Goal: Task Accomplishment & Management: Manage account settings

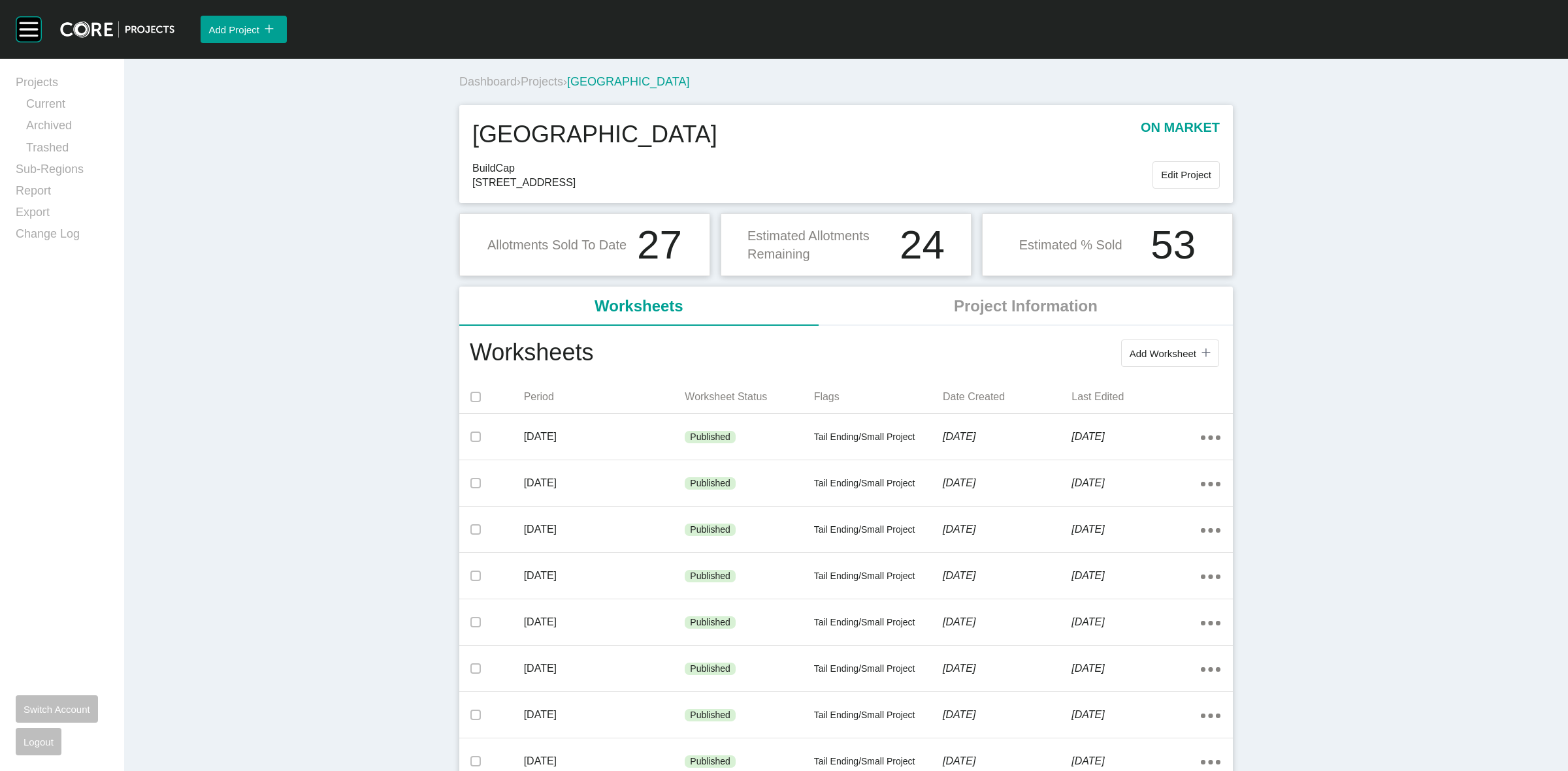
click at [539, 85] on span "Projects" at bounding box center [542, 81] width 43 height 13
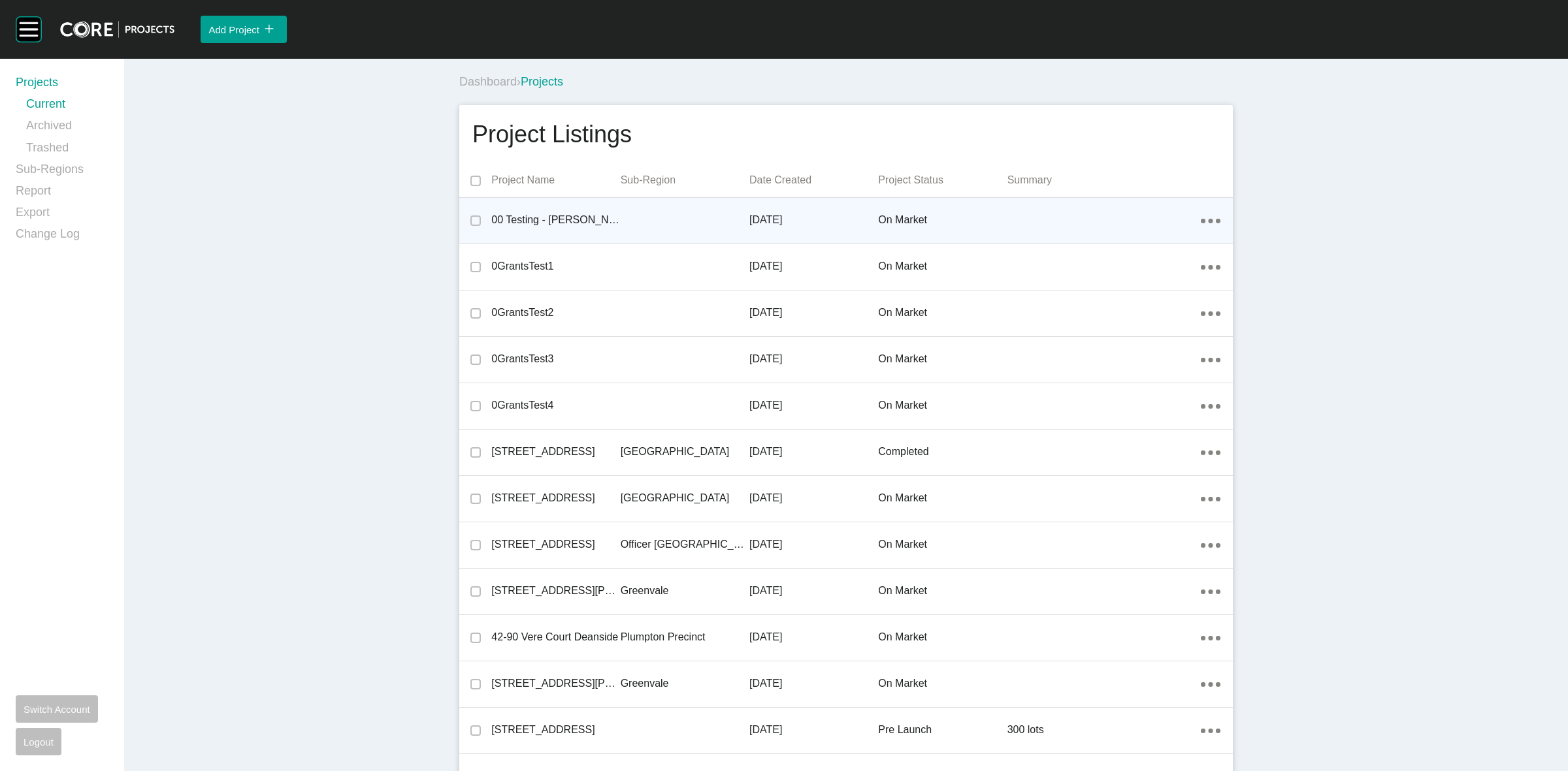
scroll to position [15172, 0]
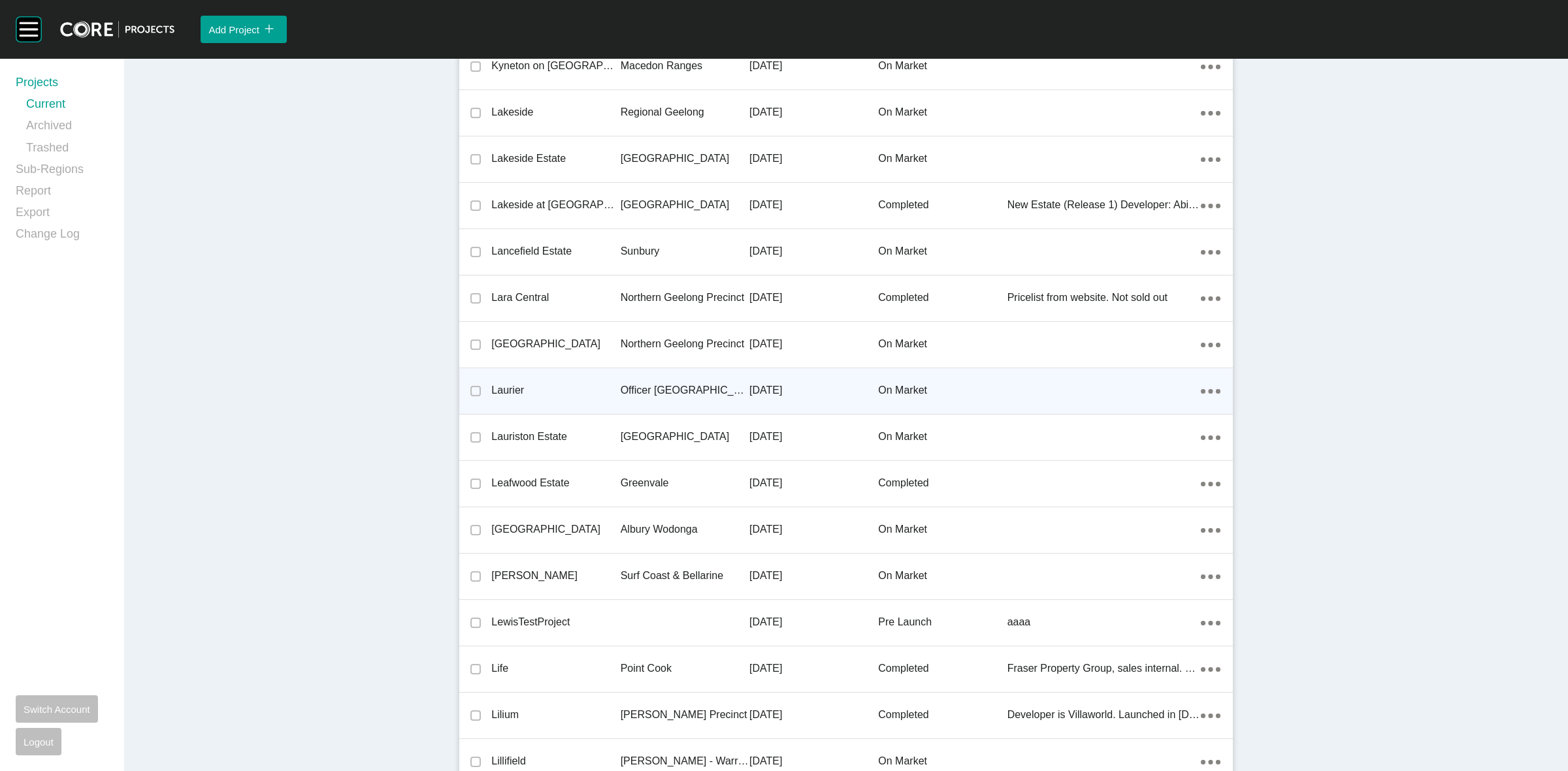
click at [663, 386] on p "Officer [GEOGRAPHIC_DATA]" at bounding box center [685, 390] width 129 height 14
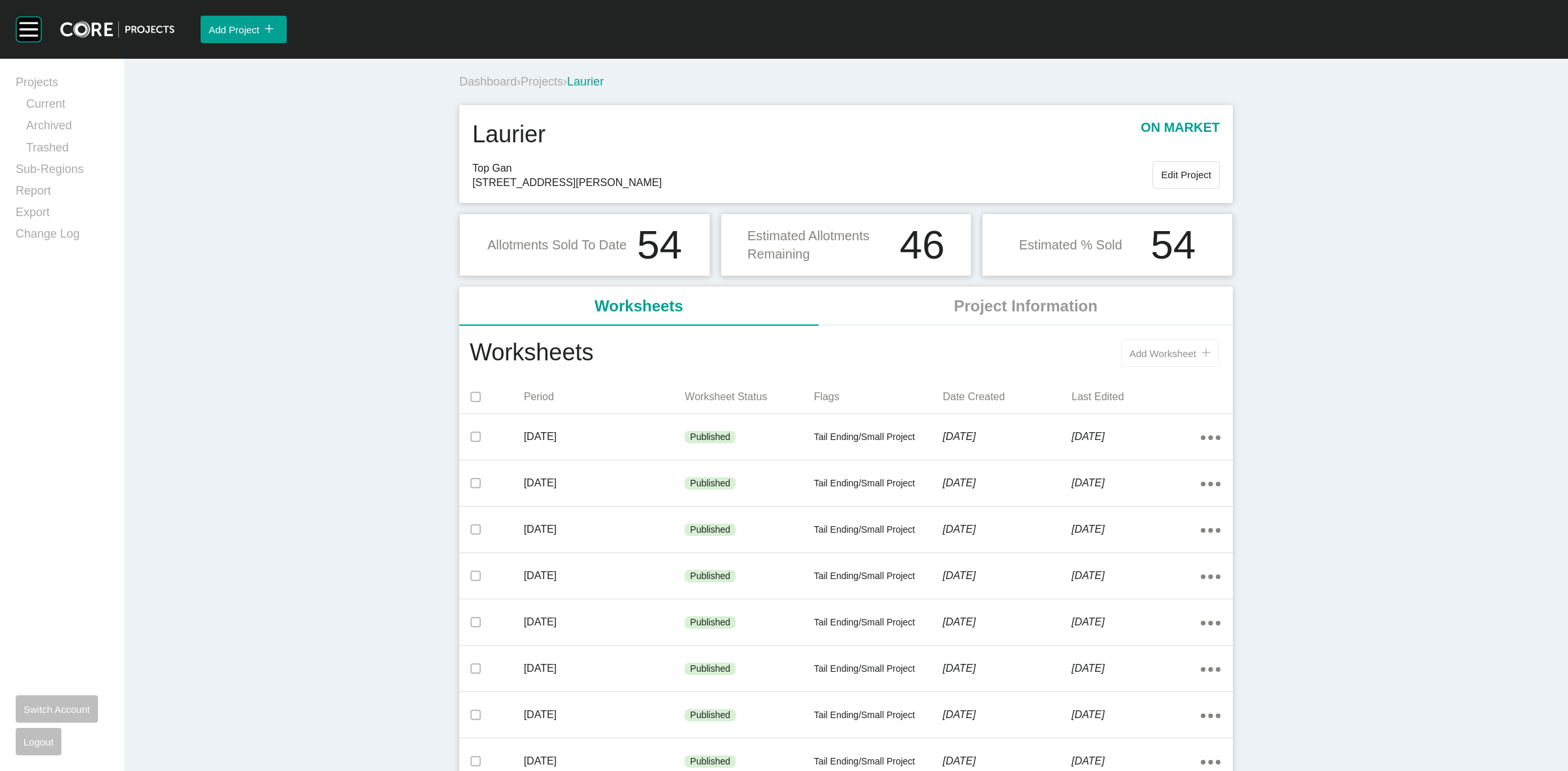
click at [1128, 360] on button "Add Worksheet icon/tick copy 11 Created with Sketch." at bounding box center [1170, 352] width 98 height 28
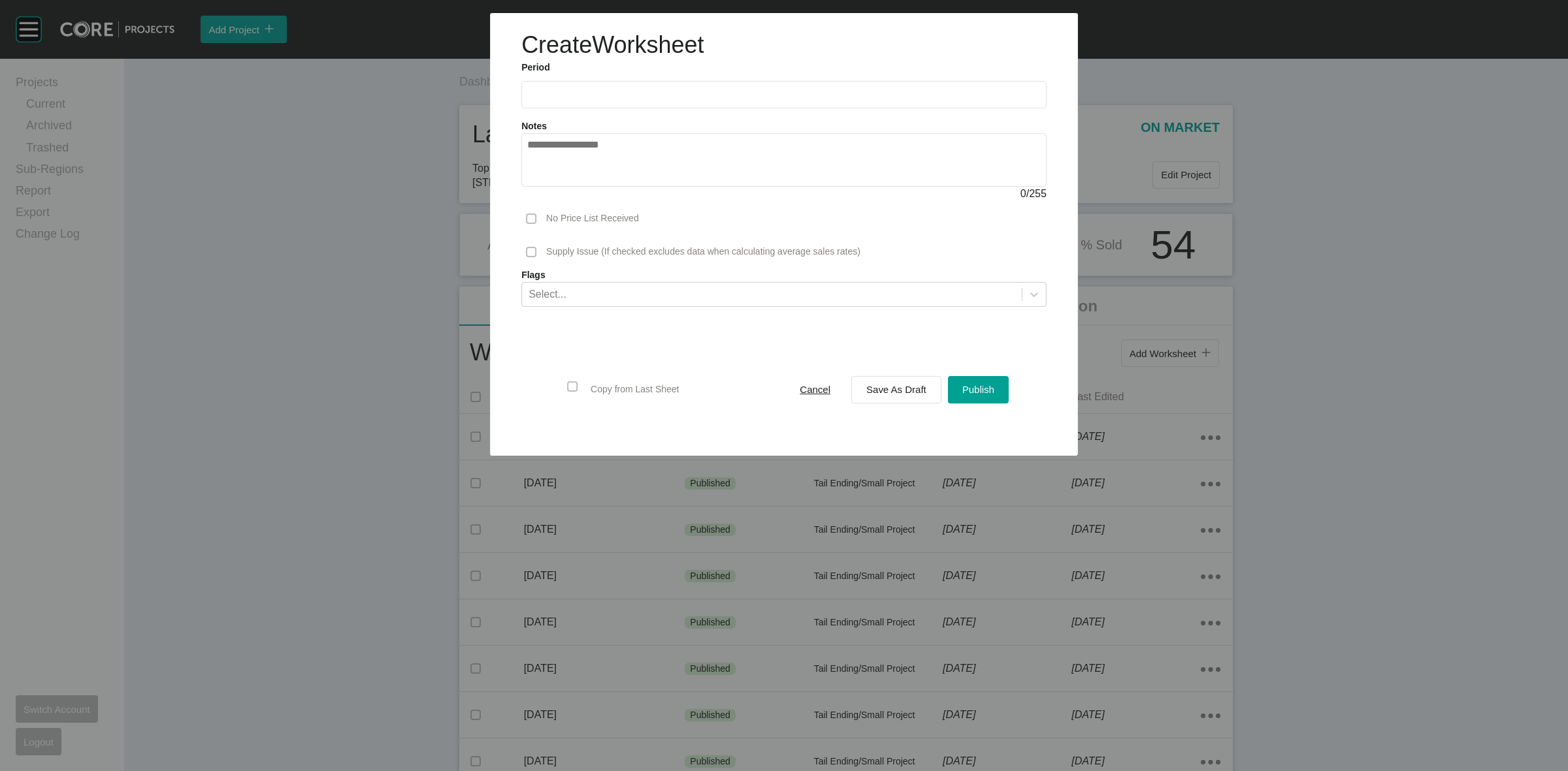
click at [621, 96] on input "text" at bounding box center [783, 95] width 513 height 11
click at [630, 184] on li "Sep" at bounding box center [633, 189] width 44 height 22
type input "**********"
click at [855, 388] on button "Save As Draft" at bounding box center [896, 389] width 90 height 28
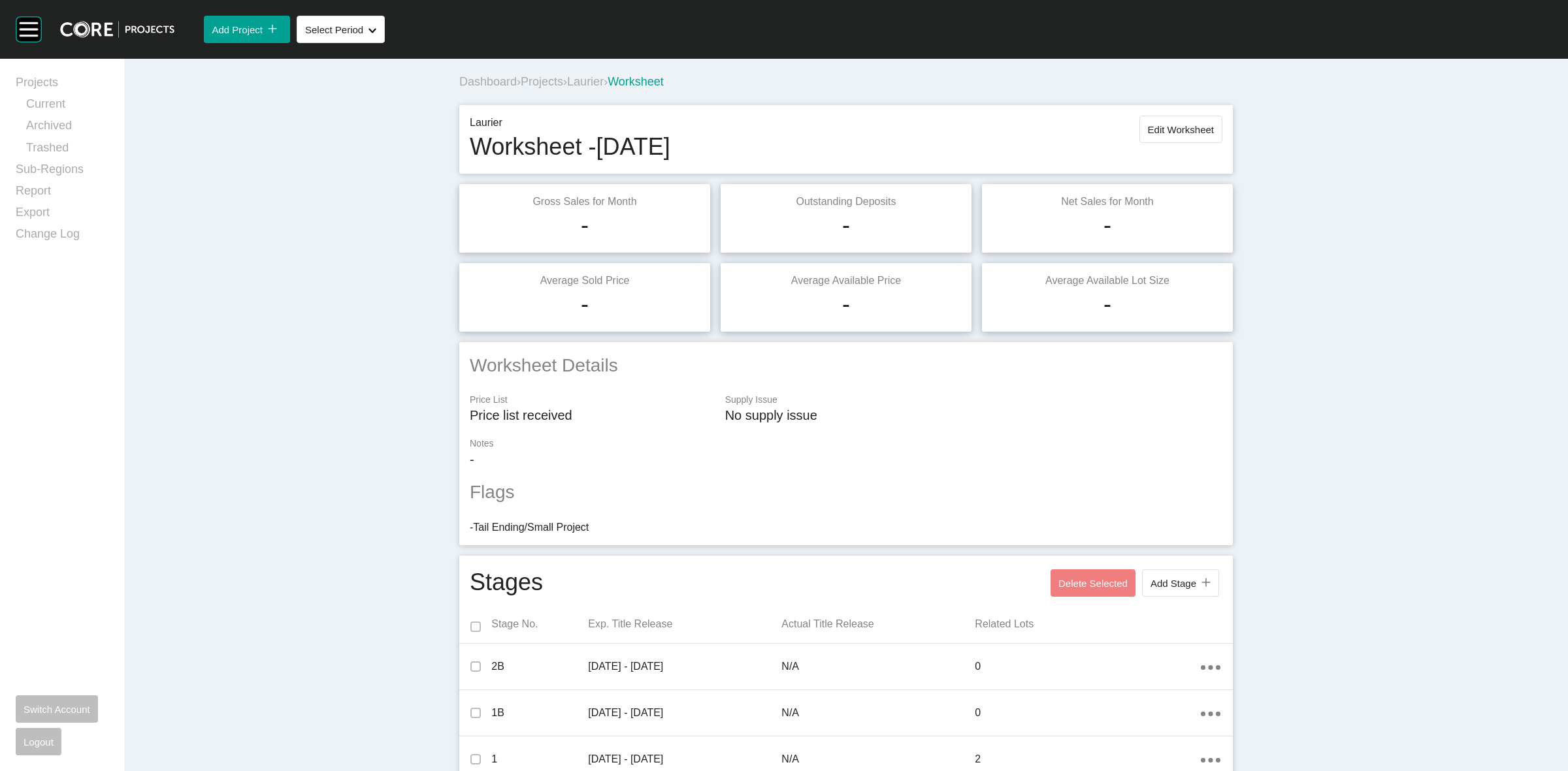
scroll to position [301, 0]
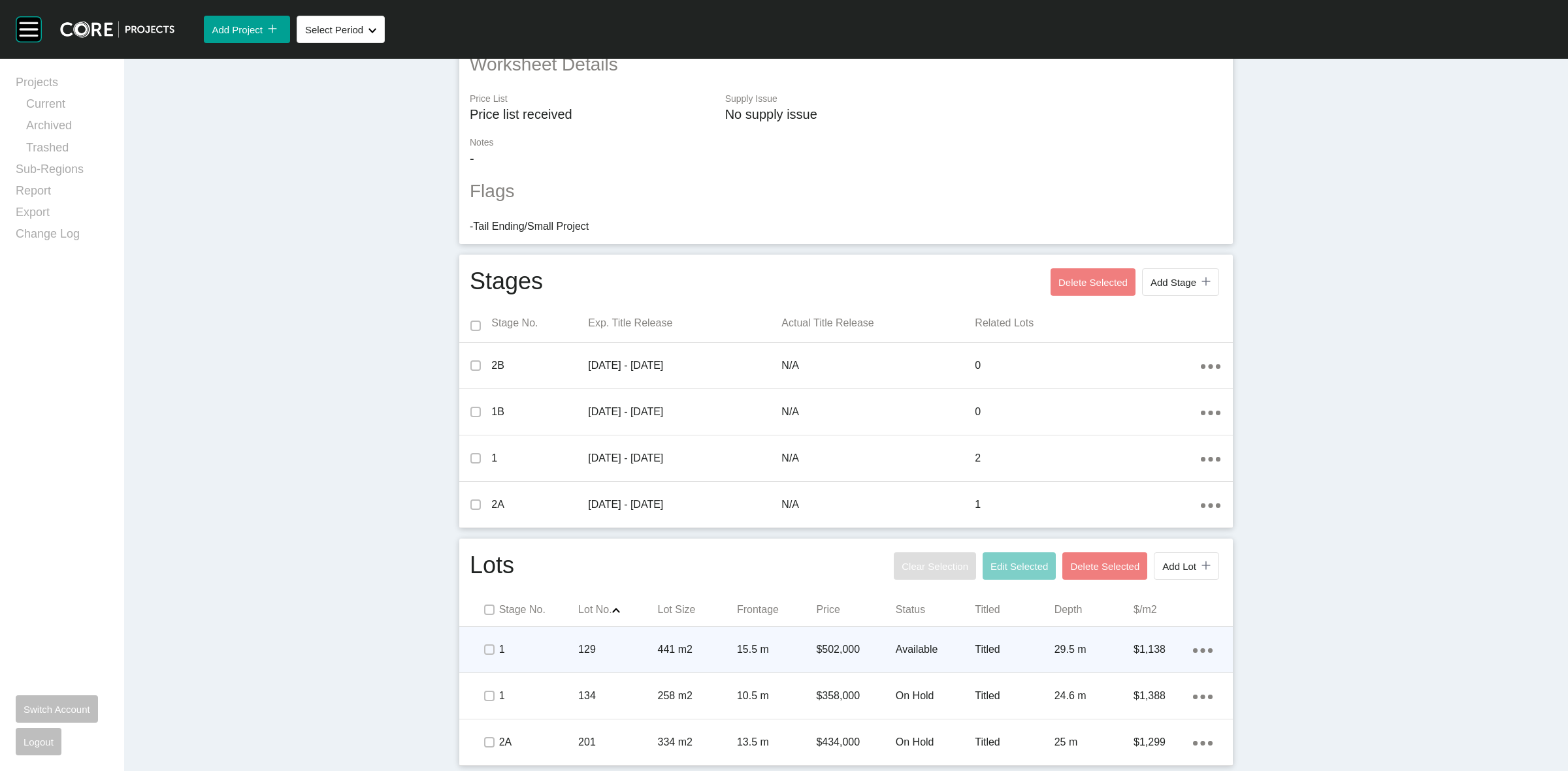
click at [638, 646] on p "129" at bounding box center [617, 650] width 79 height 14
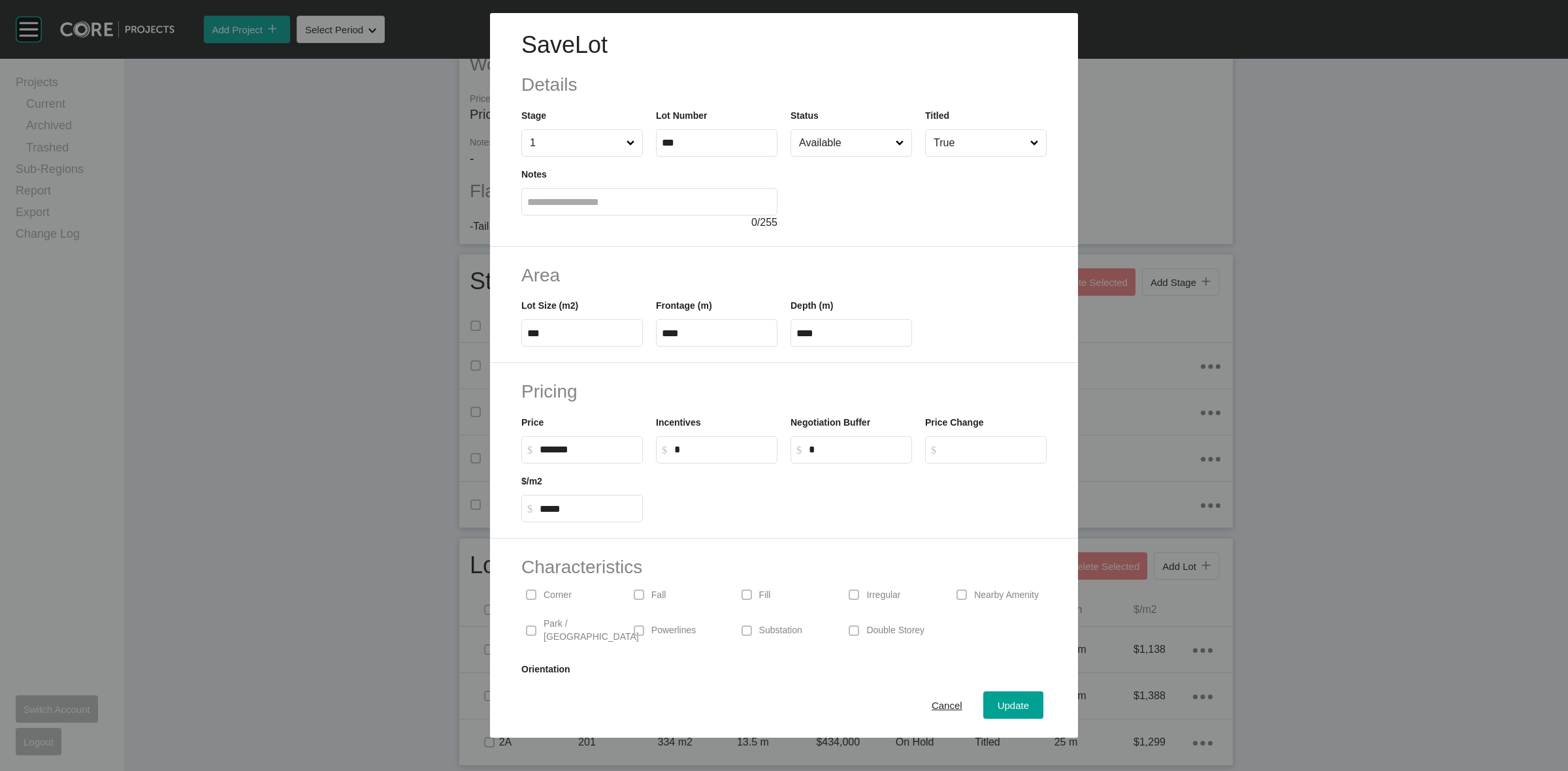
click at [837, 150] on input "Available" at bounding box center [845, 143] width 96 height 26
click at [1017, 694] on button "Update" at bounding box center [1013, 705] width 60 height 28
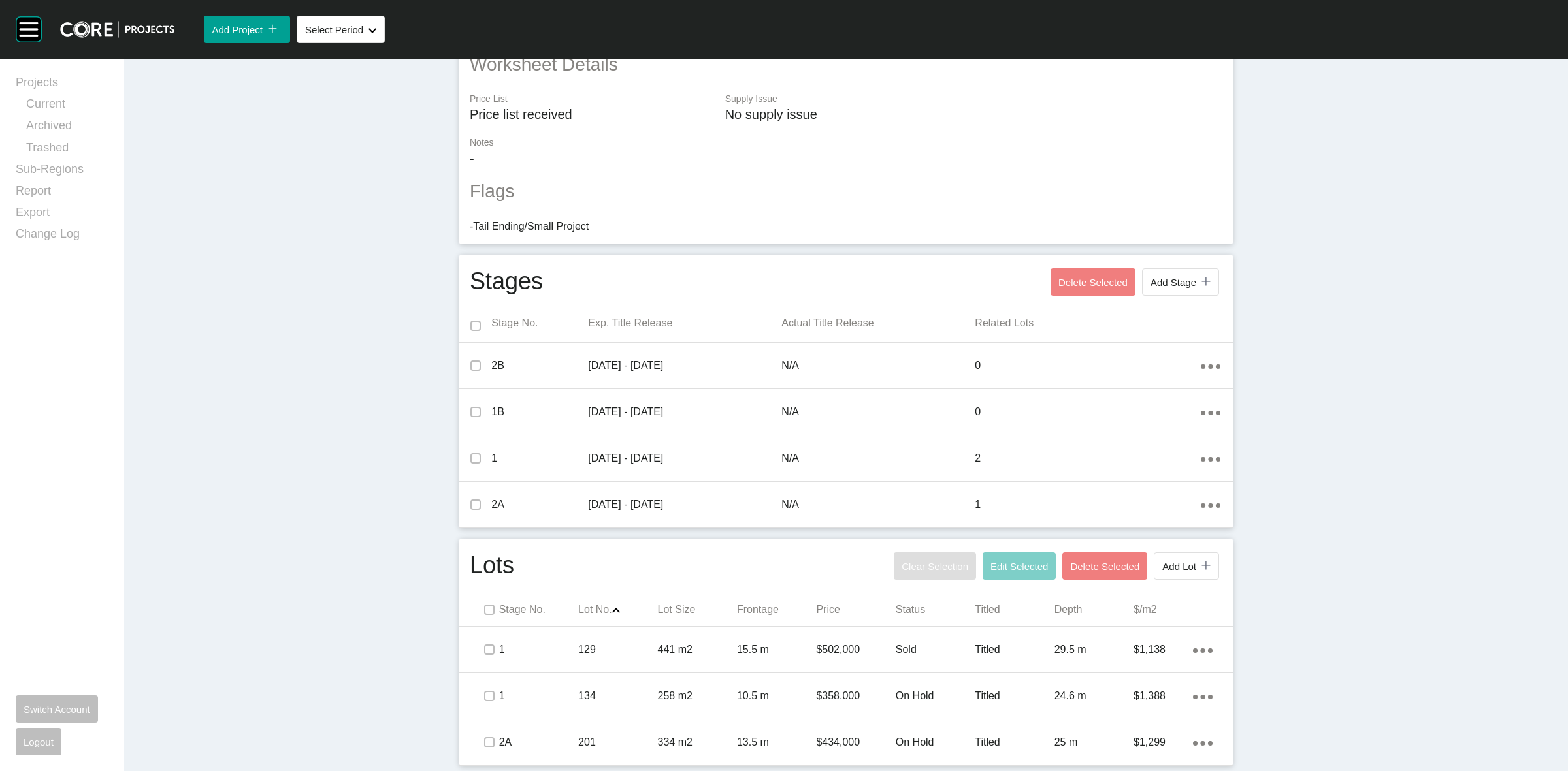
scroll to position [0, 0]
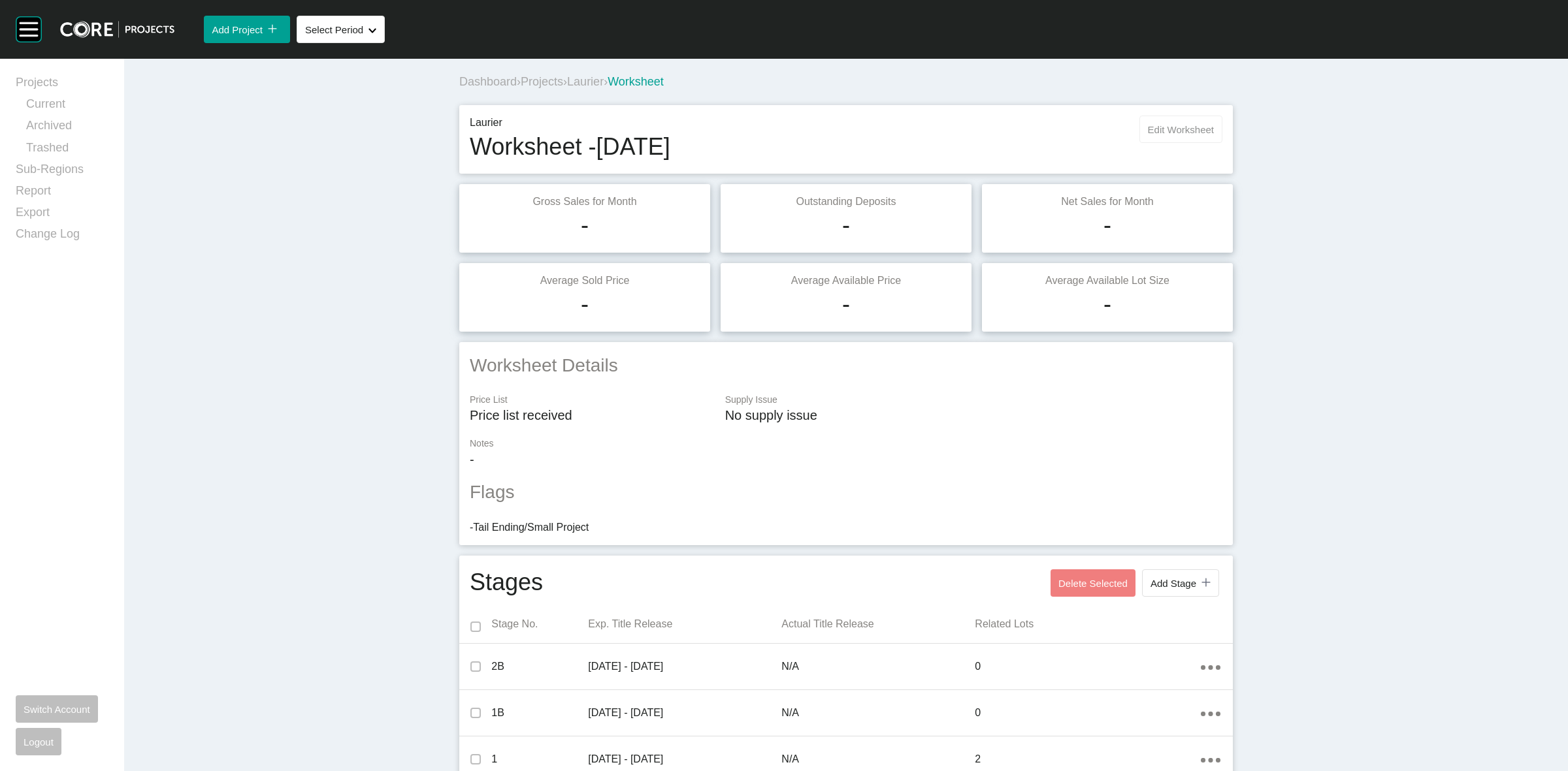
click at [1152, 134] on span "Edit Worksheet" at bounding box center [1180, 129] width 66 height 11
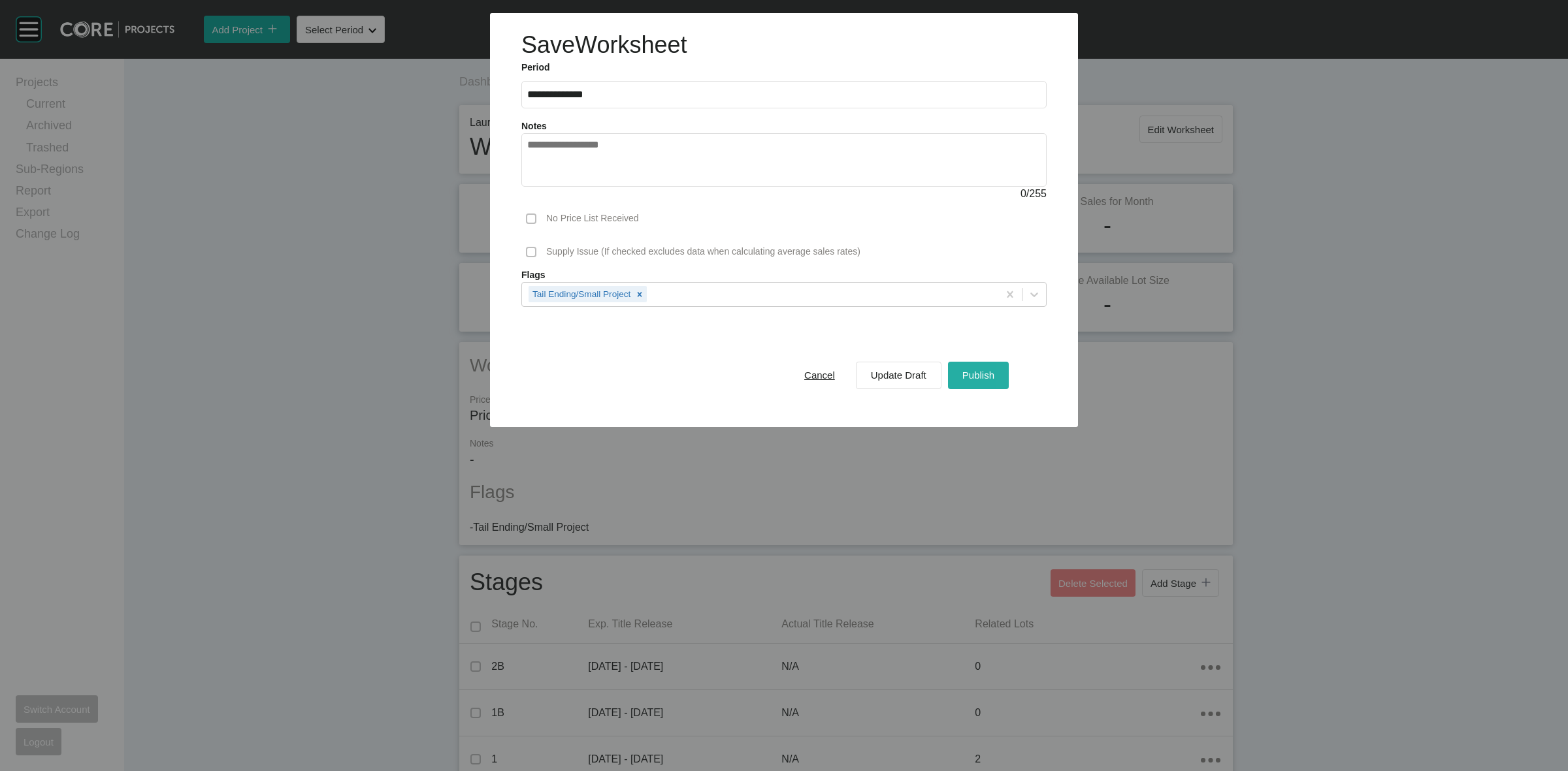
click at [975, 369] on span "Publish" at bounding box center [979, 375] width 32 height 11
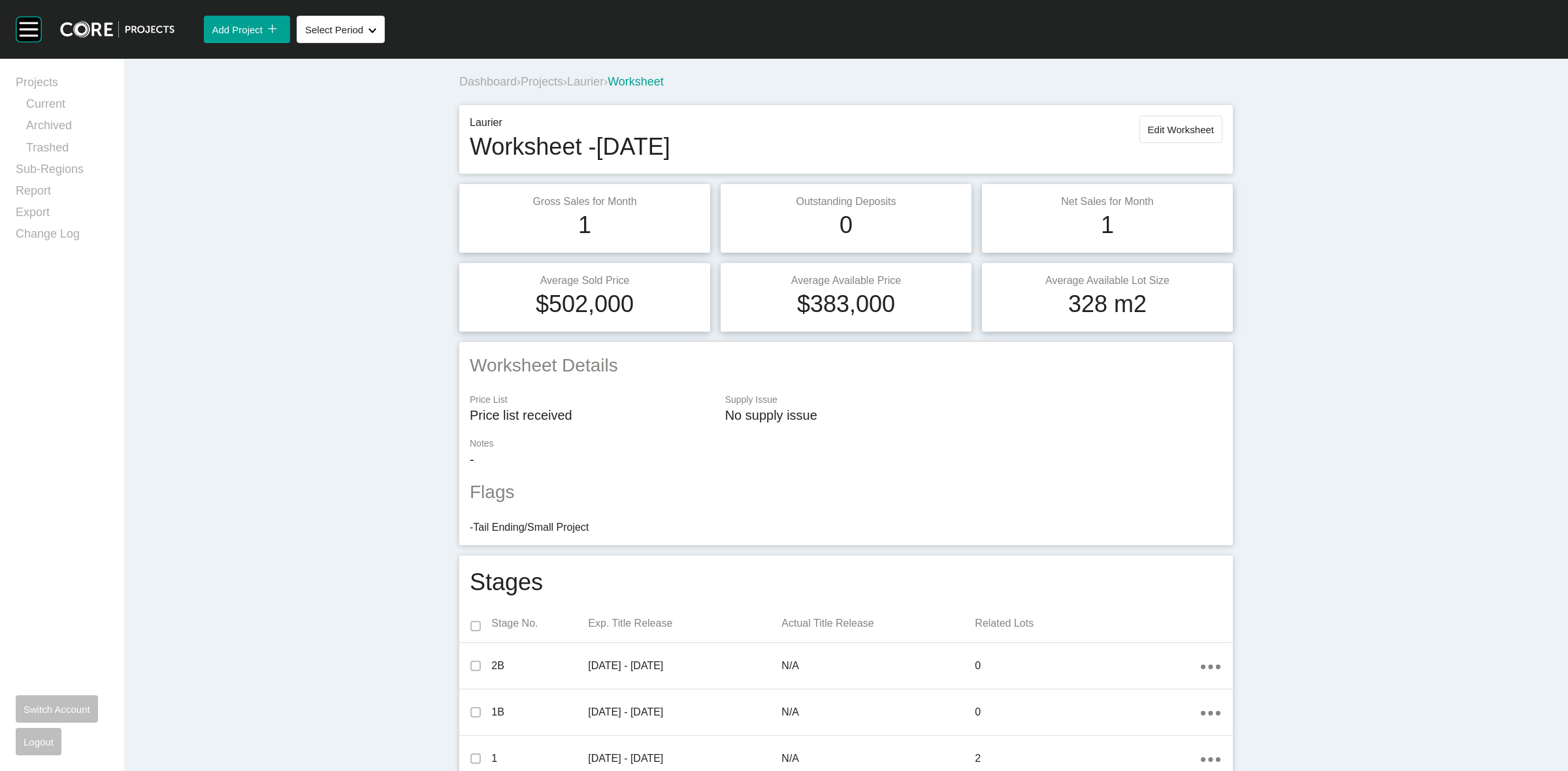
click at [587, 82] on span "Laurier" at bounding box center [585, 81] width 37 height 13
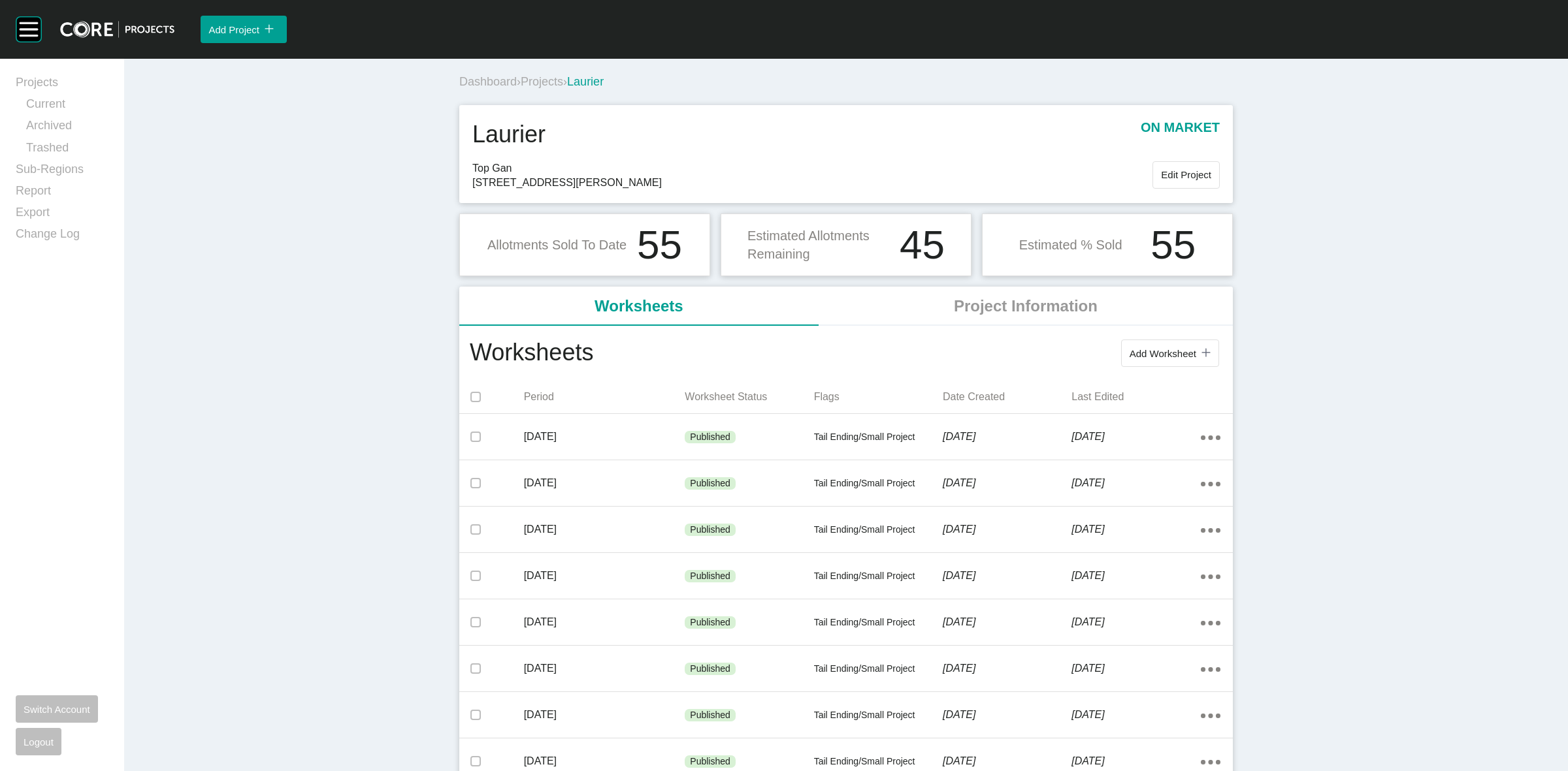
click at [544, 76] on span "Projects" at bounding box center [542, 81] width 43 height 13
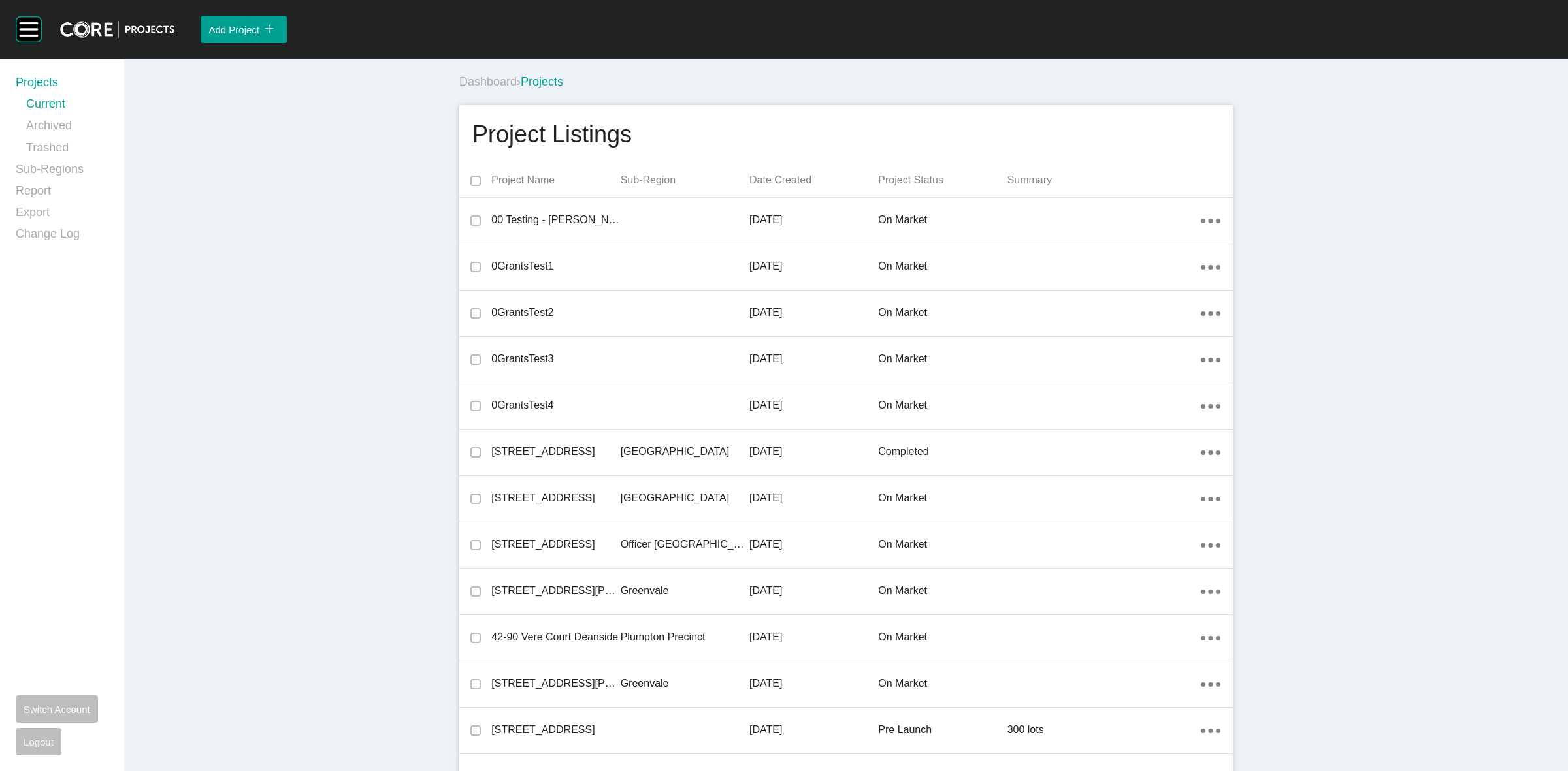
scroll to position [12948, 0]
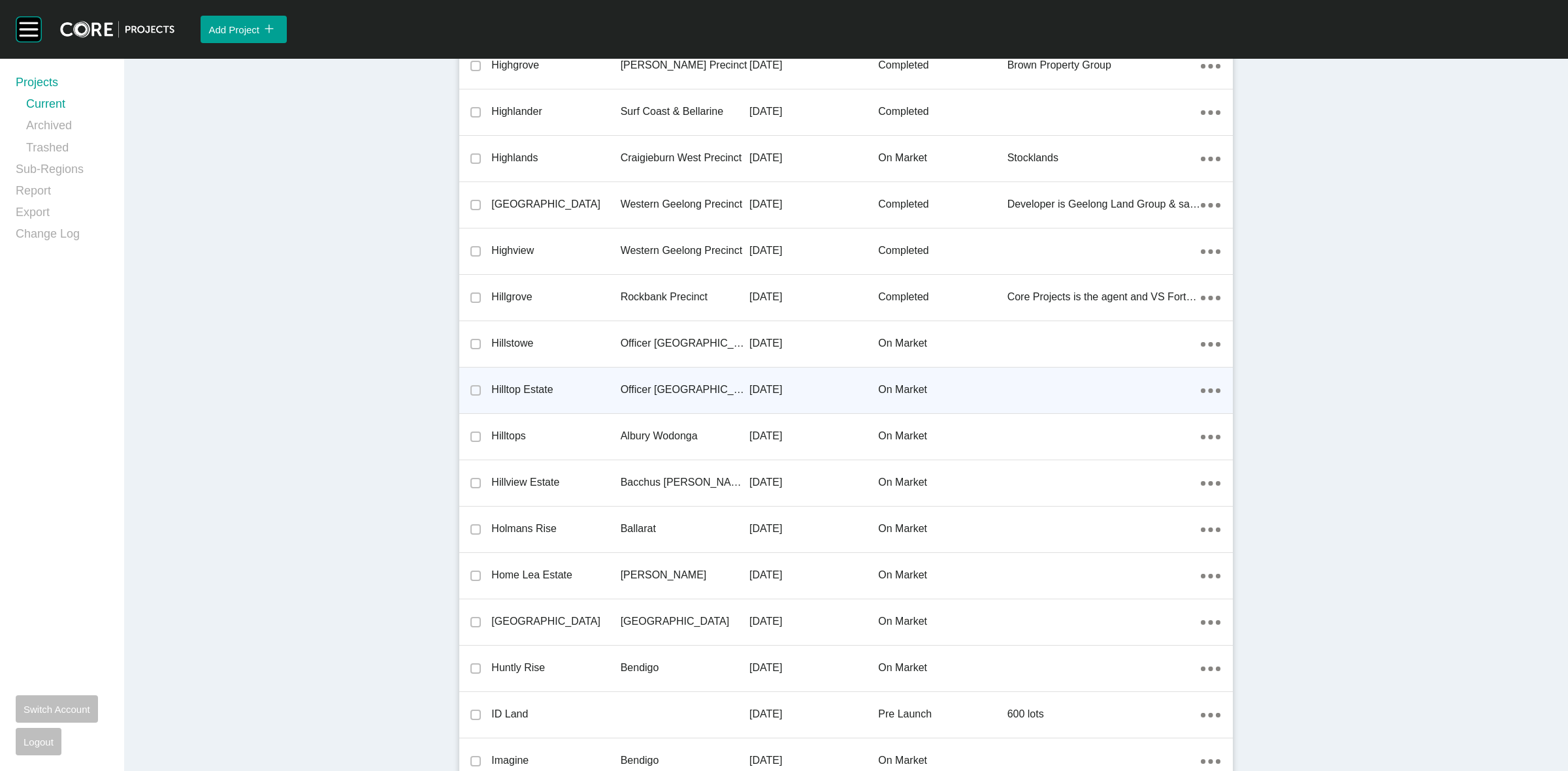
click at [680, 370] on div "Officer [GEOGRAPHIC_DATA]" at bounding box center [685, 389] width 129 height 40
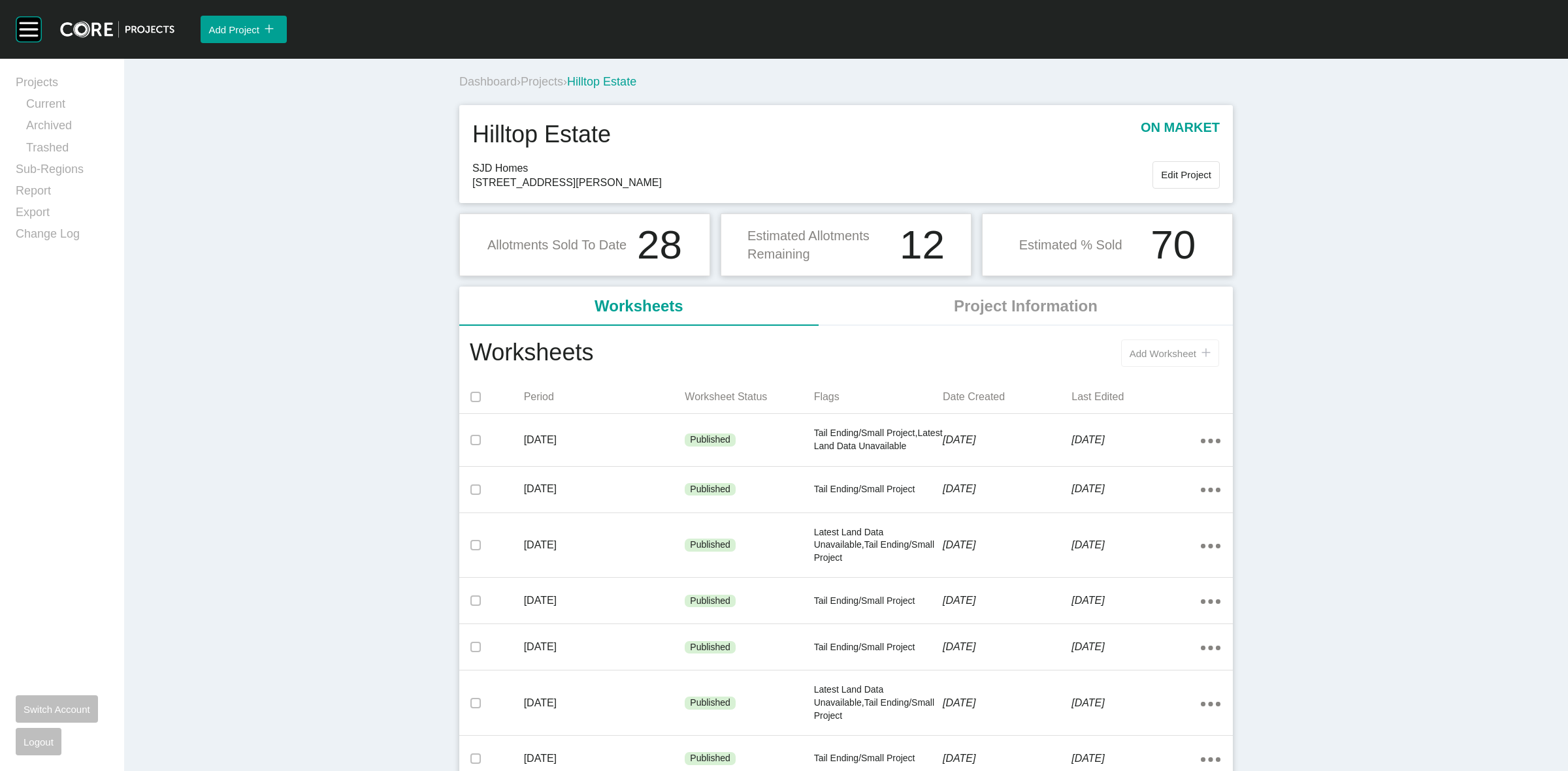
click at [1173, 354] on span "Add Worksheet" at bounding box center [1163, 353] width 67 height 11
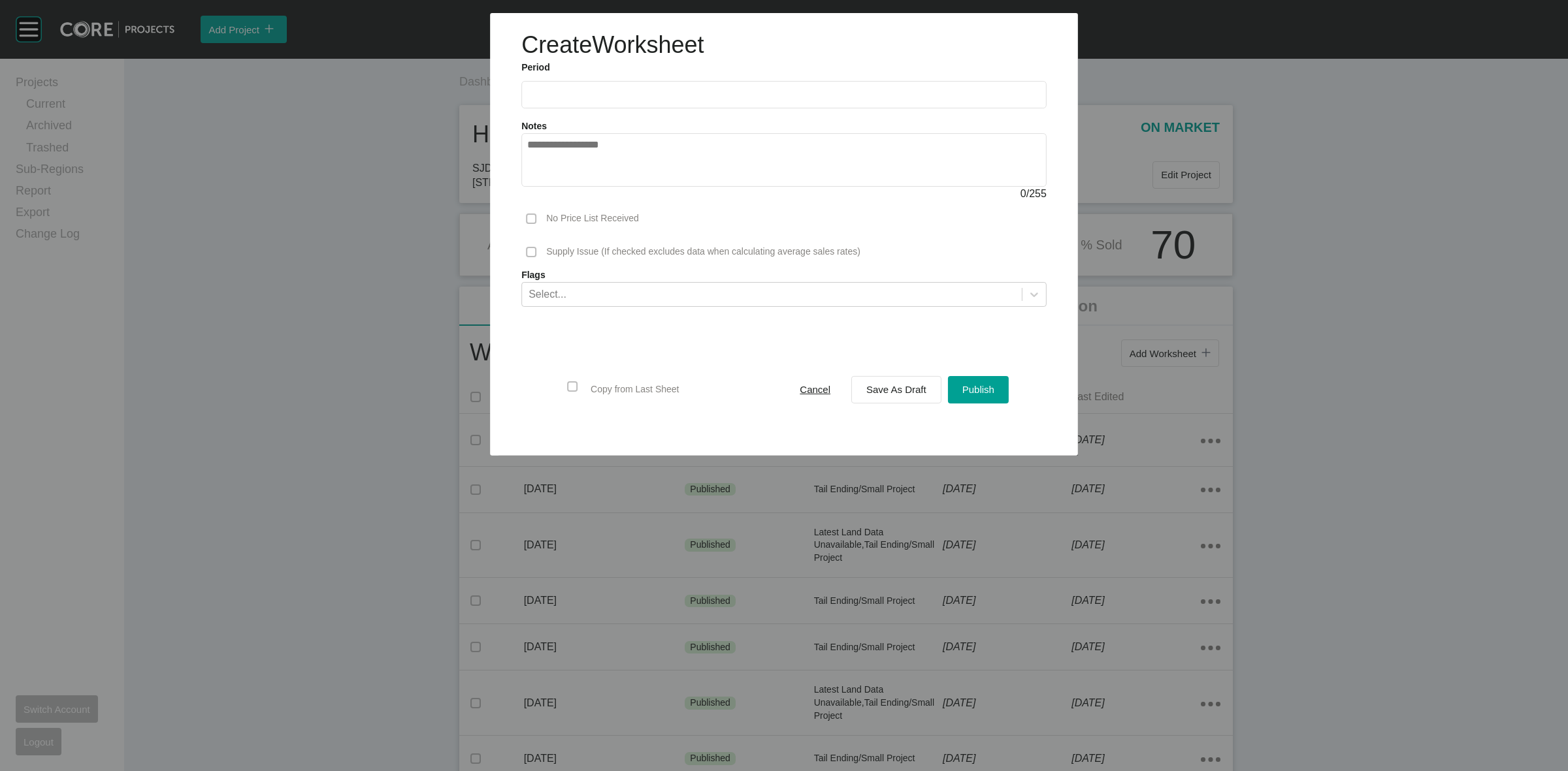
click at [662, 98] on input "text" at bounding box center [783, 95] width 513 height 11
click at [622, 191] on li "Sep" at bounding box center [633, 189] width 44 height 22
type input "**********"
click at [880, 395] on span "Save As Draft" at bounding box center [896, 389] width 60 height 11
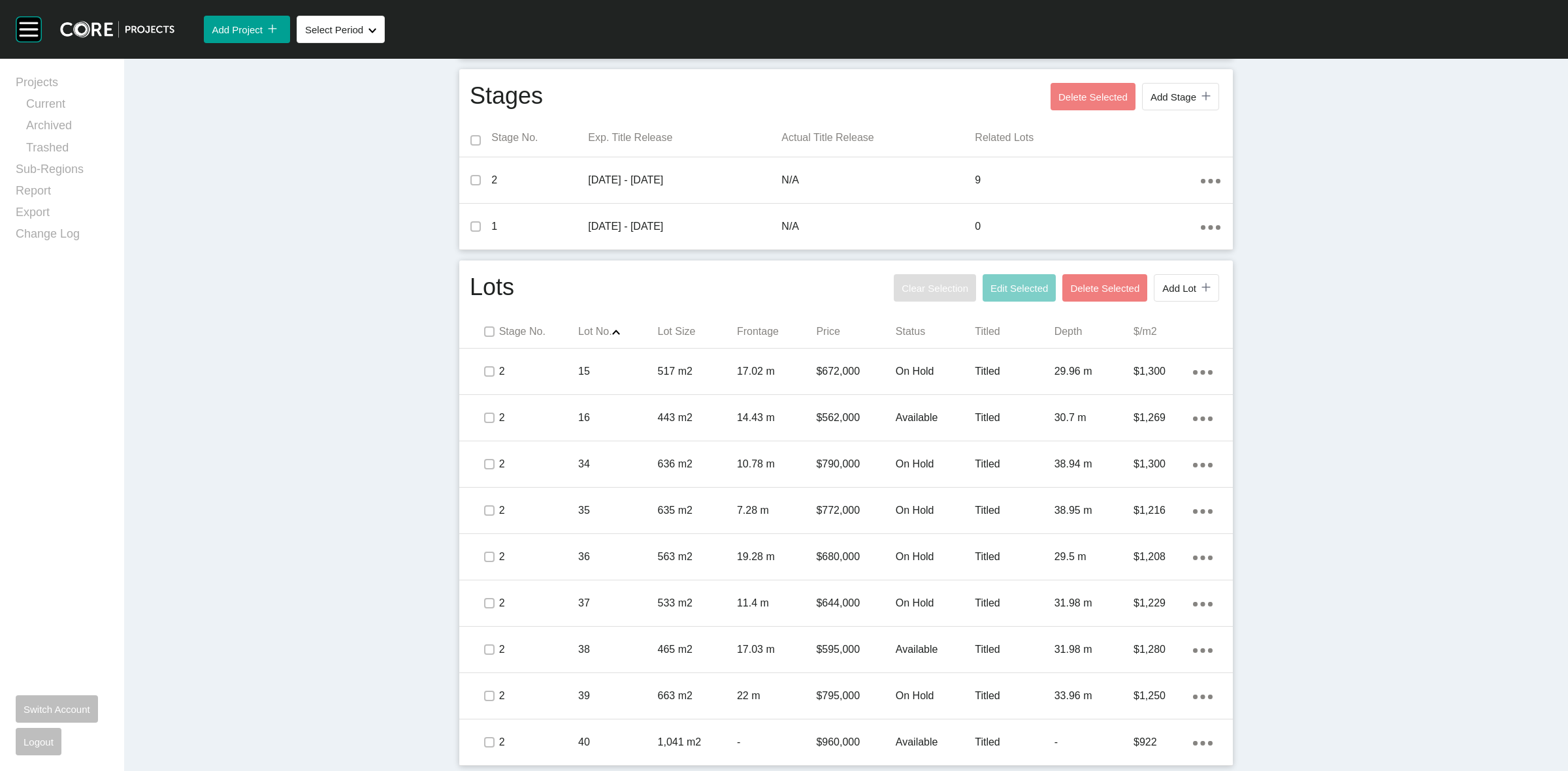
scroll to position [487, 0]
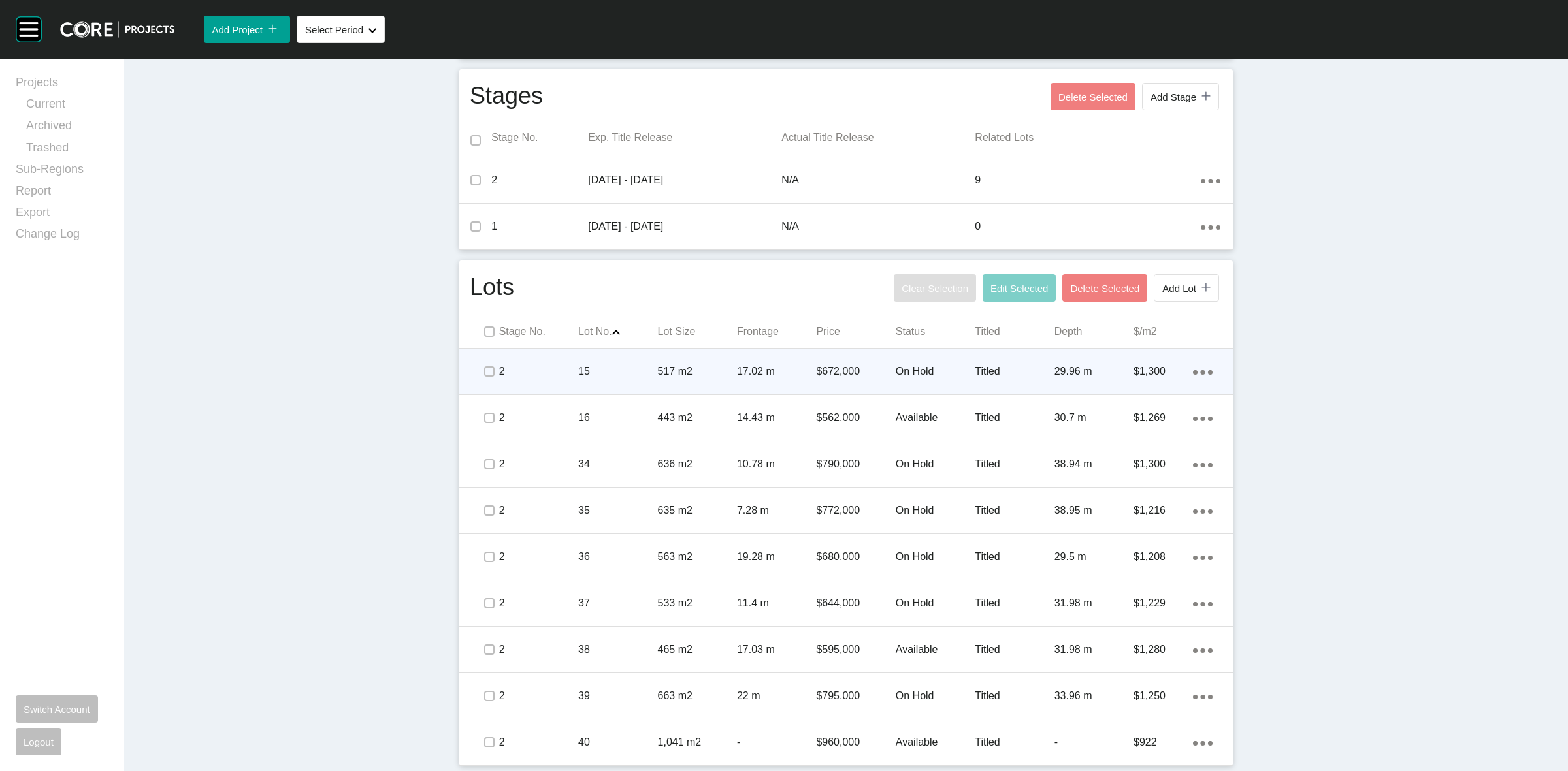
click at [578, 359] on div "15" at bounding box center [617, 371] width 79 height 40
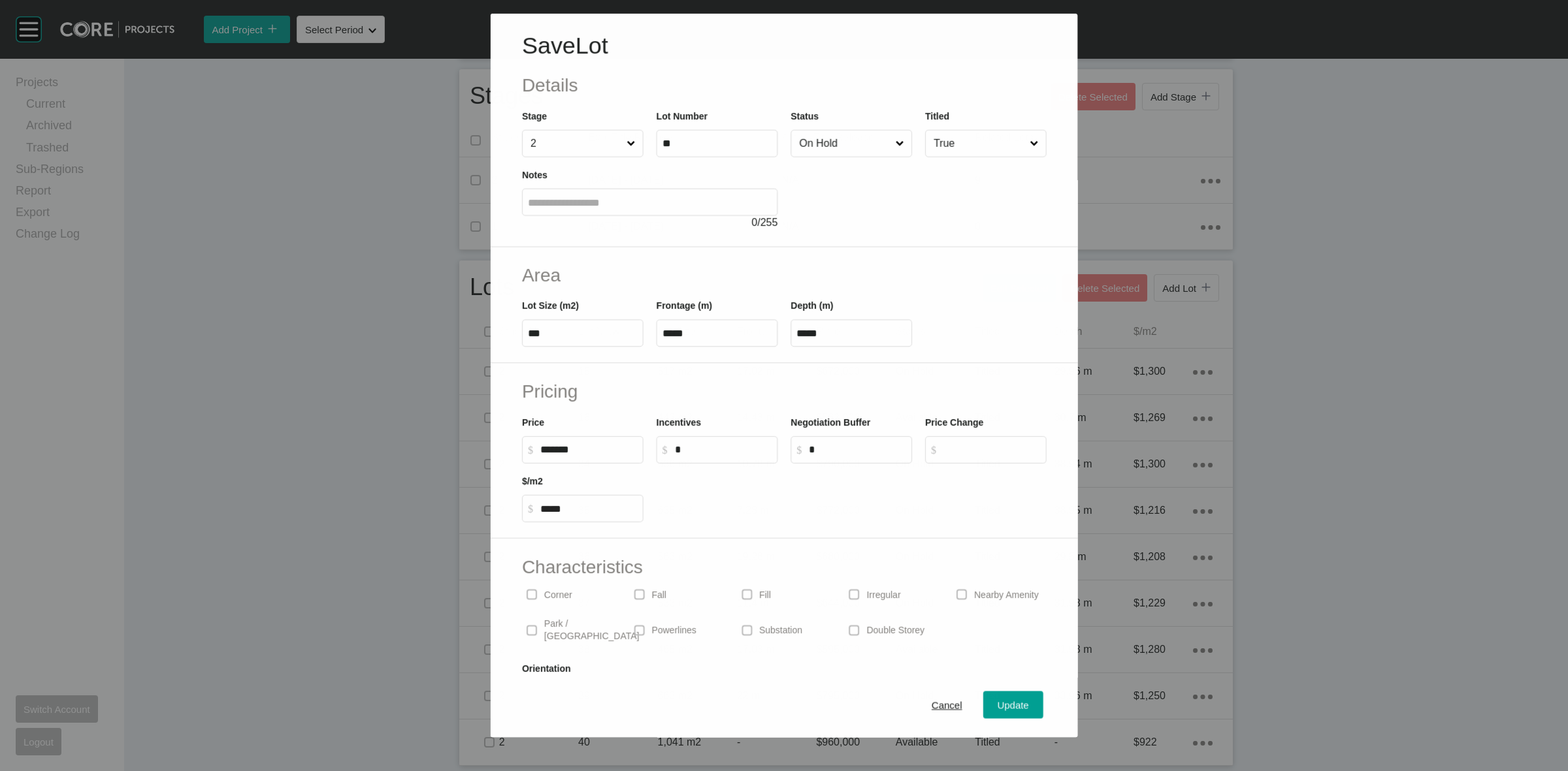
click at [801, 154] on input "On Hold" at bounding box center [845, 143] width 96 height 26
click at [998, 700] on span "Update" at bounding box center [1013, 705] width 31 height 11
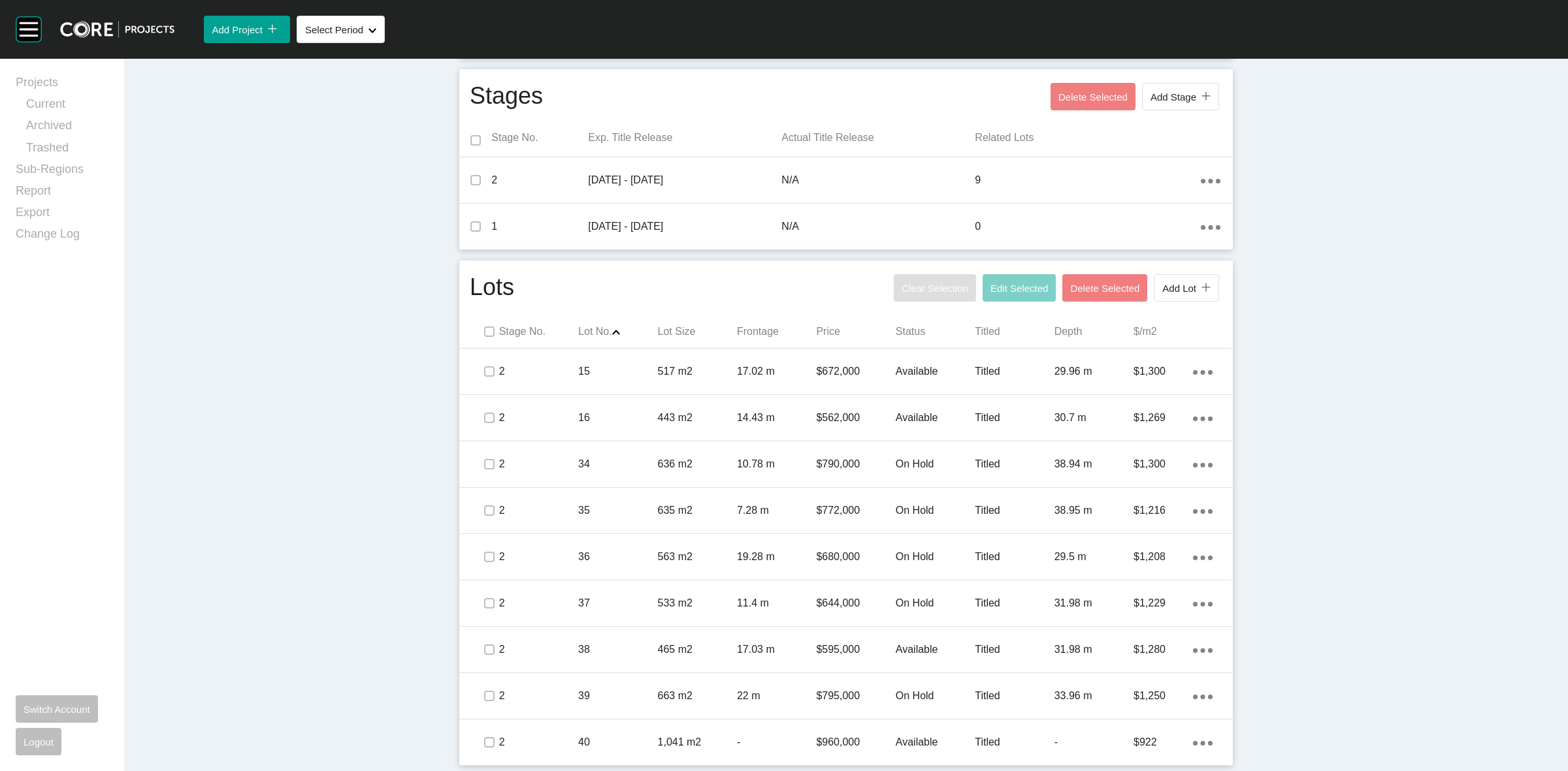
drag, startPoint x: 661, startPoint y: 456, endPoint x: 363, endPoint y: 477, distance: 298.7
click at [258, 472] on div "Dashboard › Projects › Hilltop Estate › Worksheet Hilltop Estate Worksheet - [D…" at bounding box center [846, 171] width 1444 height 1198
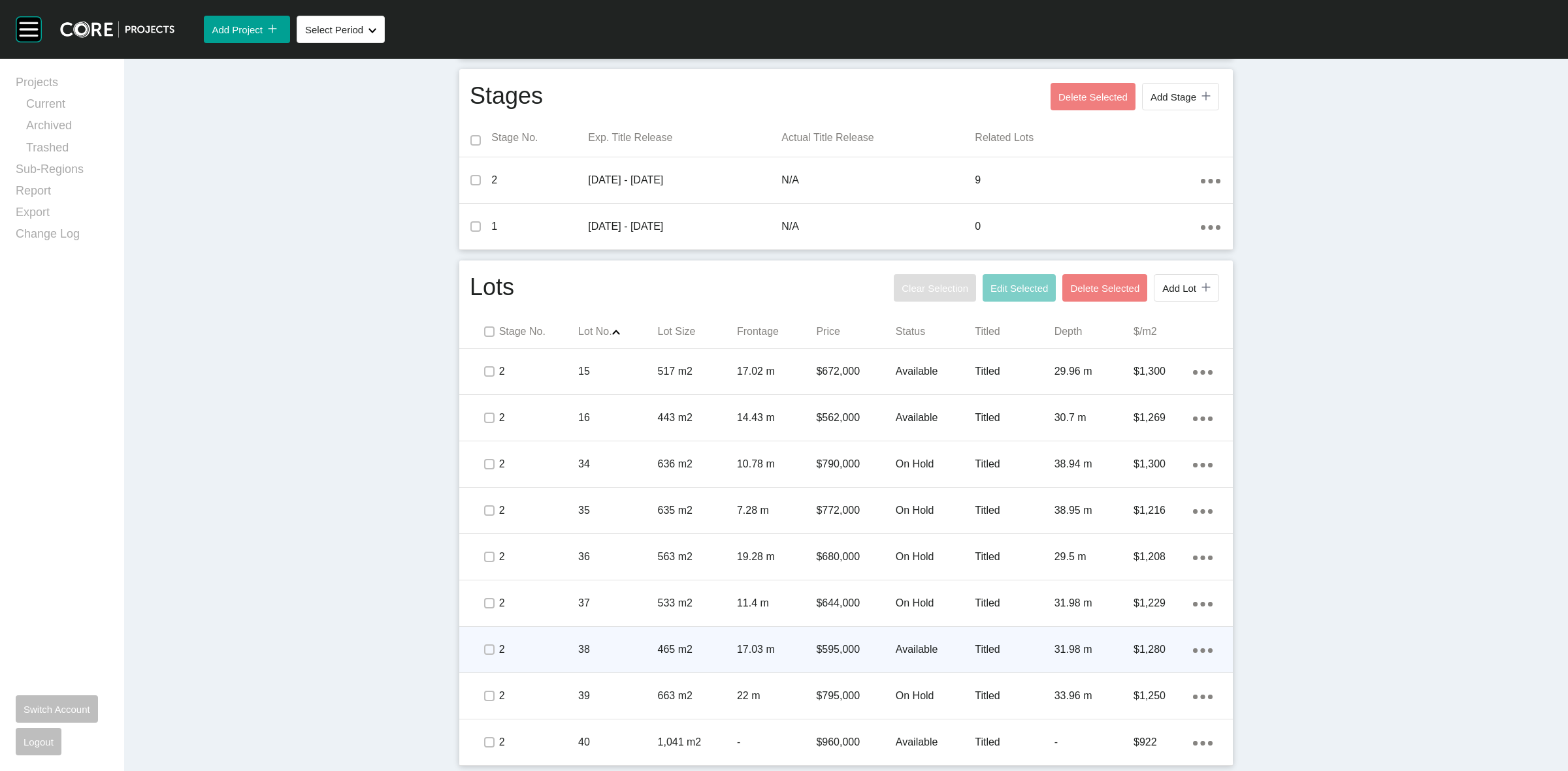
click at [785, 646] on p "17.03 m" at bounding box center [776, 650] width 79 height 14
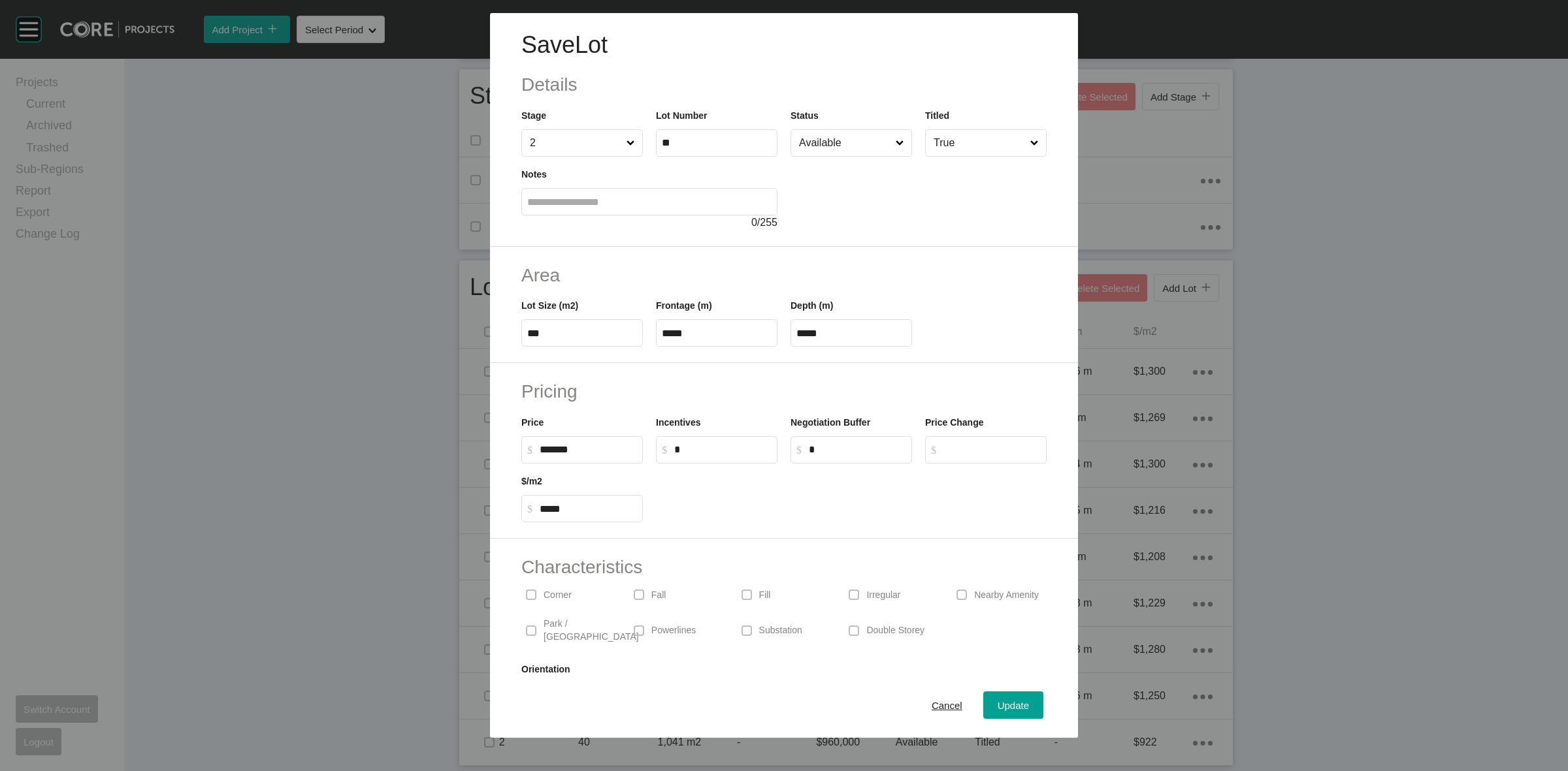
click at [863, 133] on input "Available" at bounding box center [845, 143] width 96 height 26
click at [1020, 709] on div "Update" at bounding box center [1013, 706] width 38 height 18
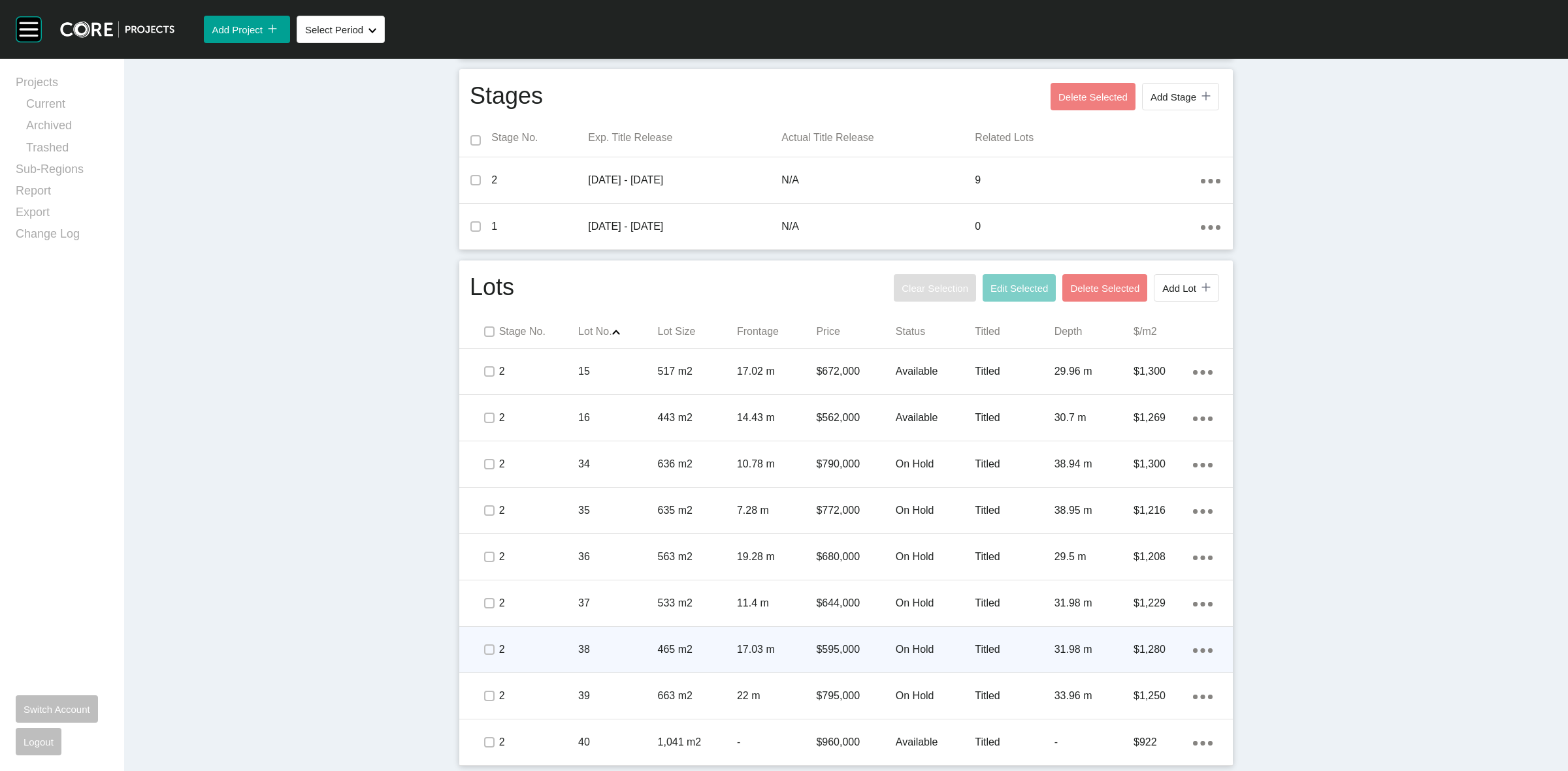
drag, startPoint x: 815, startPoint y: 641, endPoint x: 811, endPoint y: 648, distance: 8.1
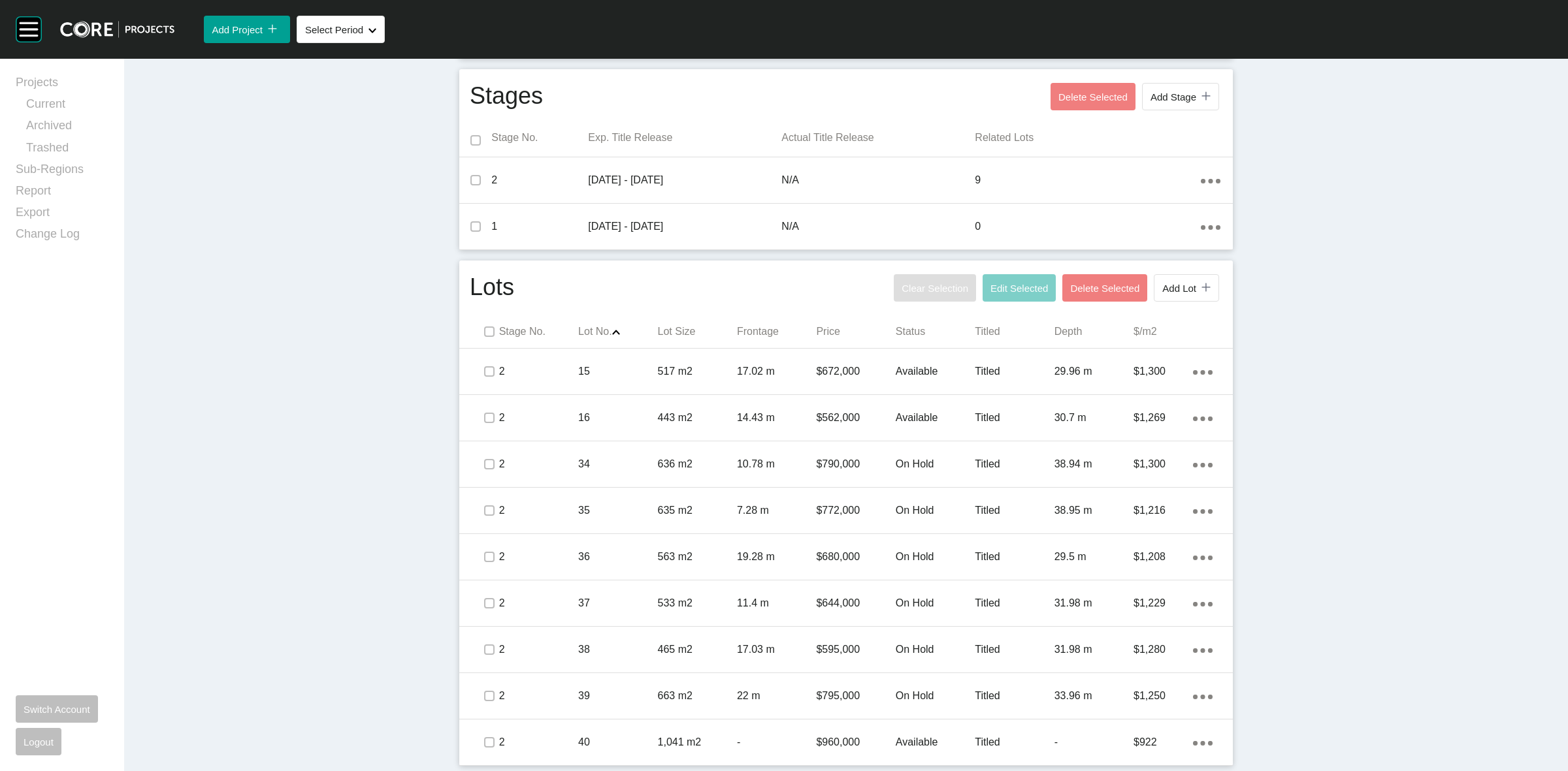
drag, startPoint x: 811, startPoint y: 648, endPoint x: 1396, endPoint y: 553, distance: 592.7
click at [1398, 549] on div "Dashboard › Projects › Hilltop Estate › Worksheet Hilltop Estate Worksheet - [D…" at bounding box center [846, 171] width 1444 height 1198
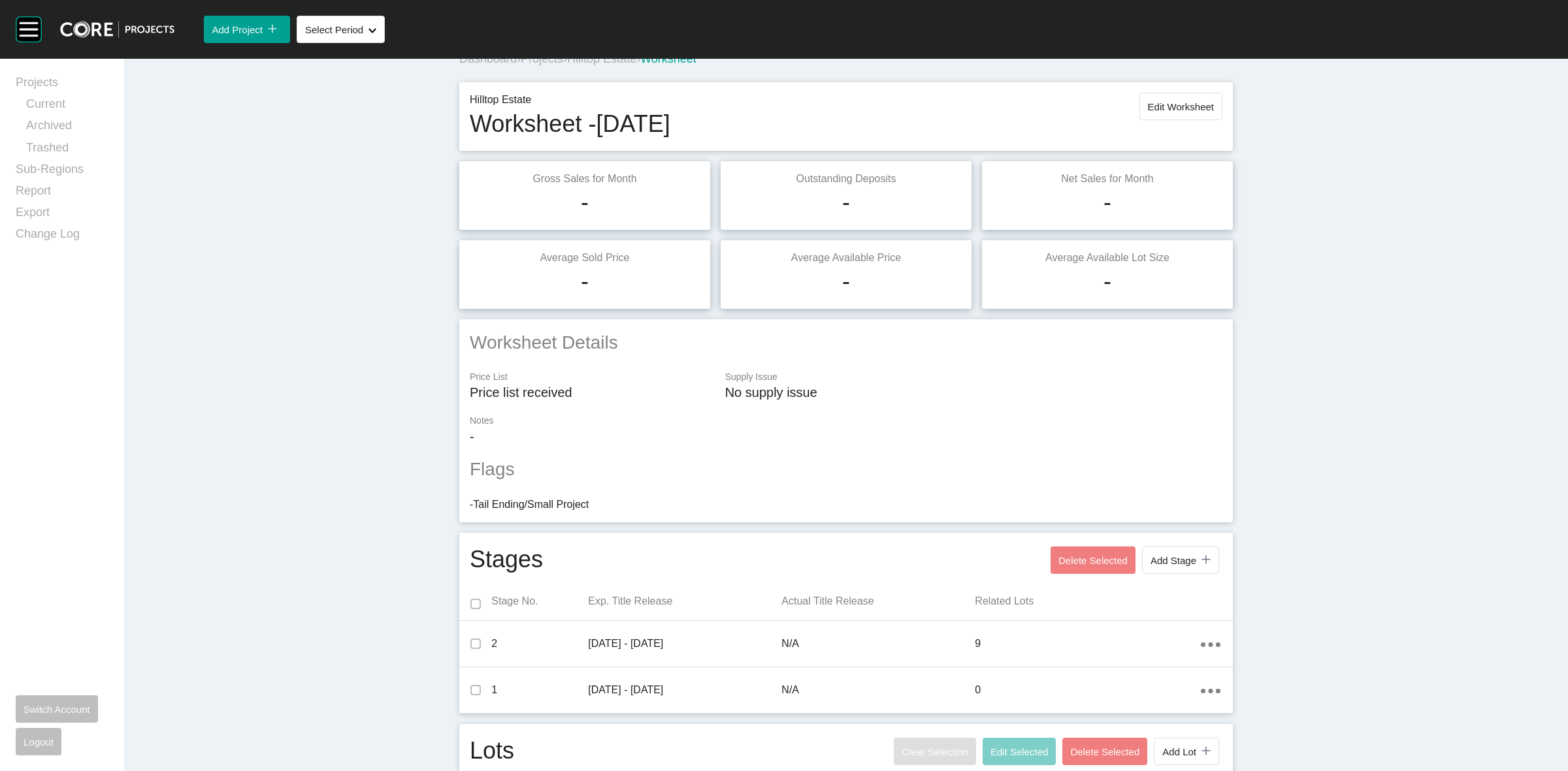
scroll to position [0, 0]
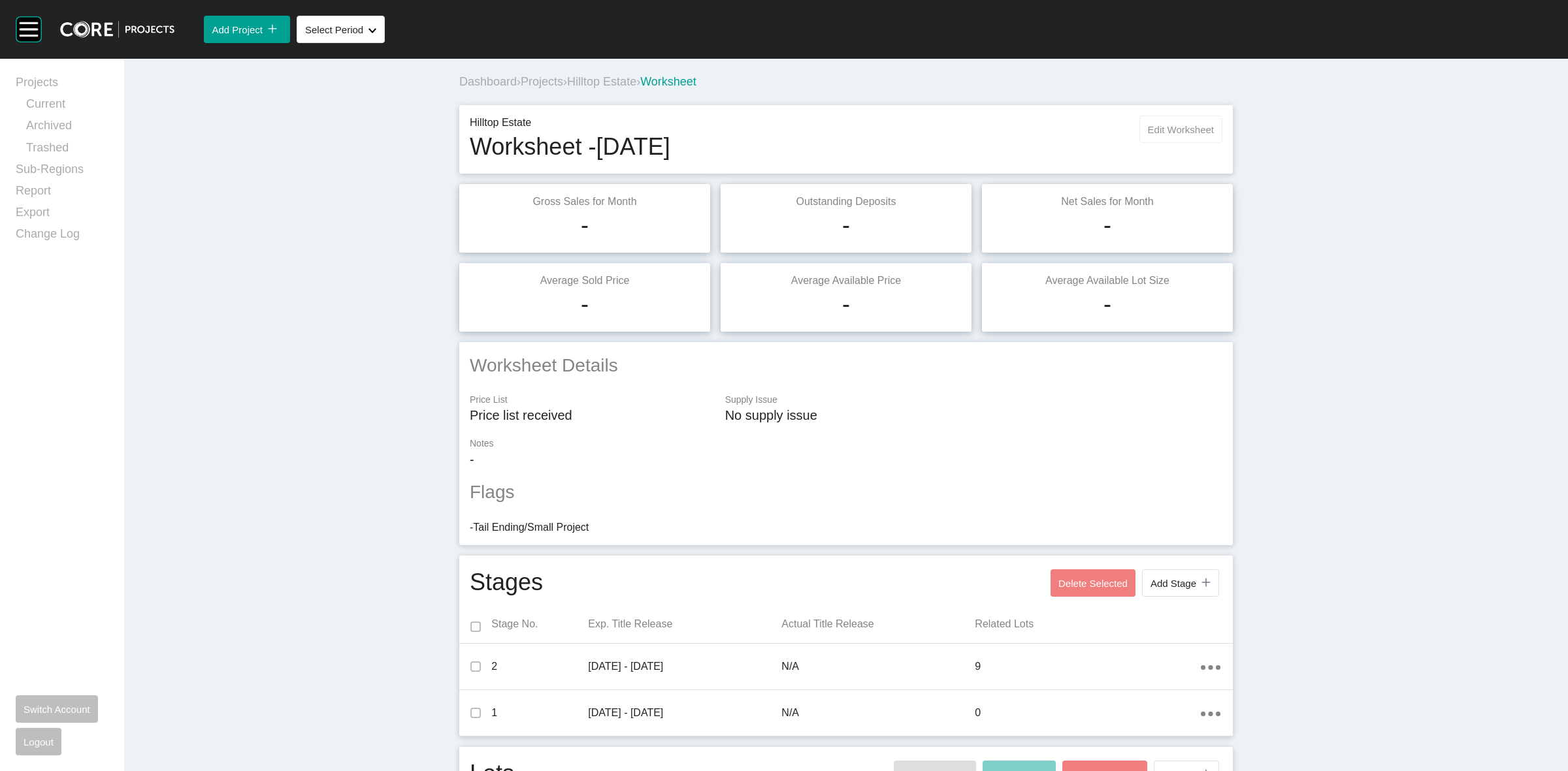
click at [1197, 132] on span "Edit Worksheet" at bounding box center [1180, 129] width 66 height 11
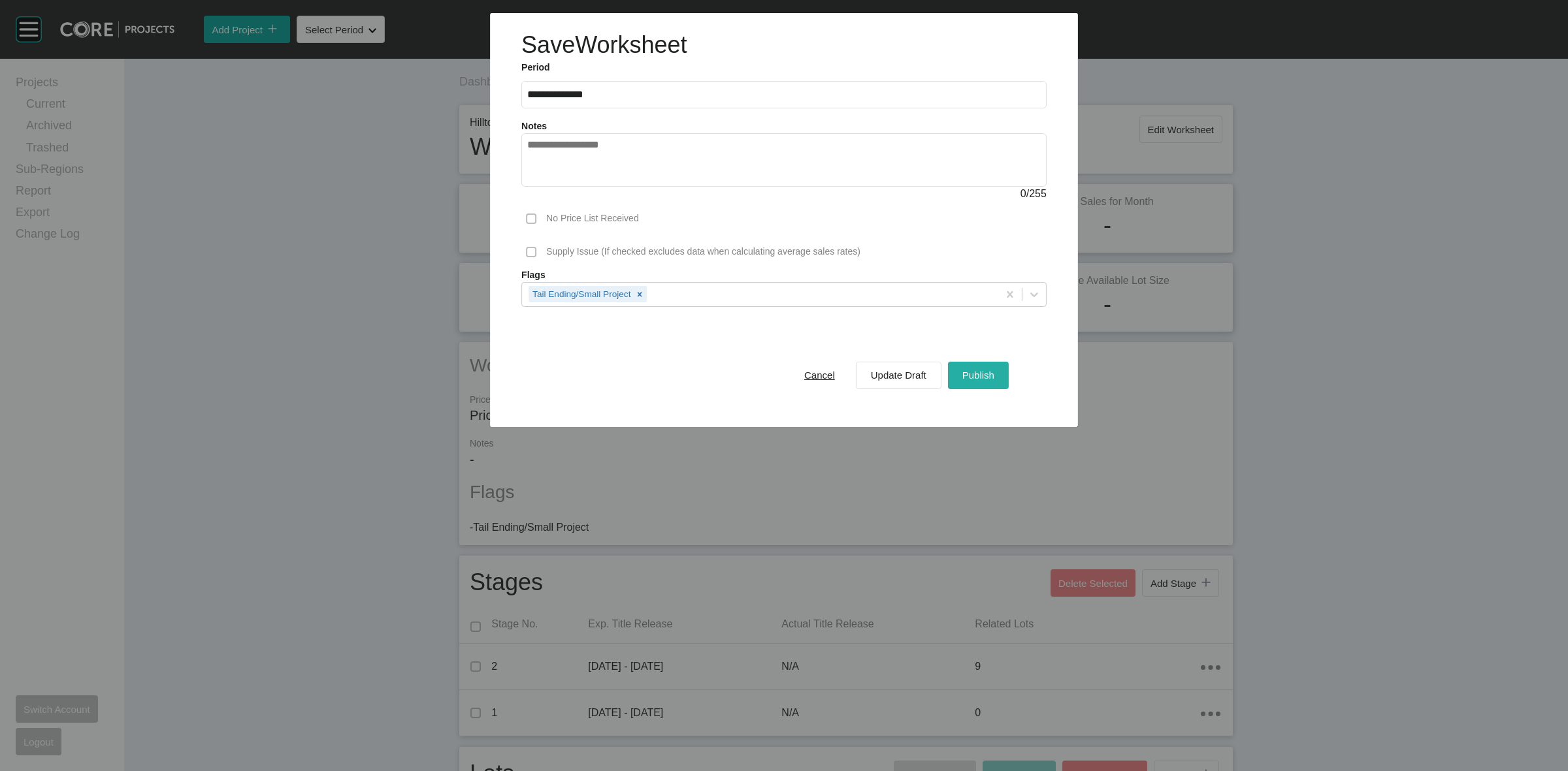
click at [967, 373] on span "Publish" at bounding box center [979, 375] width 32 height 11
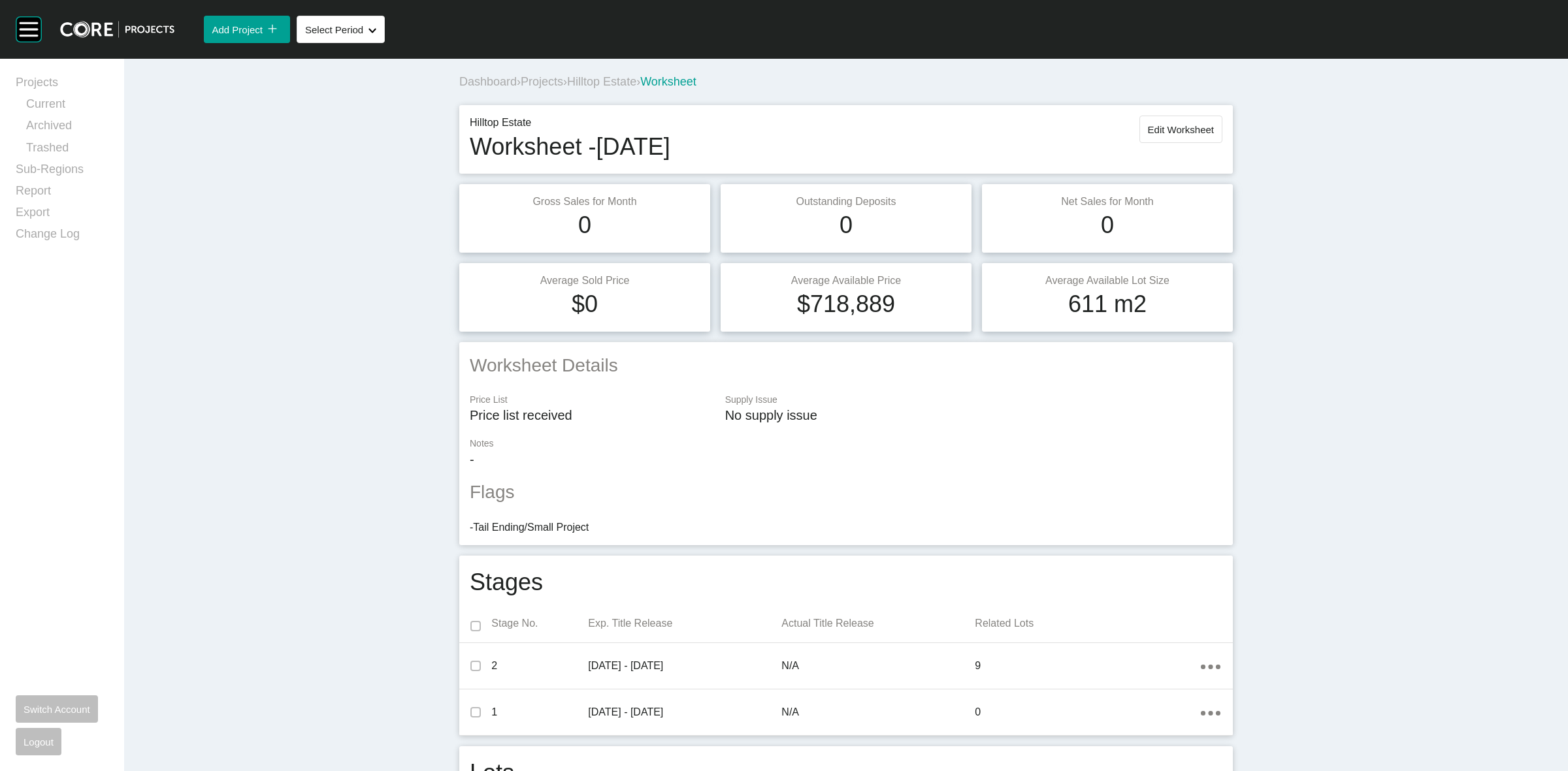
click at [577, 87] on span "Hilltop Estate" at bounding box center [602, 81] width 70 height 13
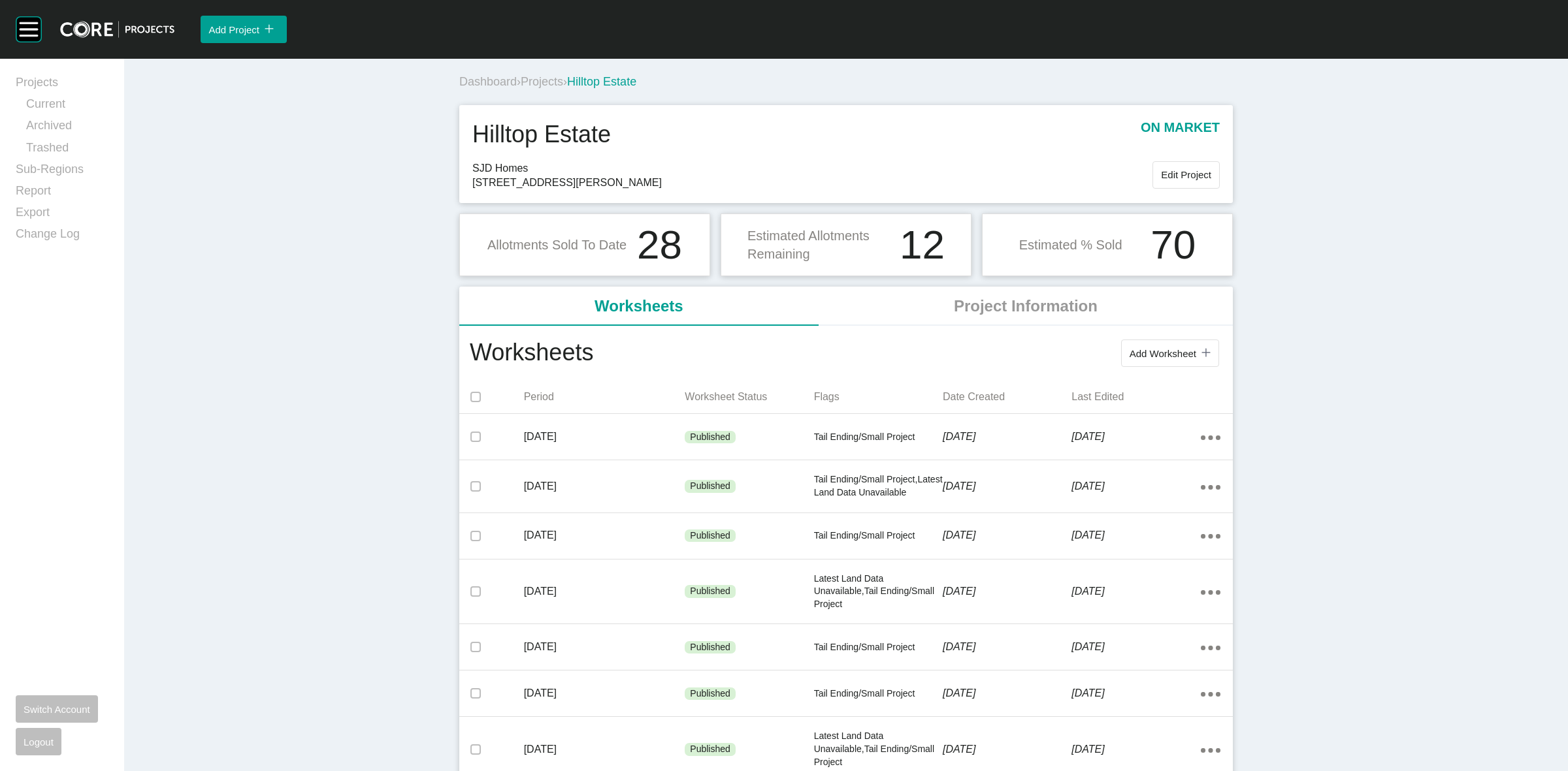
click at [534, 80] on span "Projects" at bounding box center [542, 81] width 43 height 13
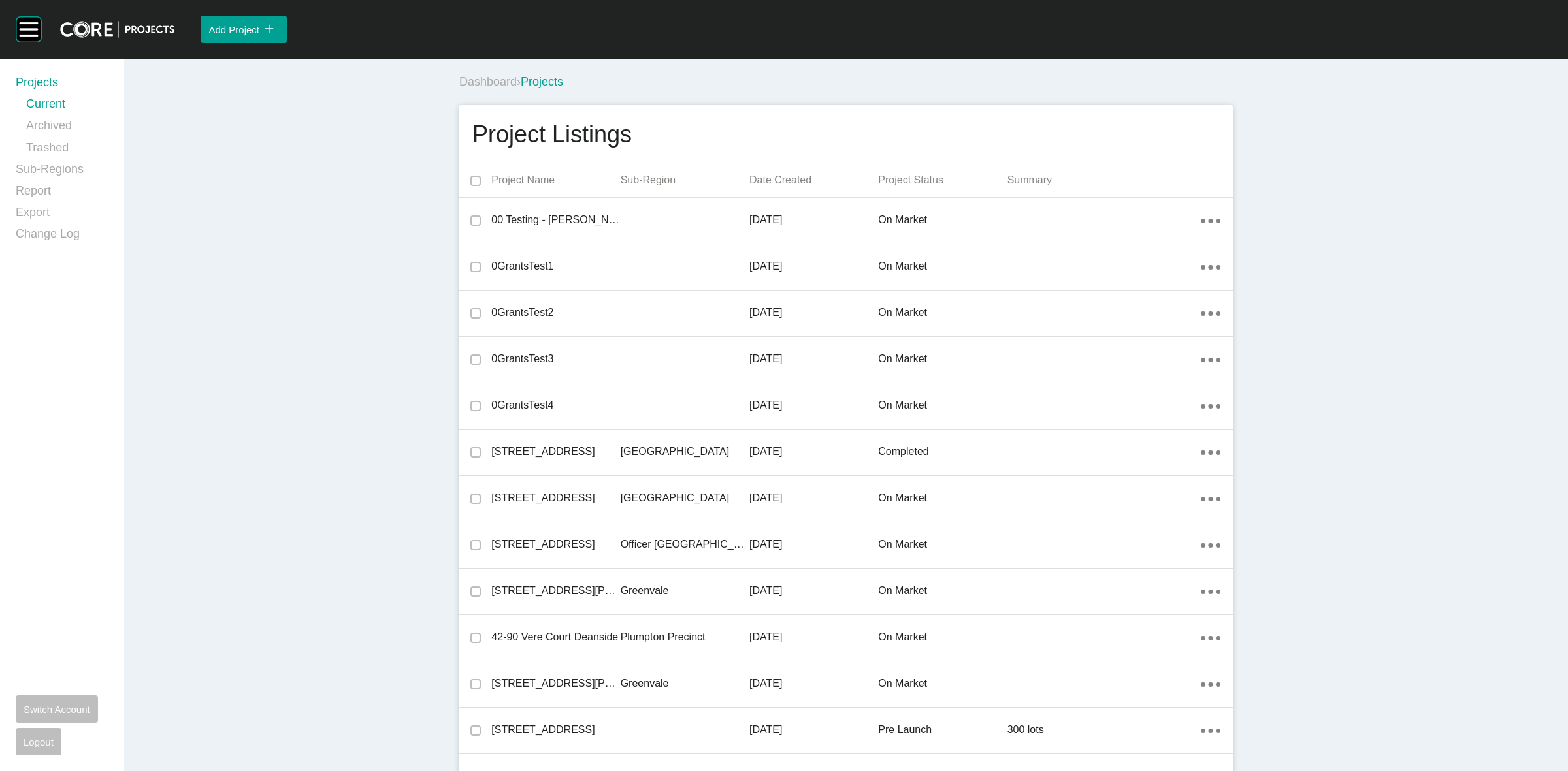
scroll to position [3403, 0]
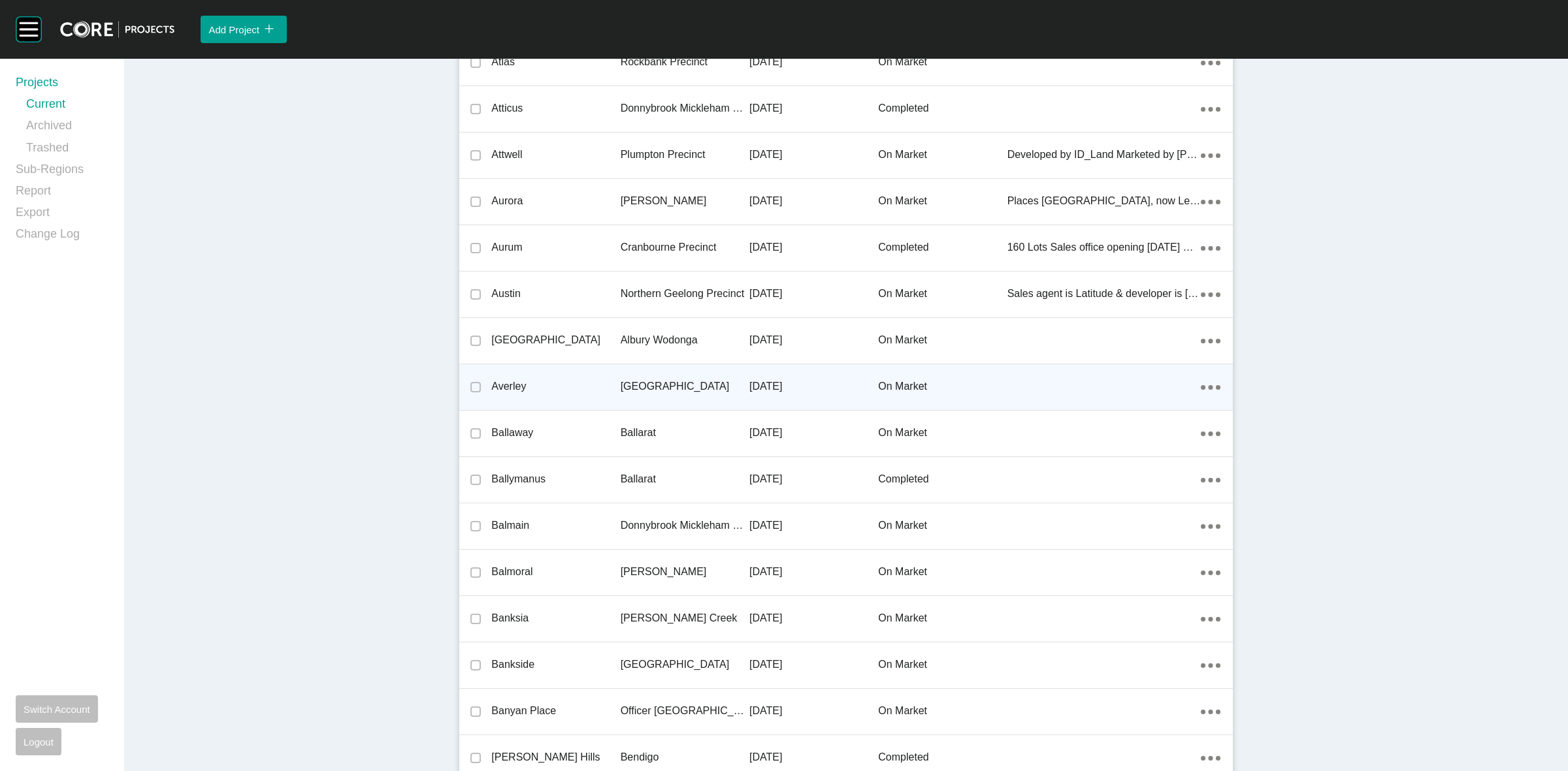
click at [678, 383] on p "[GEOGRAPHIC_DATA]" at bounding box center [685, 386] width 129 height 14
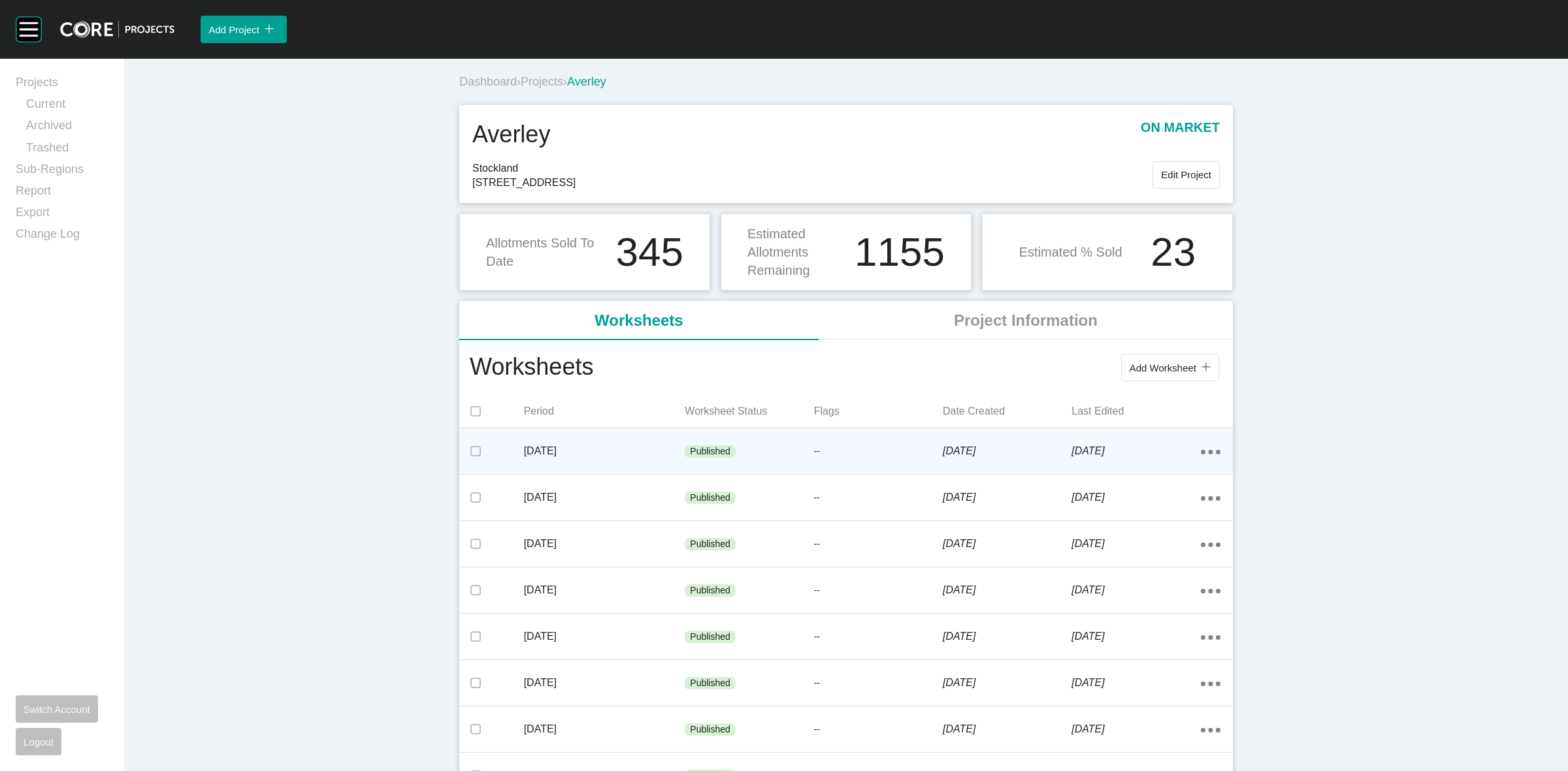
click at [1026, 444] on p "[DATE]" at bounding box center [1007, 451] width 129 height 14
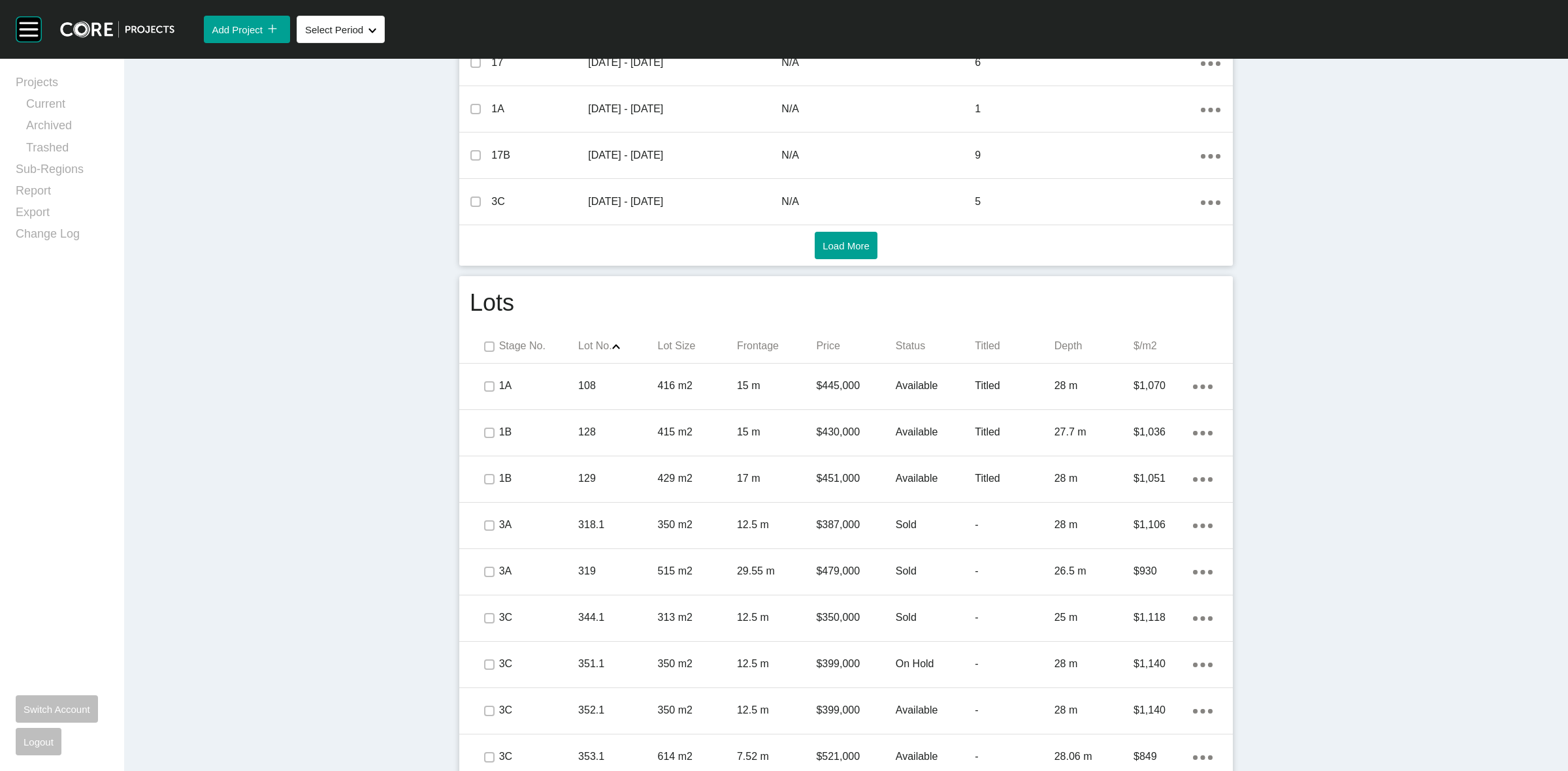
scroll to position [734, 0]
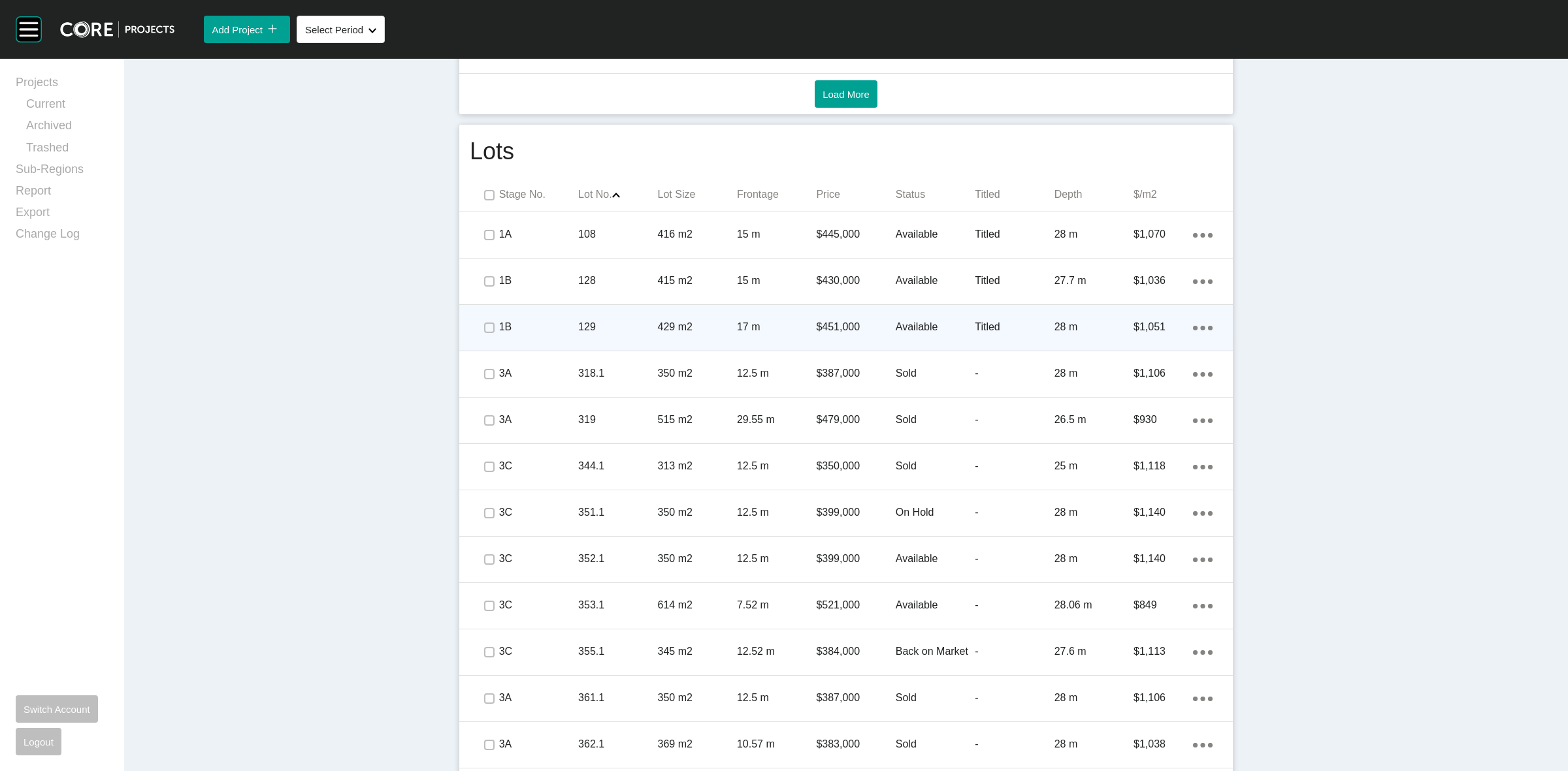
click at [808, 328] on p "17 m" at bounding box center [776, 327] width 79 height 14
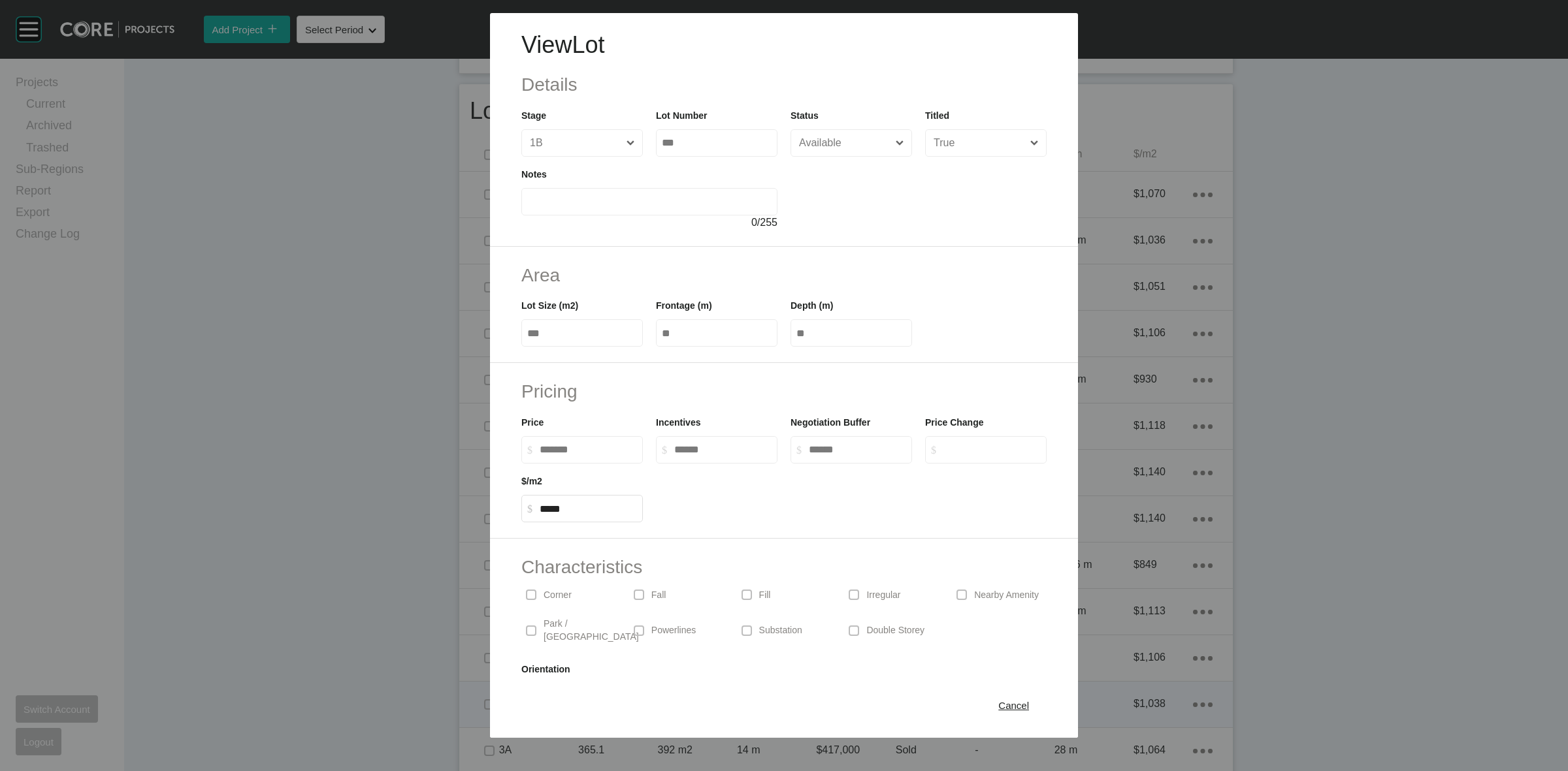
click at [1009, 709] on span "Cancel" at bounding box center [1013, 705] width 30 height 11
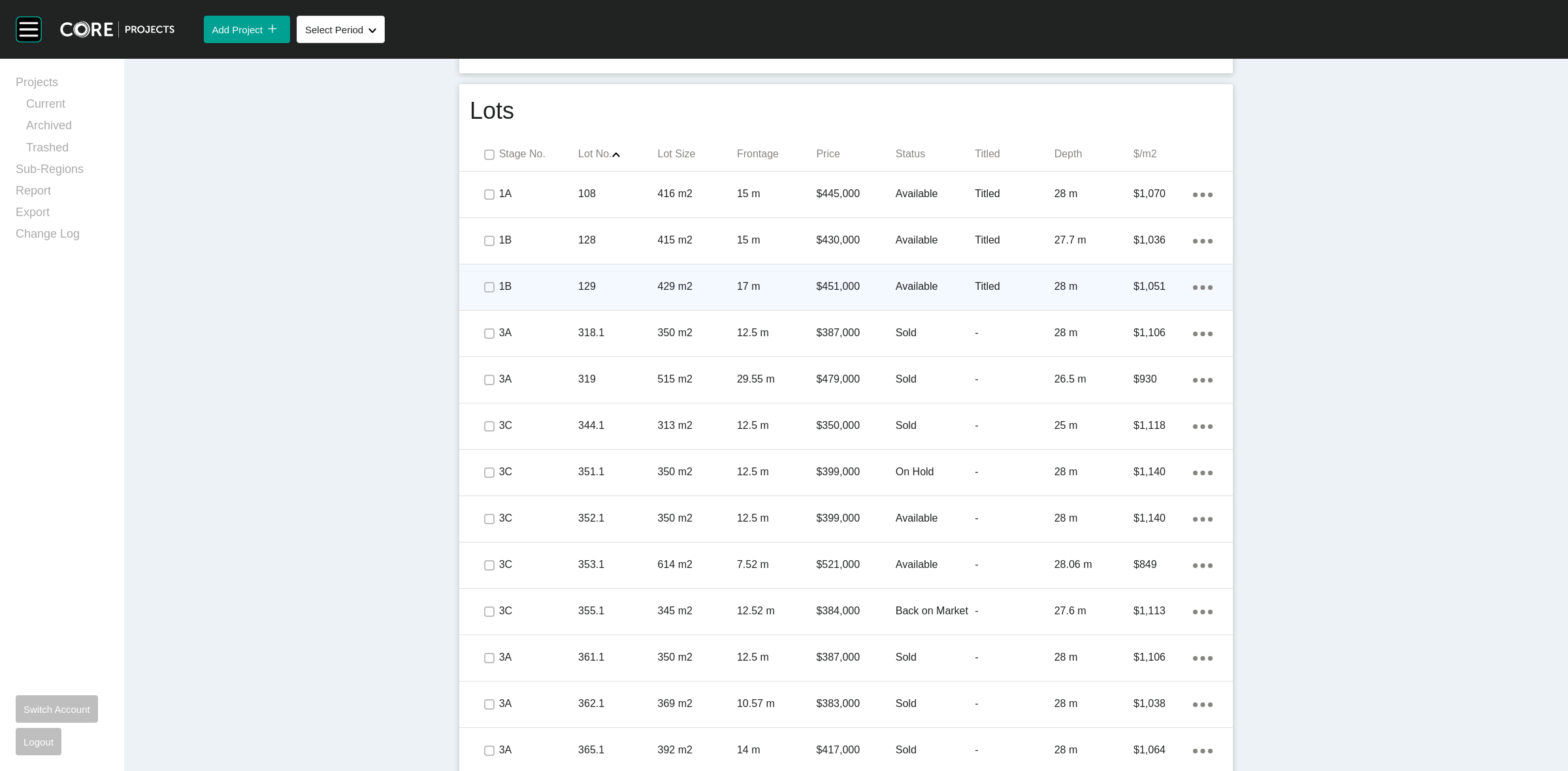
click at [775, 298] on div "17 m" at bounding box center [776, 286] width 79 height 40
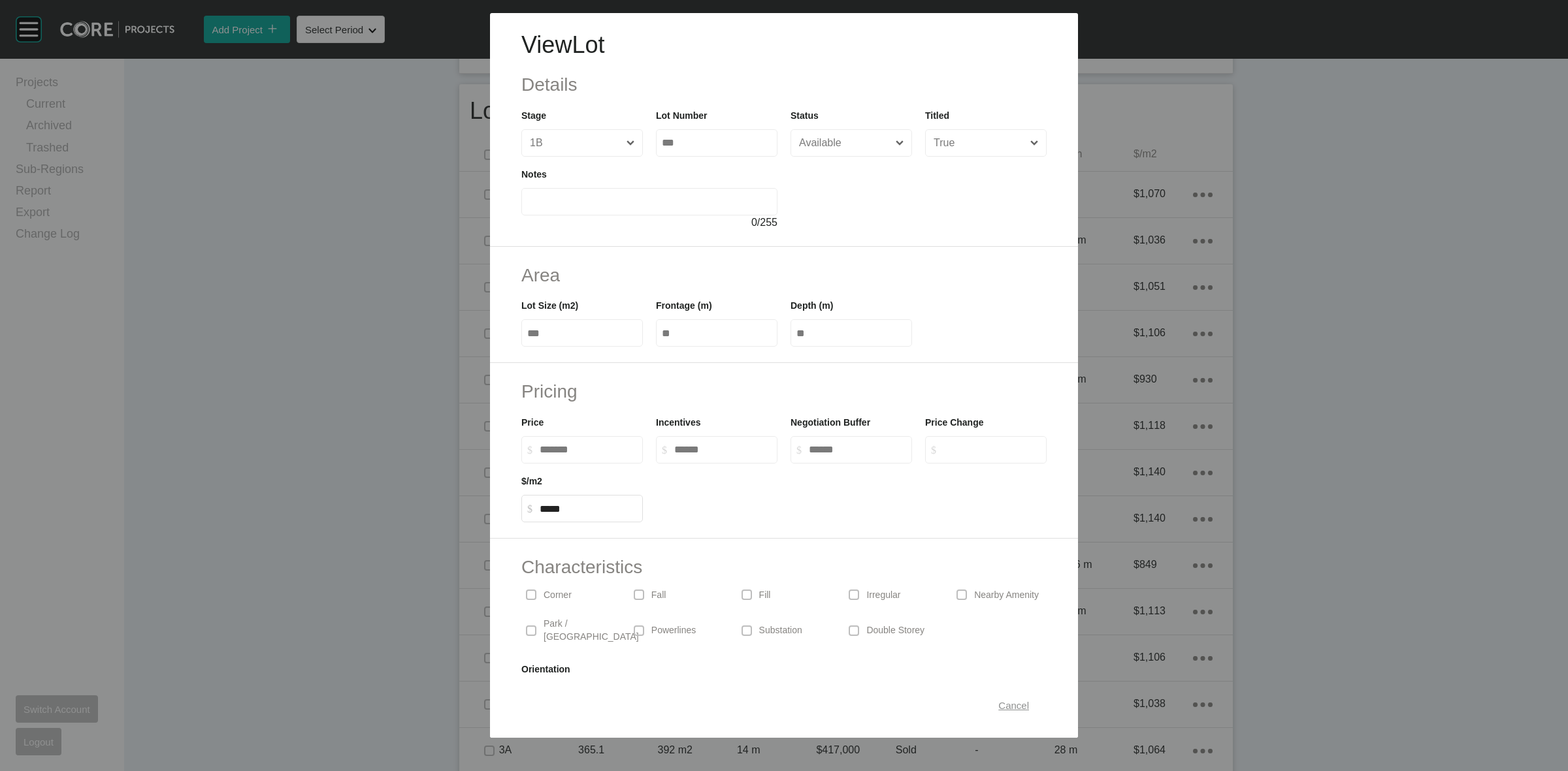
click at [998, 707] on span "Cancel" at bounding box center [1013, 705] width 30 height 11
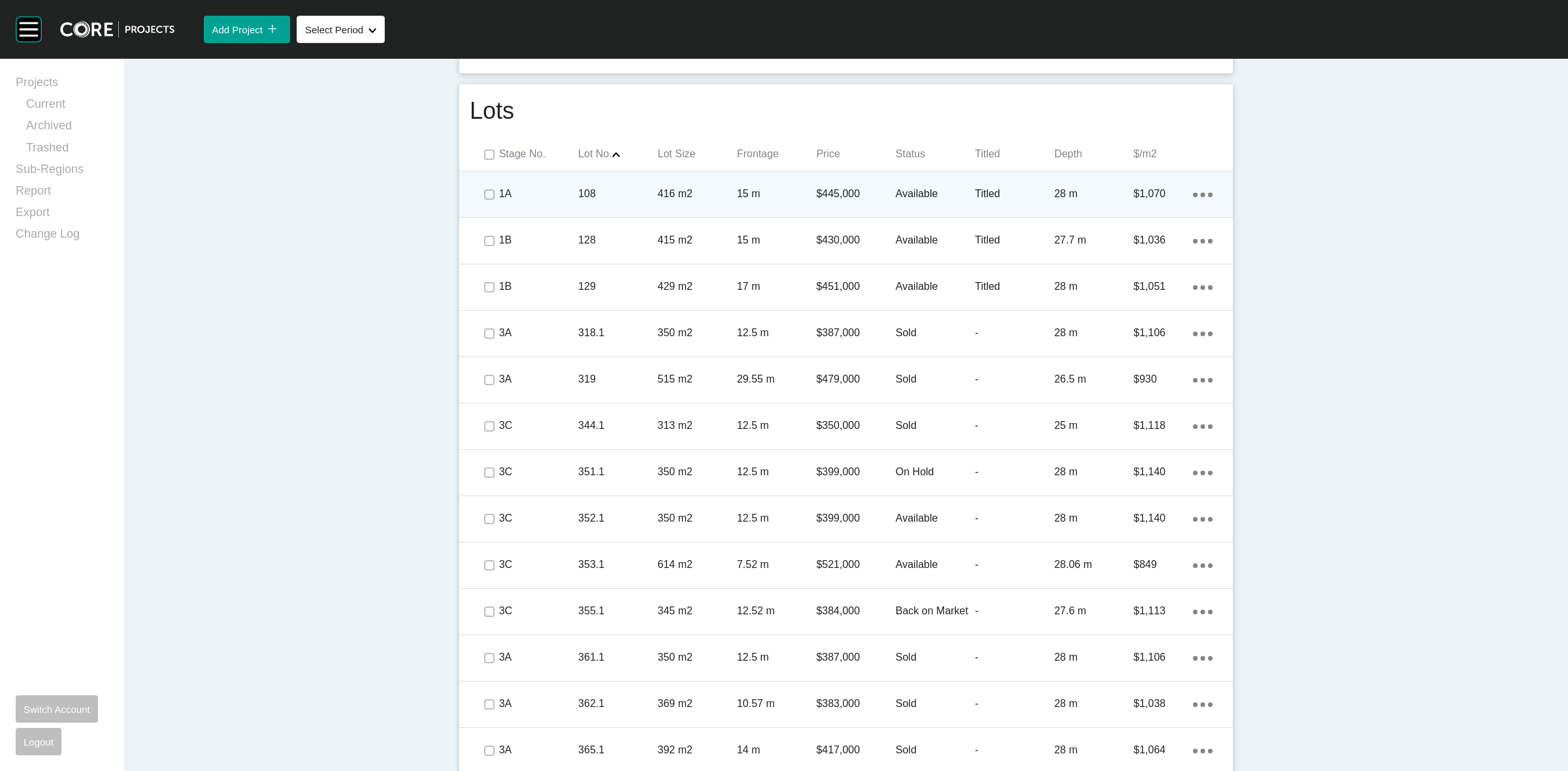
click at [816, 191] on p "$445,000" at bounding box center [855, 194] width 79 height 14
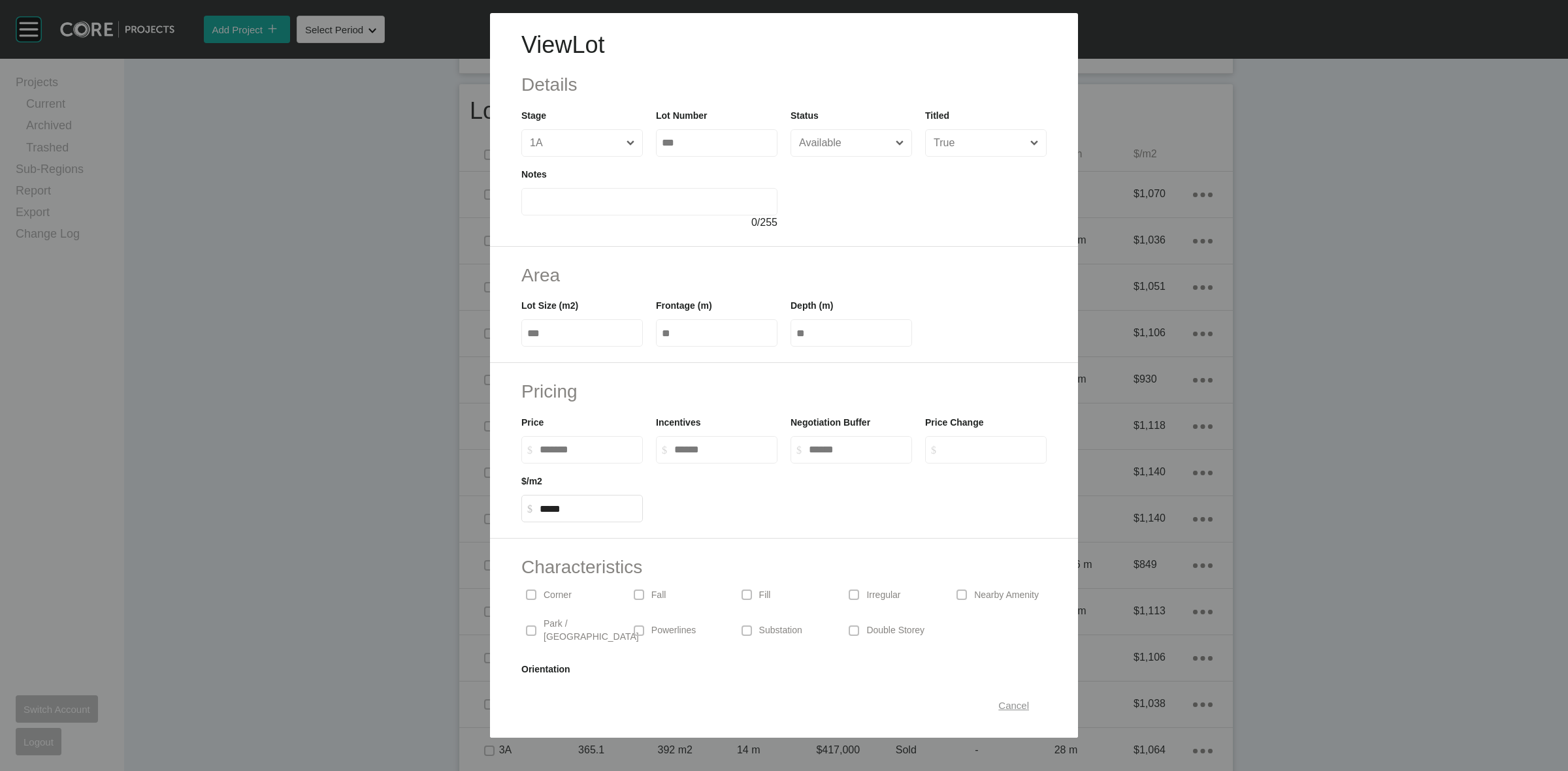
click at [1003, 709] on span "Cancel" at bounding box center [1013, 705] width 30 height 11
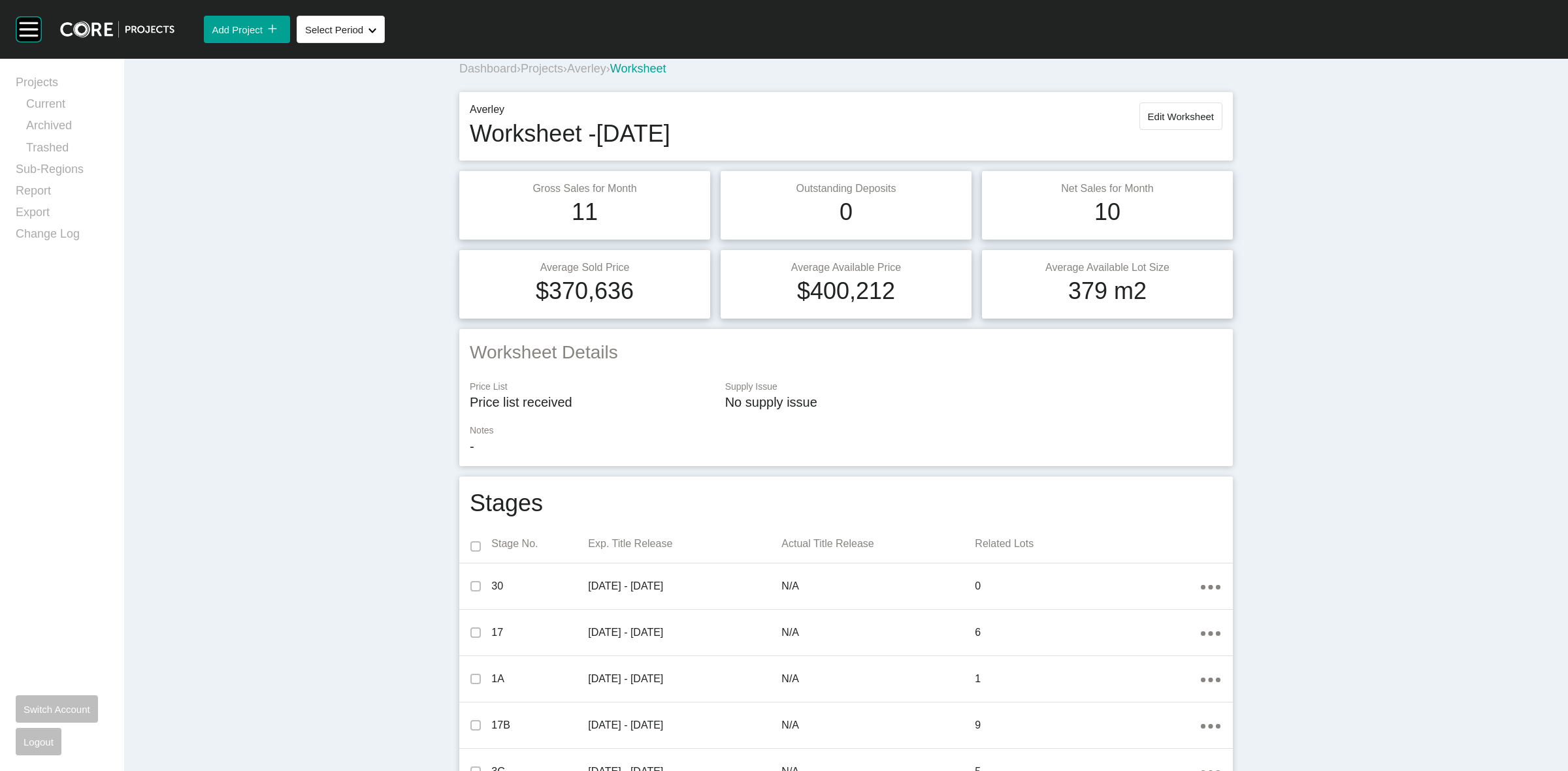
scroll to position [0, 0]
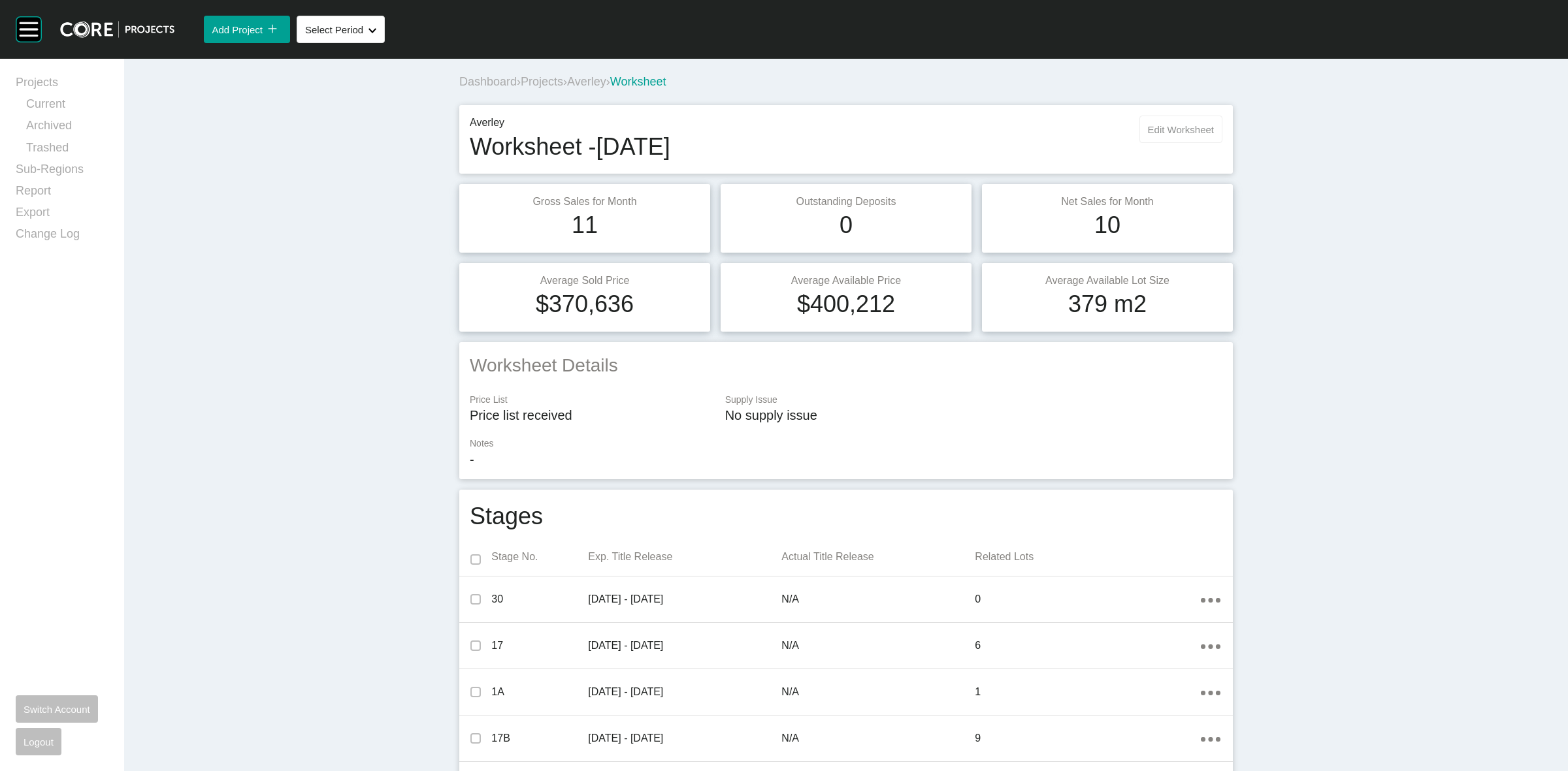
click at [1157, 138] on button "Edit Worksheet" at bounding box center [1180, 128] width 83 height 28
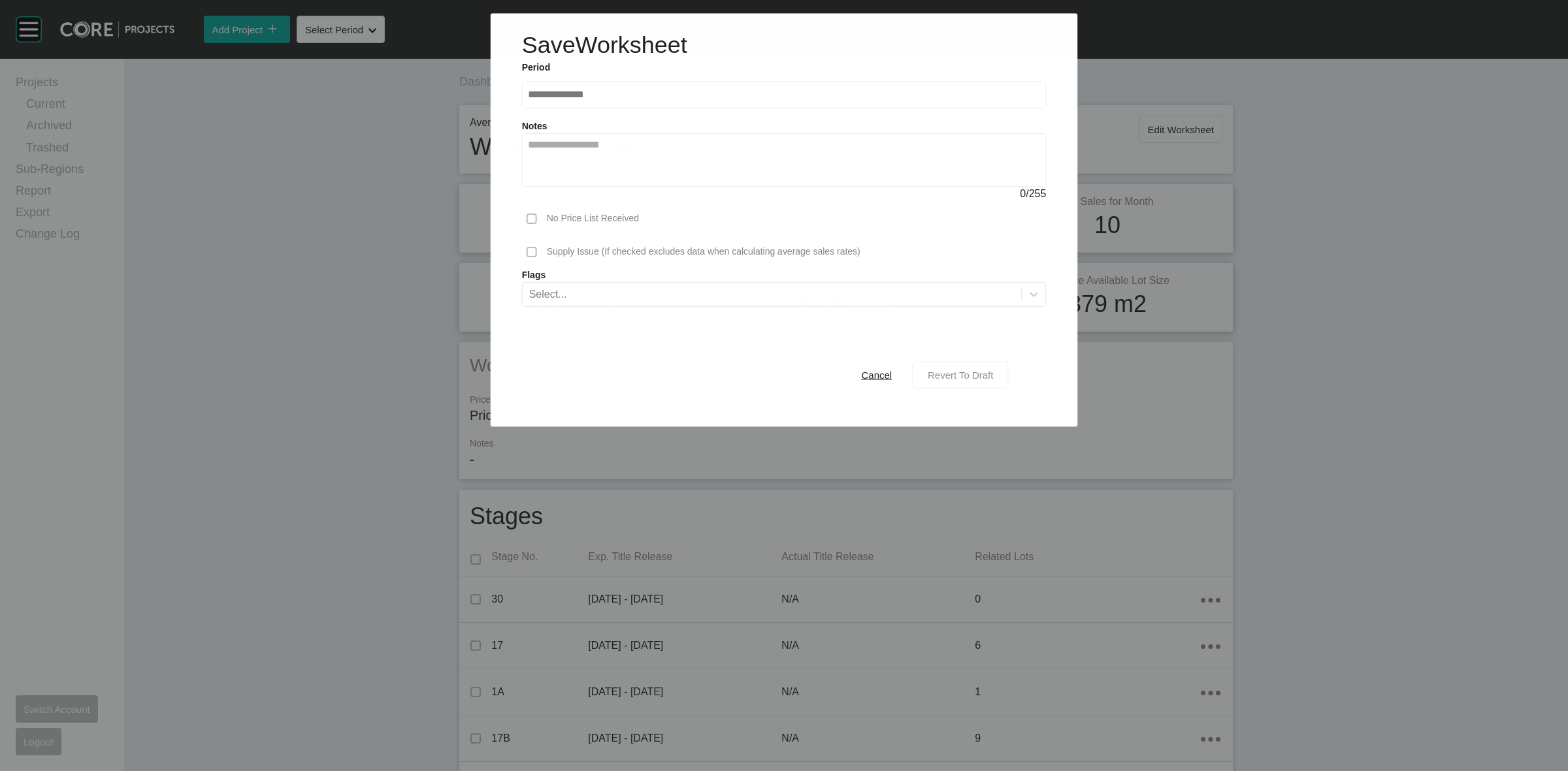
click at [961, 381] on span "Revert To Draft" at bounding box center [960, 375] width 65 height 11
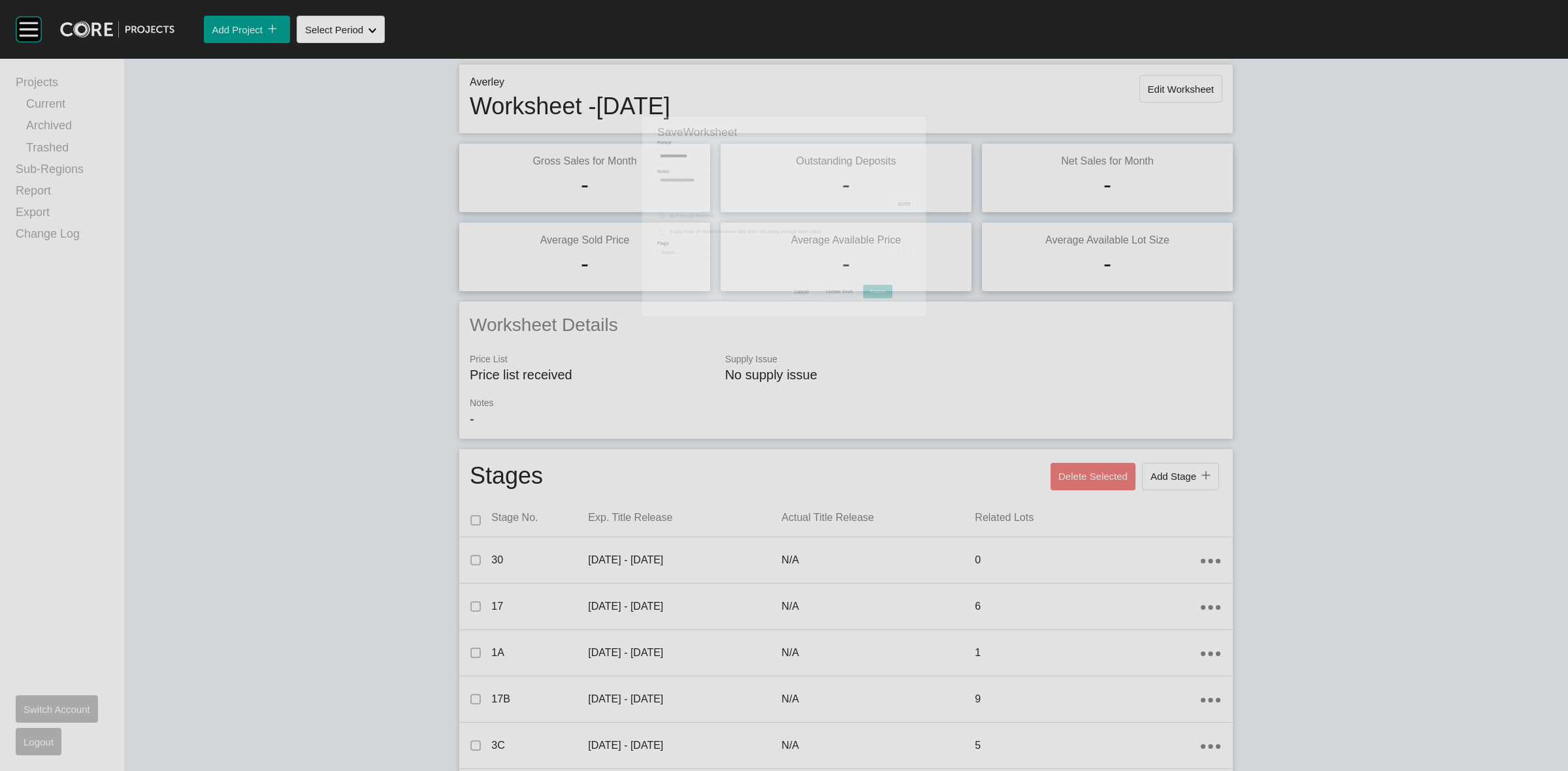
scroll to position [408, 0]
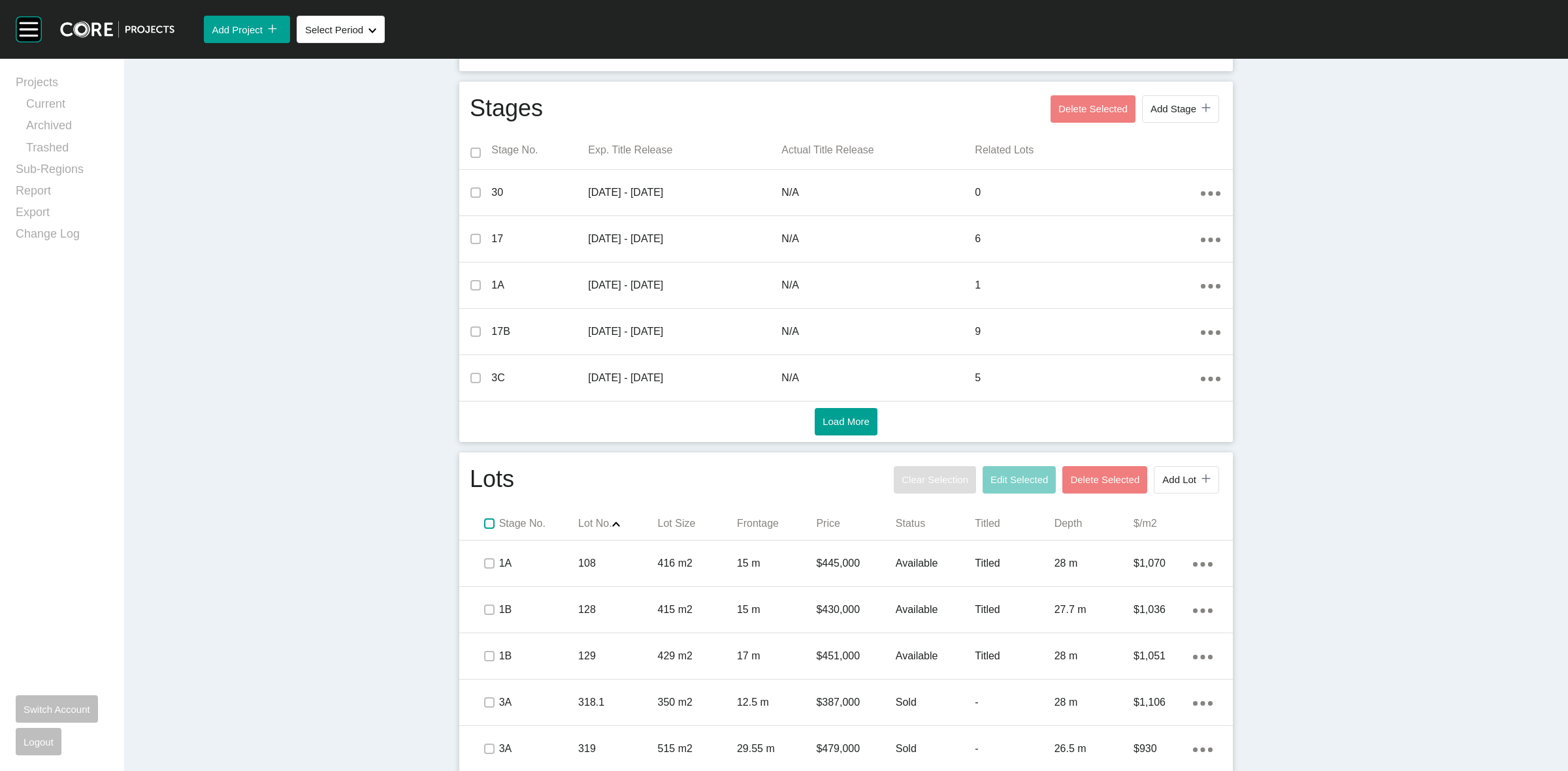
click at [484, 523] on label at bounding box center [489, 524] width 11 height 11
click at [1004, 486] on button "Edit Selected" at bounding box center [1019, 479] width 73 height 28
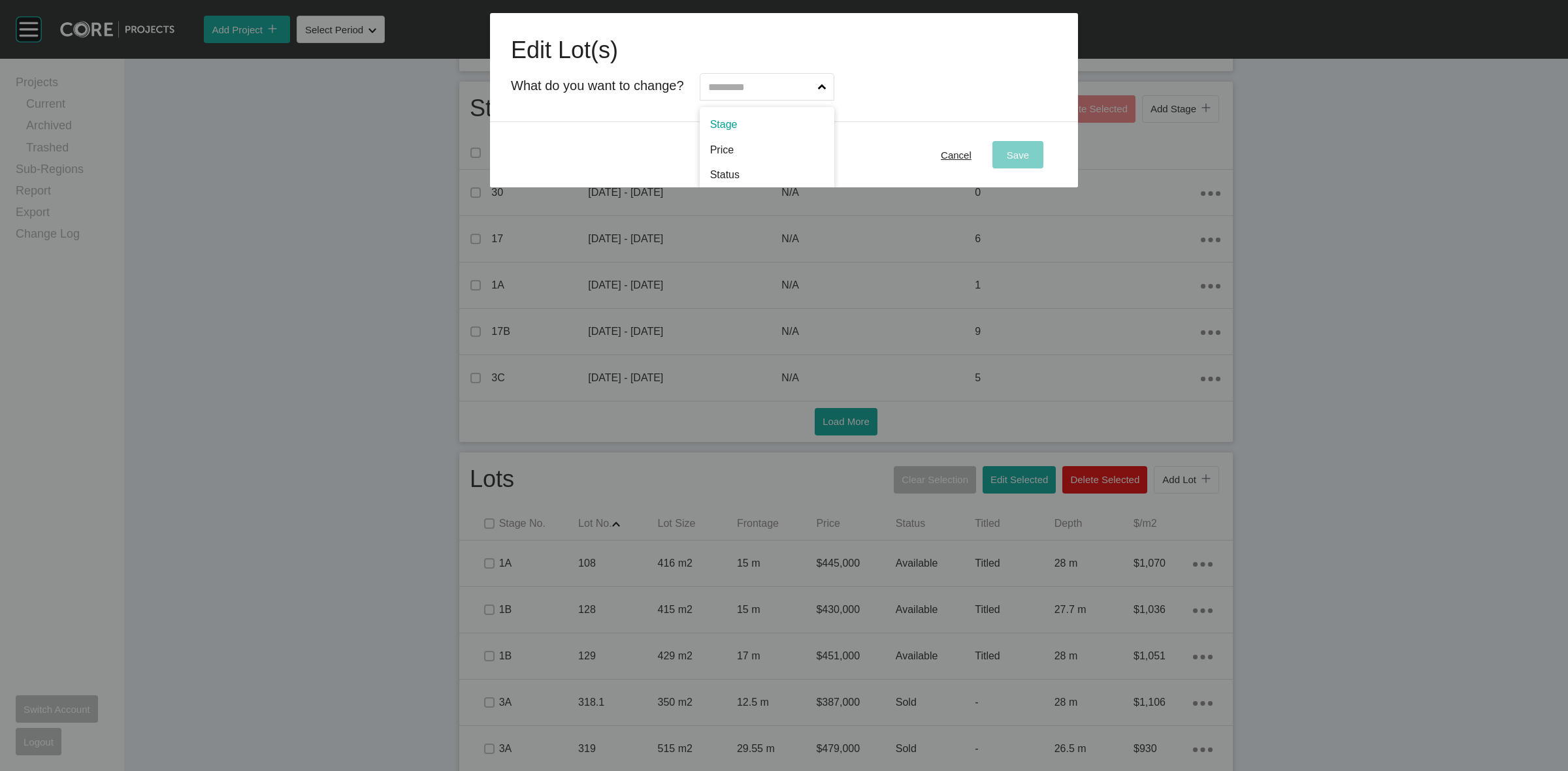
click at [797, 89] on input "text" at bounding box center [760, 87] width 110 height 26
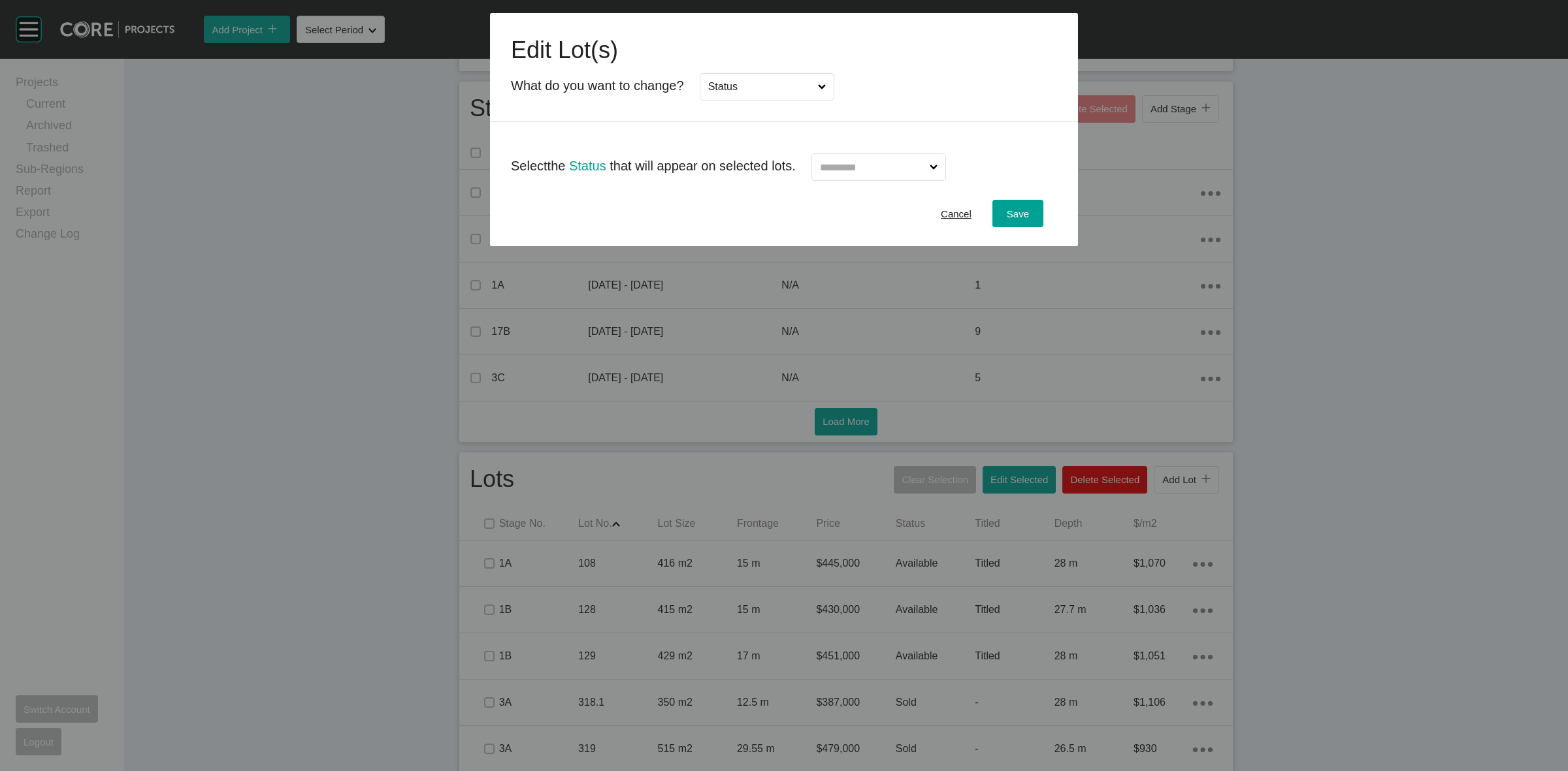
click at [815, 85] on input "Status" at bounding box center [760, 87] width 110 height 26
click at [834, 173] on input "text" at bounding box center [866, 167] width 110 height 26
click at [1020, 212] on span "Save" at bounding box center [1017, 213] width 22 height 11
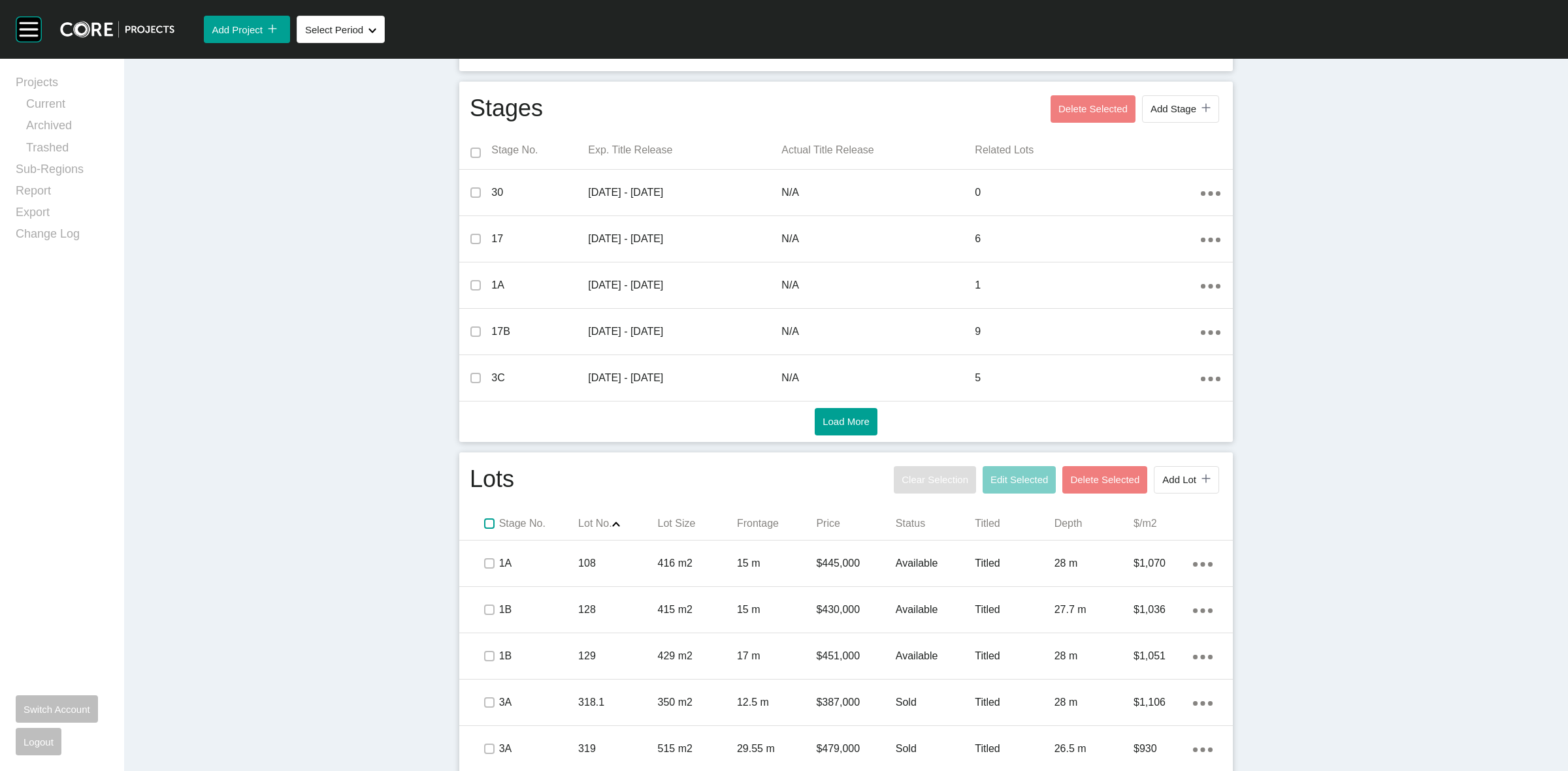
click at [484, 522] on label at bounding box center [489, 524] width 11 height 11
click at [994, 475] on span "Edit Selected" at bounding box center [1019, 479] width 57 height 11
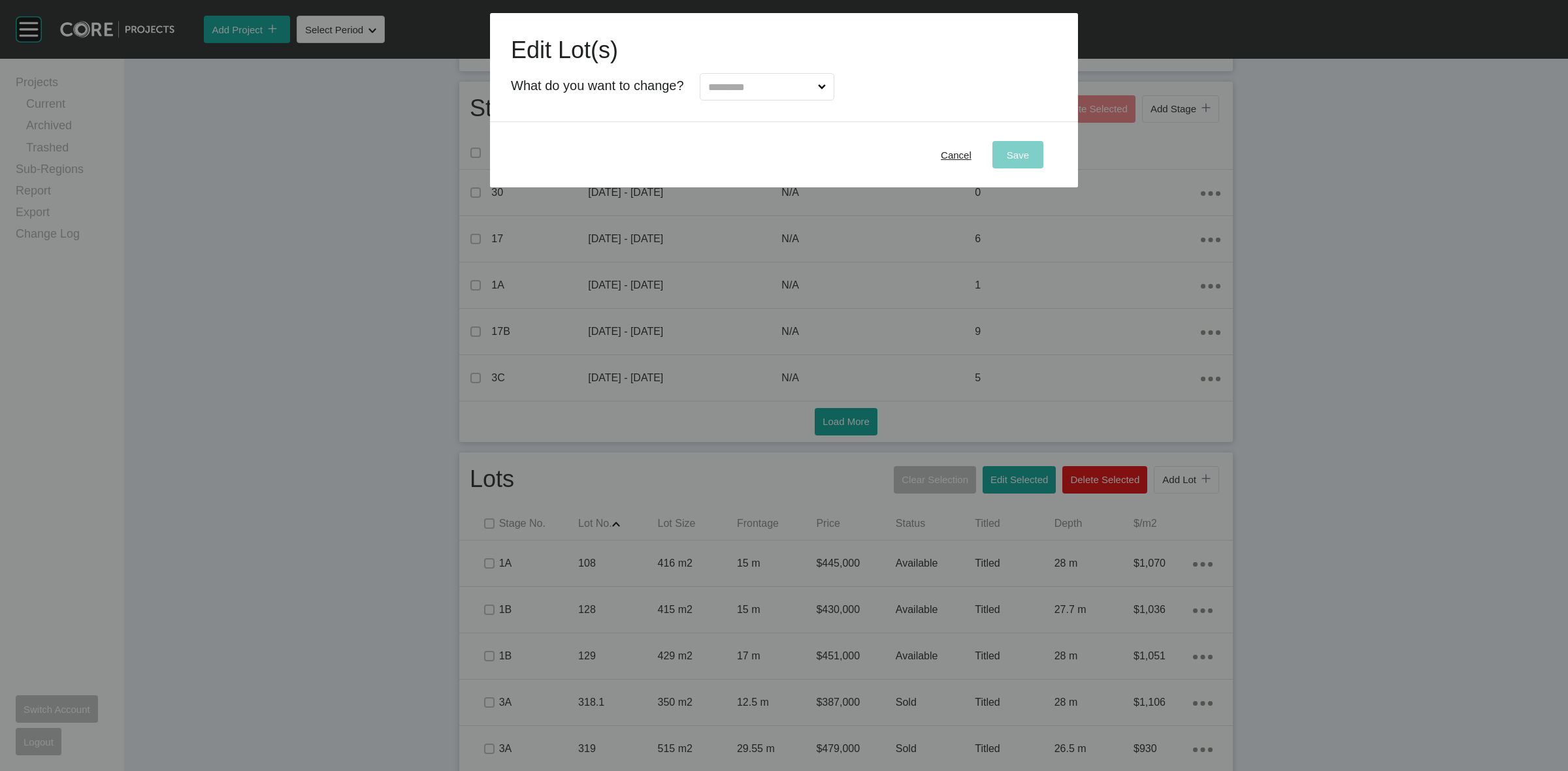
click at [755, 83] on input "text" at bounding box center [760, 87] width 110 height 26
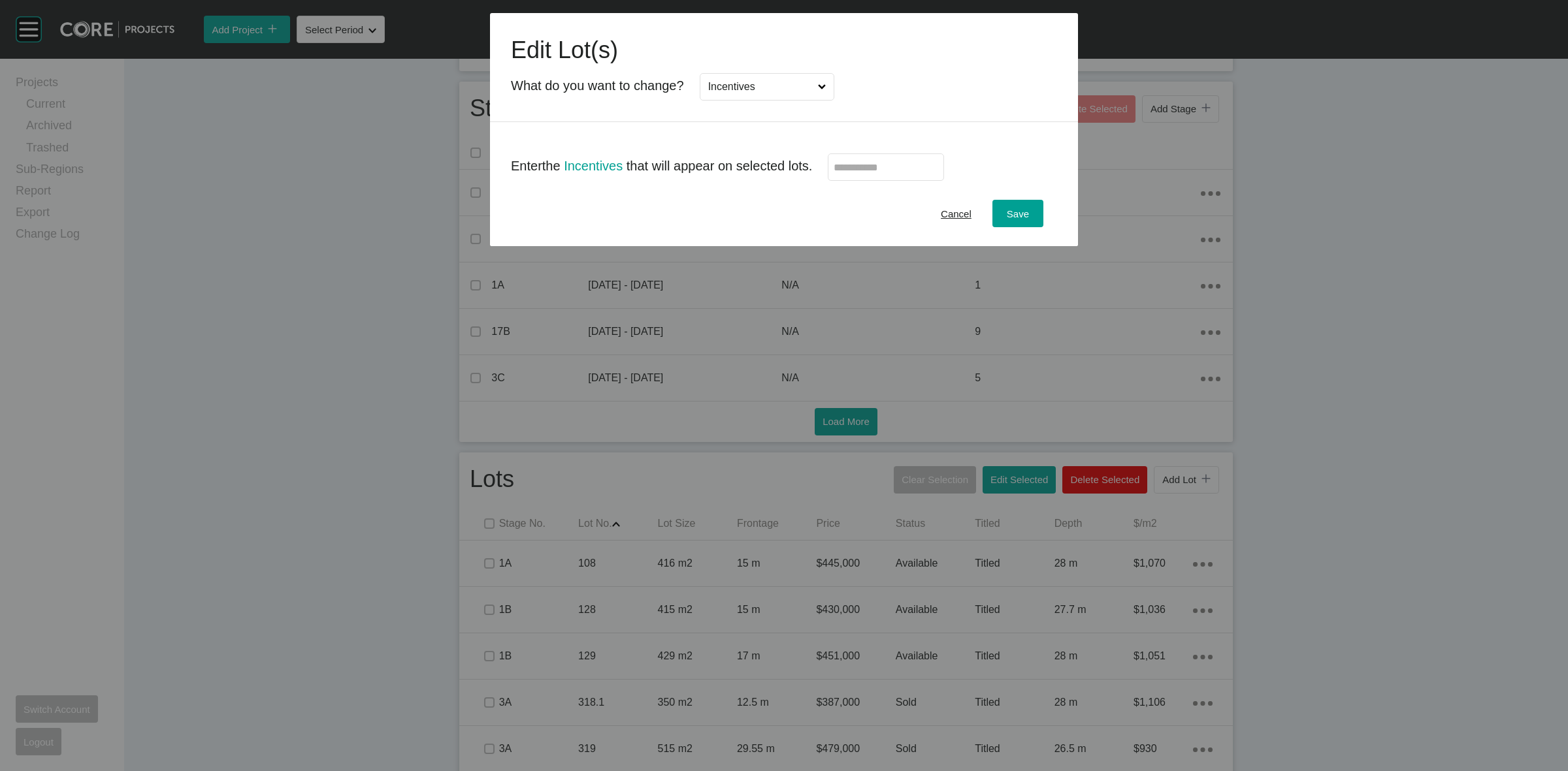
scroll to position [0, 0]
click at [850, 175] on label at bounding box center [886, 167] width 116 height 28
click at [850, 173] on input "text" at bounding box center [886, 167] width 104 height 11
type input "******"
click at [1004, 212] on div "Save" at bounding box center [1018, 214] width 29 height 18
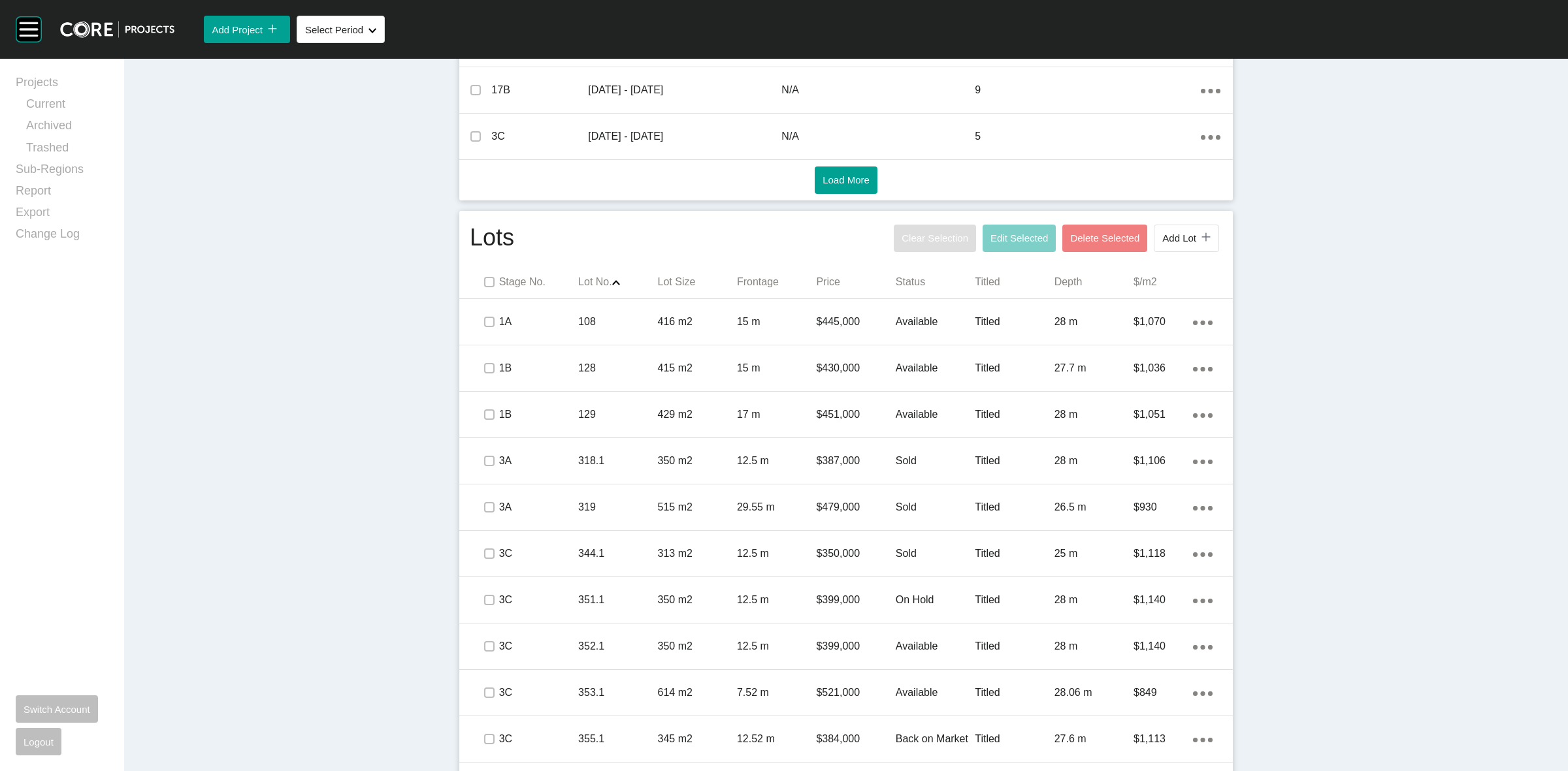
scroll to position [653, 0]
drag, startPoint x: 481, startPoint y: 276, endPoint x: 734, endPoint y: 264, distance: 253.3
click at [484, 276] on label at bounding box center [489, 279] width 11 height 11
click at [1013, 238] on span "Edit Selected" at bounding box center [1019, 235] width 57 height 11
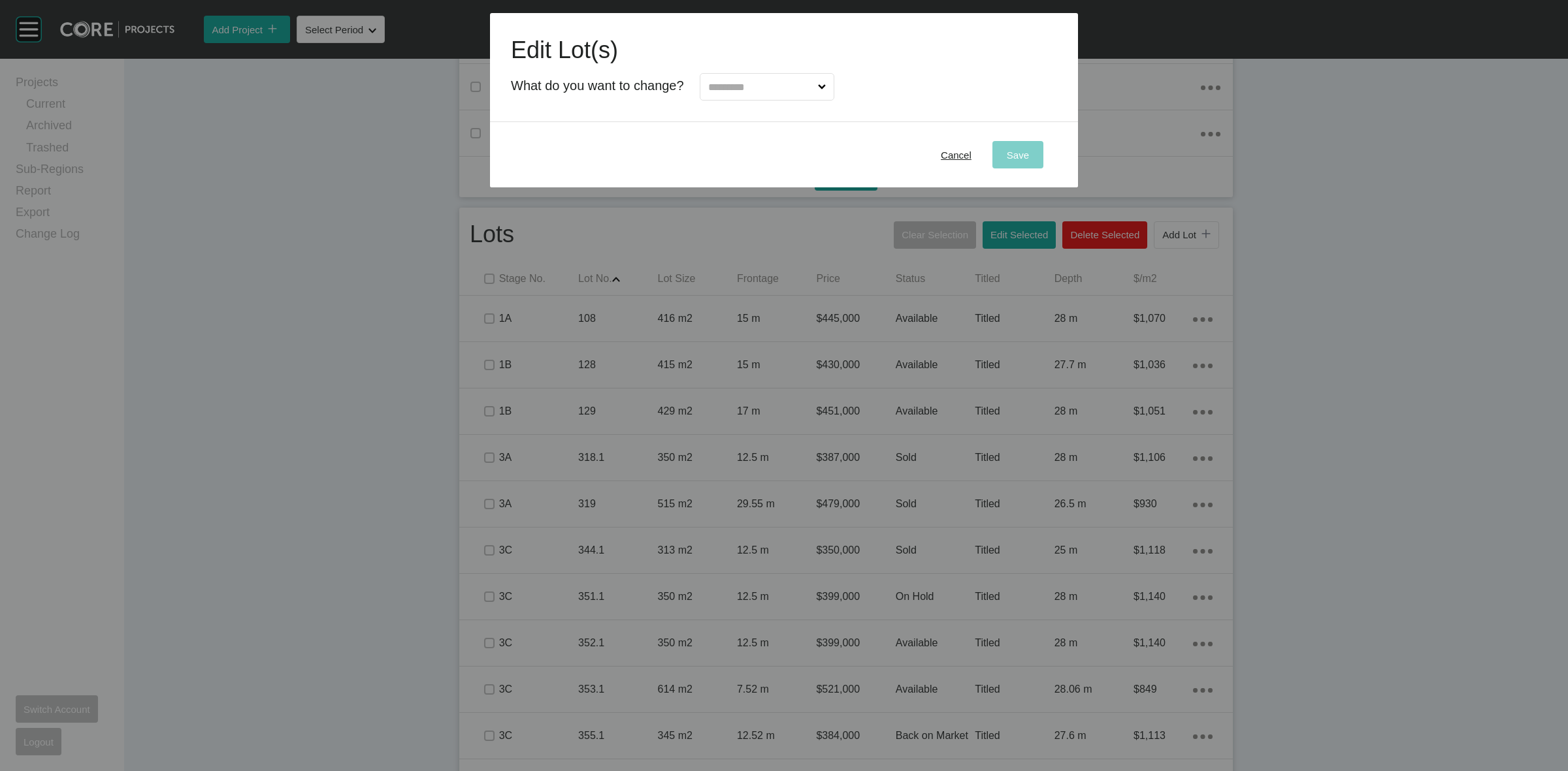
click at [804, 84] on input "text" at bounding box center [760, 87] width 110 height 26
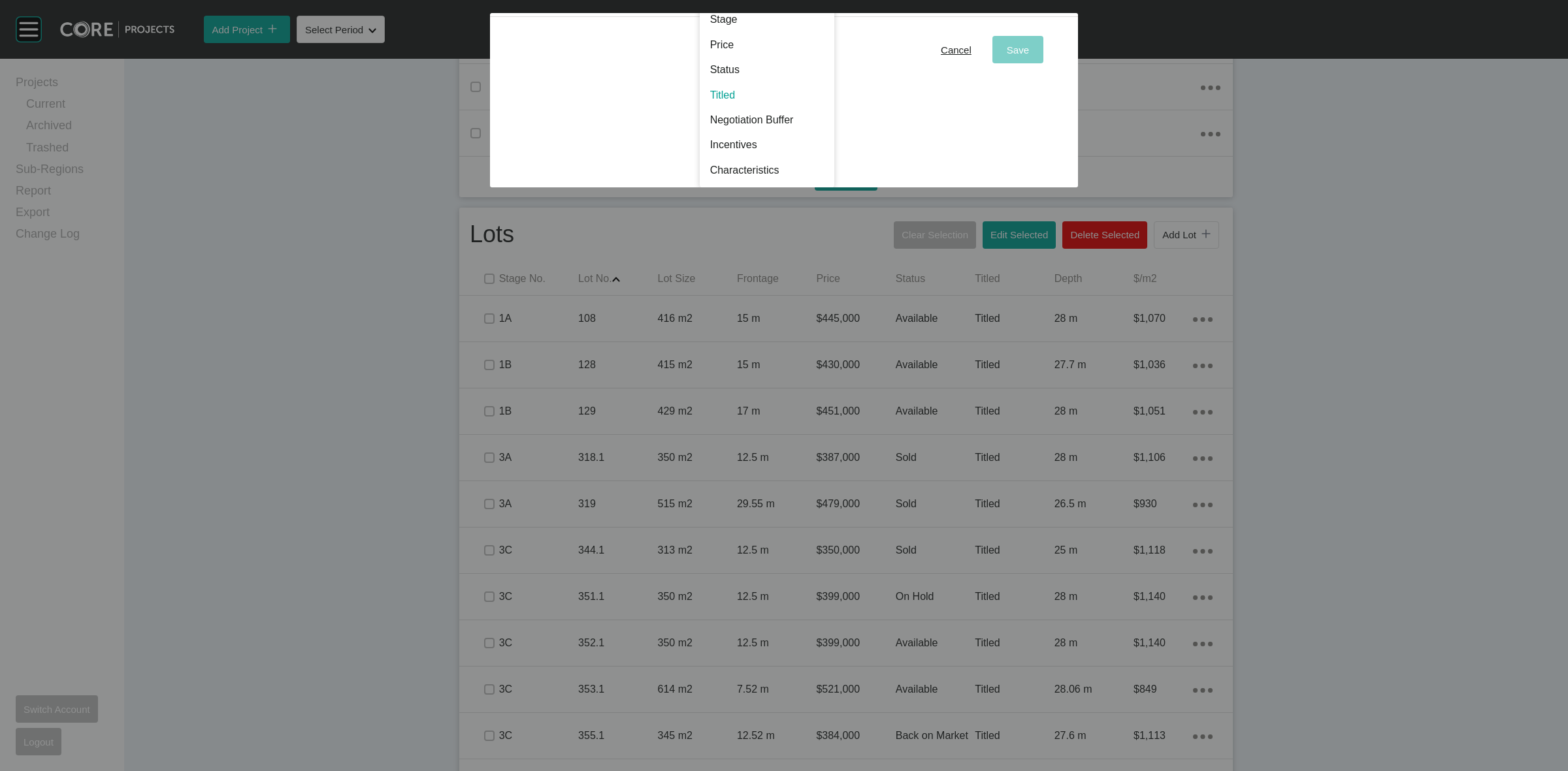
scroll to position [0, 0]
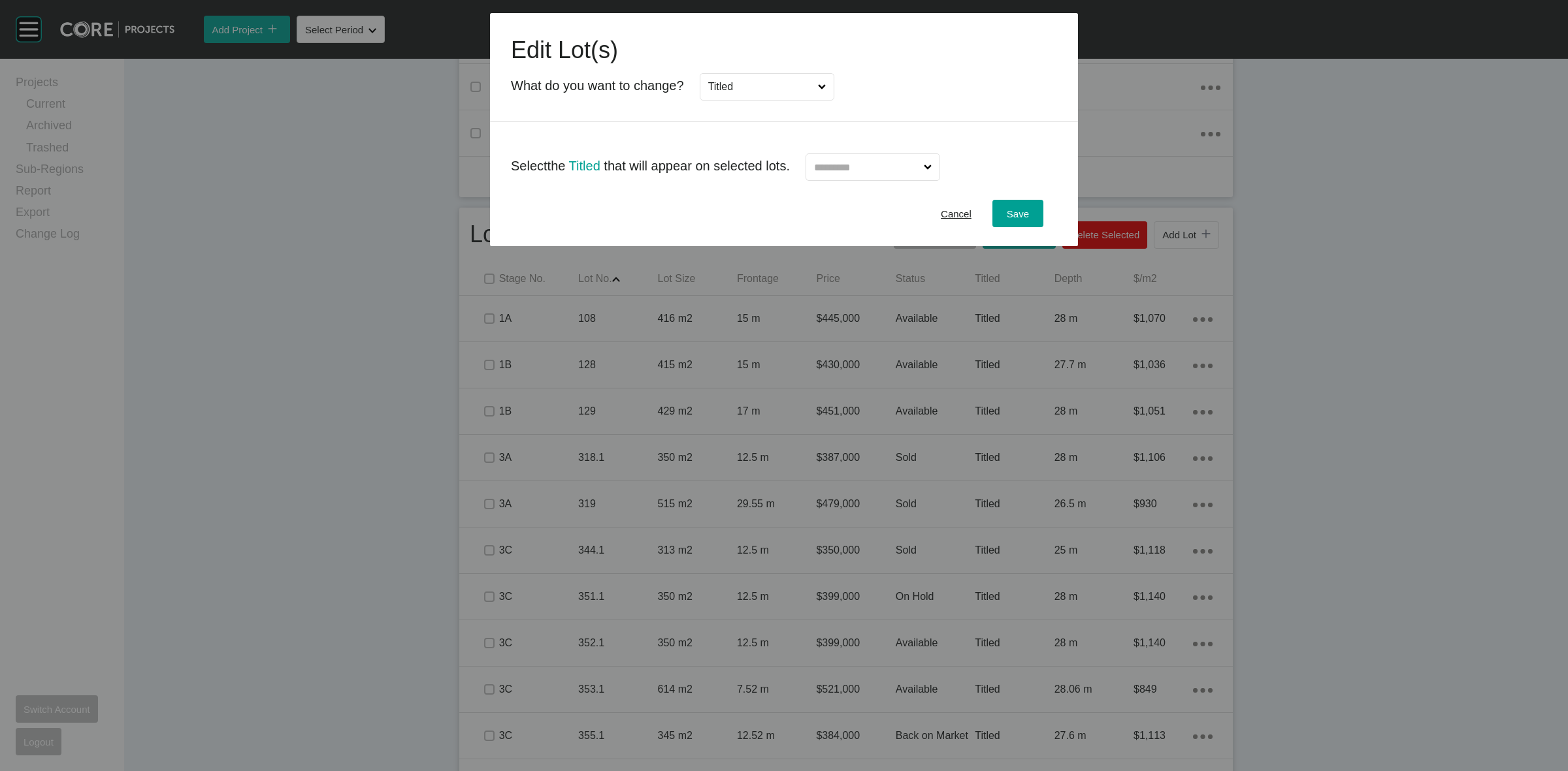
click at [888, 164] on input "text" at bounding box center [866, 167] width 110 height 26
click at [1022, 212] on span "Save" at bounding box center [1017, 213] width 22 height 11
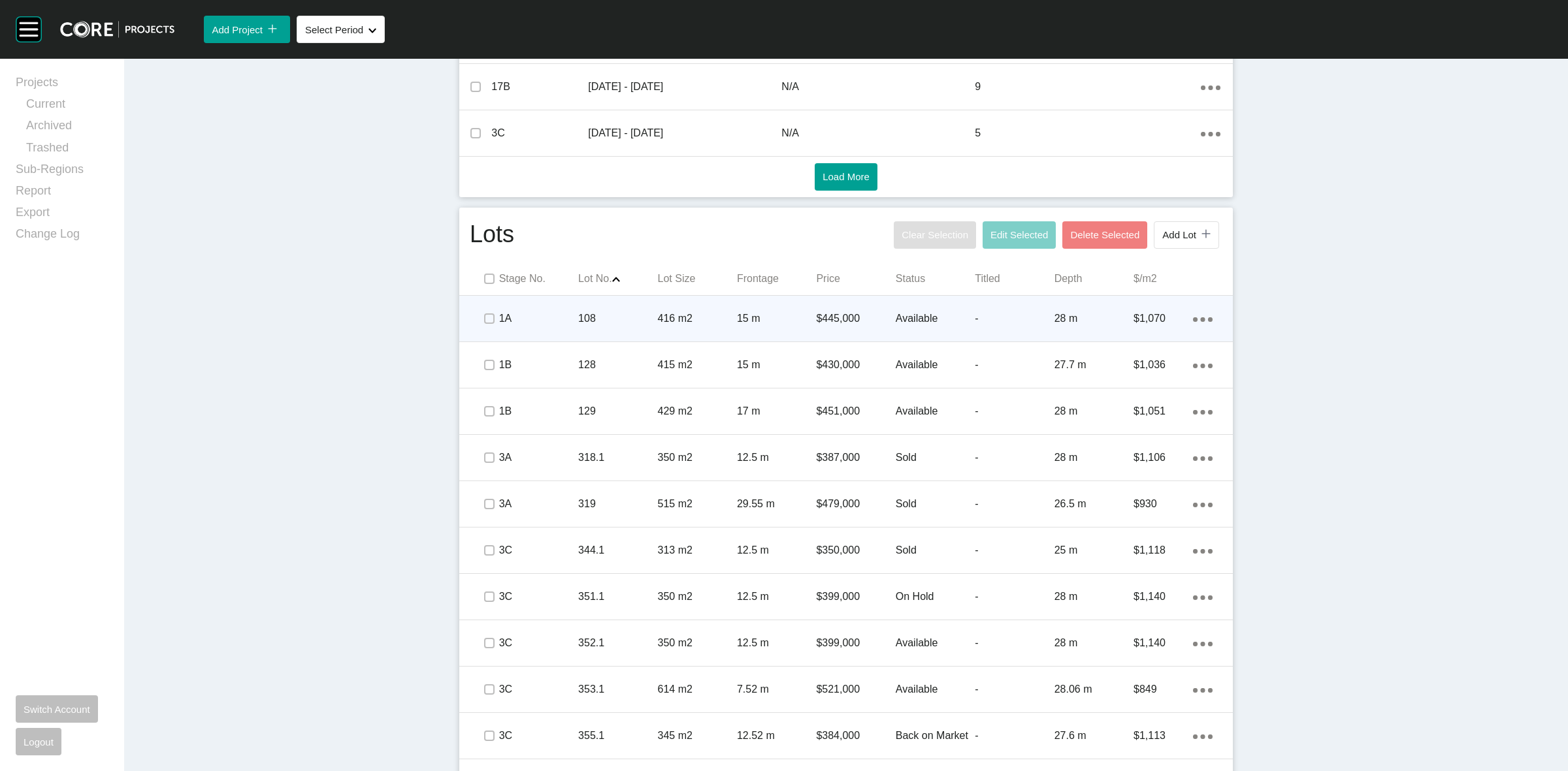
click at [482, 325] on span at bounding box center [488, 319] width 20 height 20
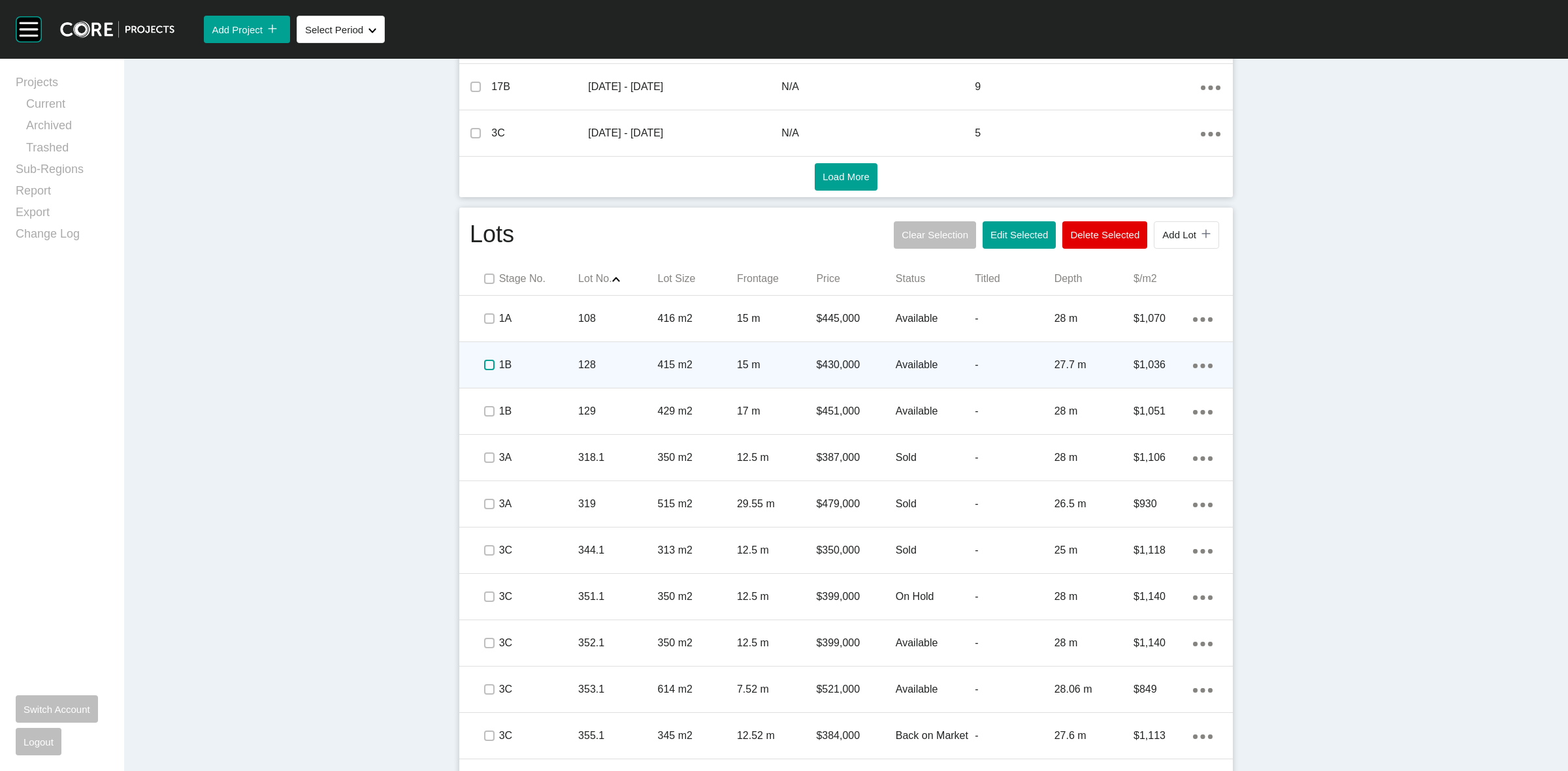
click at [484, 366] on label at bounding box center [489, 365] width 11 height 11
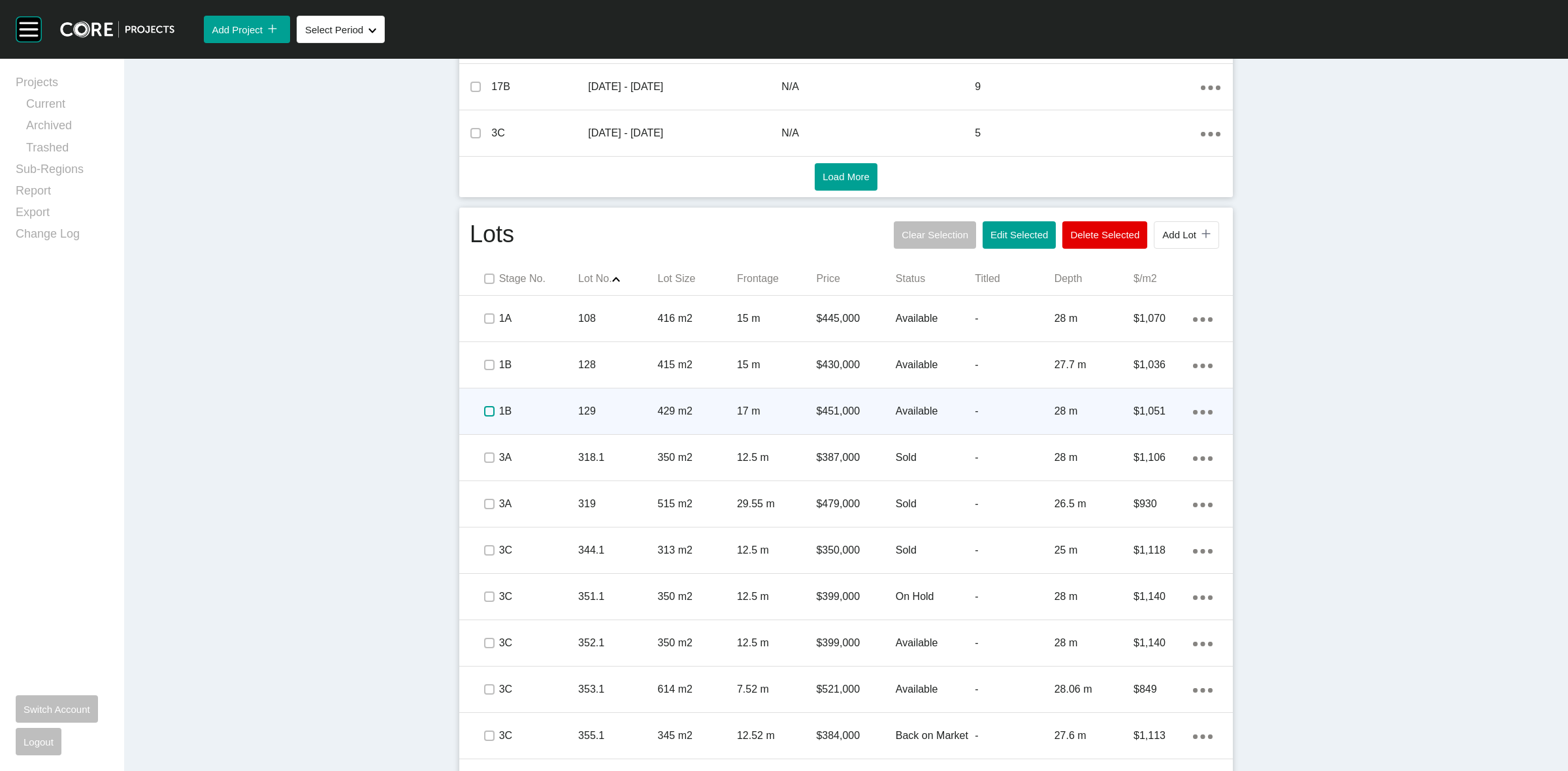
click at [484, 412] on label at bounding box center [489, 411] width 11 height 11
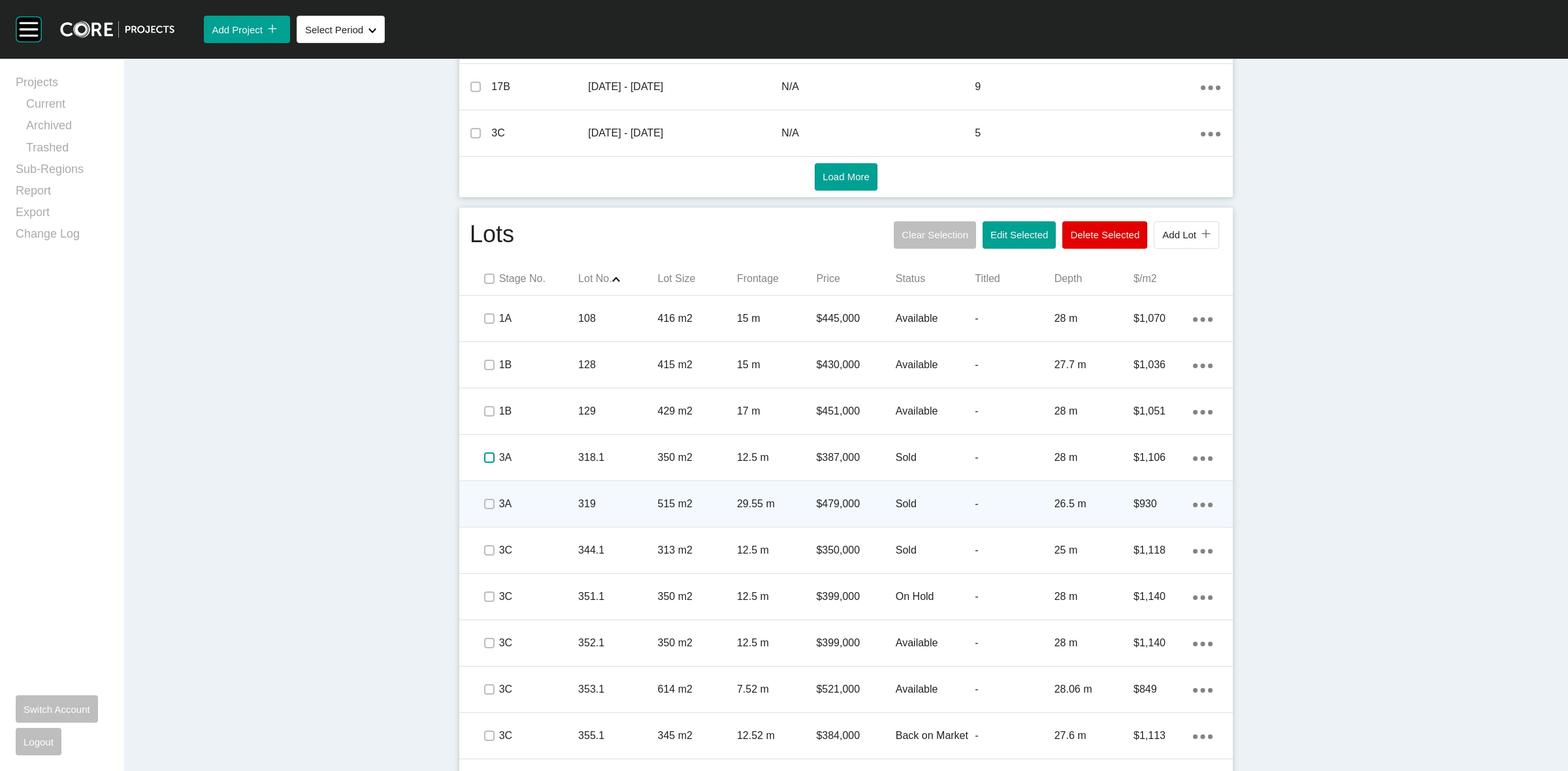
drag, startPoint x: 488, startPoint y: 452, endPoint x: 487, endPoint y: 496, distance: 44.0
click at [488, 452] on label at bounding box center [489, 458] width 11 height 11
click at [484, 507] on label at bounding box center [489, 504] width 11 height 11
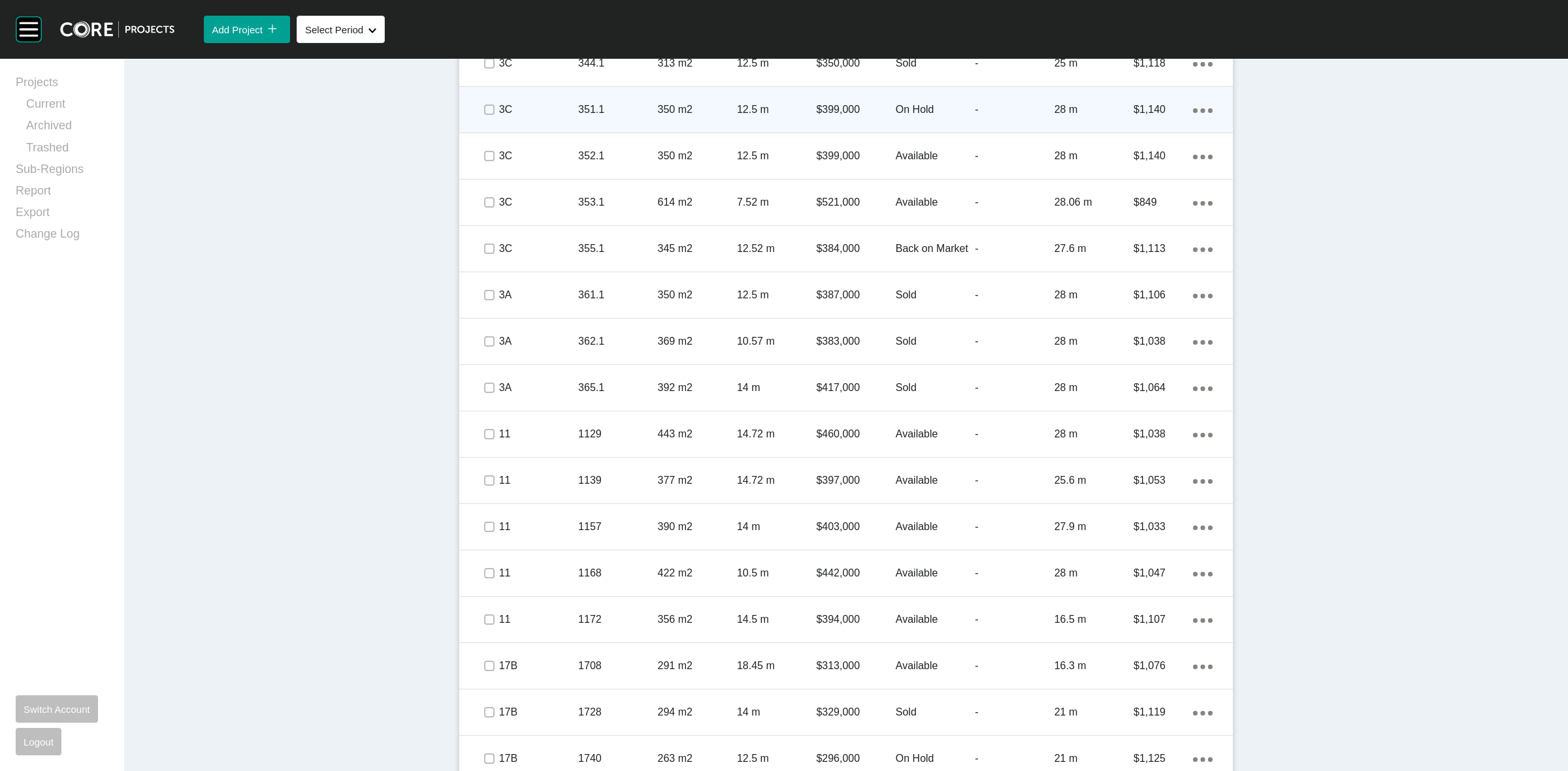
scroll to position [1142, 0]
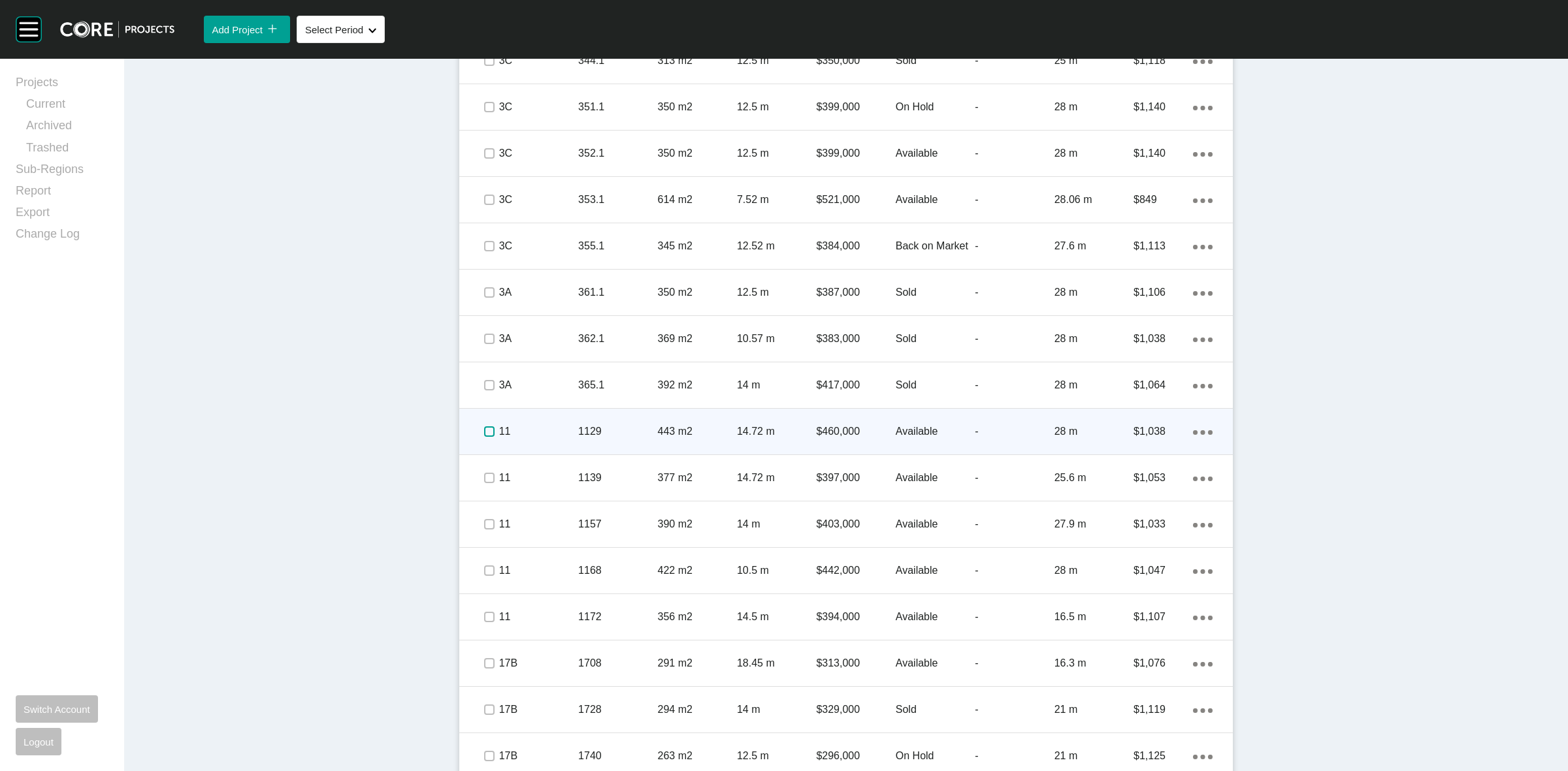
click at [484, 427] on label at bounding box center [489, 432] width 11 height 11
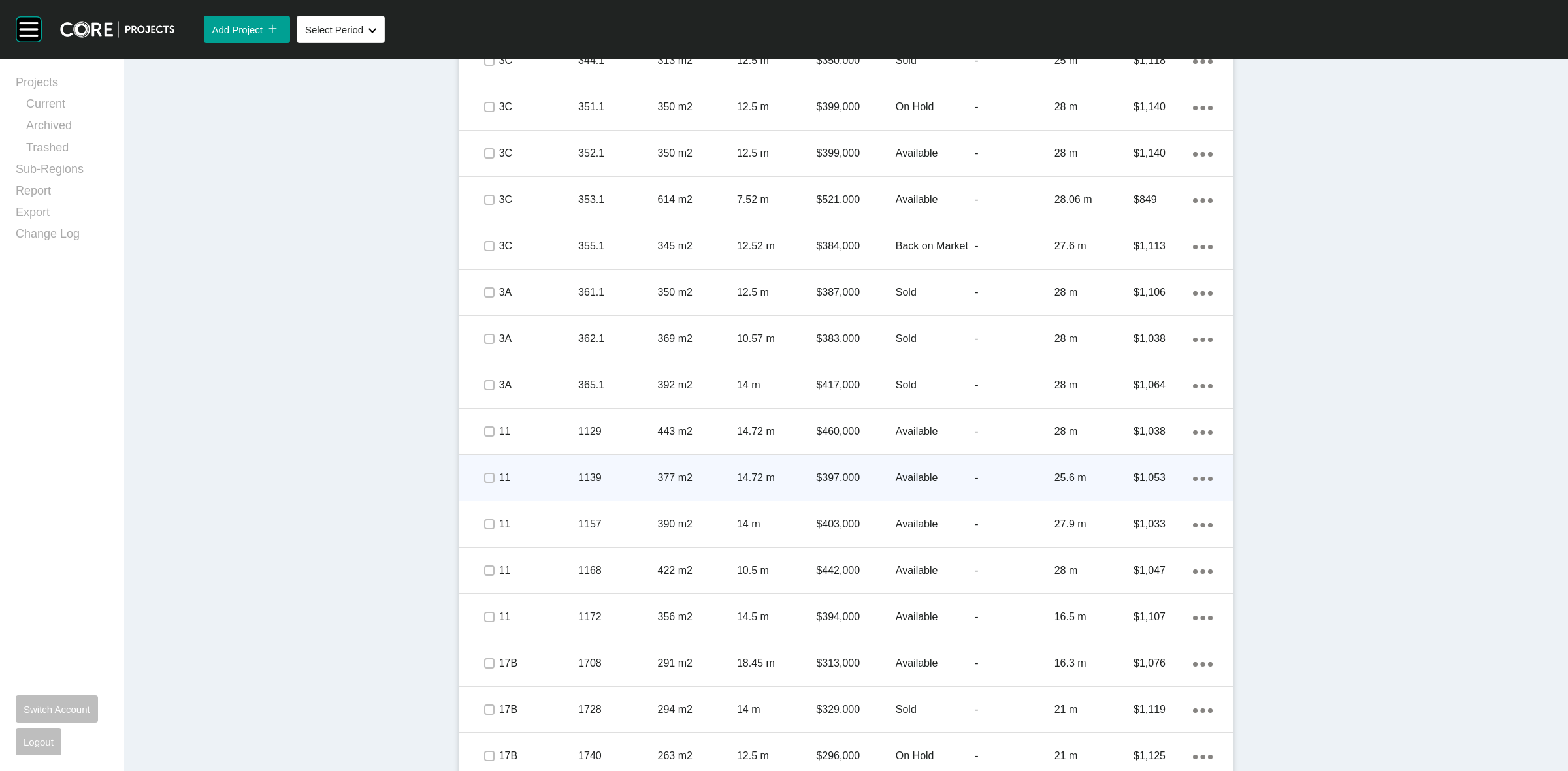
click at [484, 466] on div at bounding box center [488, 477] width 20 height 46
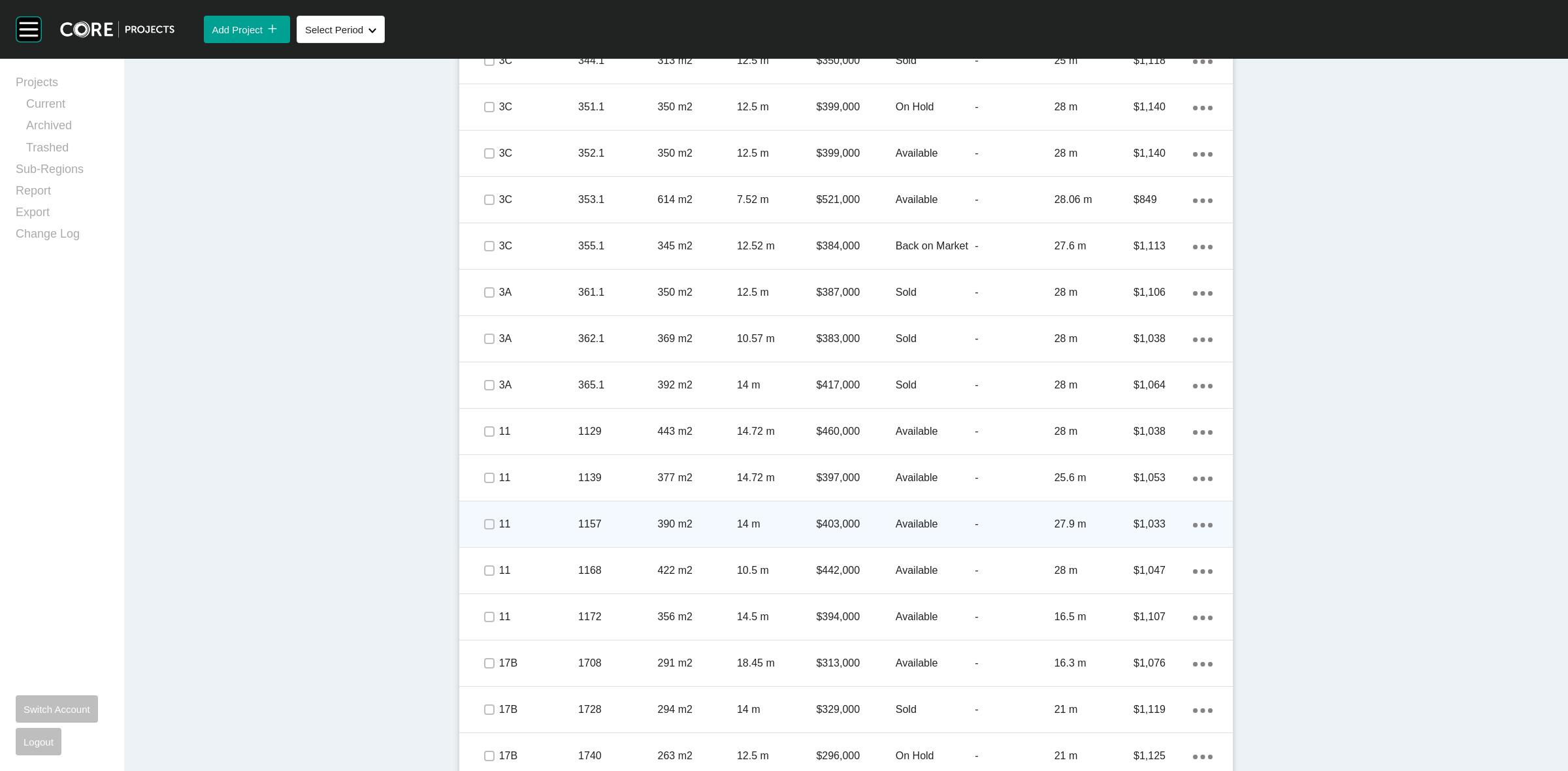
click at [480, 511] on div at bounding box center [488, 524] width 20 height 46
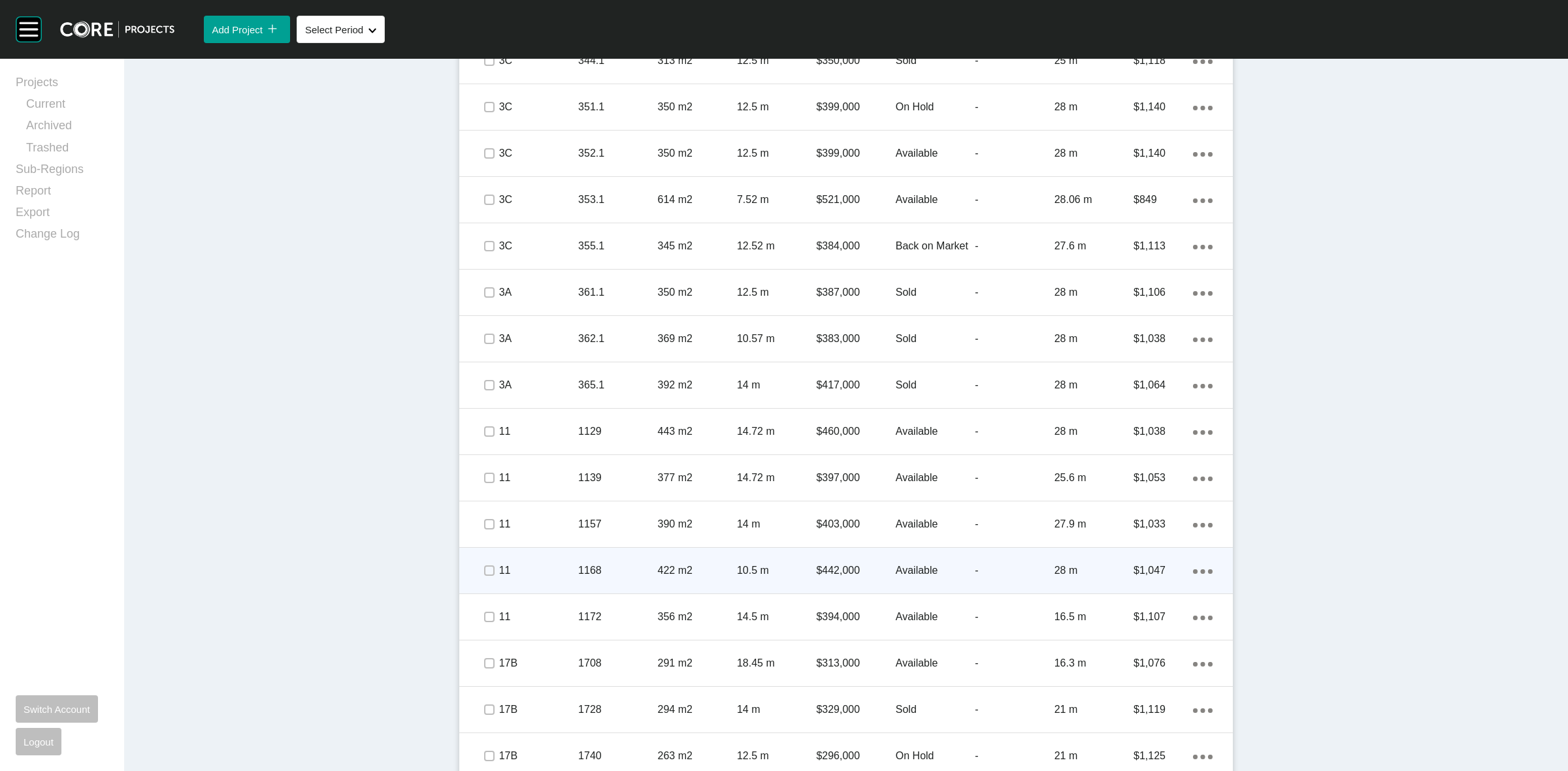
click at [486, 585] on div at bounding box center [488, 570] width 20 height 46
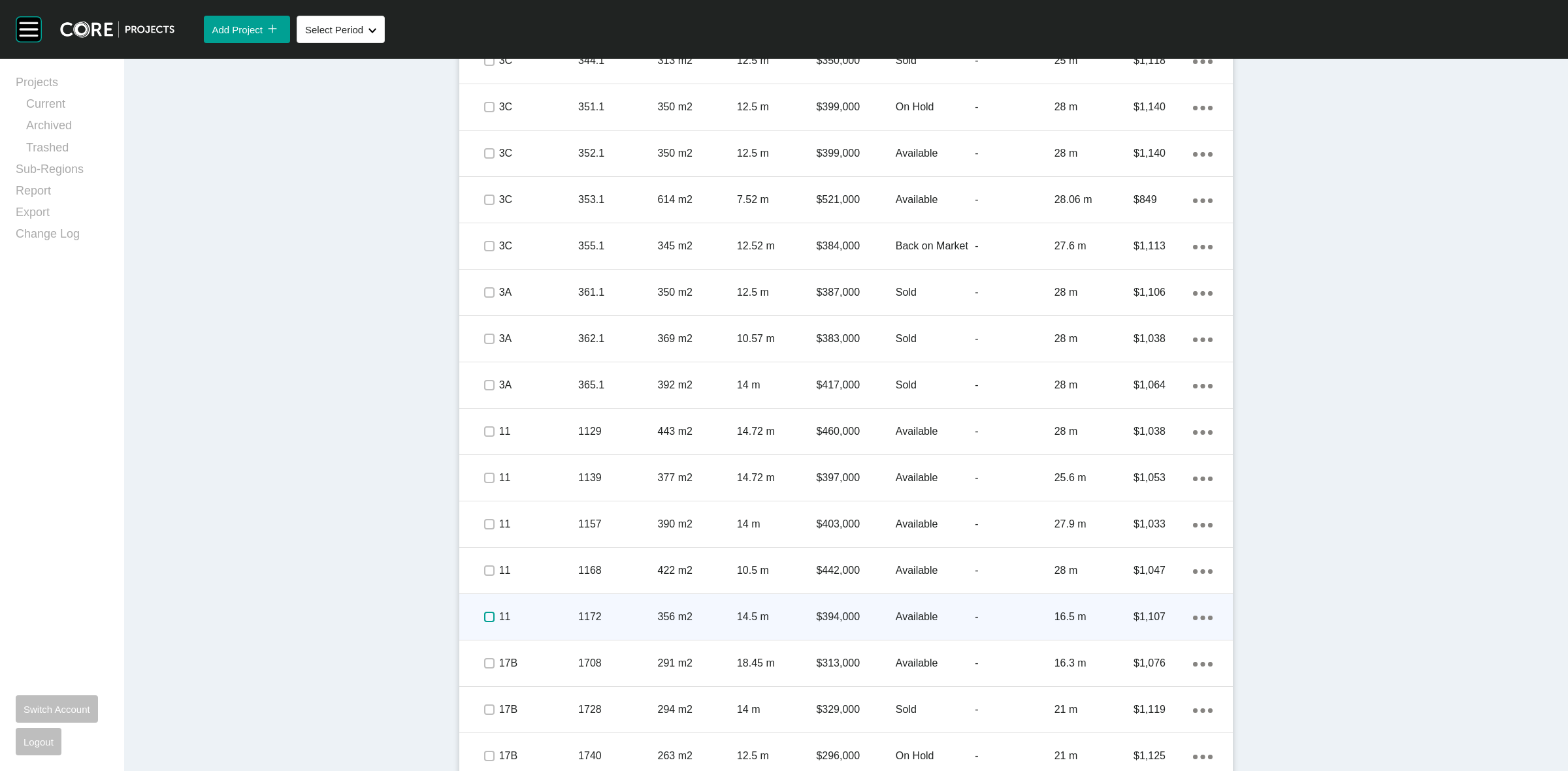
drag, startPoint x: 481, startPoint y: 618, endPoint x: 479, endPoint y: 658, distance: 40.0
click at [484, 619] on label at bounding box center [489, 617] width 11 height 11
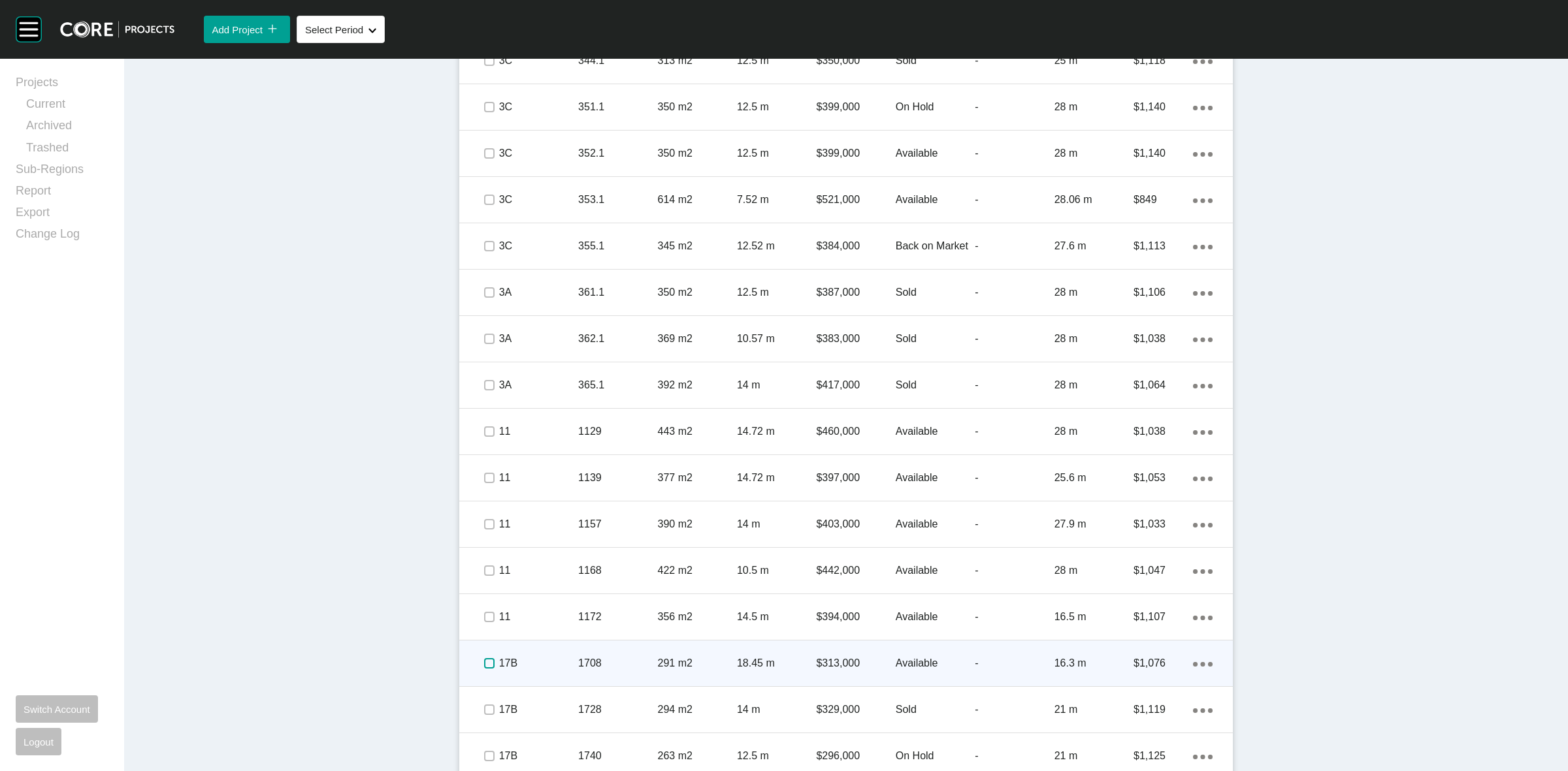
click at [484, 660] on label at bounding box center [489, 663] width 11 height 11
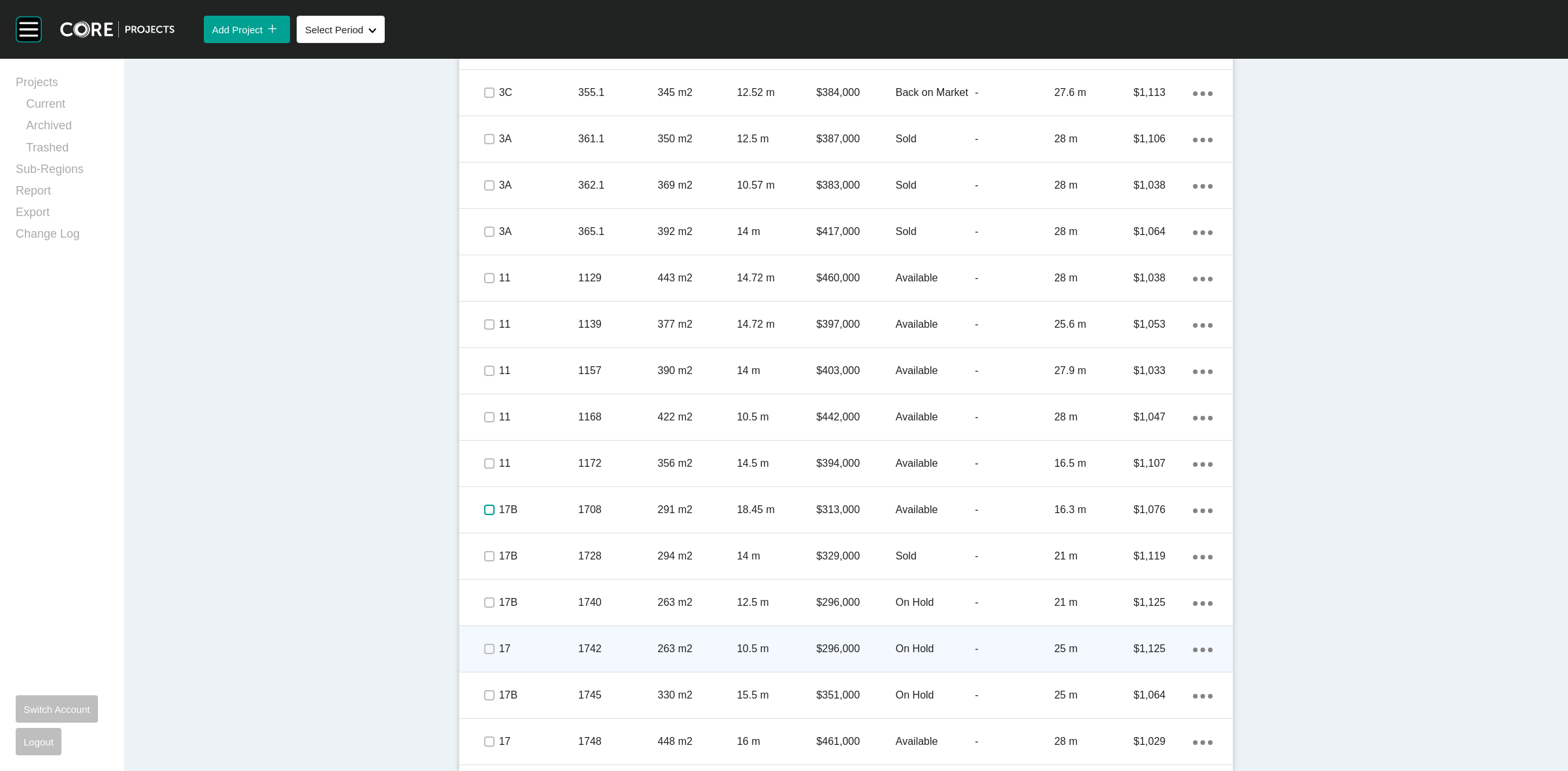
scroll to position [1388, 0]
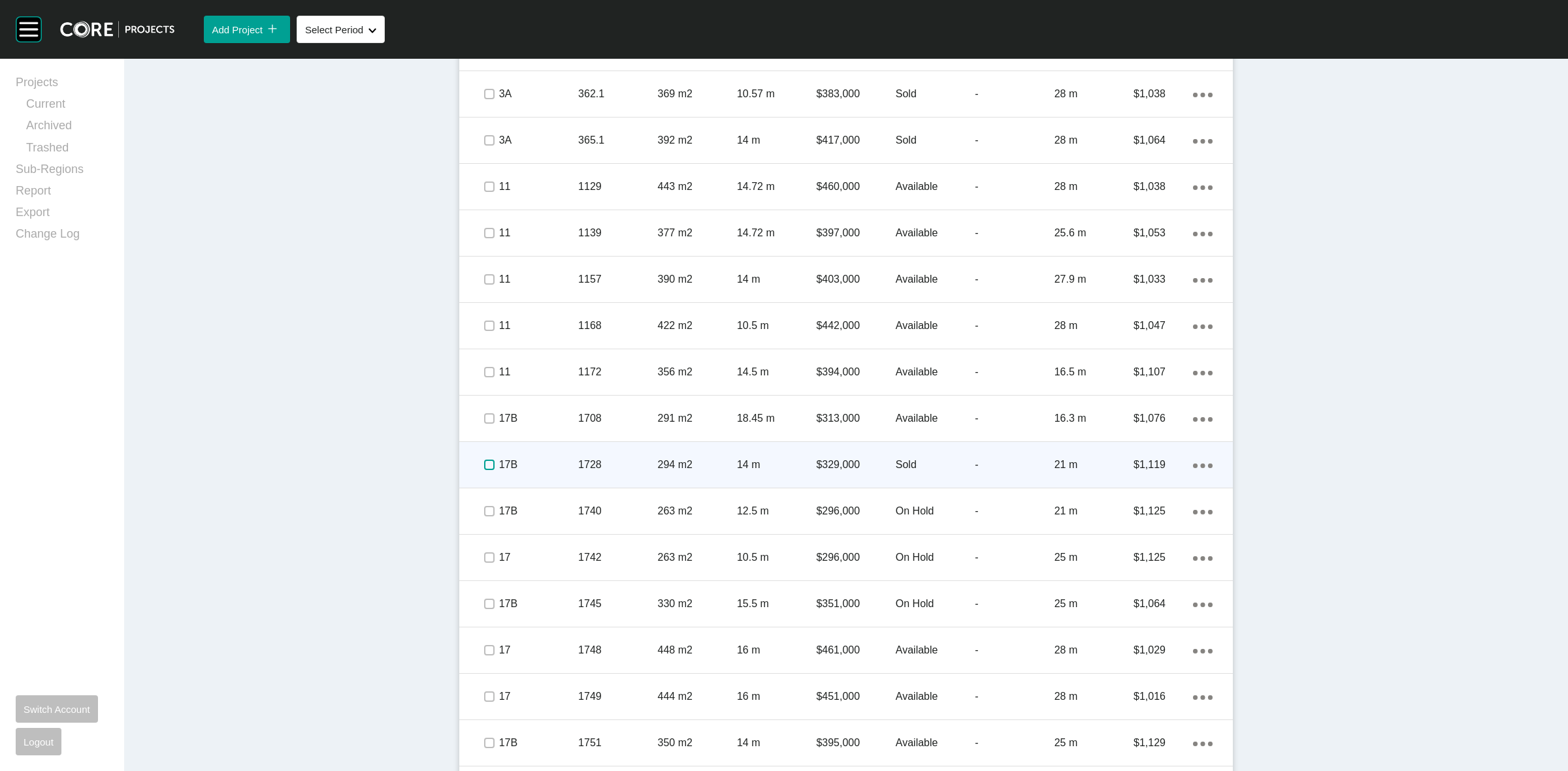
click at [486, 464] on label at bounding box center [489, 465] width 11 height 11
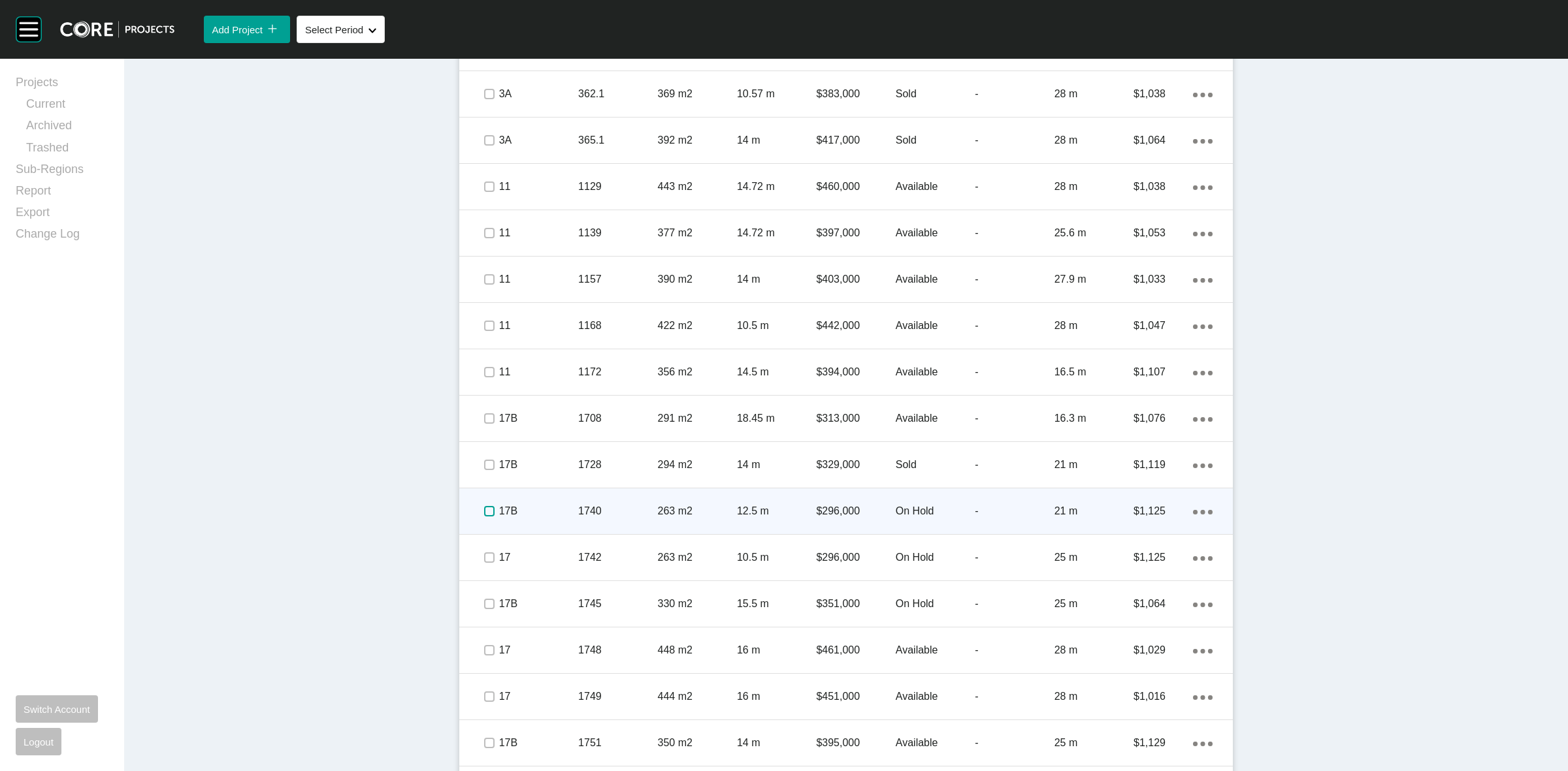
click at [484, 514] on label at bounding box center [489, 511] width 11 height 11
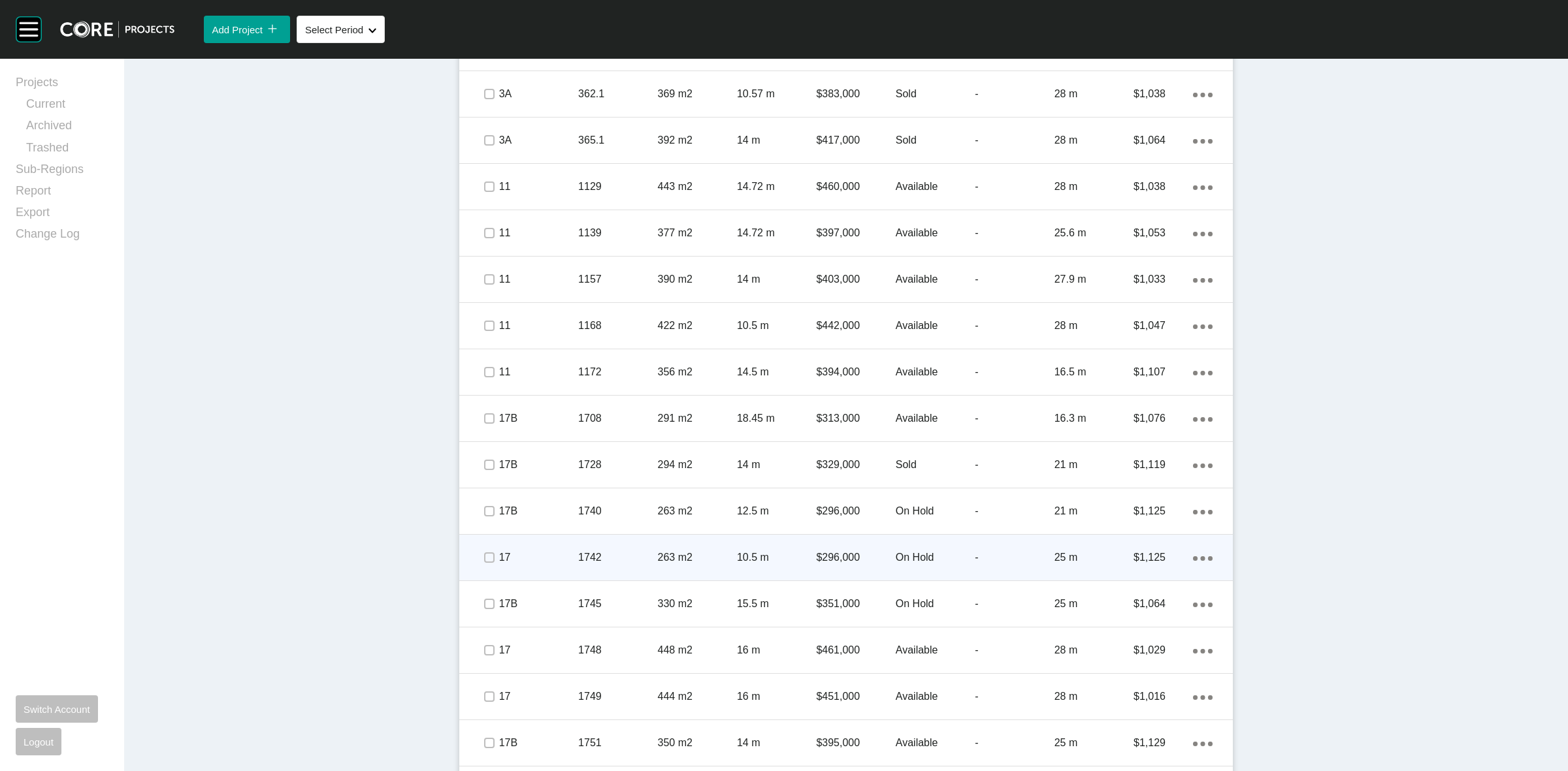
drag, startPoint x: 480, startPoint y: 545, endPoint x: 481, endPoint y: 566, distance: 21.0
click at [480, 547] on div at bounding box center [488, 557] width 20 height 46
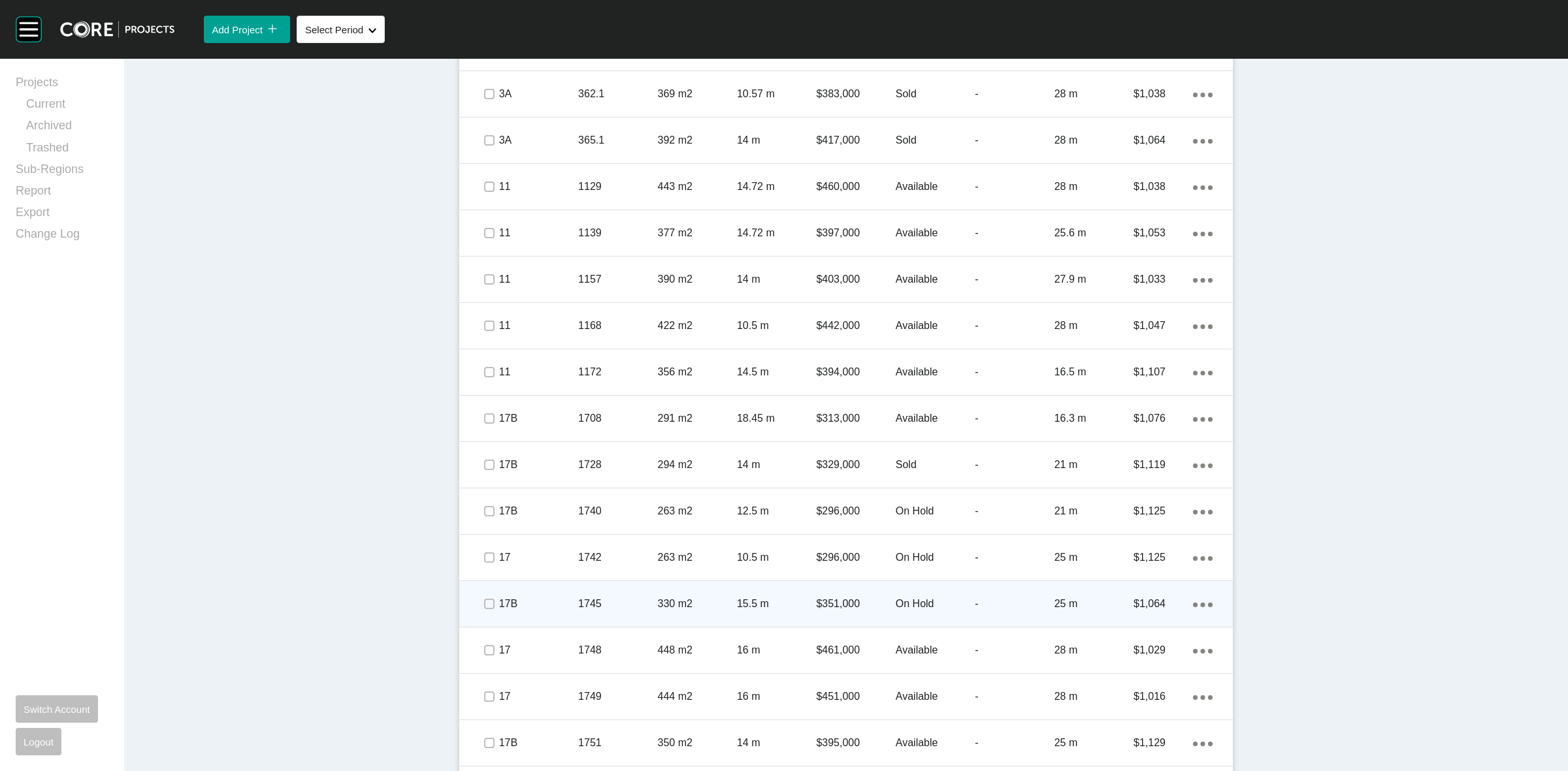
click at [483, 588] on div at bounding box center [488, 603] width 20 height 46
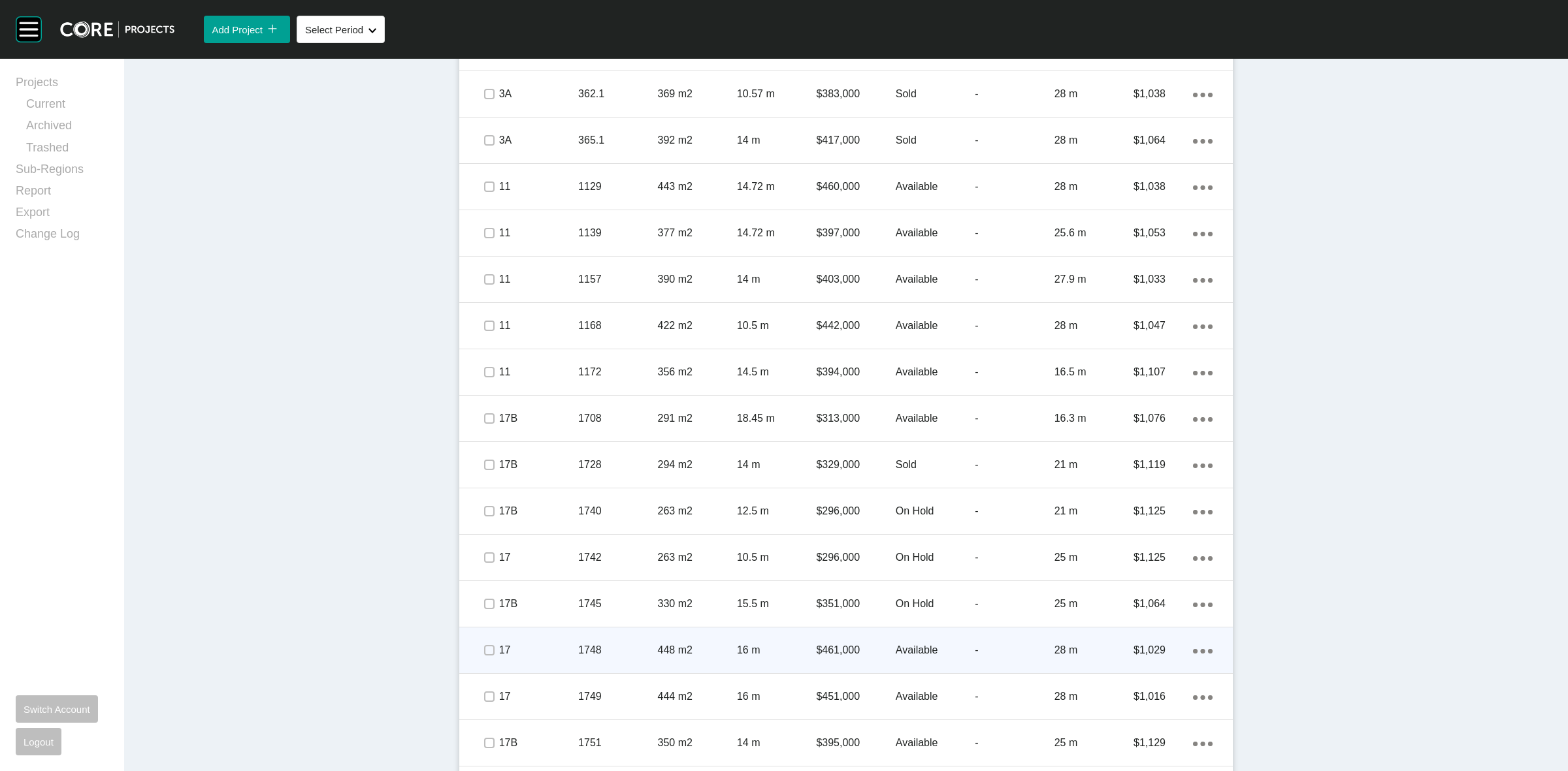
drag, startPoint x: 479, startPoint y: 634, endPoint x: 481, endPoint y: 657, distance: 23.1
click at [481, 644] on div at bounding box center [488, 650] width 20 height 46
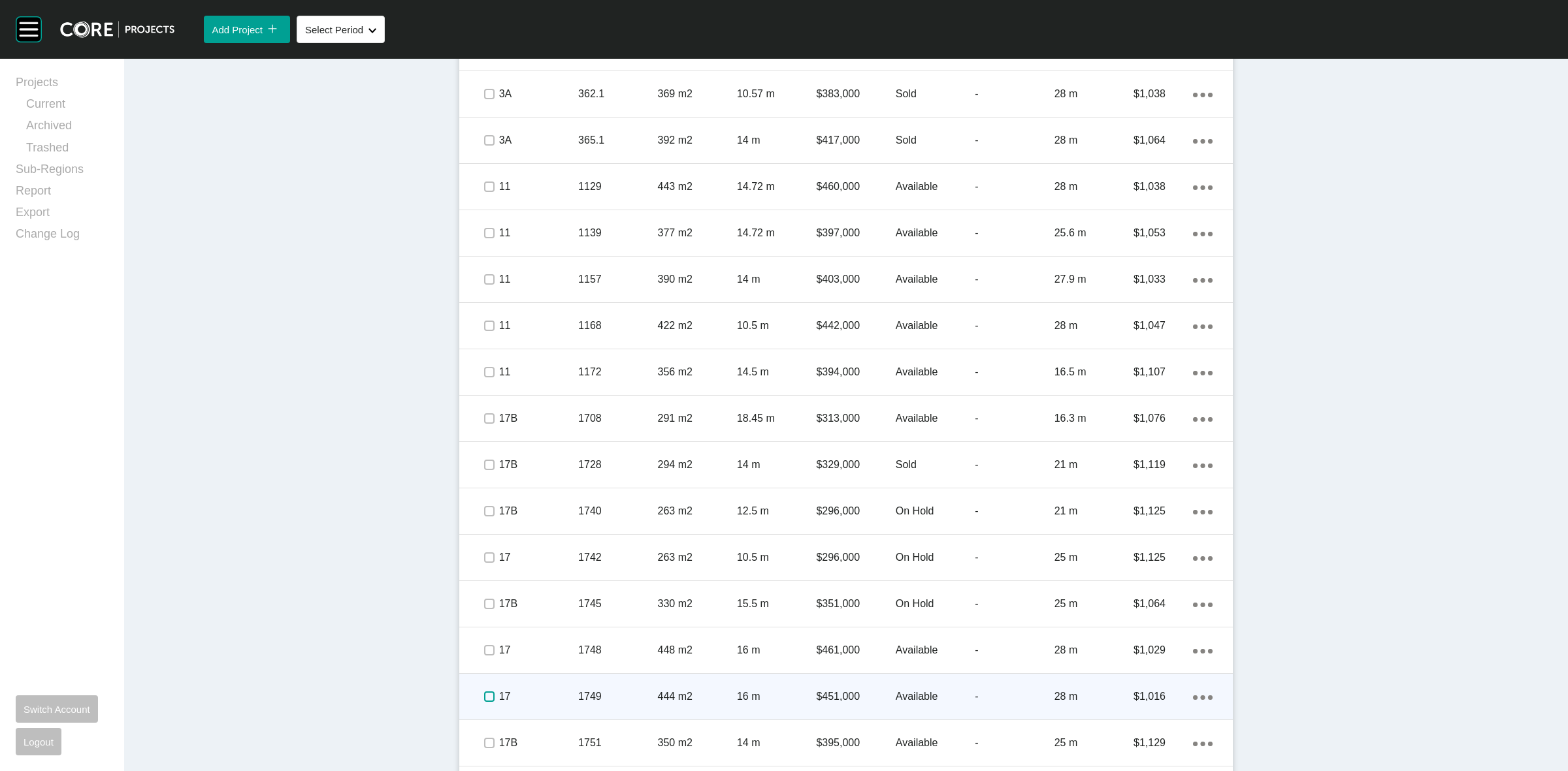
click at [486, 697] on label at bounding box center [489, 697] width 11 height 11
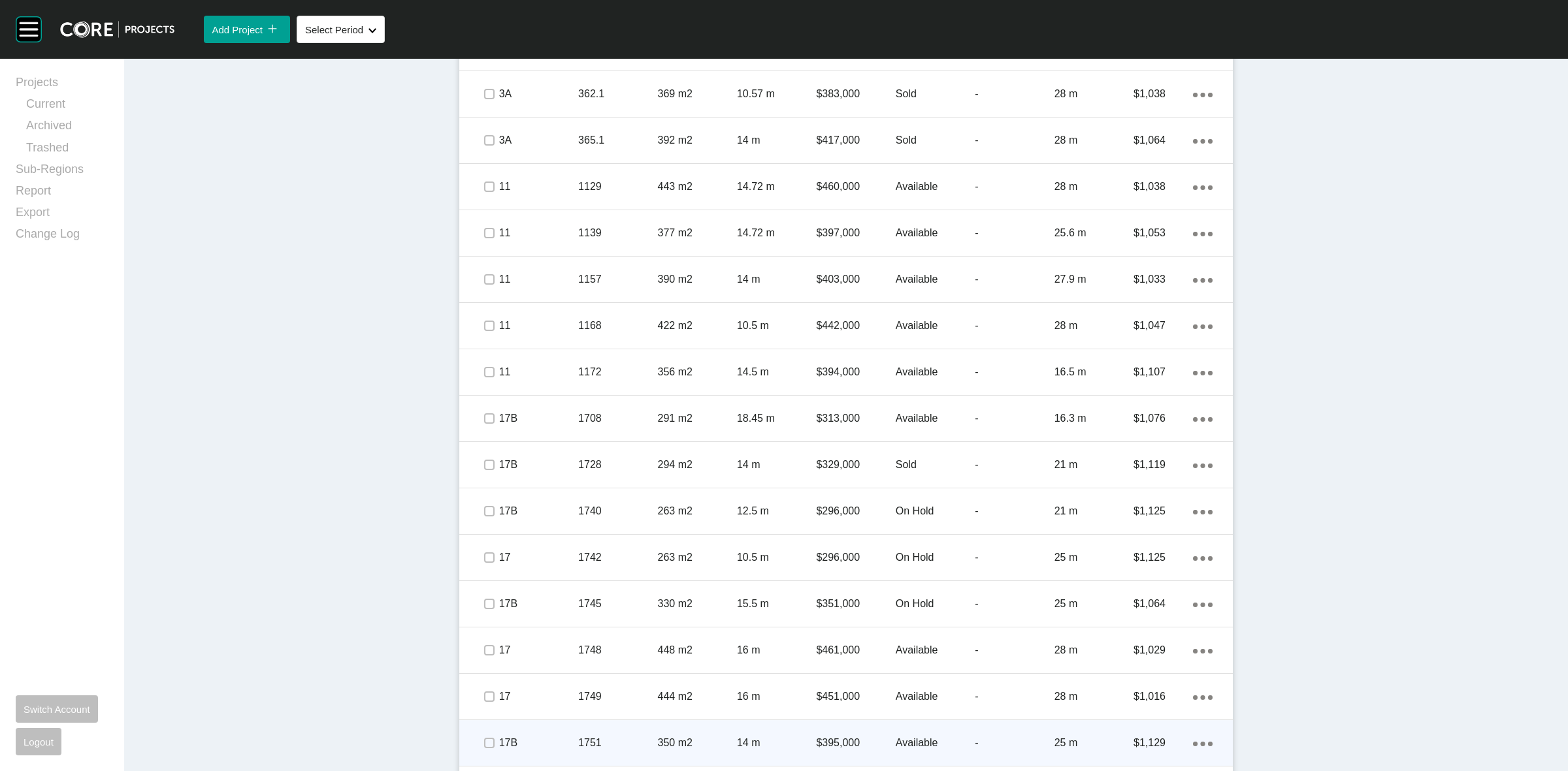
scroll to position [1632, 0]
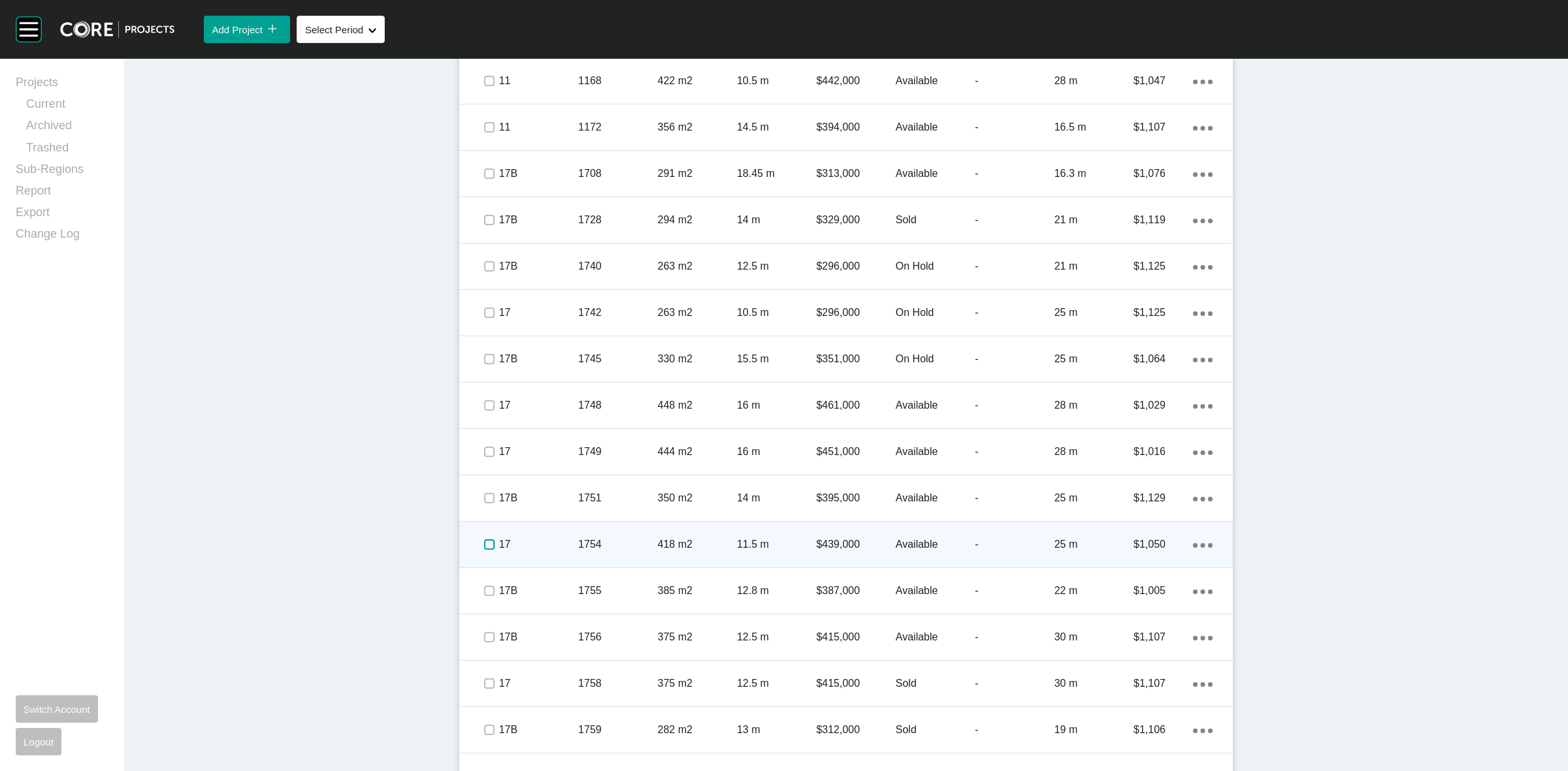
click at [484, 539] on label at bounding box center [489, 544] width 11 height 11
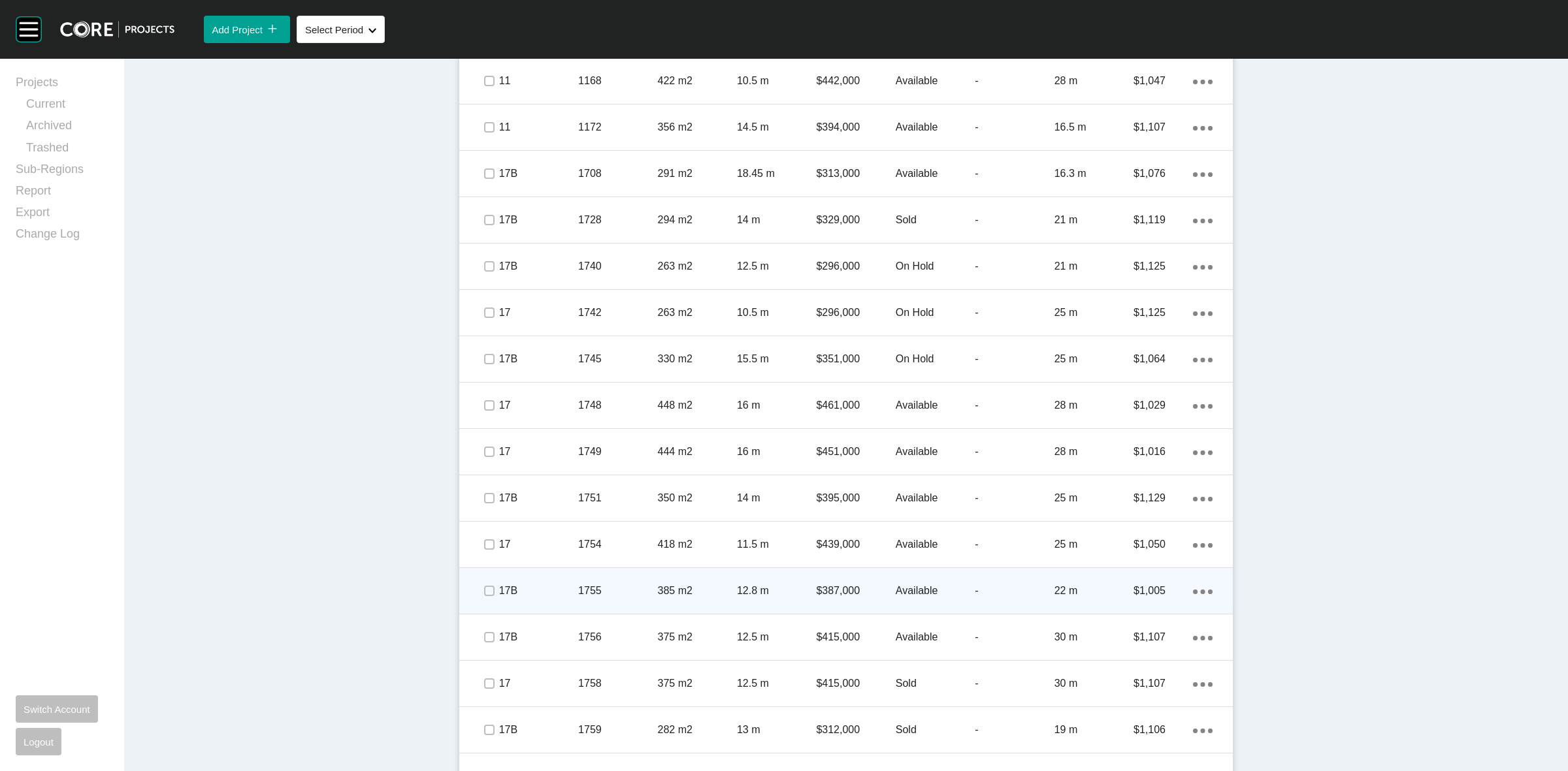
click at [486, 579] on div at bounding box center [488, 590] width 20 height 46
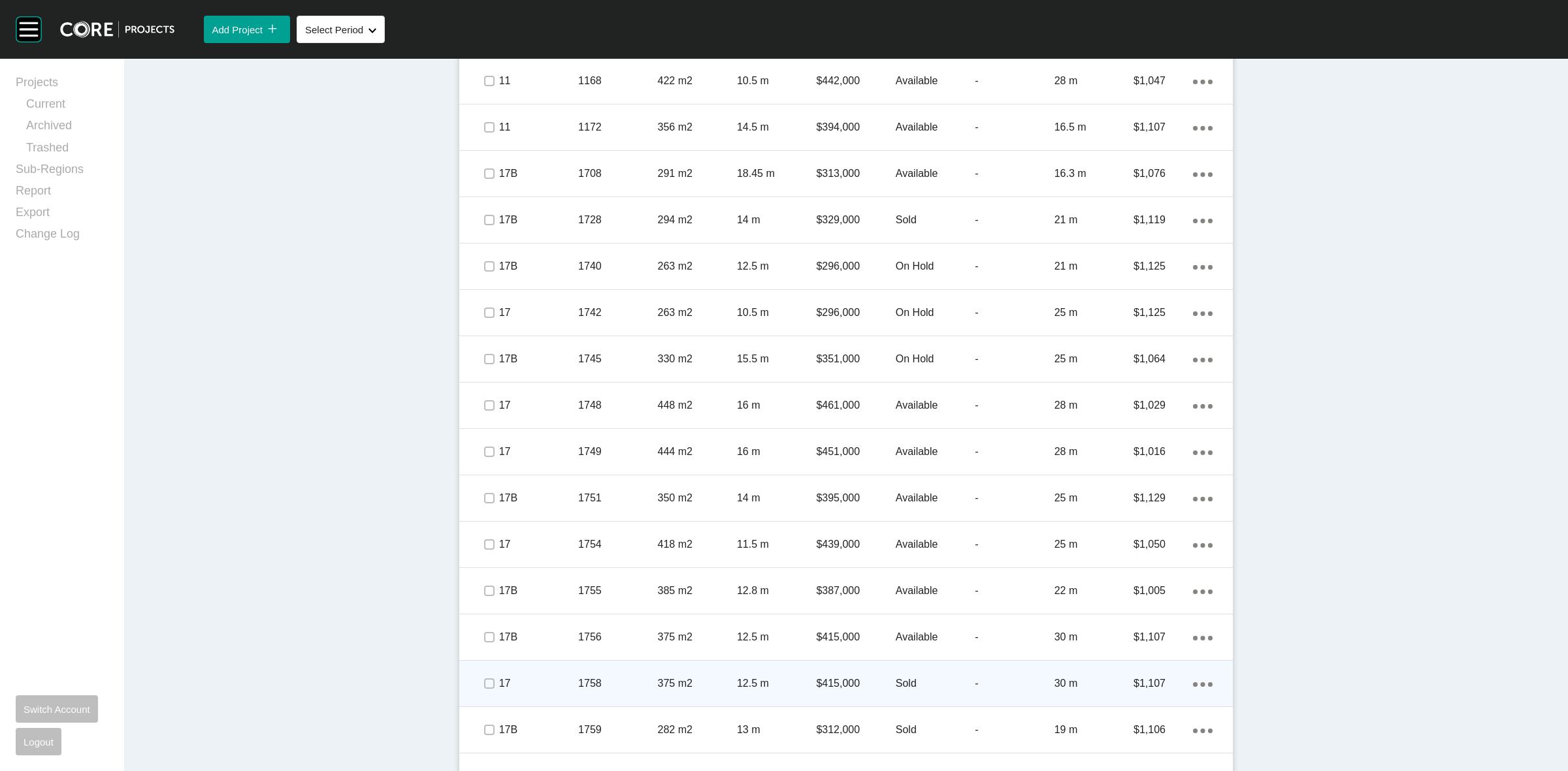
drag, startPoint x: 480, startPoint y: 622, endPoint x: 487, endPoint y: 667, distance: 45.5
click at [481, 626] on div at bounding box center [488, 636] width 20 height 46
drag, startPoint x: 488, startPoint y: 673, endPoint x: 490, endPoint y: 697, distance: 24.1
click at [488, 676] on div at bounding box center [488, 683] width 20 height 46
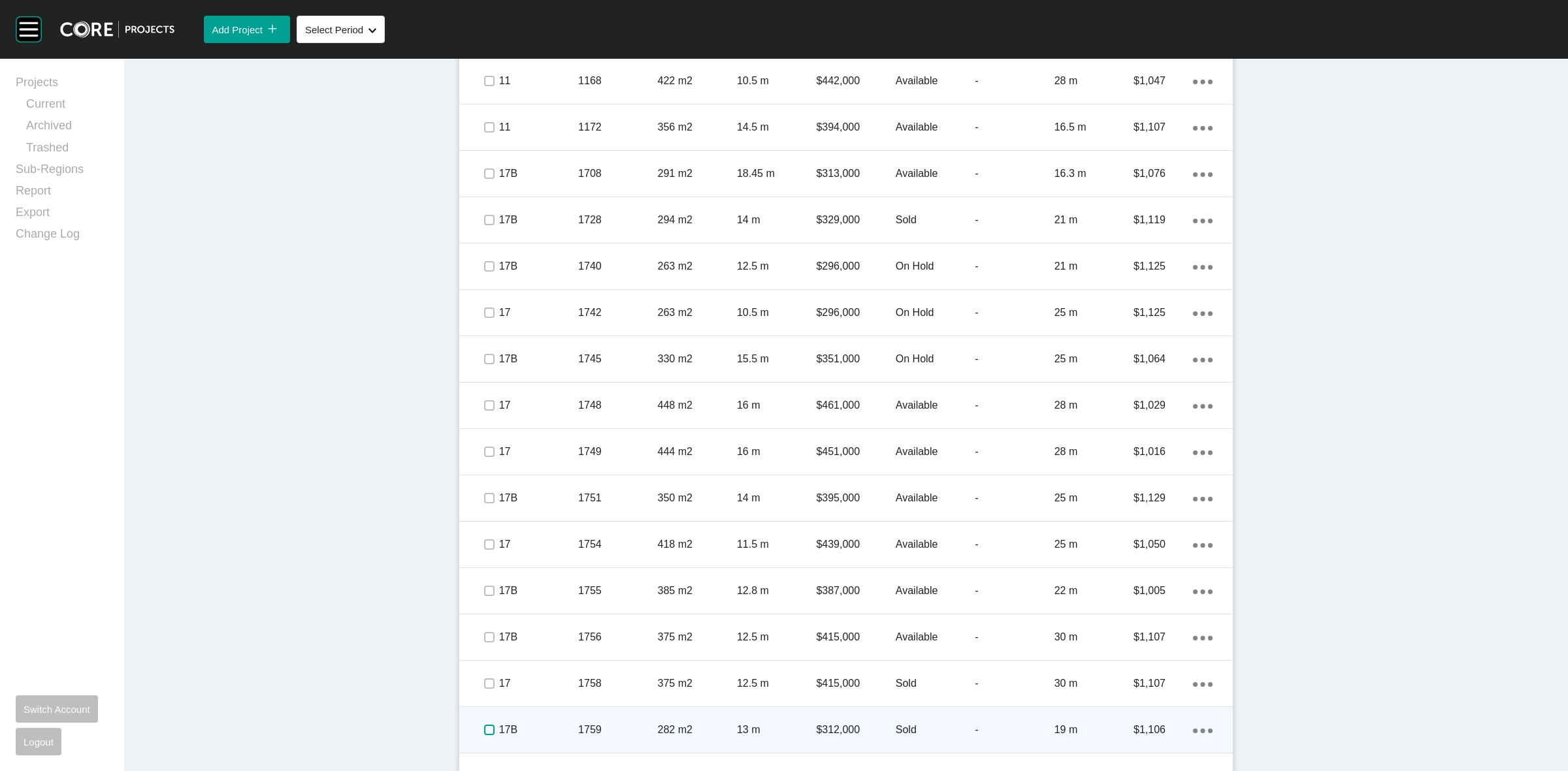
click at [488, 725] on label at bounding box center [489, 730] width 11 height 11
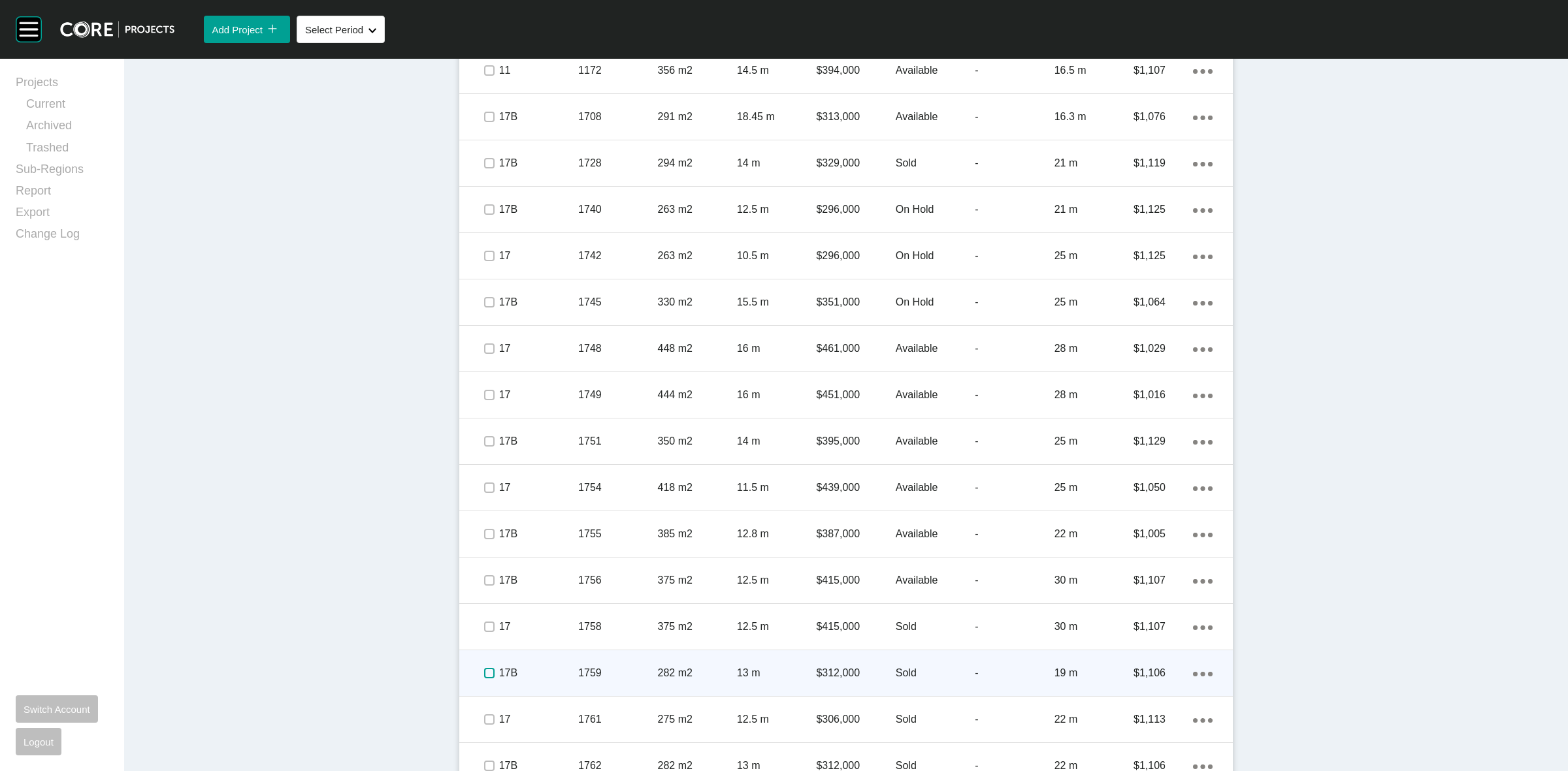
scroll to position [1712, 0]
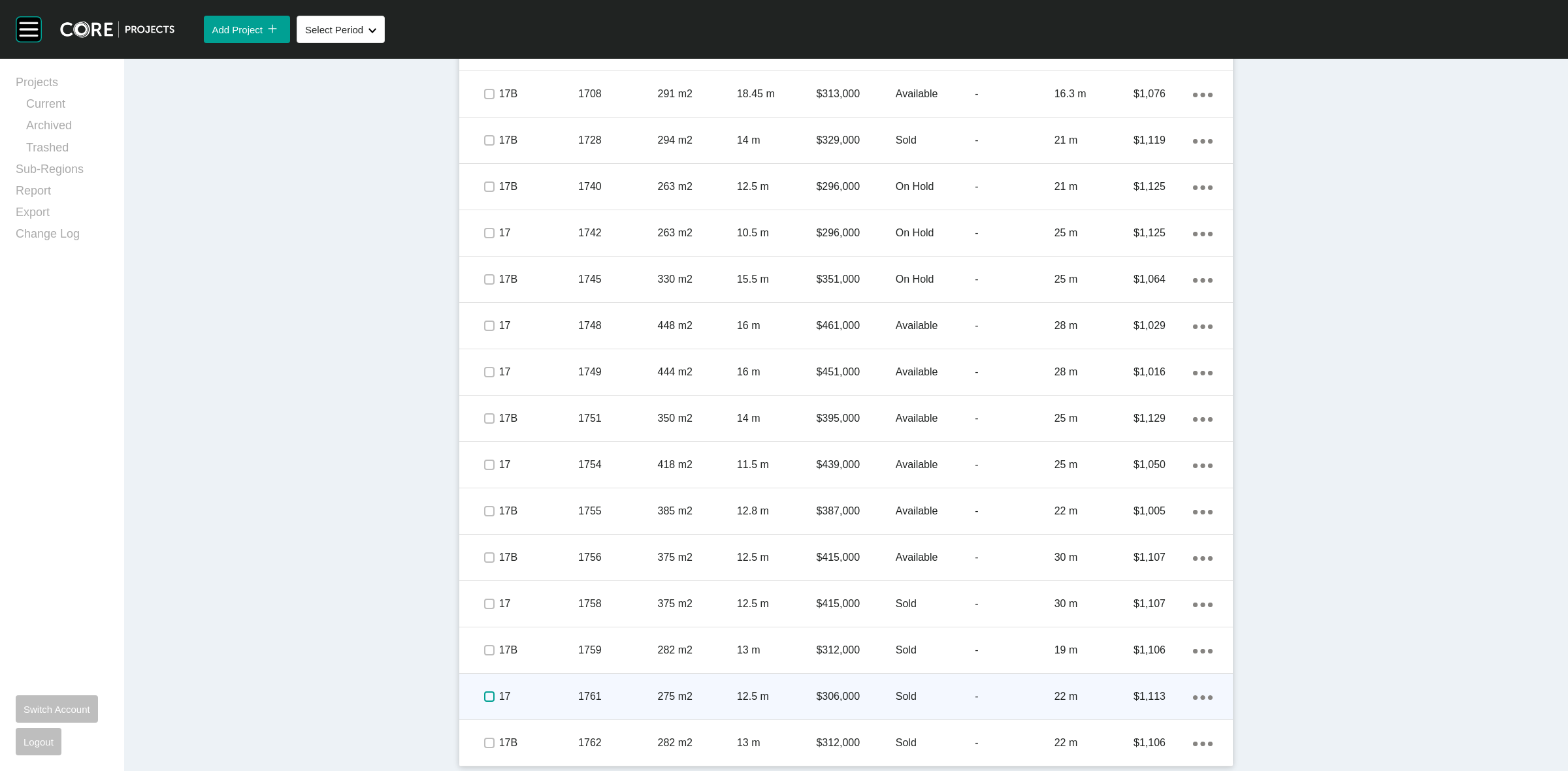
click at [484, 697] on label at bounding box center [489, 697] width 11 height 11
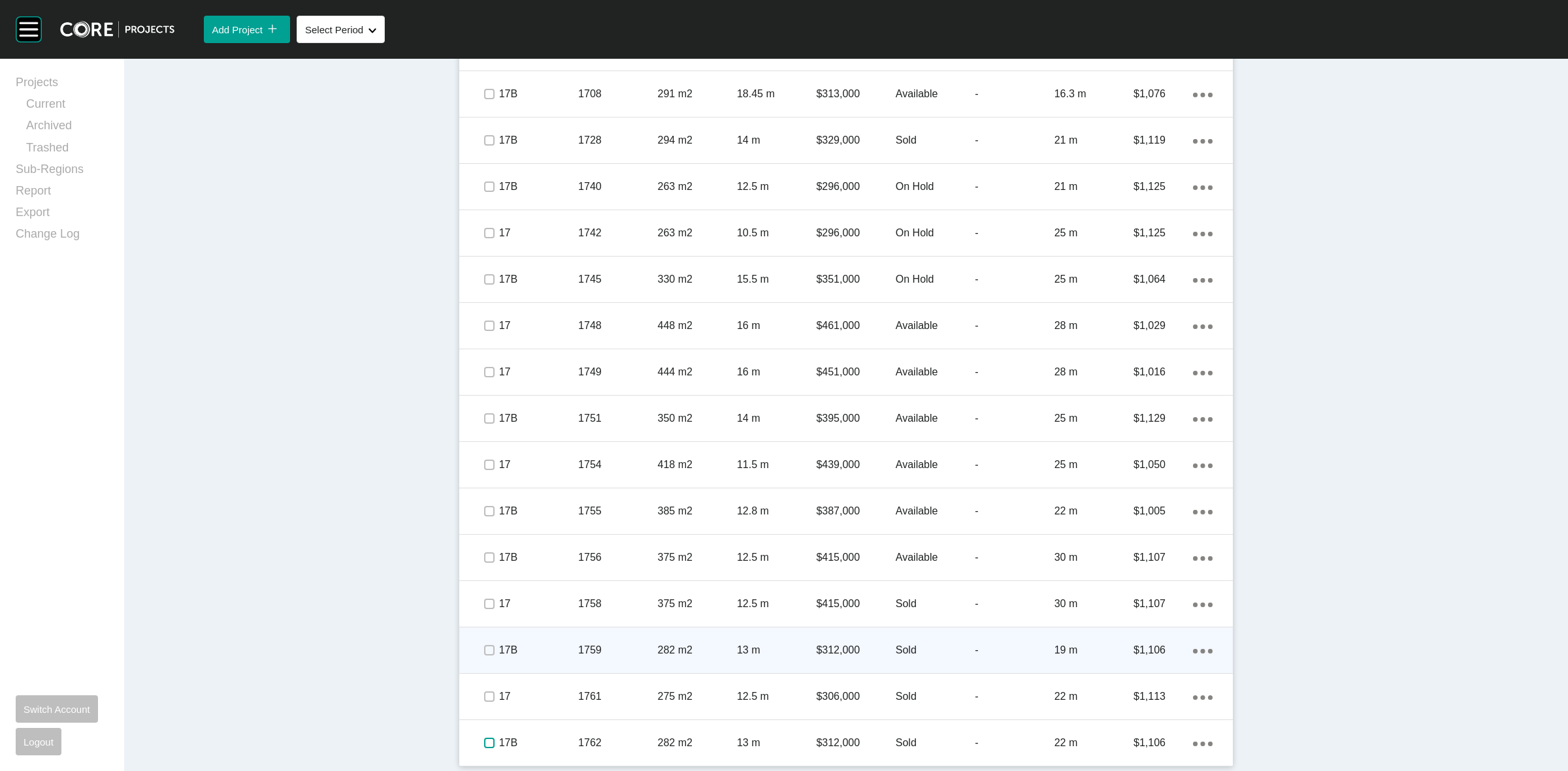
click at [484, 742] on label at bounding box center [489, 743] width 11 height 11
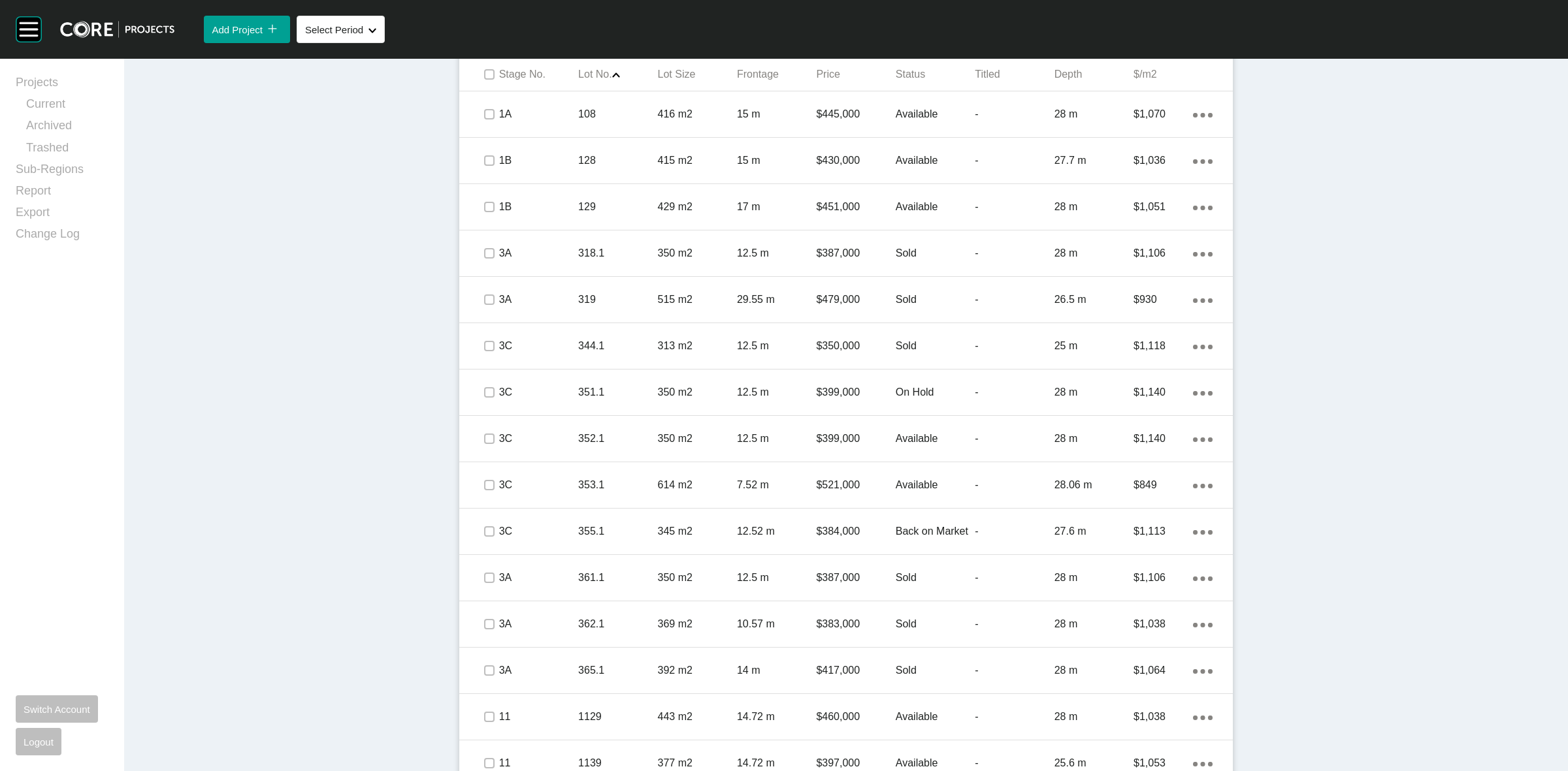
scroll to position [651, 0]
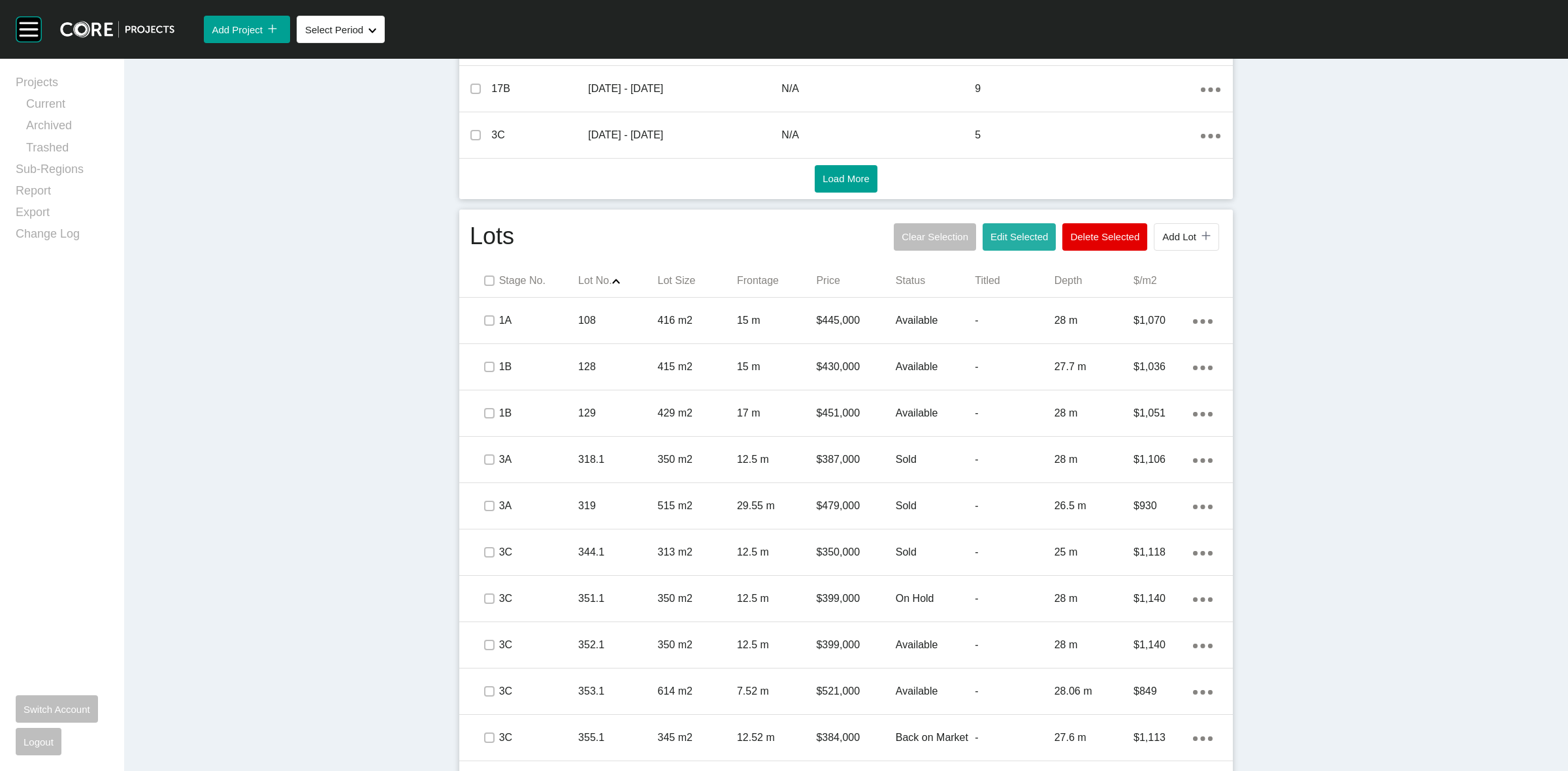
click at [1014, 238] on span "Edit Selected" at bounding box center [1019, 236] width 57 height 11
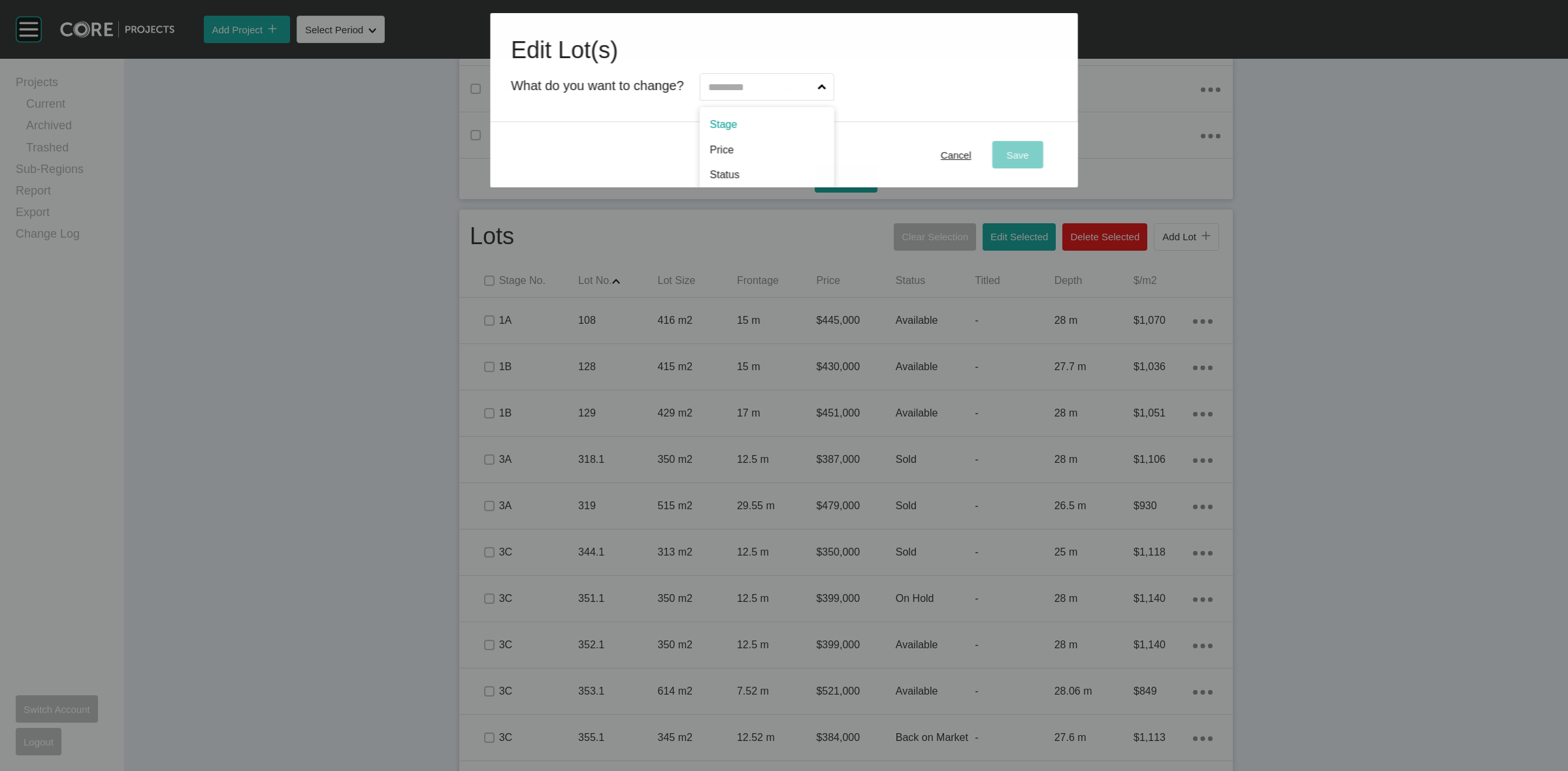
click at [800, 91] on input "text" at bounding box center [760, 87] width 110 height 26
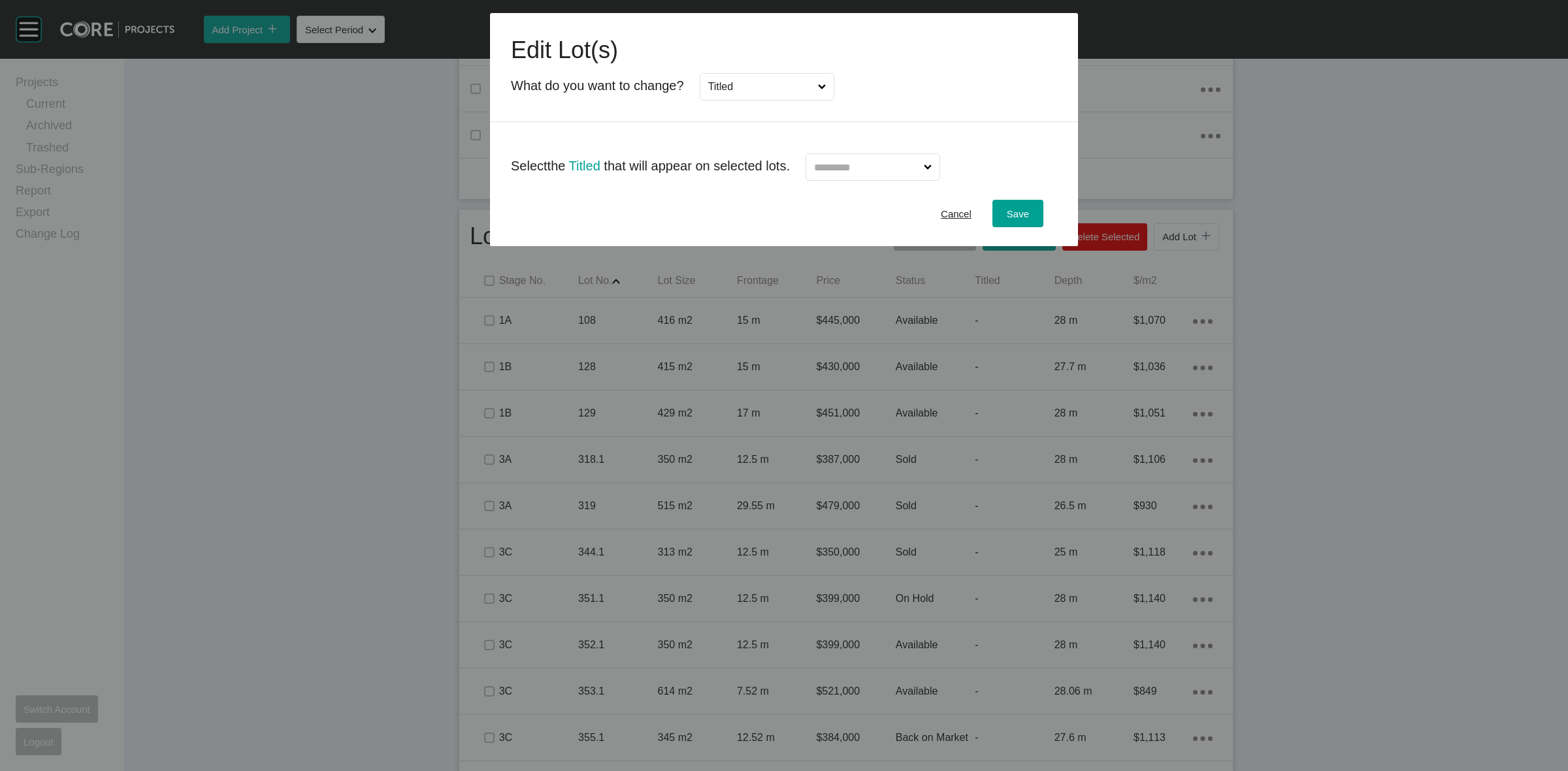
scroll to position [0, 0]
drag, startPoint x: 874, startPoint y: 157, endPoint x: 870, endPoint y: 208, distance: 51.2
click at [875, 158] on input "text" at bounding box center [866, 167] width 110 height 26
click at [1001, 211] on button "Save" at bounding box center [1017, 213] width 51 height 28
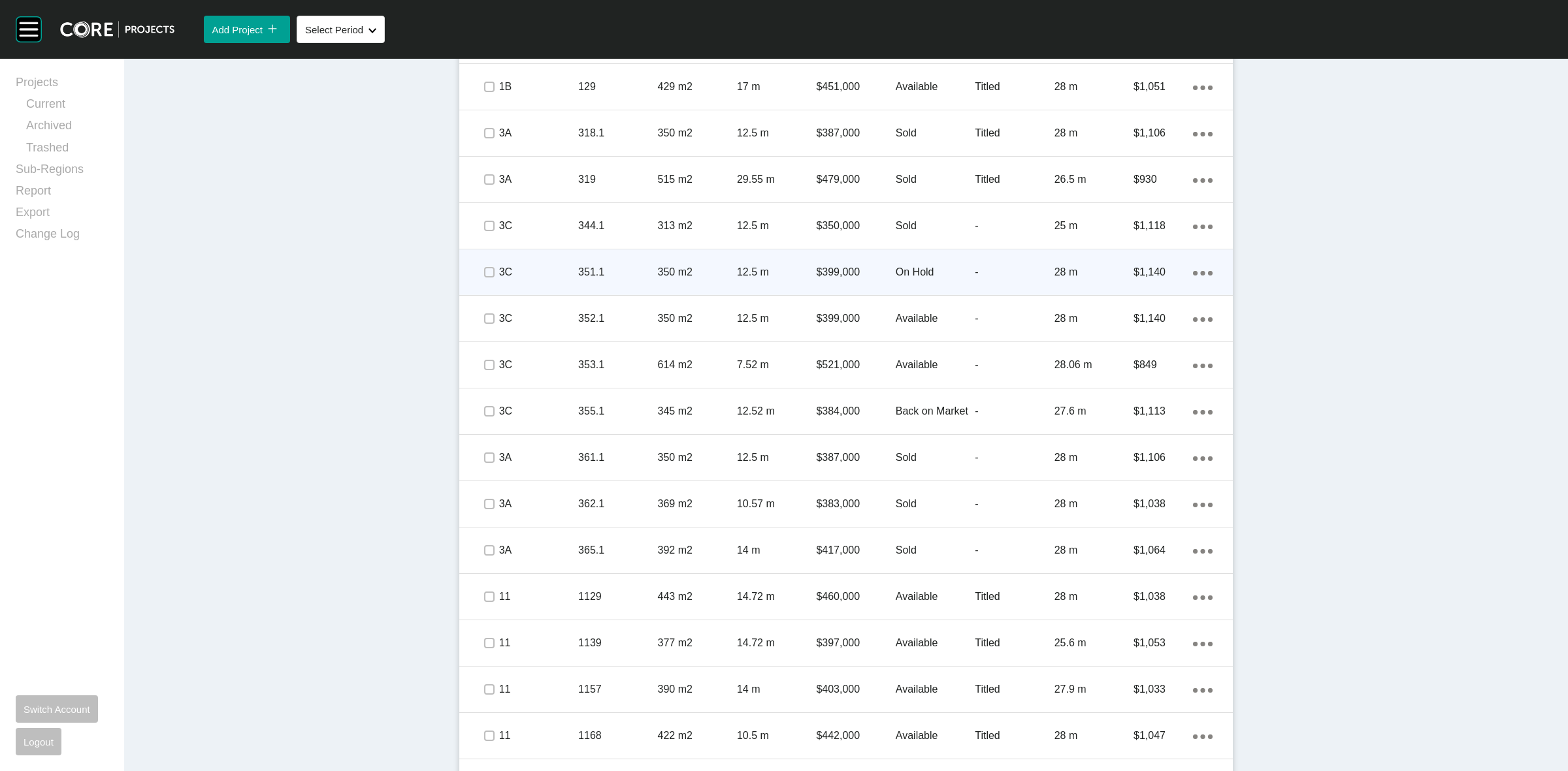
click at [555, 278] on p "3C" at bounding box center [538, 272] width 79 height 14
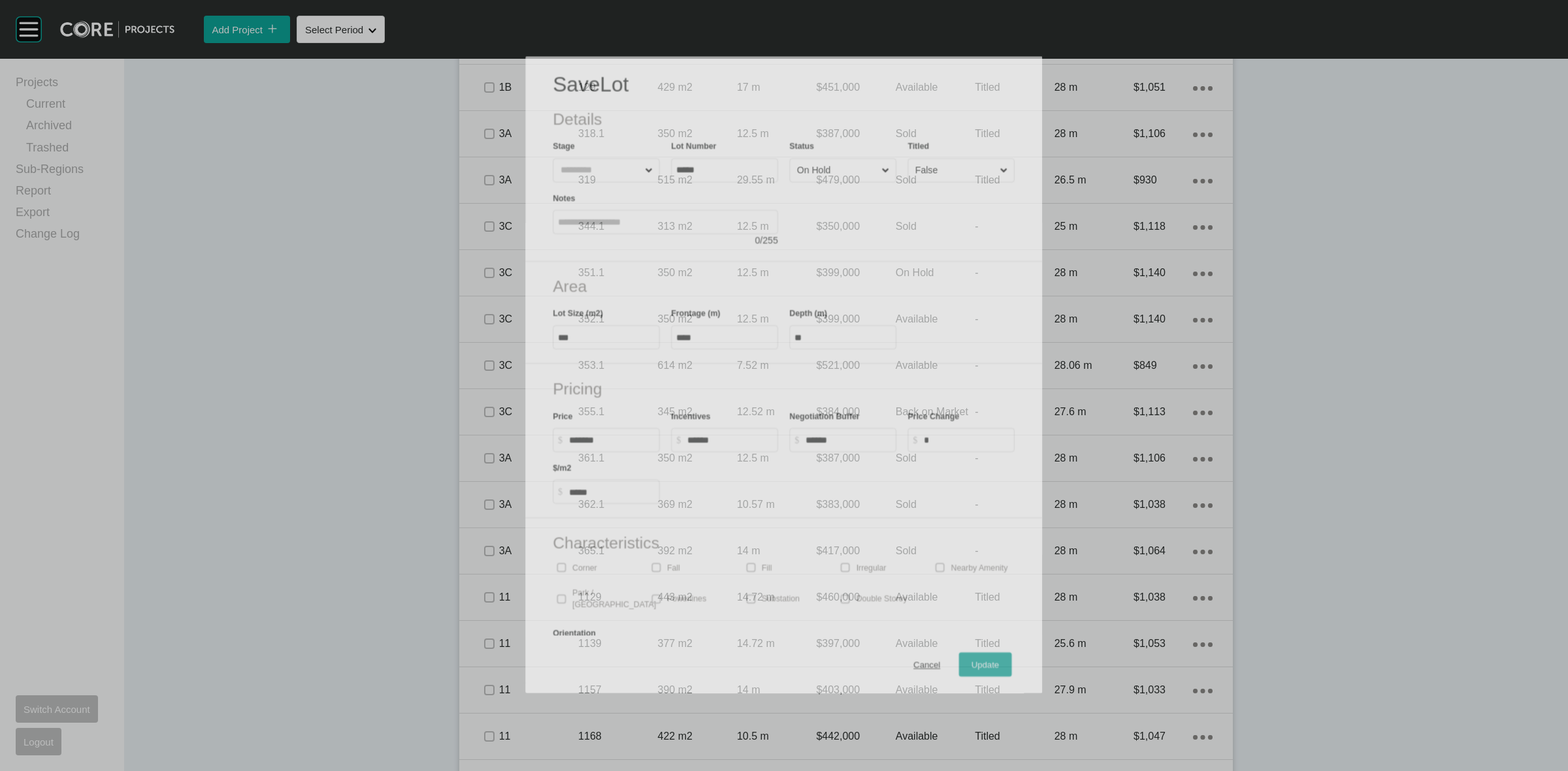
scroll to position [937, 0]
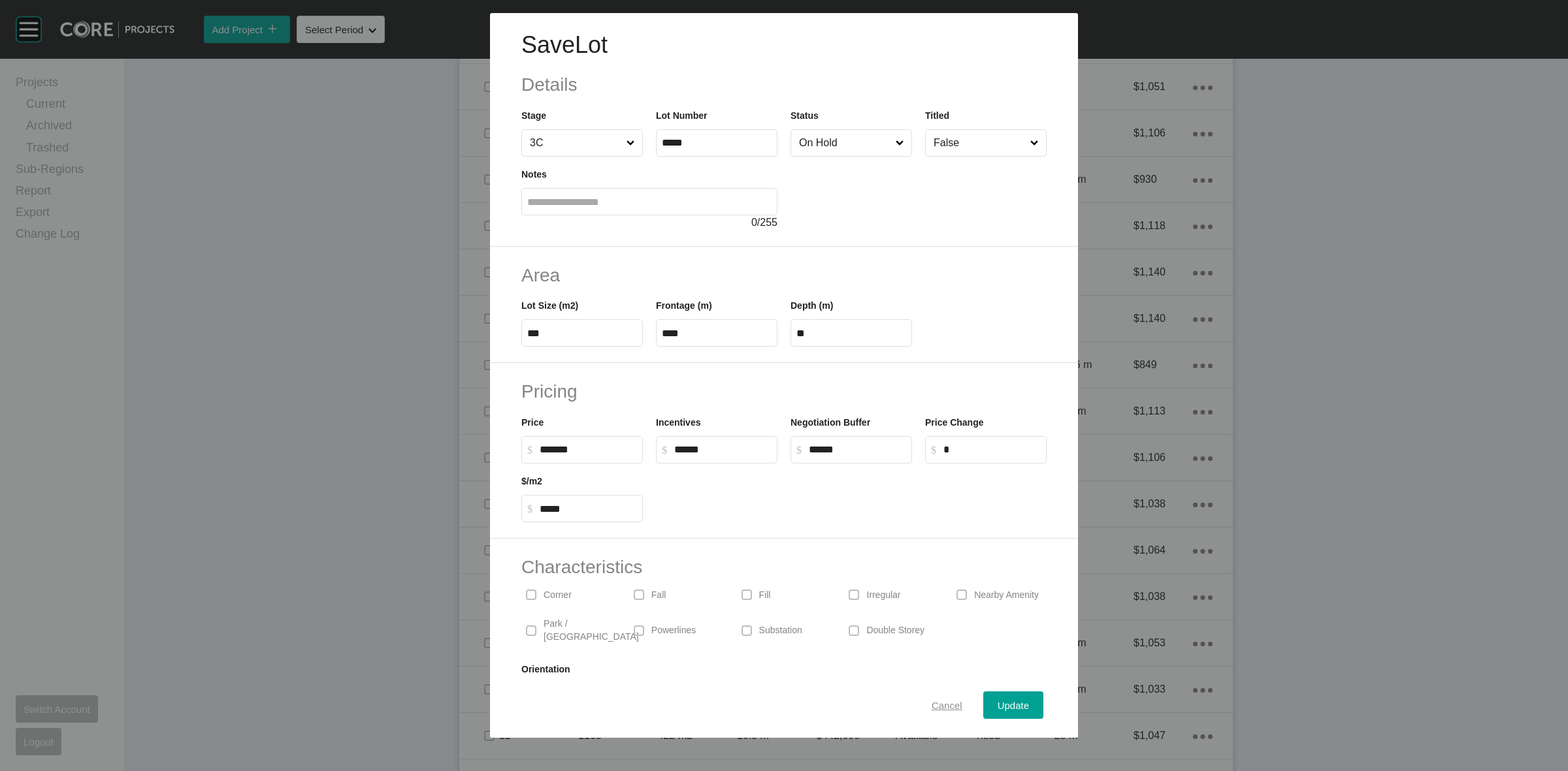
click at [931, 706] on span "Cancel" at bounding box center [947, 705] width 30 height 11
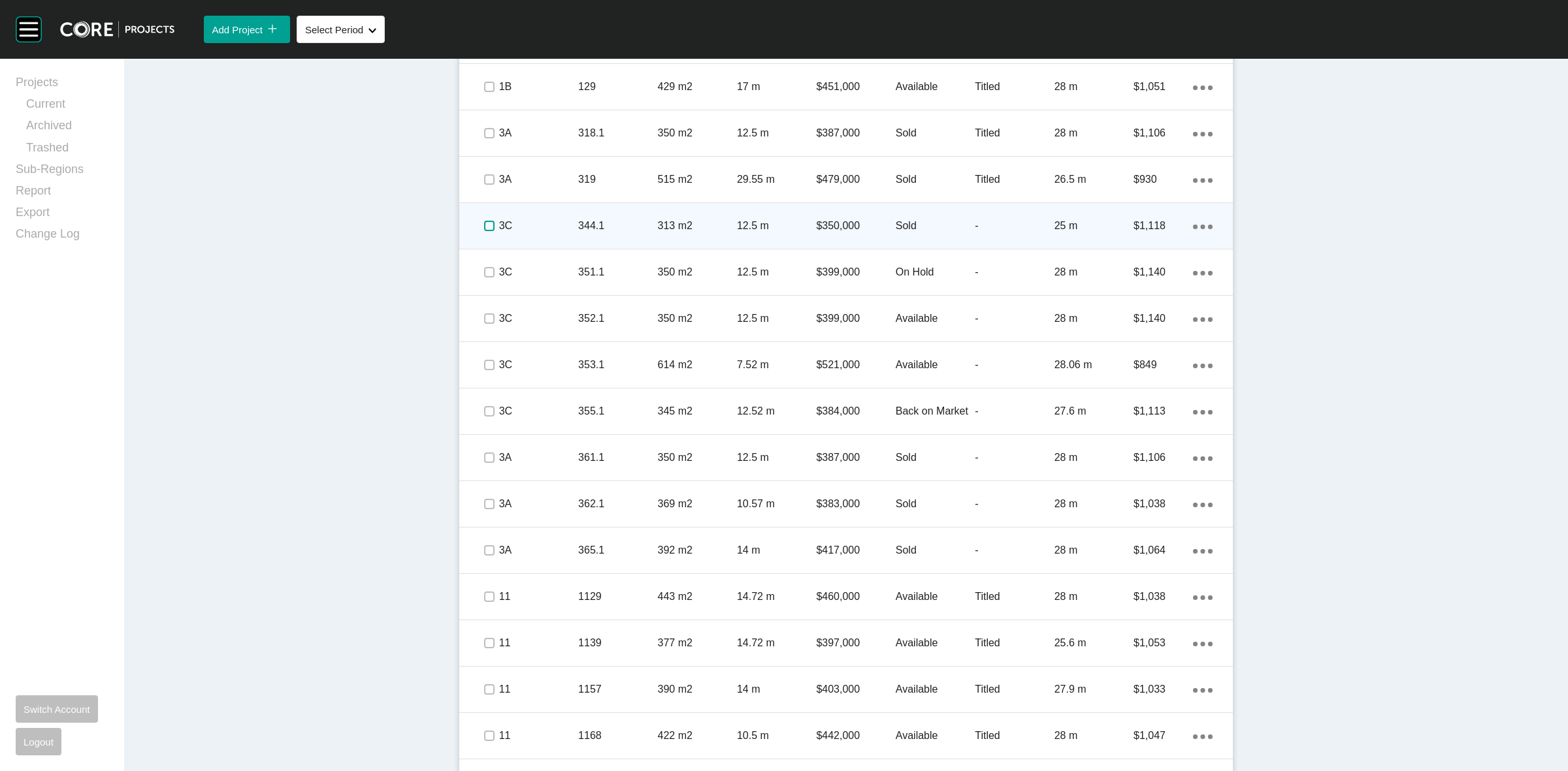
click at [484, 230] on label at bounding box center [489, 226] width 11 height 11
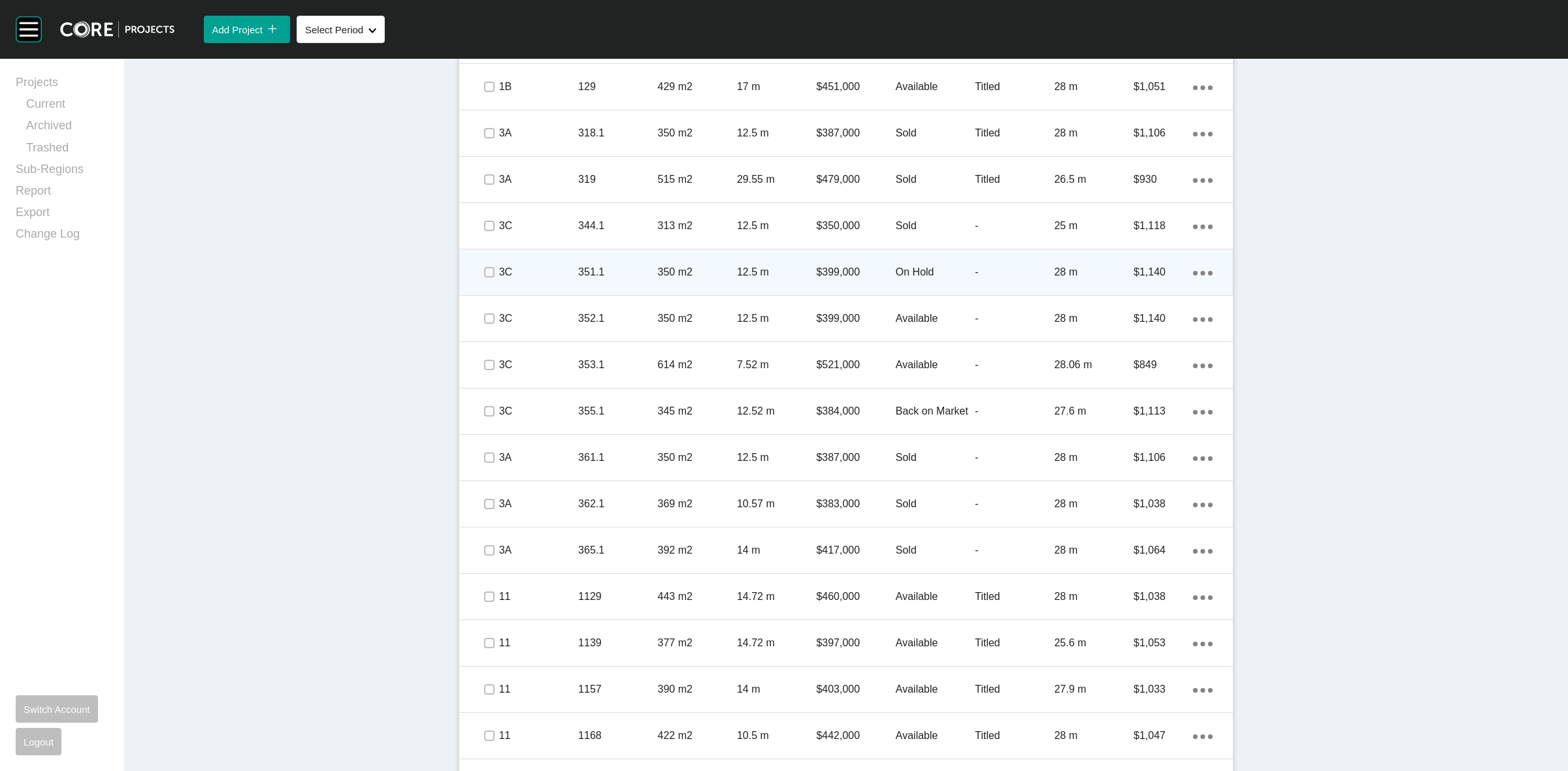
click at [480, 279] on span at bounding box center [488, 272] width 20 height 20
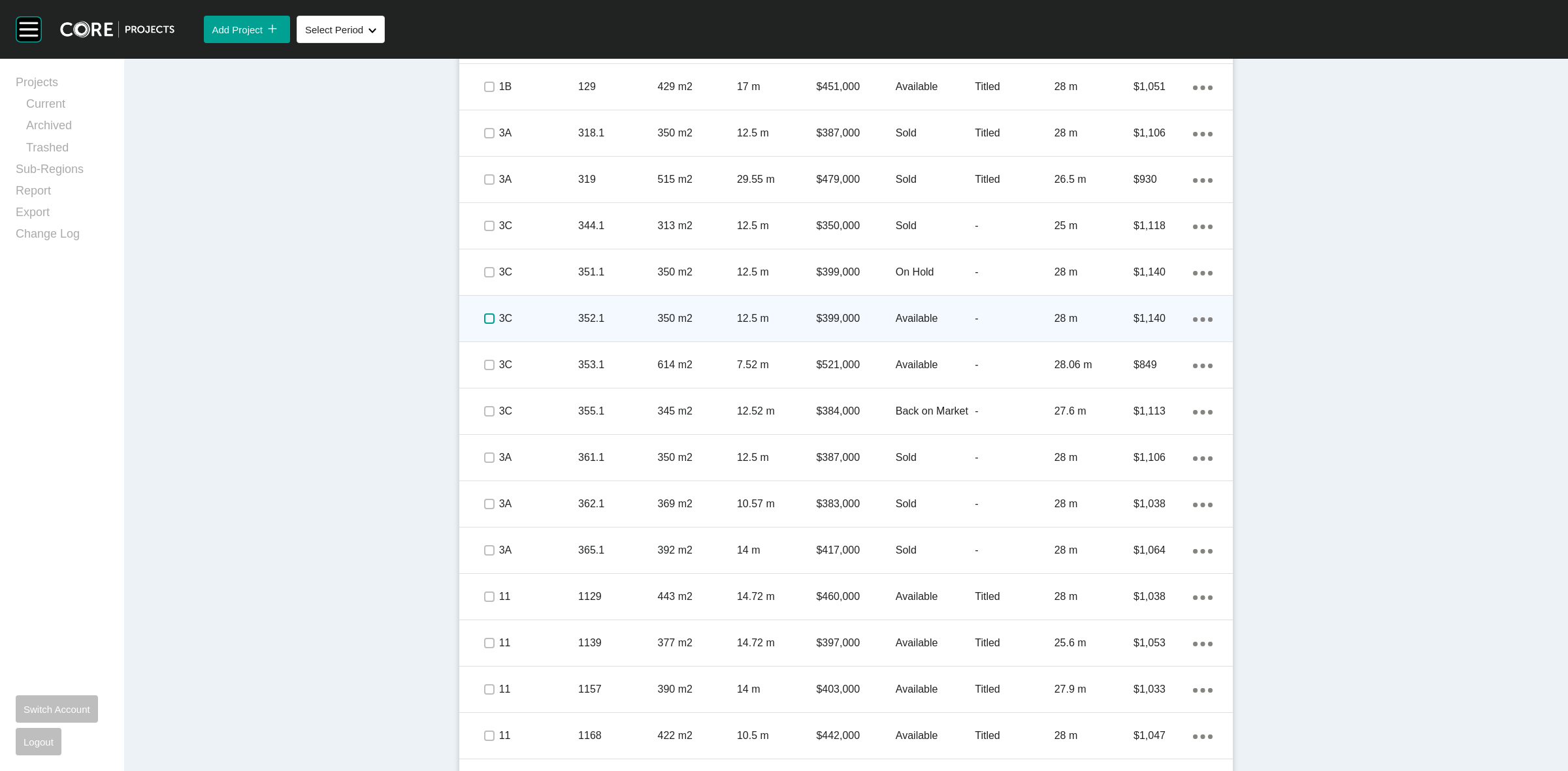
drag, startPoint x: 480, startPoint y: 319, endPoint x: 482, endPoint y: 333, distance: 14.1
click at [484, 324] on label at bounding box center [489, 319] width 11 height 11
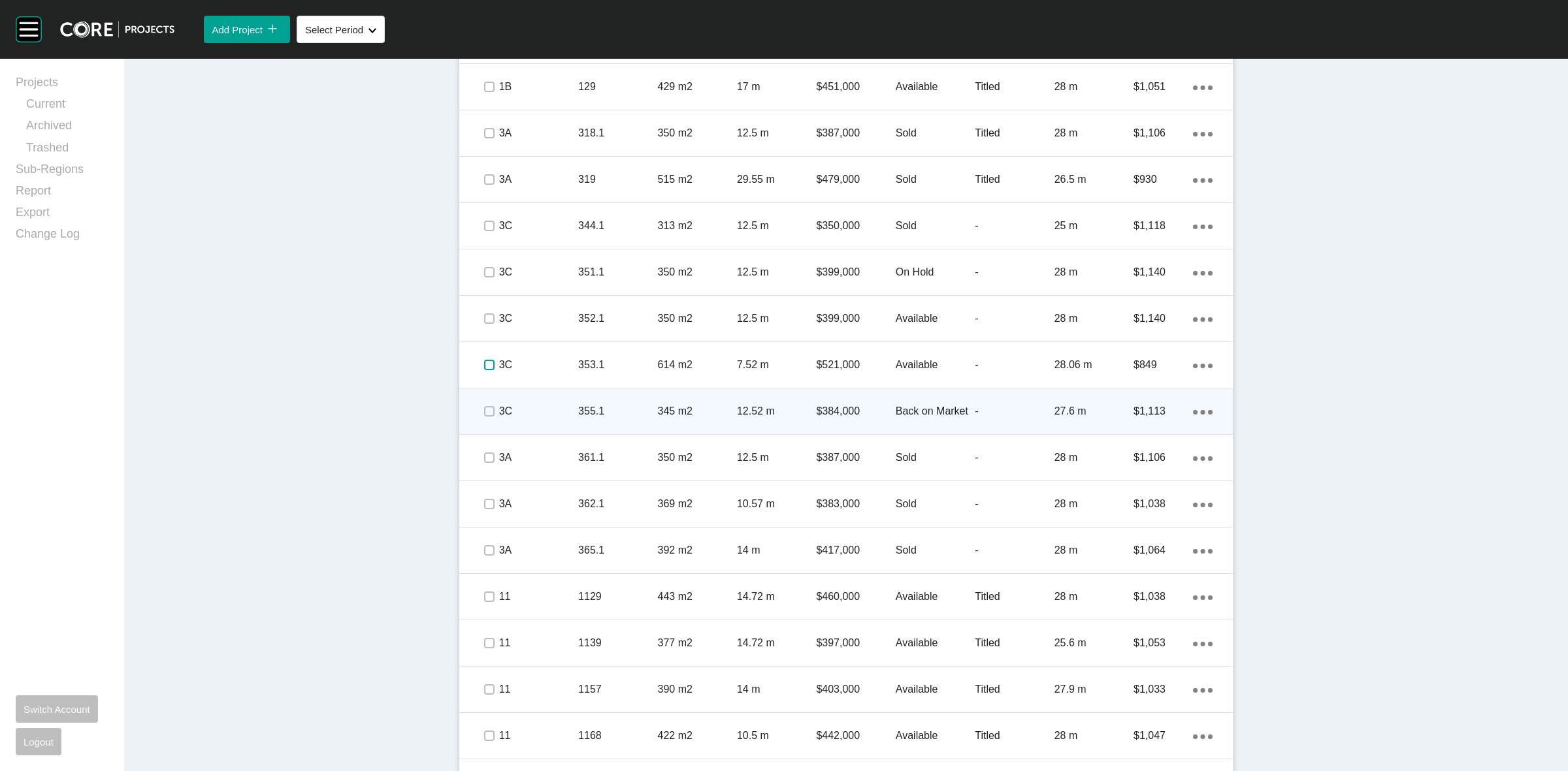
drag, startPoint x: 482, startPoint y: 361, endPoint x: 481, endPoint y: 410, distance: 49.0
click at [484, 368] on label at bounding box center [489, 365] width 11 height 11
click at [484, 410] on label at bounding box center [489, 411] width 11 height 11
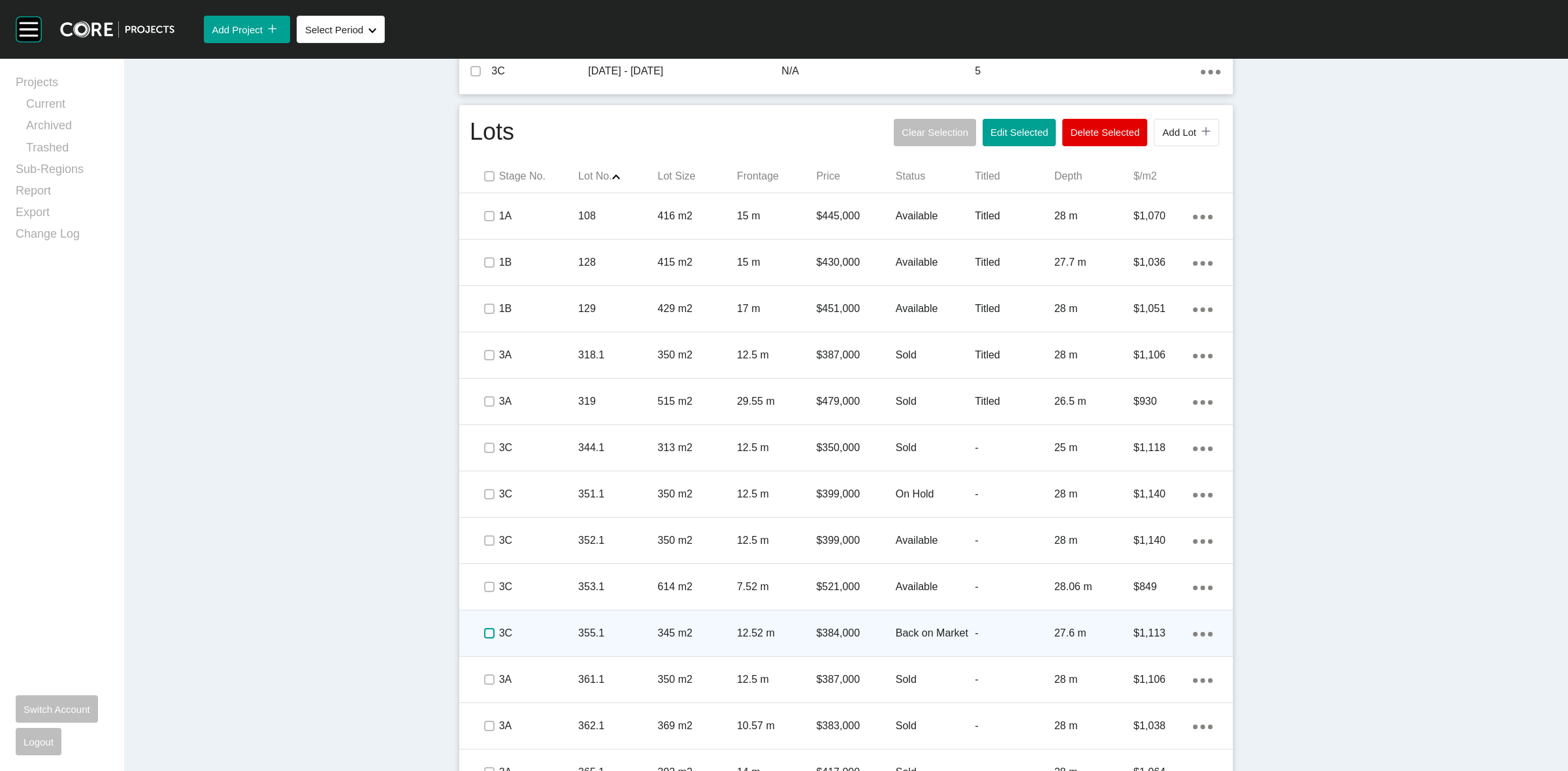
scroll to position [447, 0]
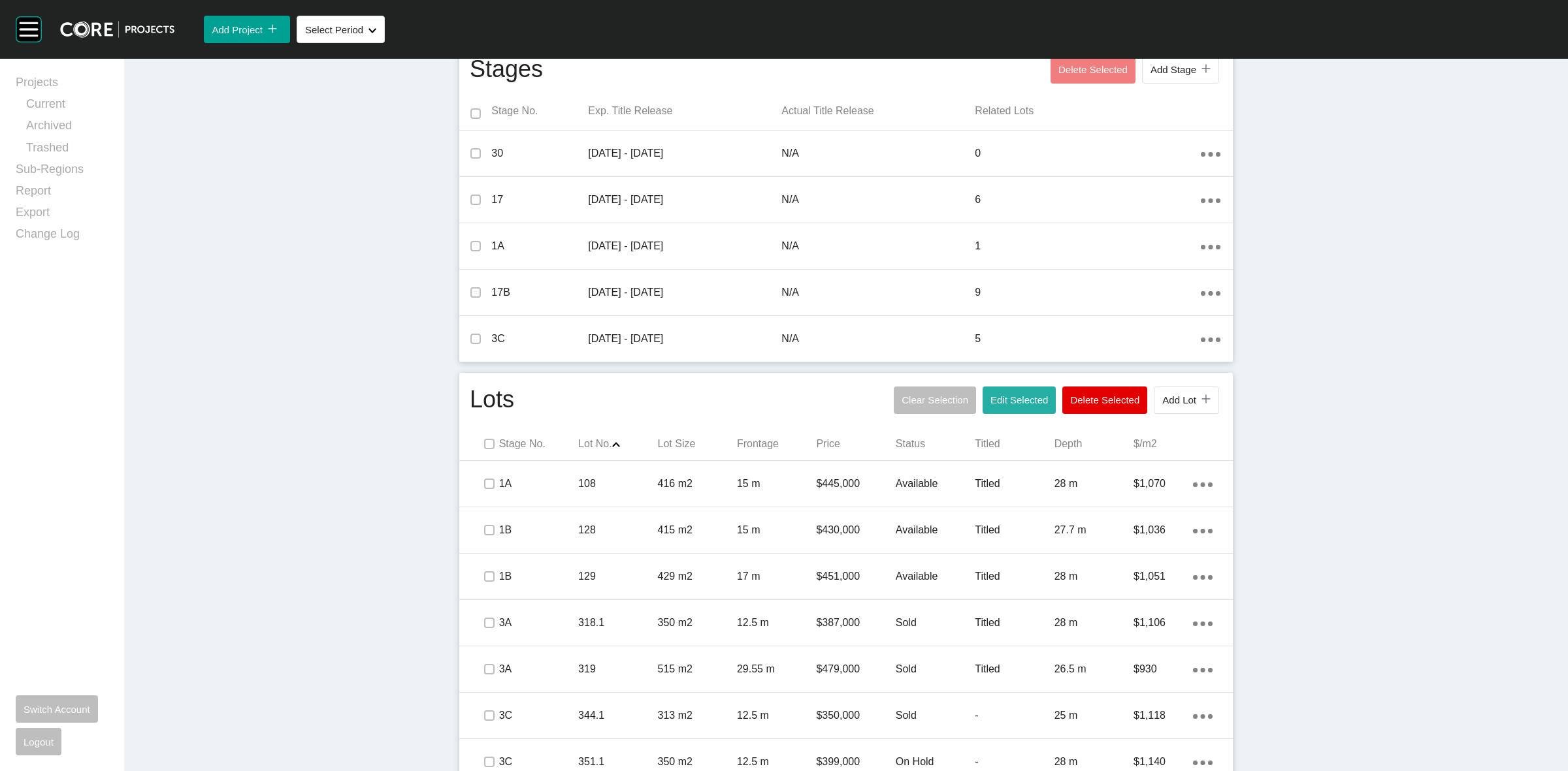
click at [994, 397] on span "Edit Selected" at bounding box center [1019, 400] width 57 height 11
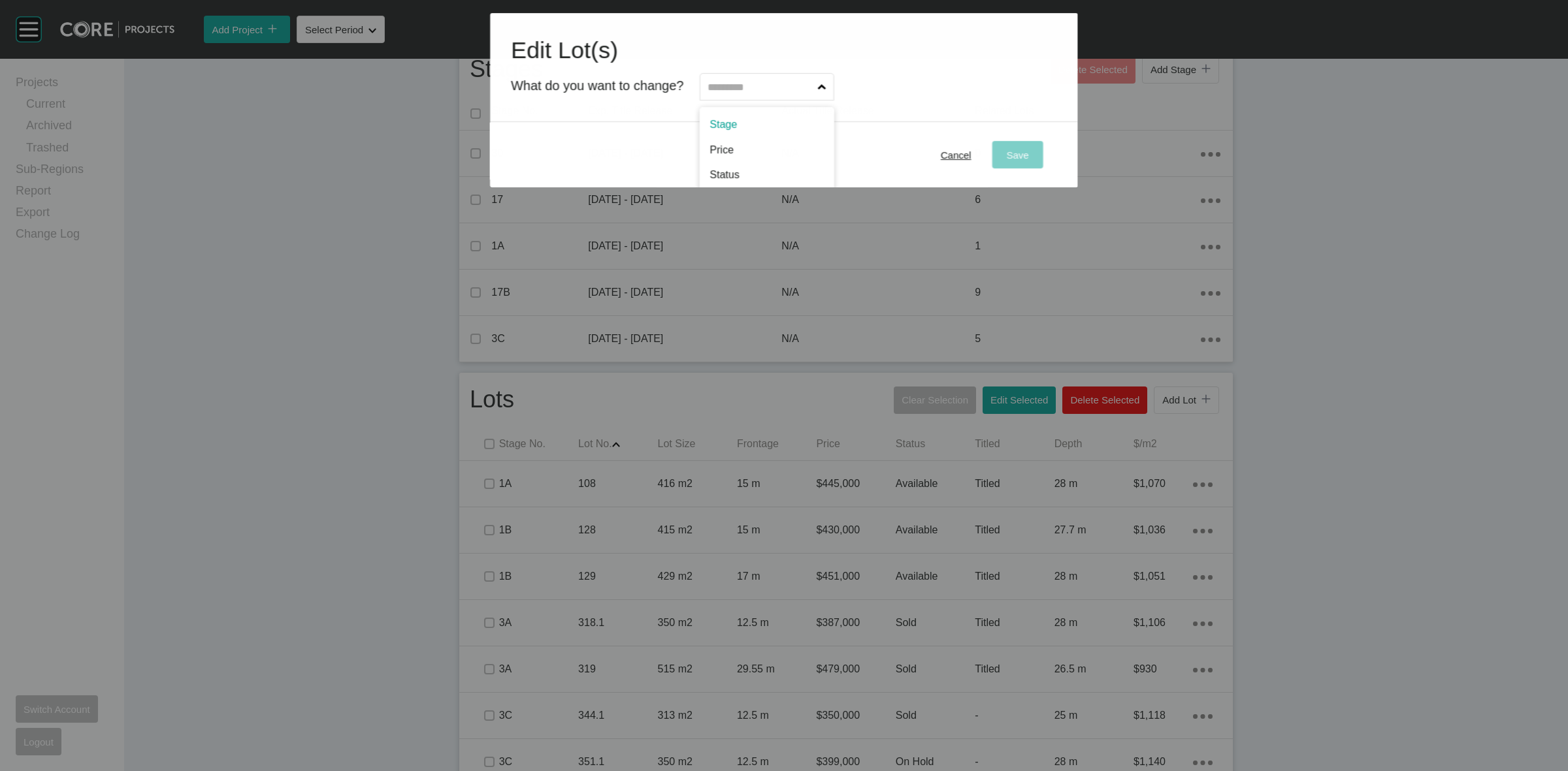
click at [752, 81] on input "text" at bounding box center [760, 87] width 110 height 26
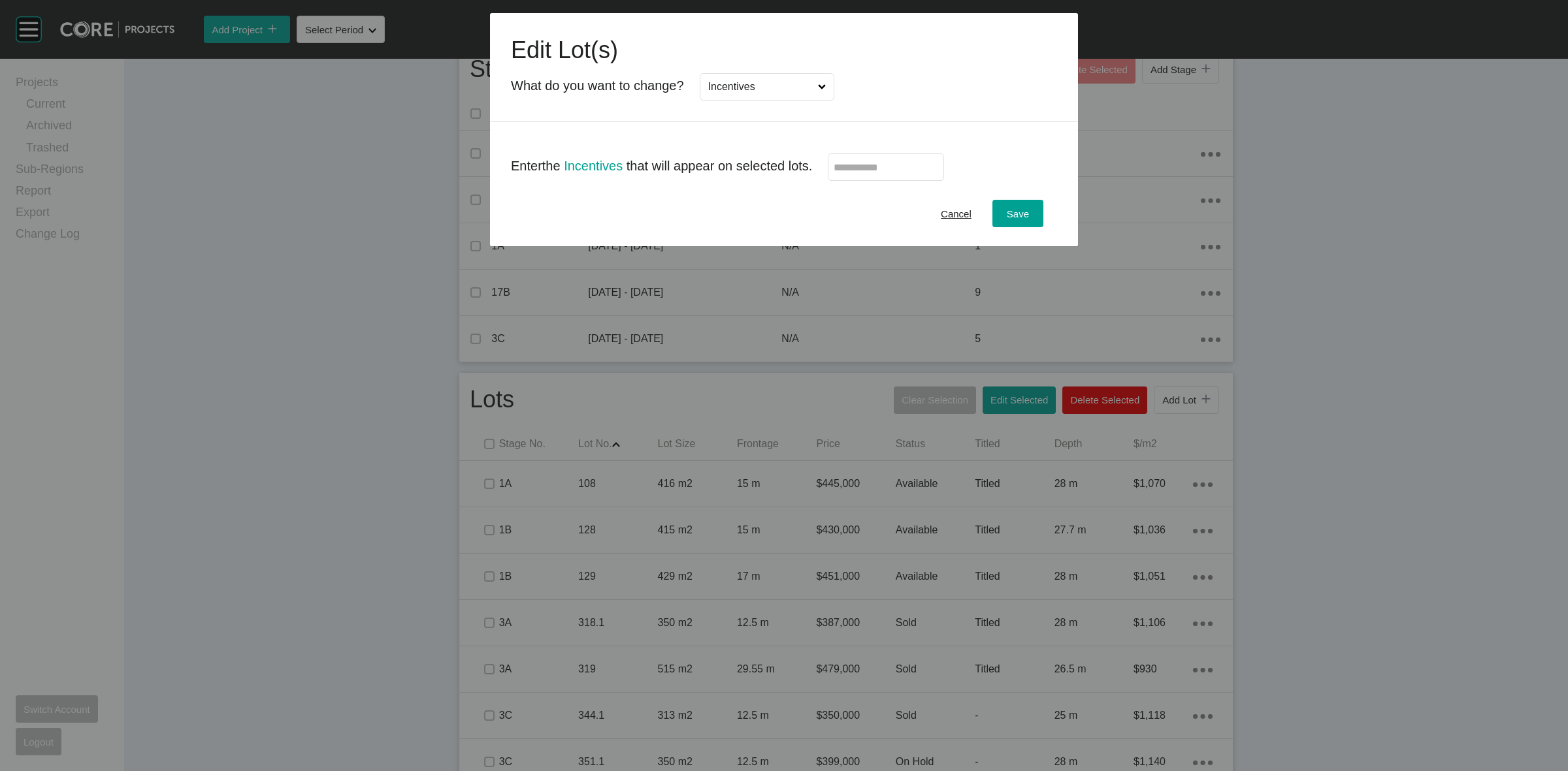
scroll to position [0, 0]
click at [841, 173] on input "text" at bounding box center [886, 167] width 104 height 11
type input "*"
click at [1021, 213] on span "Save" at bounding box center [1017, 213] width 22 height 11
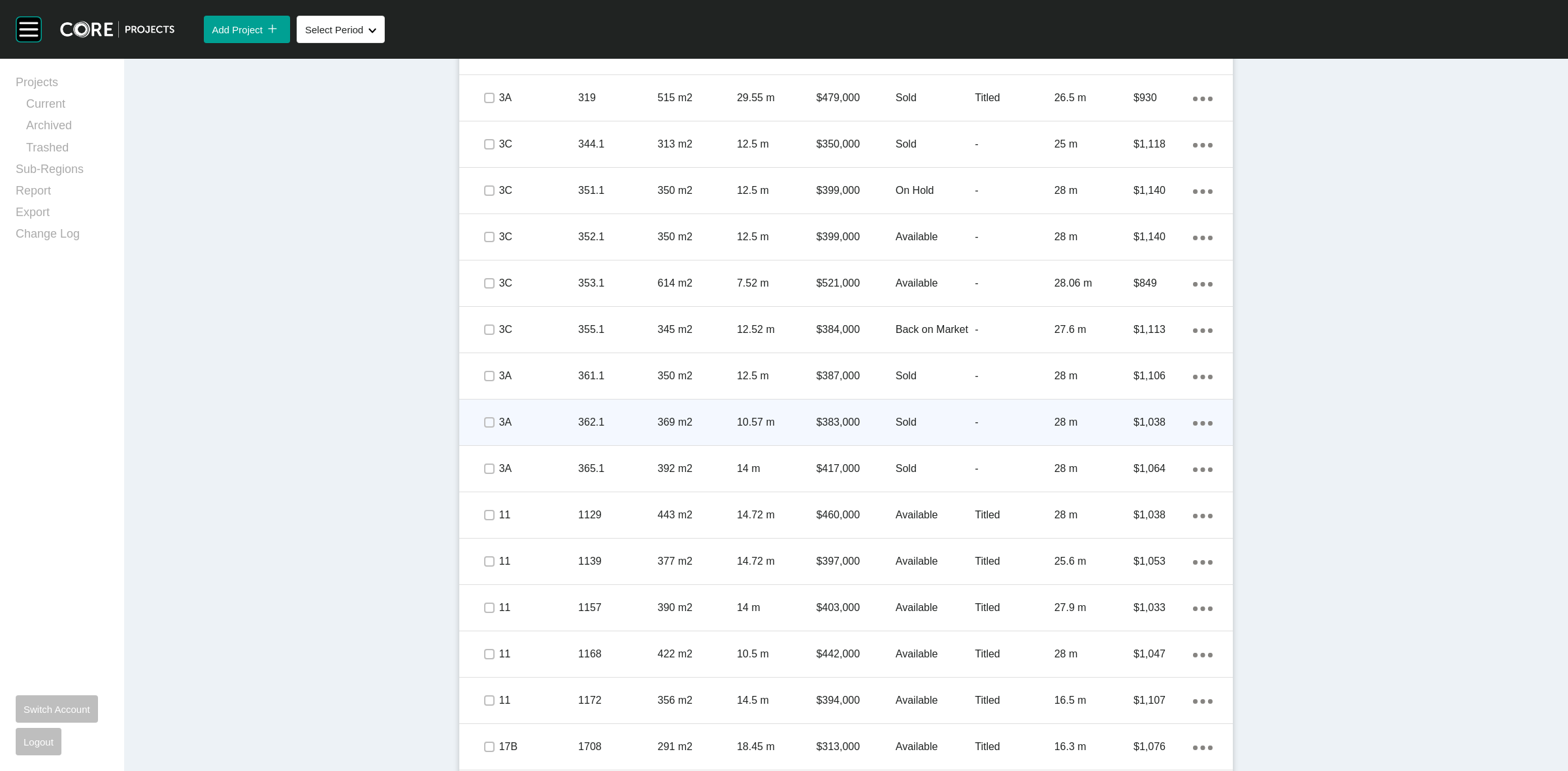
click at [523, 426] on p "3A" at bounding box center [538, 422] width 79 height 14
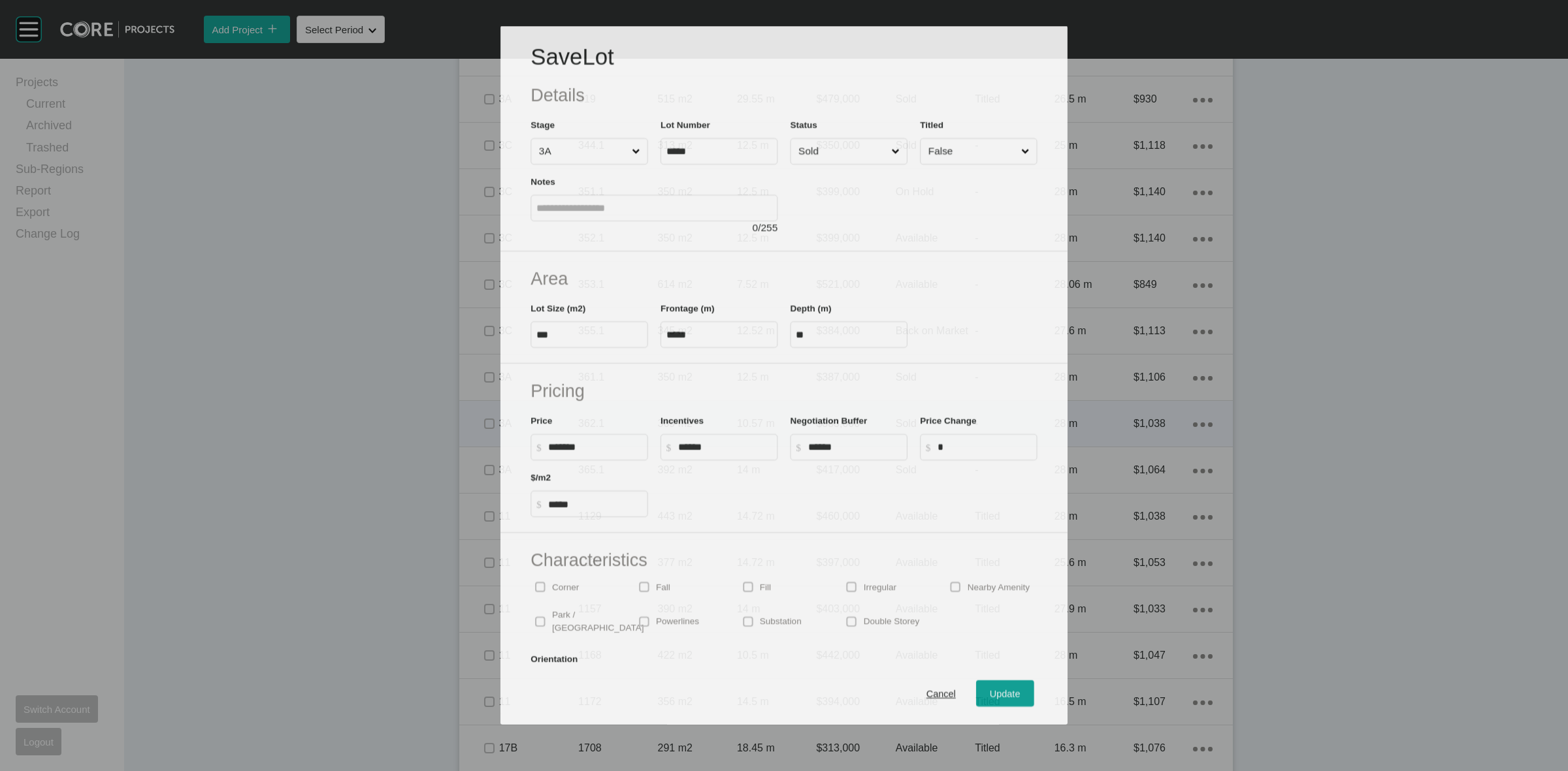
scroll to position [1018, 0]
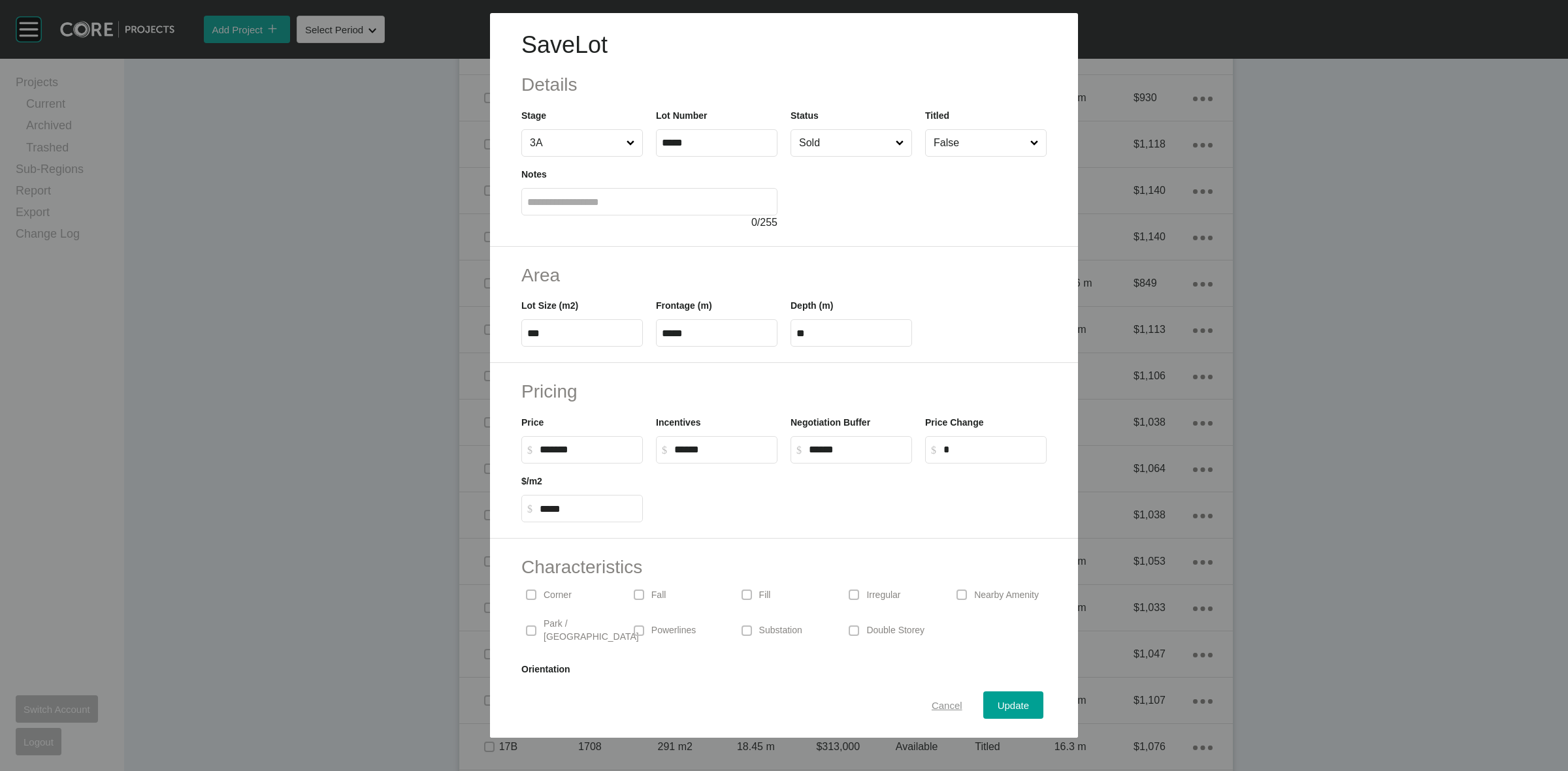
click at [931, 703] on span "Cancel" at bounding box center [947, 705] width 30 height 11
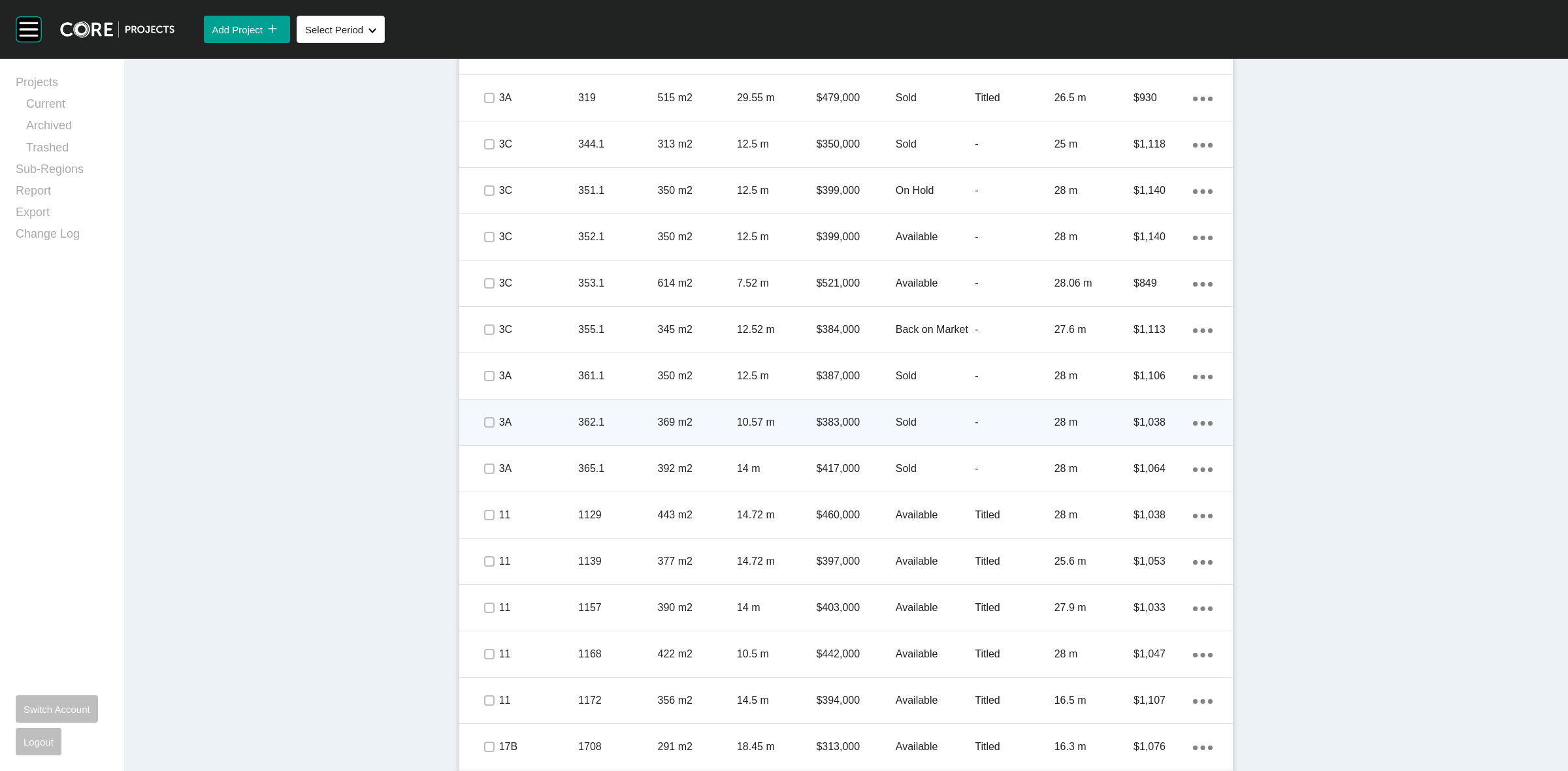
click at [597, 417] on p "362.1" at bounding box center [617, 422] width 79 height 14
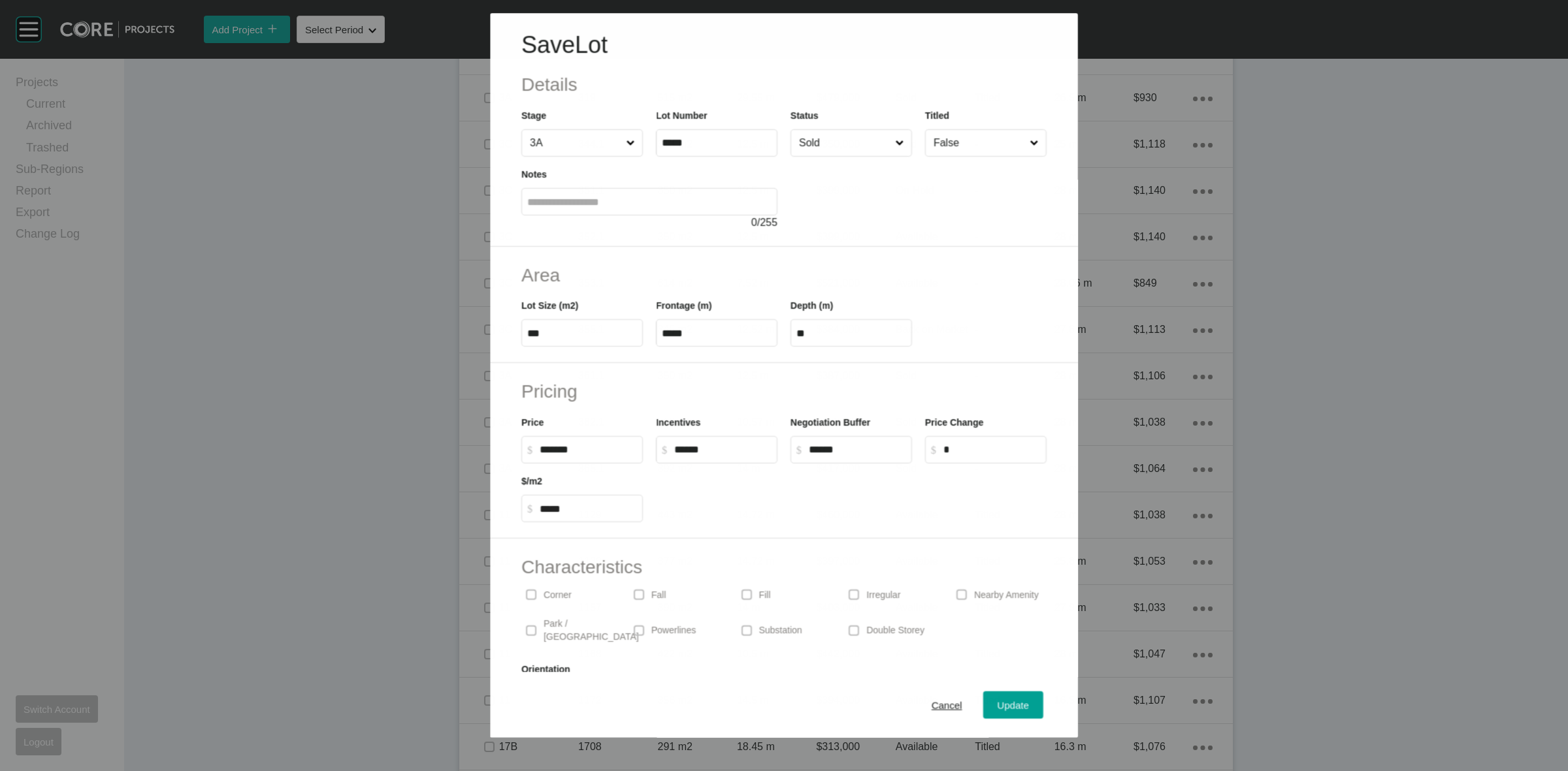
click at [934, 147] on input "False" at bounding box center [980, 143] width 96 height 26
click at [1006, 703] on span "Update" at bounding box center [1013, 705] width 31 height 11
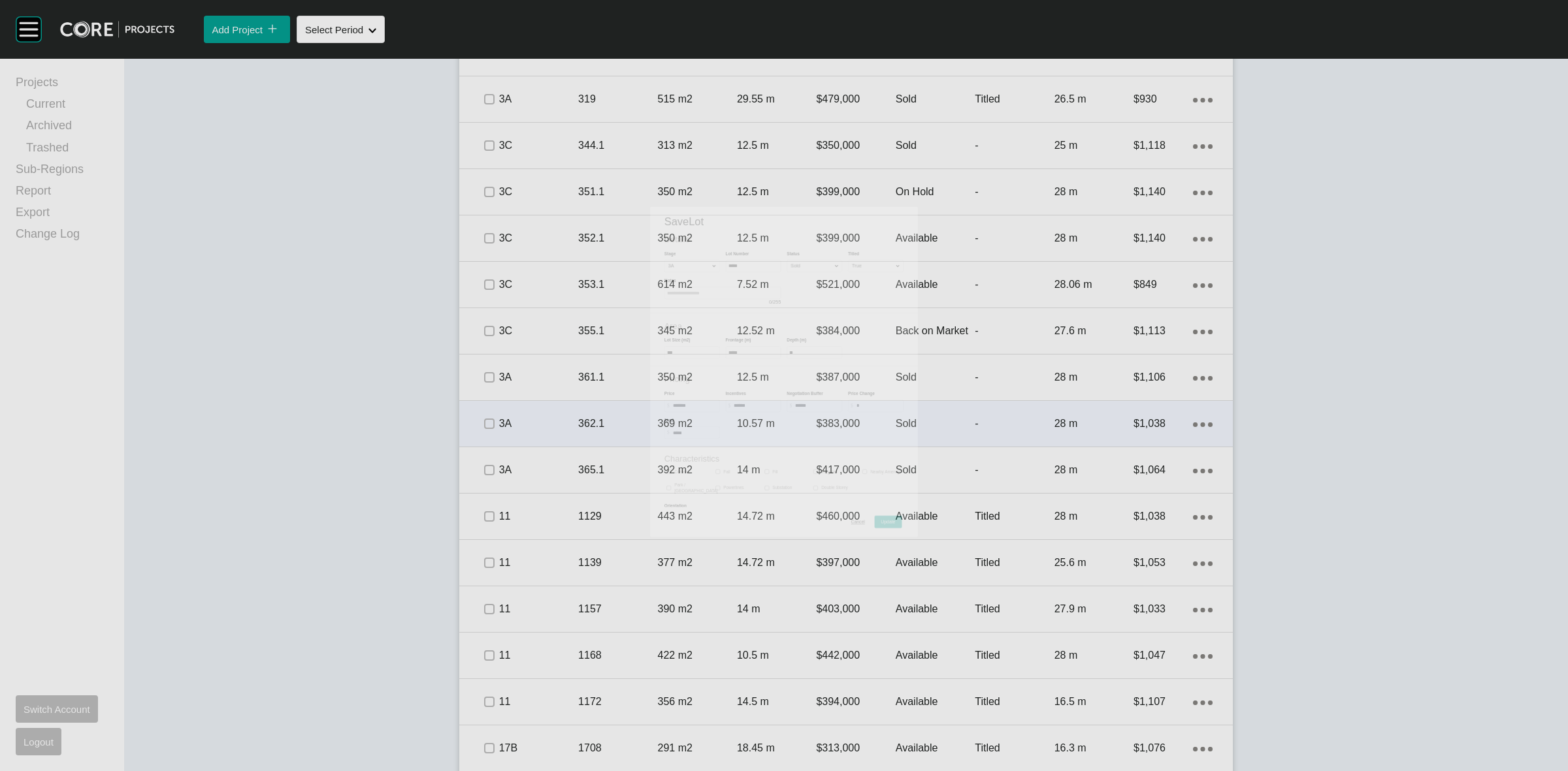
scroll to position [1058, 0]
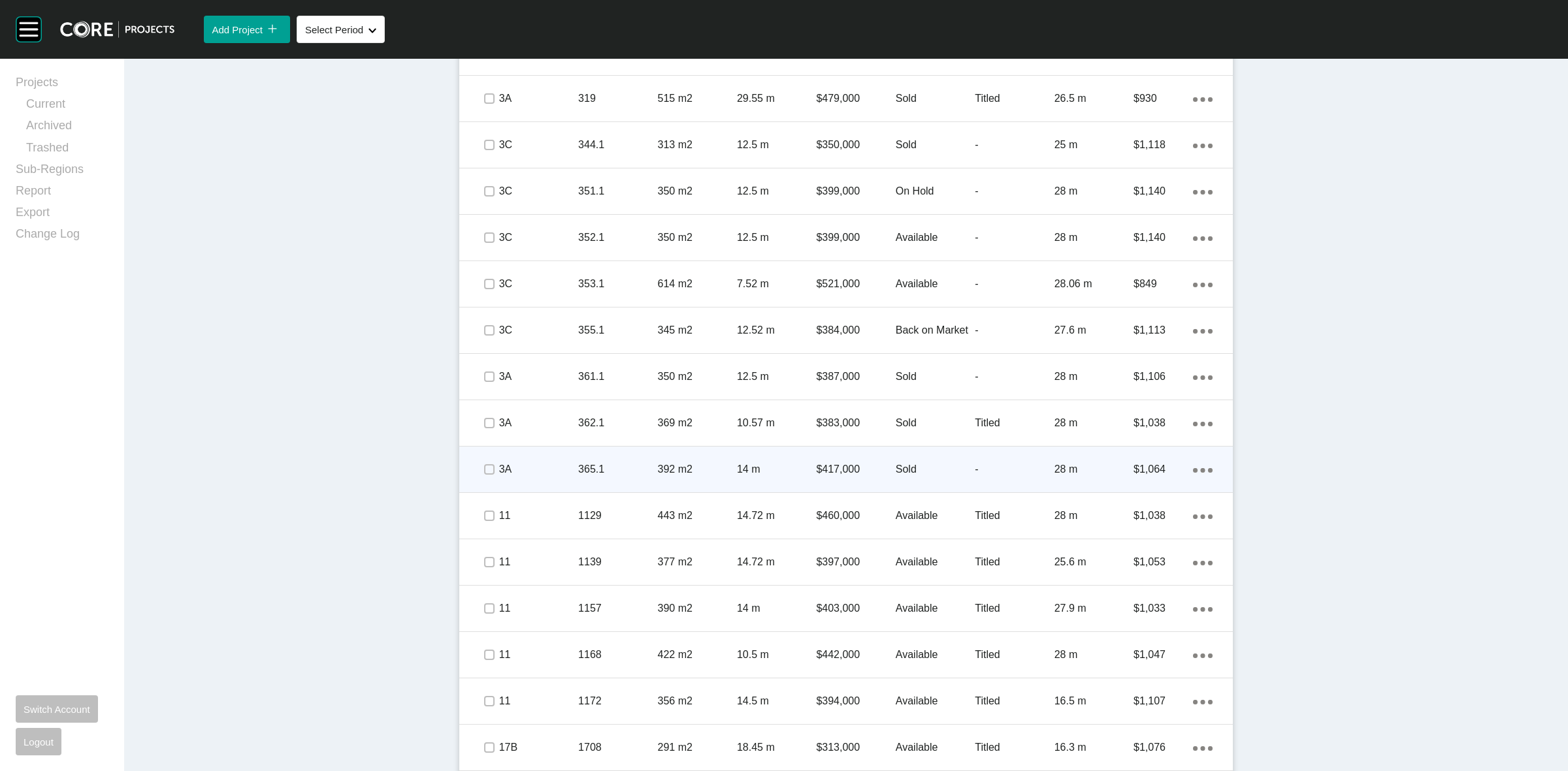
click at [661, 474] on p "392 m2" at bounding box center [697, 469] width 79 height 14
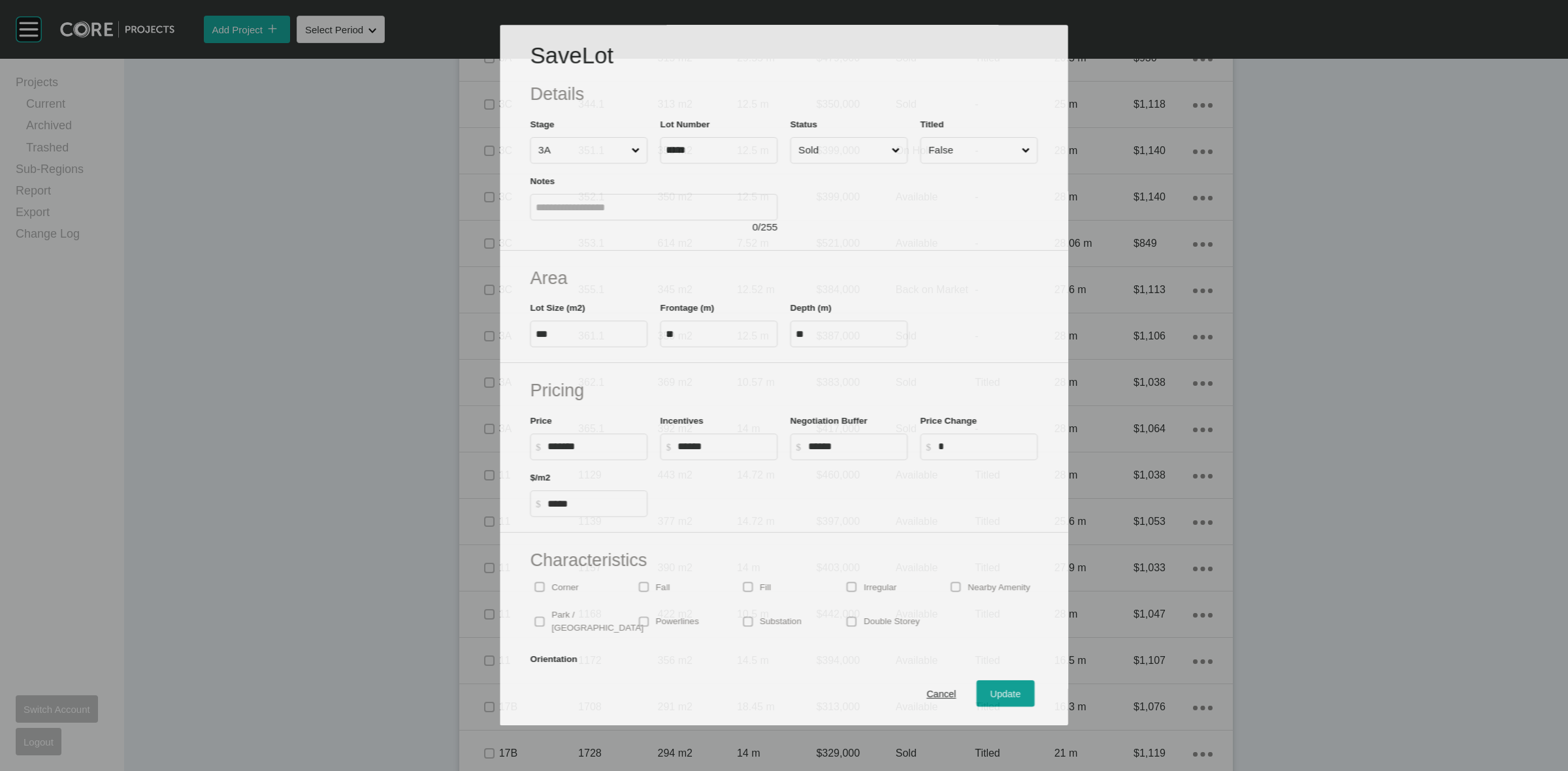
scroll to position [1018, 0]
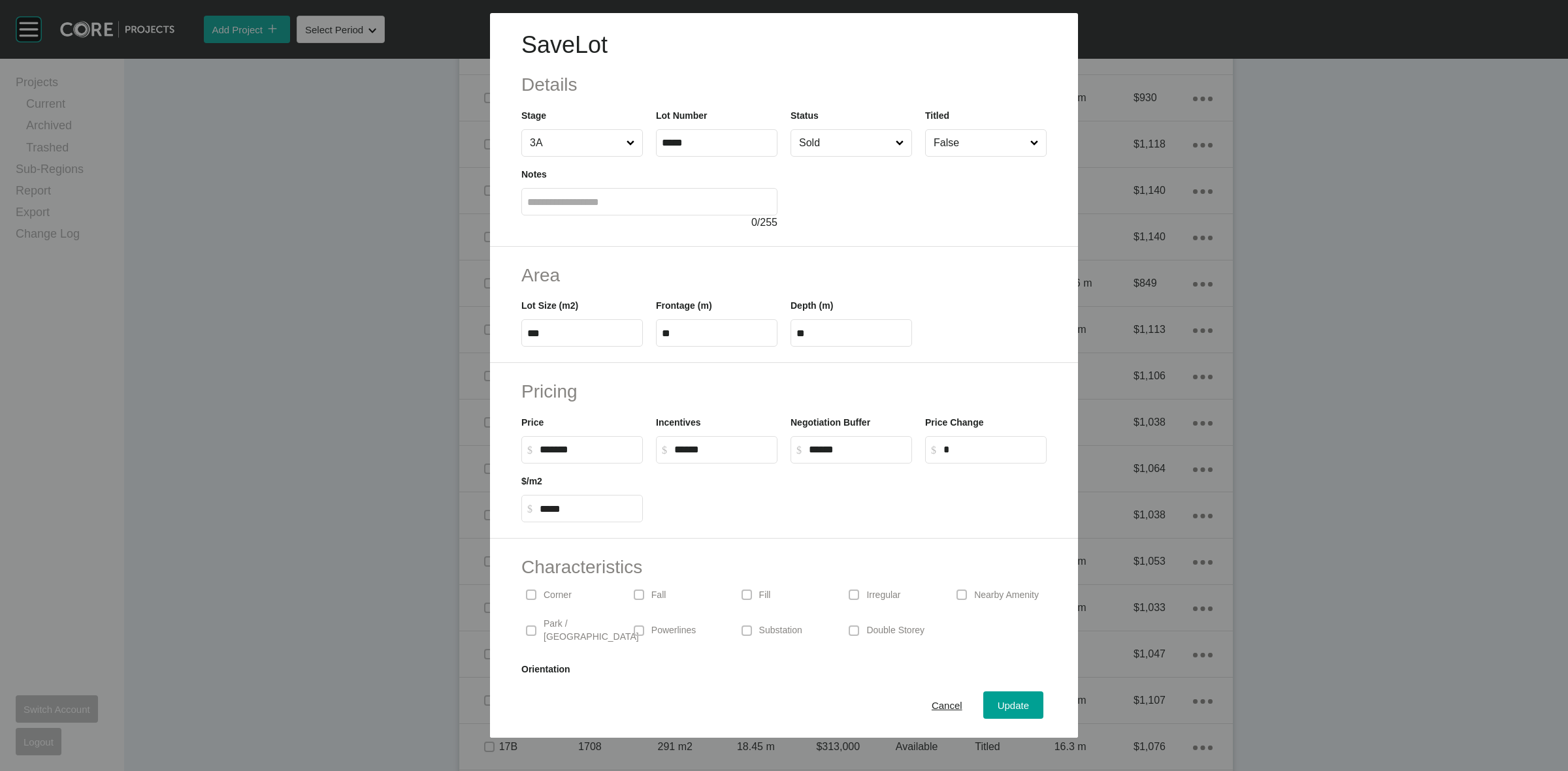
click at [931, 157] on div at bounding box center [918, 194] width 256 height 74
click at [951, 148] on input "False" at bounding box center [980, 143] width 96 height 26
click at [999, 700] on span "Update" at bounding box center [1013, 705] width 31 height 11
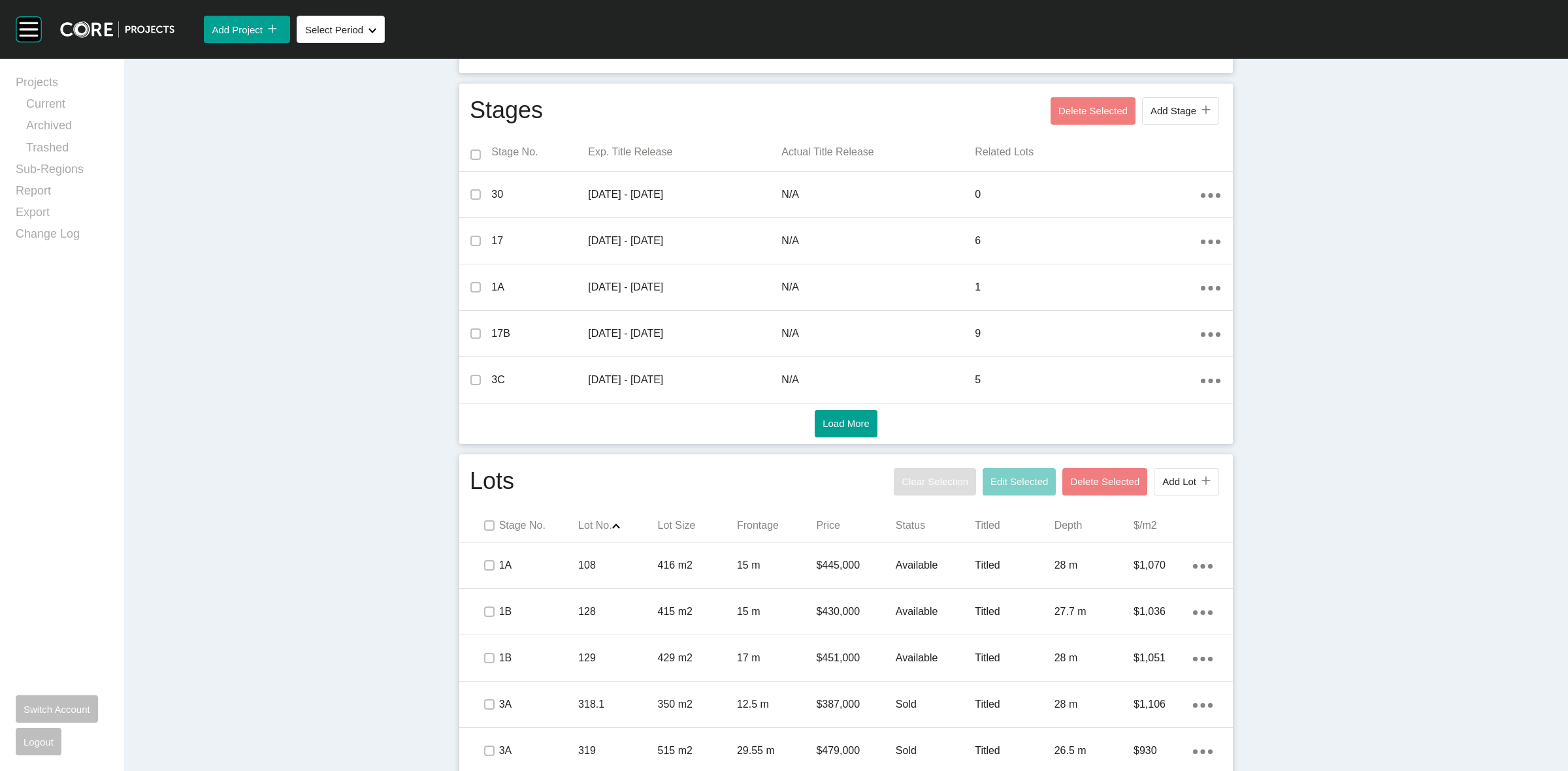
scroll to position [405, 0]
click at [484, 530] on label at bounding box center [489, 526] width 11 height 11
click at [1001, 478] on span "Edit Selected" at bounding box center [1019, 482] width 57 height 11
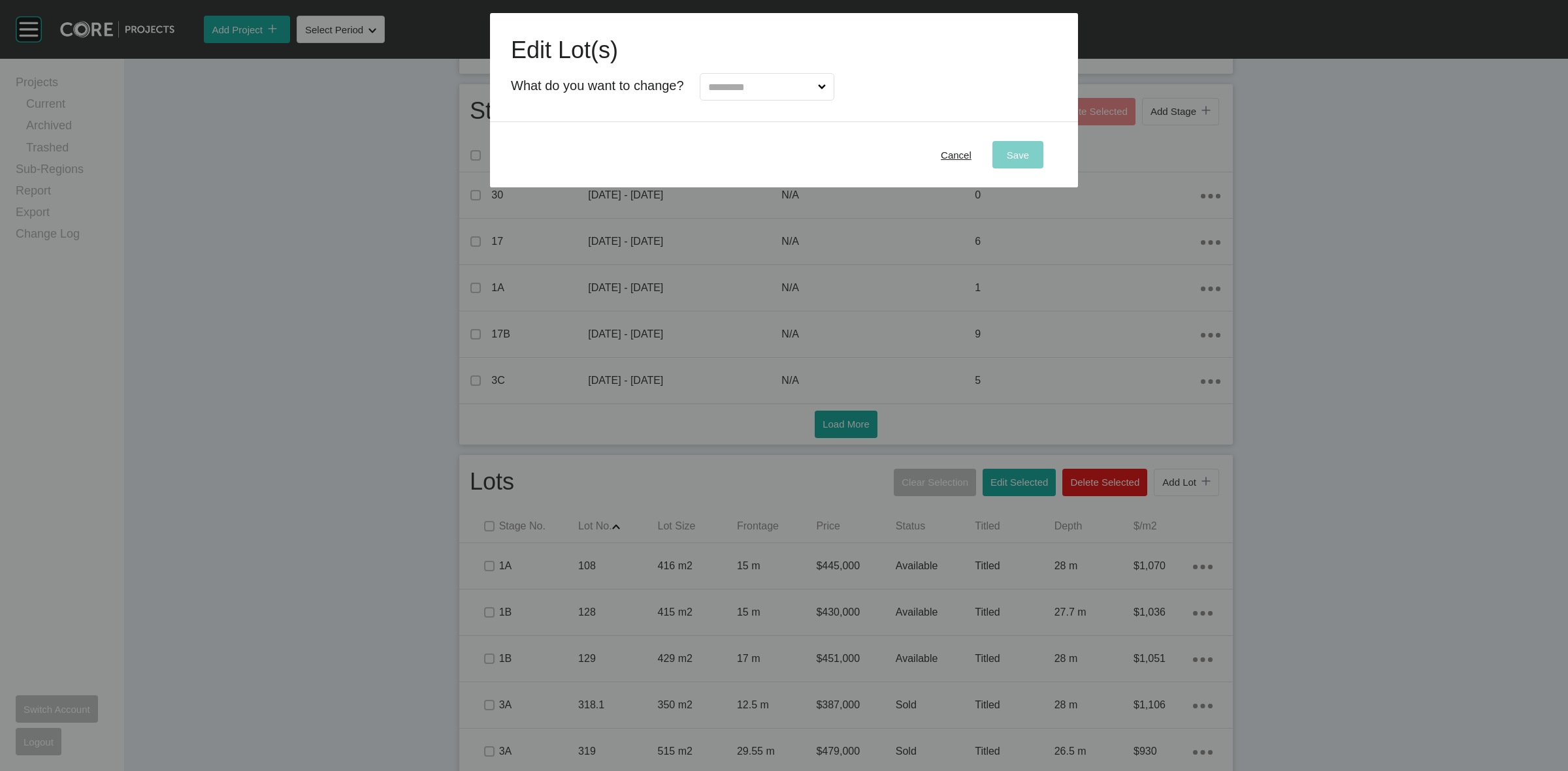
click at [746, 90] on input "text" at bounding box center [760, 87] width 110 height 26
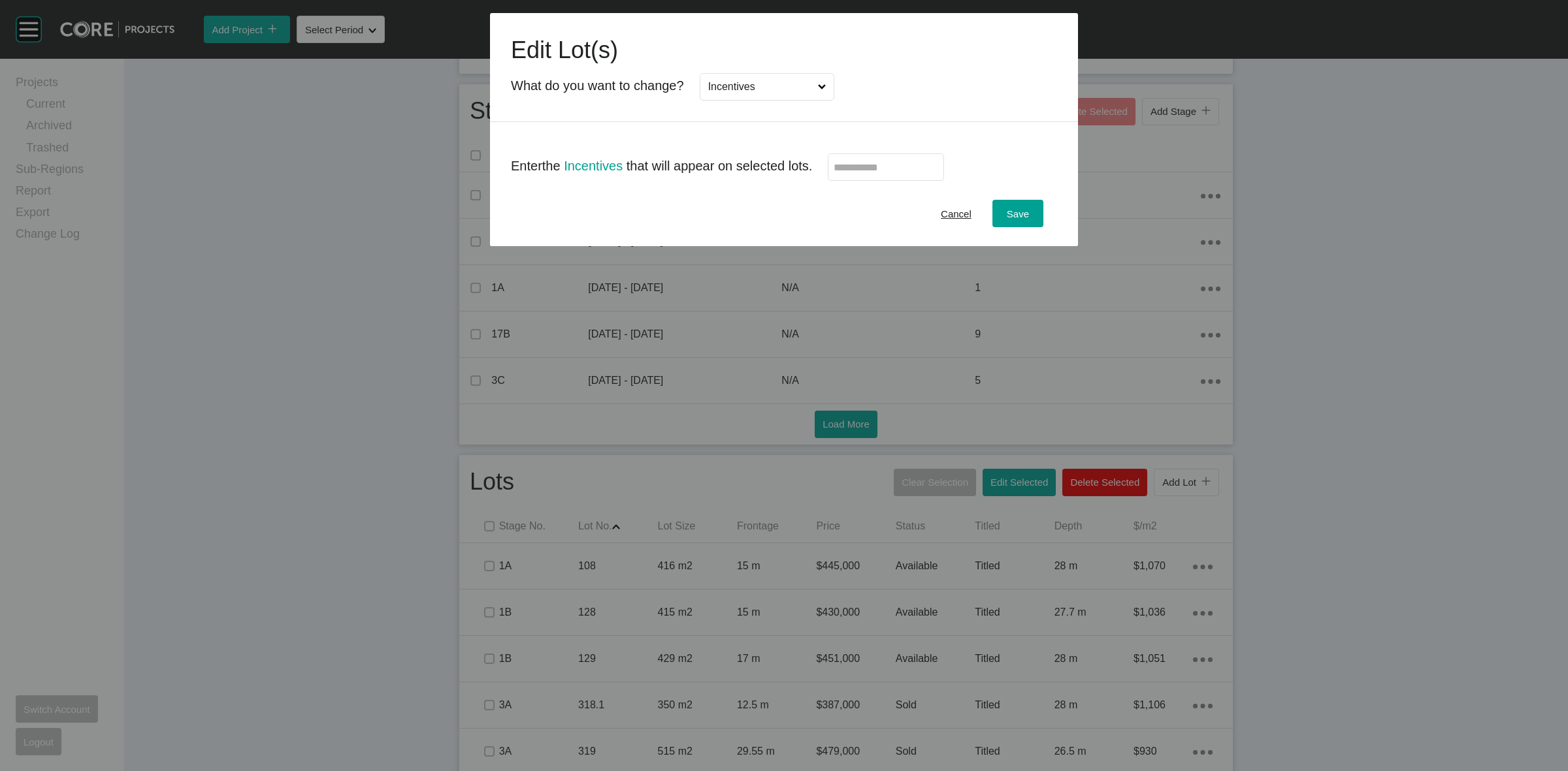
scroll to position [0, 0]
click at [880, 164] on input "text" at bounding box center [886, 167] width 104 height 11
type input "******"
click at [1034, 224] on button "Save" at bounding box center [1017, 213] width 51 height 28
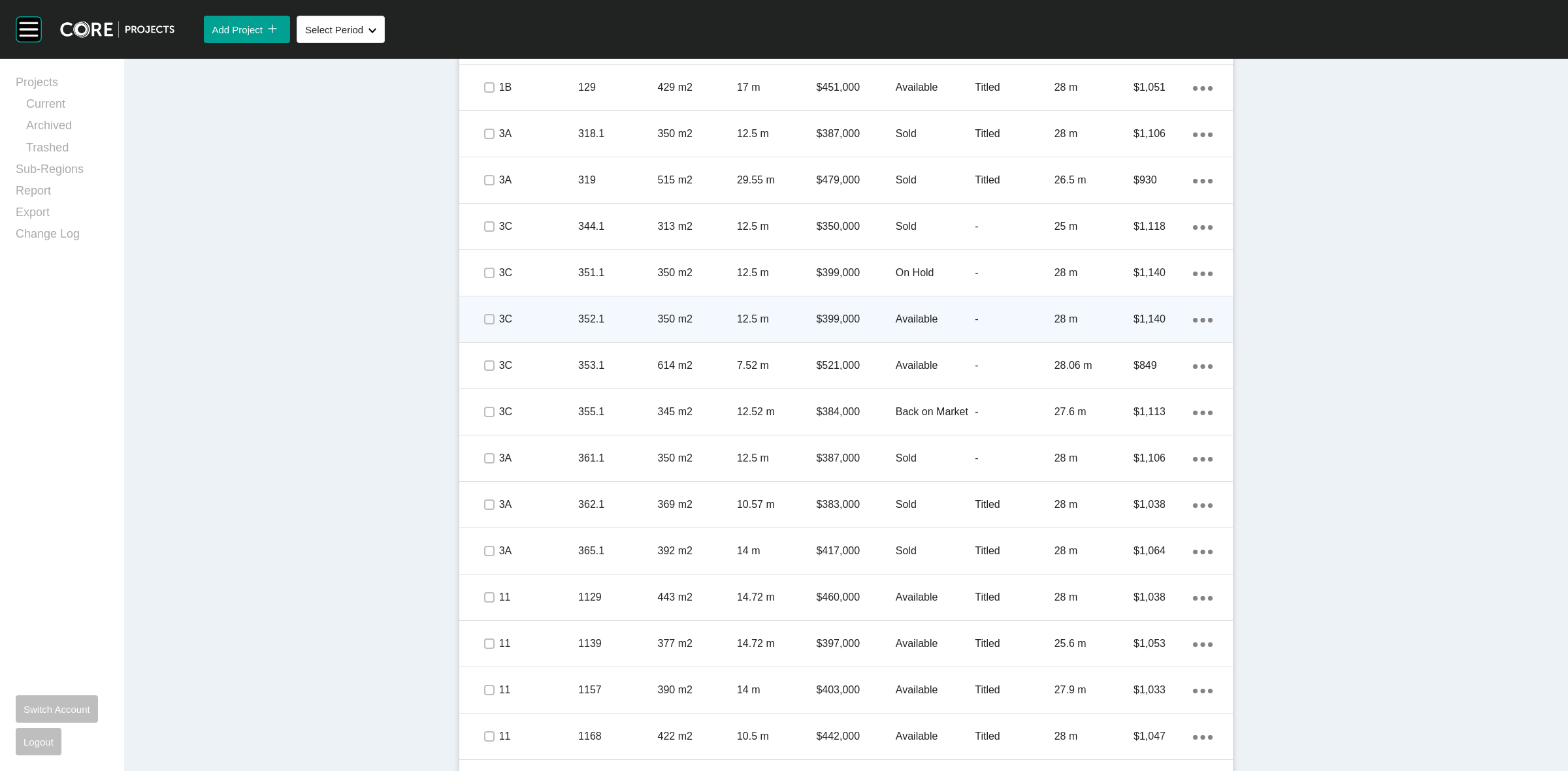
scroll to position [895, 0]
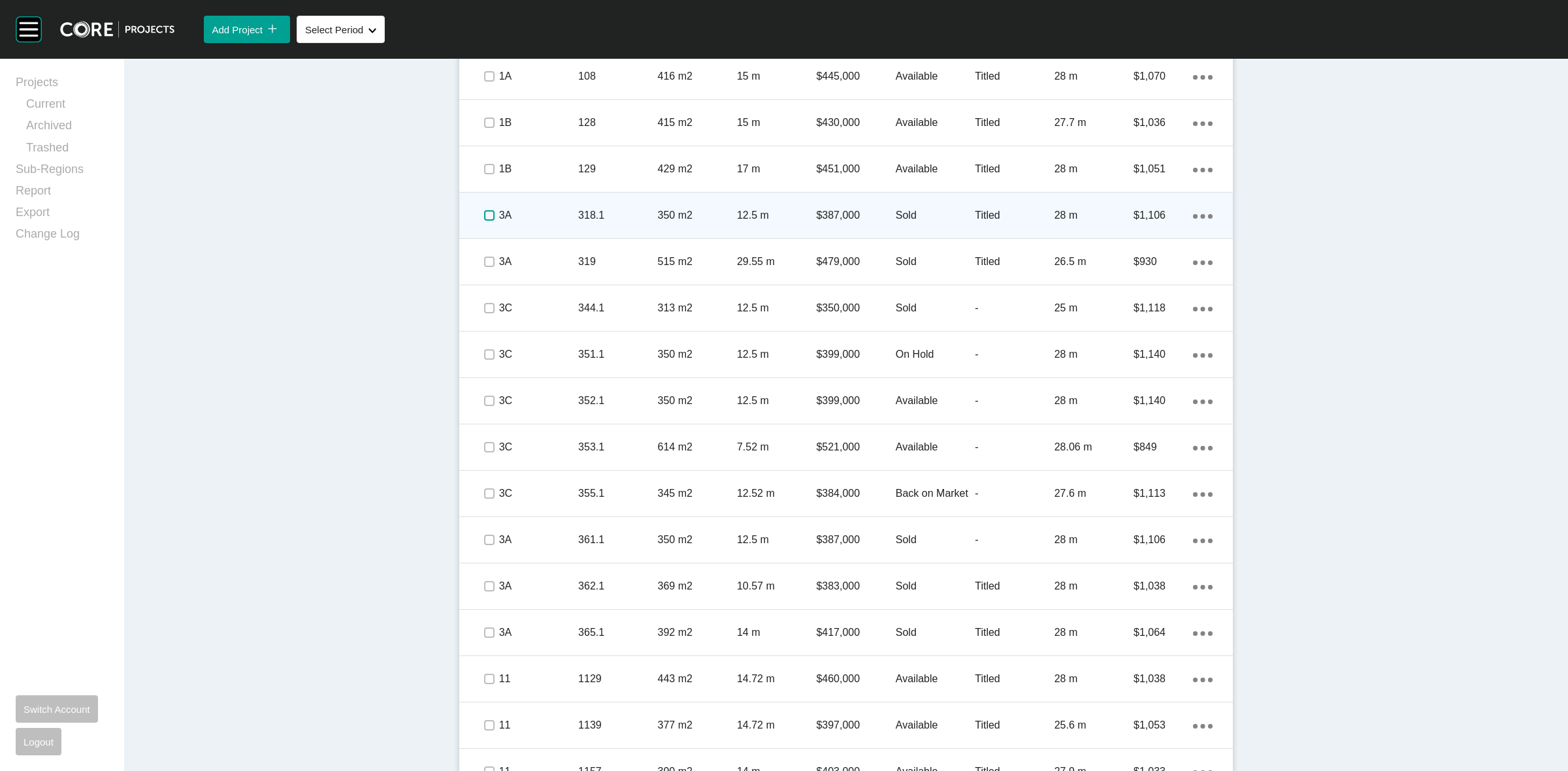
click at [487, 214] on label at bounding box center [489, 216] width 11 height 11
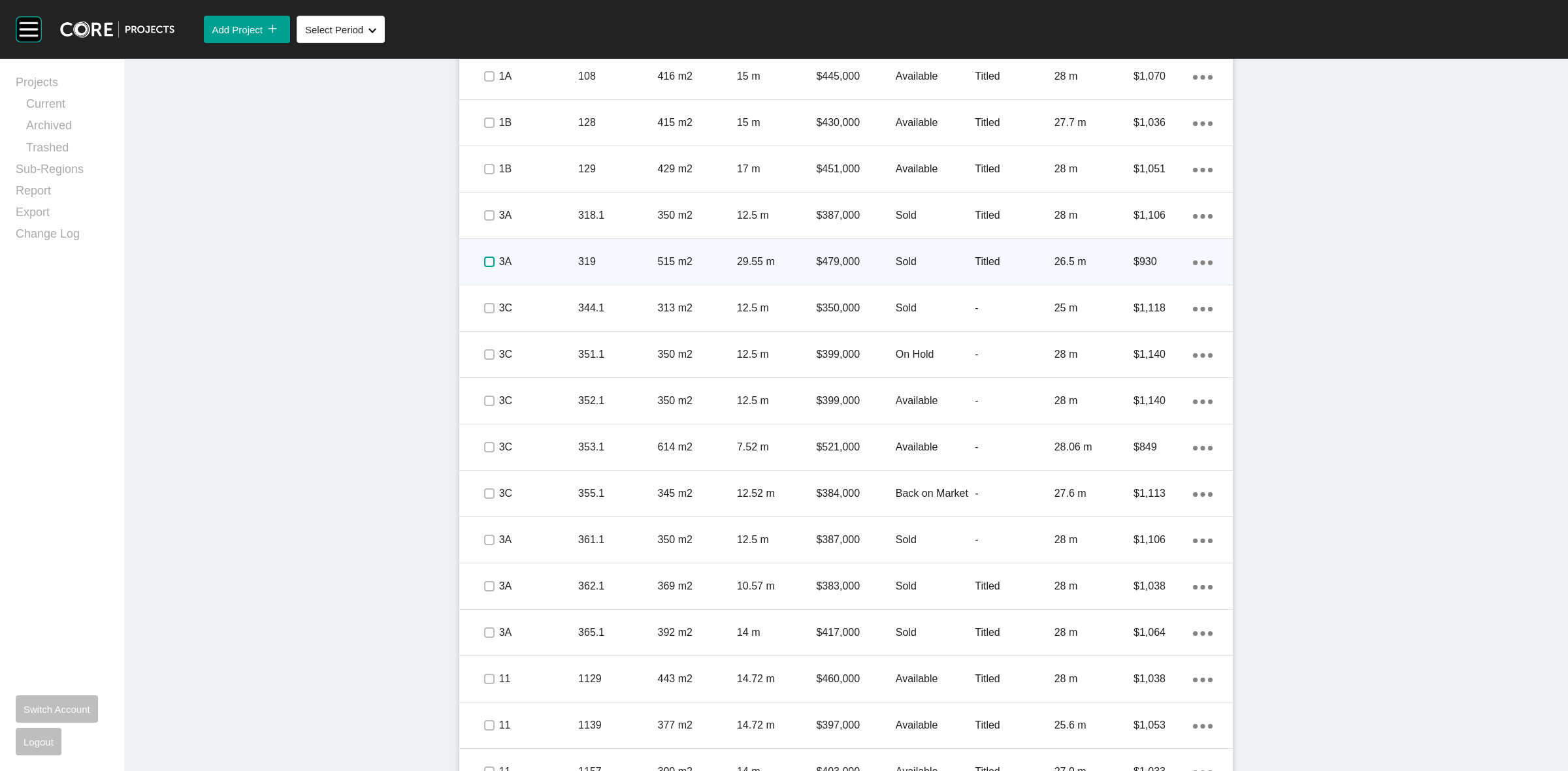
click at [484, 267] on label at bounding box center [489, 262] width 11 height 11
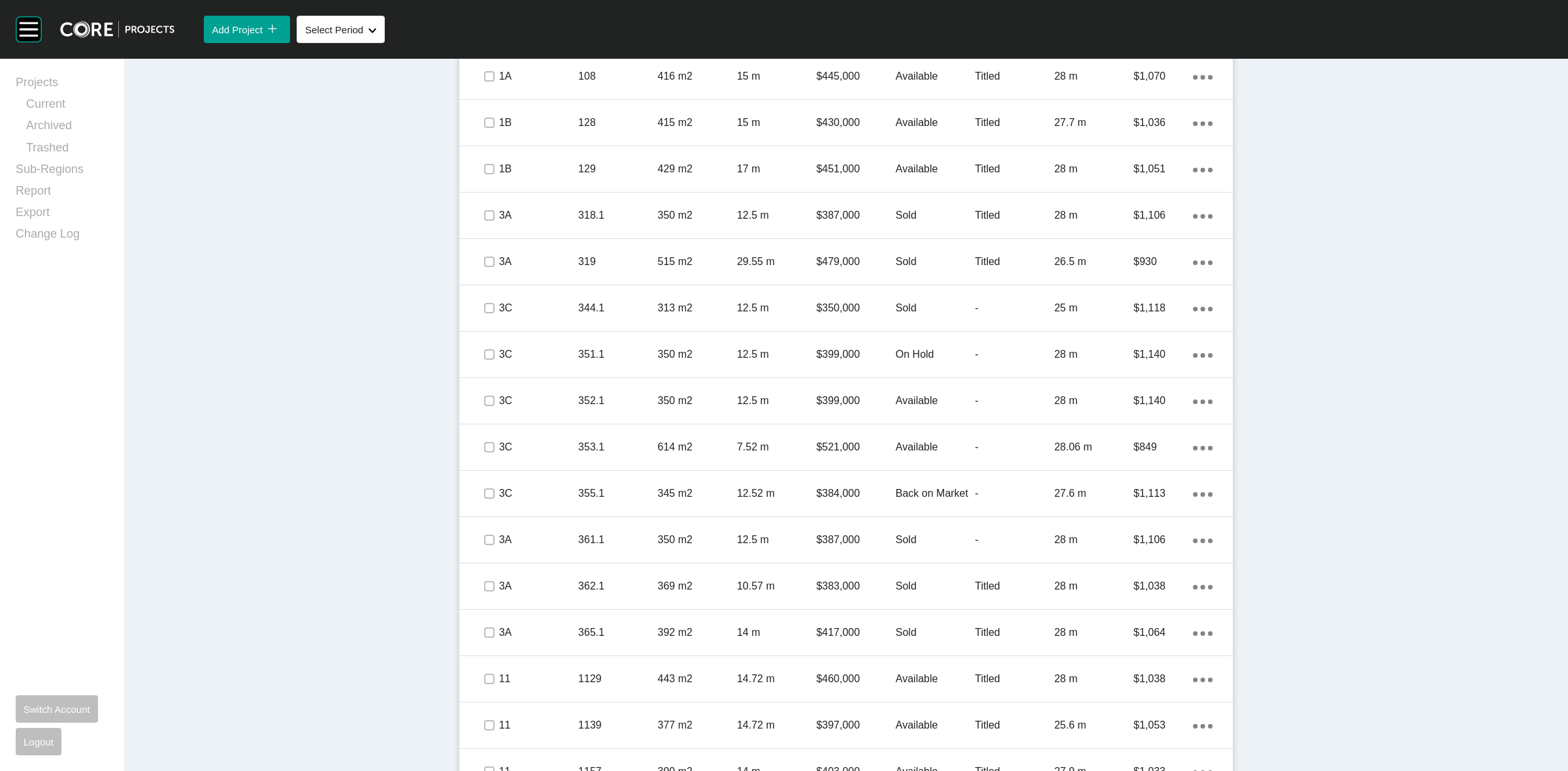
drag, startPoint x: 492, startPoint y: 583, endPoint x: 484, endPoint y: 638, distance: 55.6
click at [491, 587] on div "3A 362.1 369 m2 10.57 m $383,000 Sold Titled 28 m $1,038 Action Menu Dots Copy …" at bounding box center [846, 585] width 773 height 46
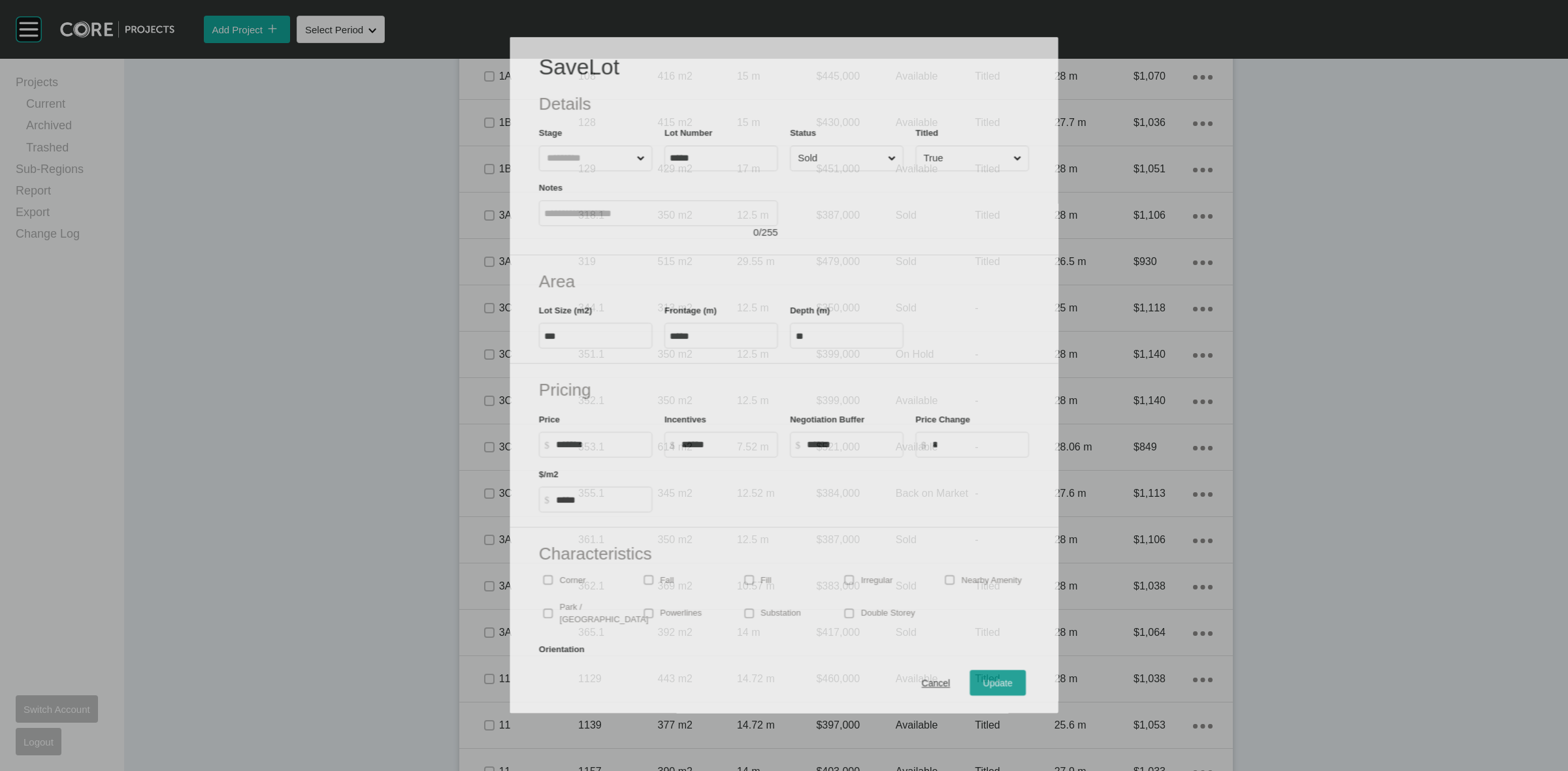
click at [482, 648] on div "Save Lot Details Stage Lot Number ***** Status Sold Titled True Notes 0 / 255 A…" at bounding box center [784, 369] width 1463 height 688
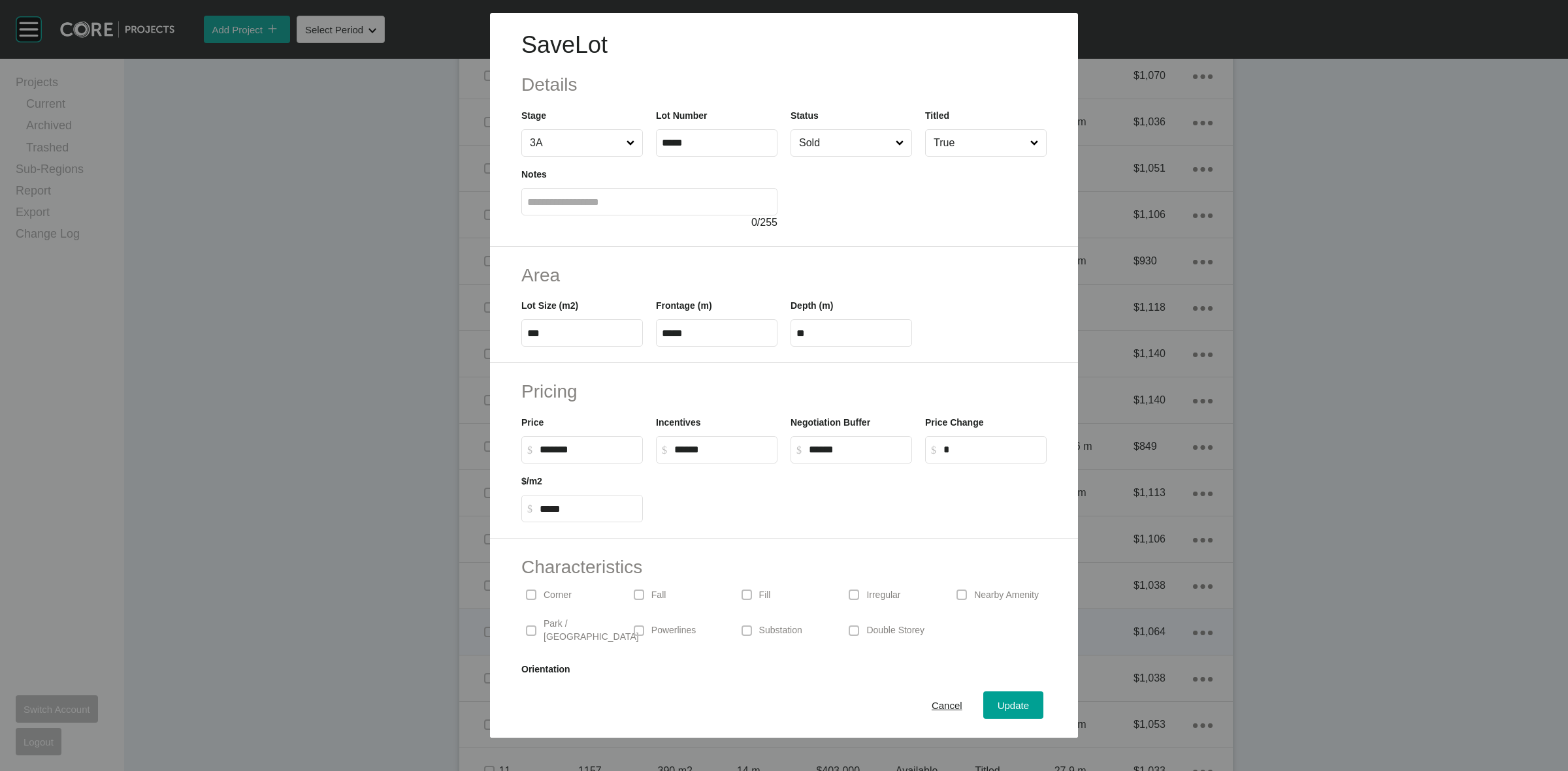
drag, startPoint x: 938, startPoint y: 707, endPoint x: 807, endPoint y: 648, distance: 143.7
click at [939, 707] on span "Cancel" at bounding box center [947, 705] width 30 height 11
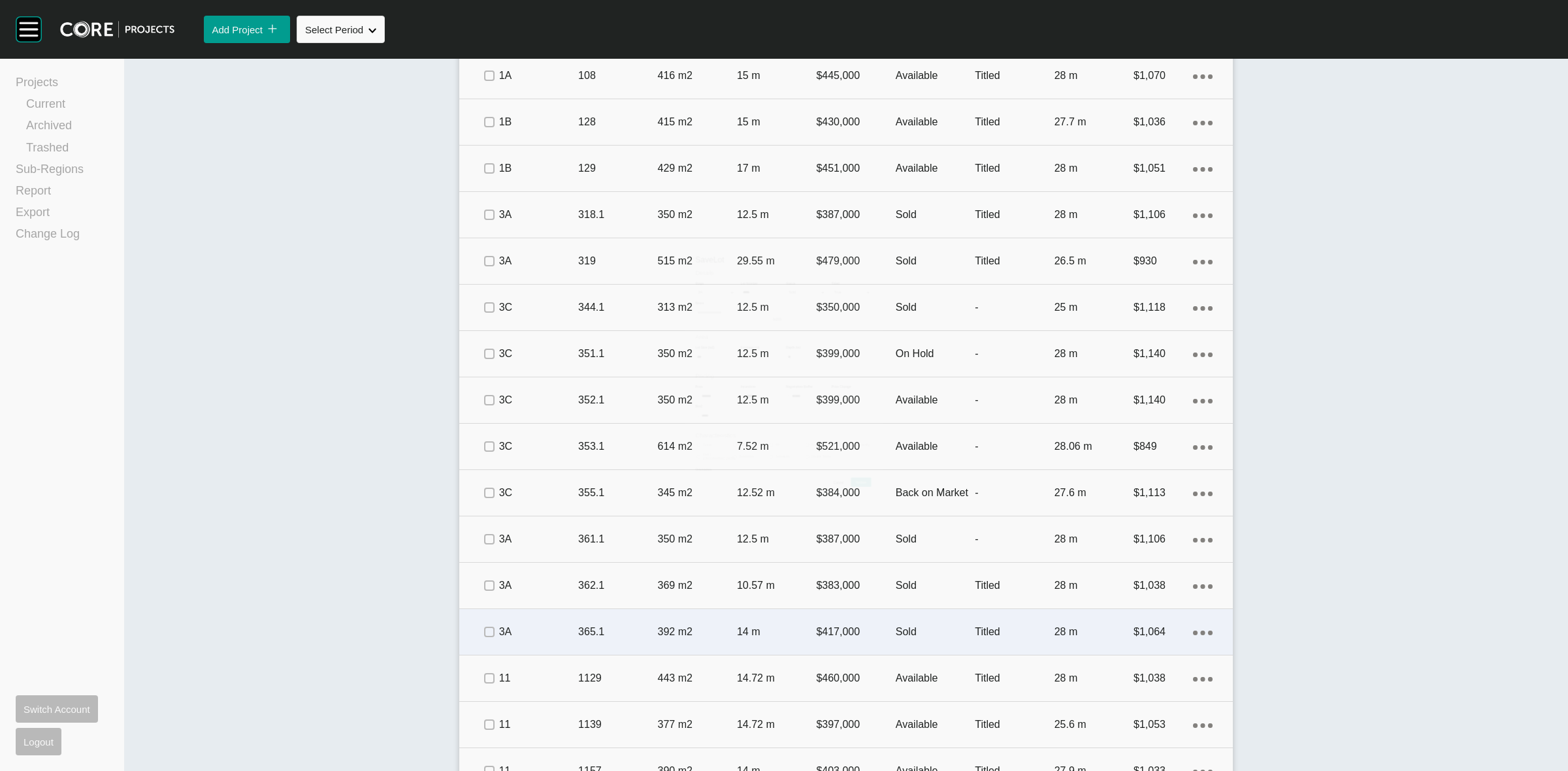
scroll to position [1018, 0]
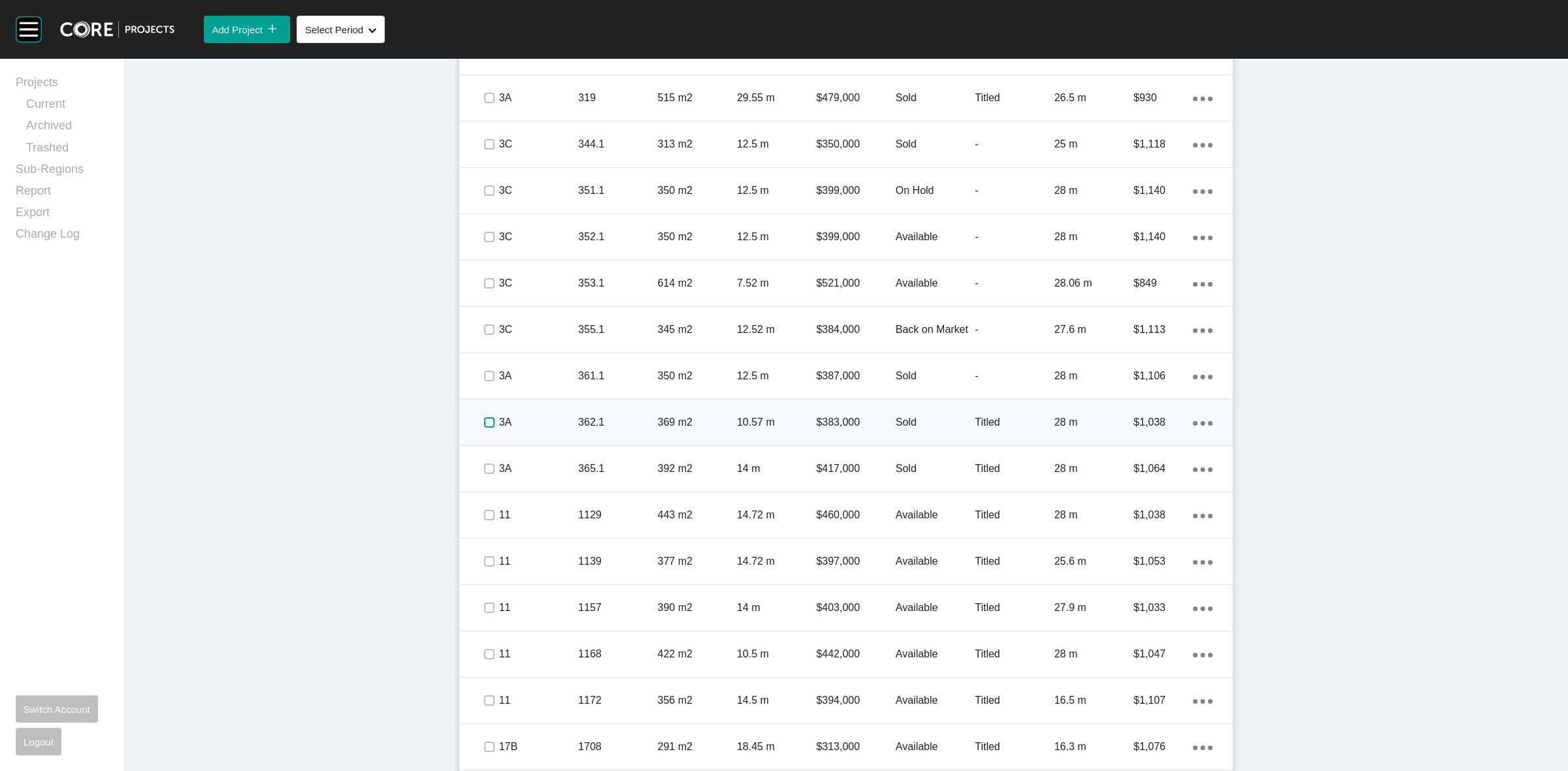
click at [484, 419] on label at bounding box center [489, 422] width 11 height 11
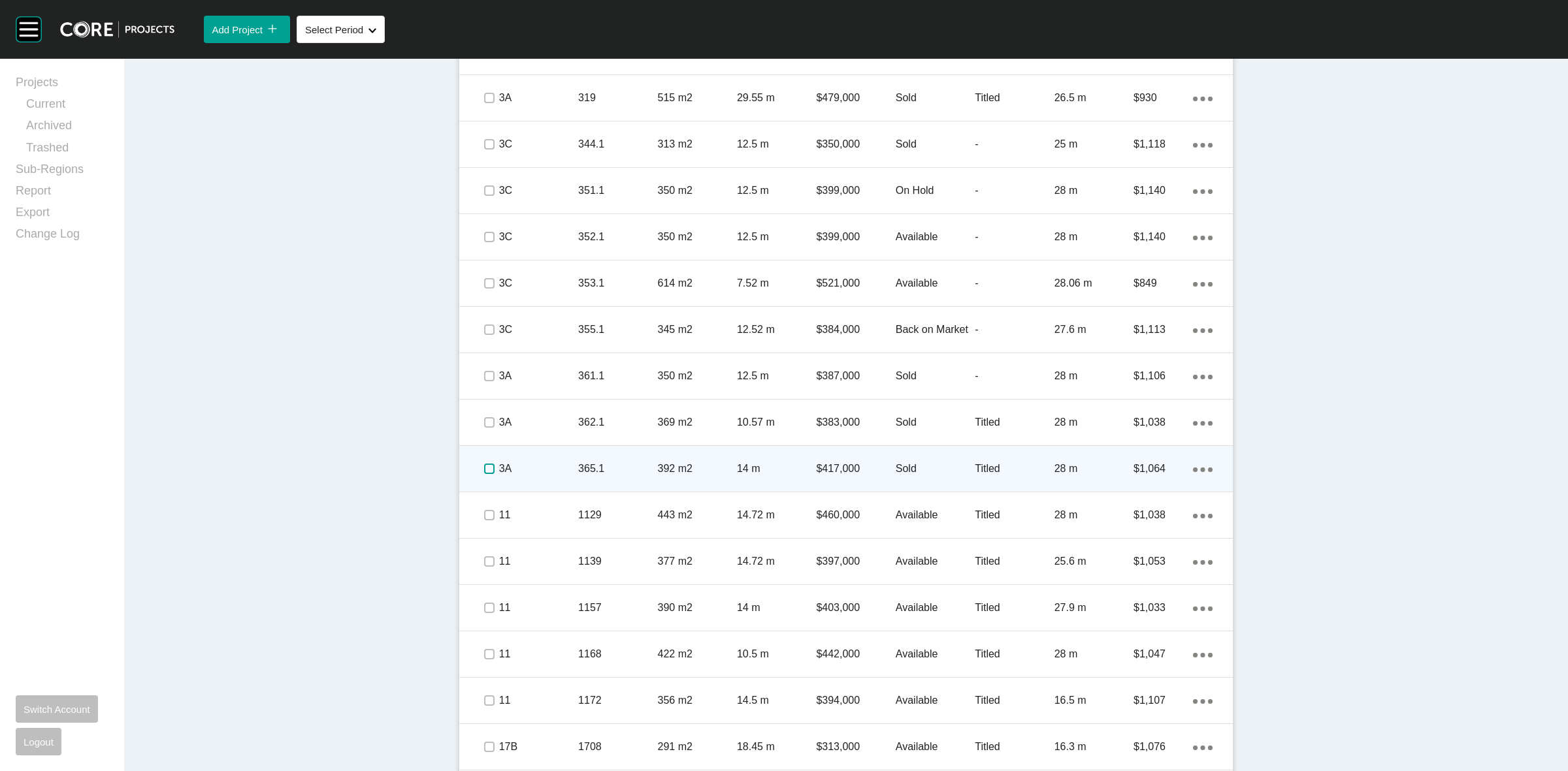
click at [484, 463] on label at bounding box center [489, 468] width 11 height 11
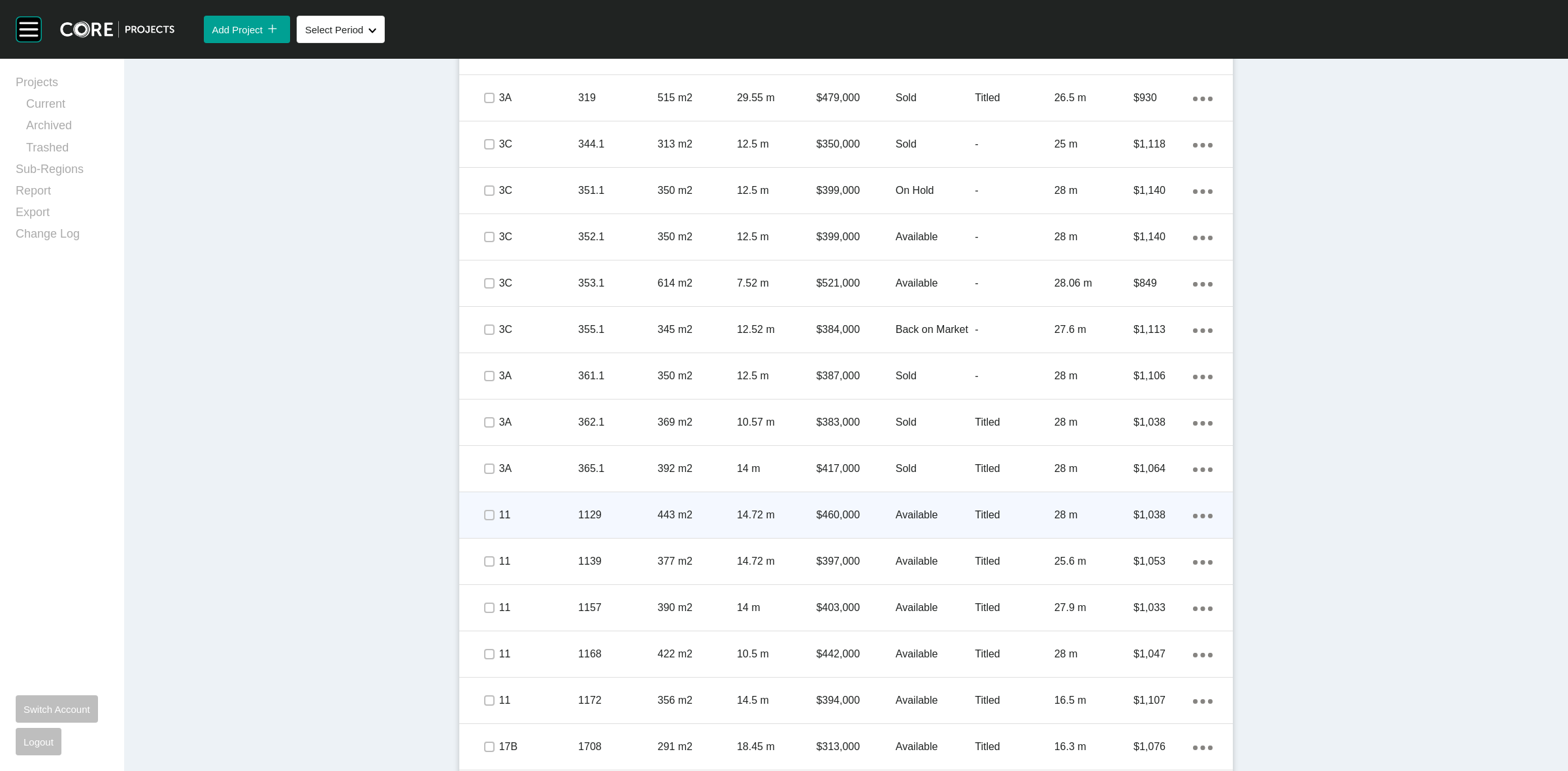
click at [484, 524] on span at bounding box center [488, 515] width 20 height 20
click at [484, 514] on label at bounding box center [489, 515] width 11 height 11
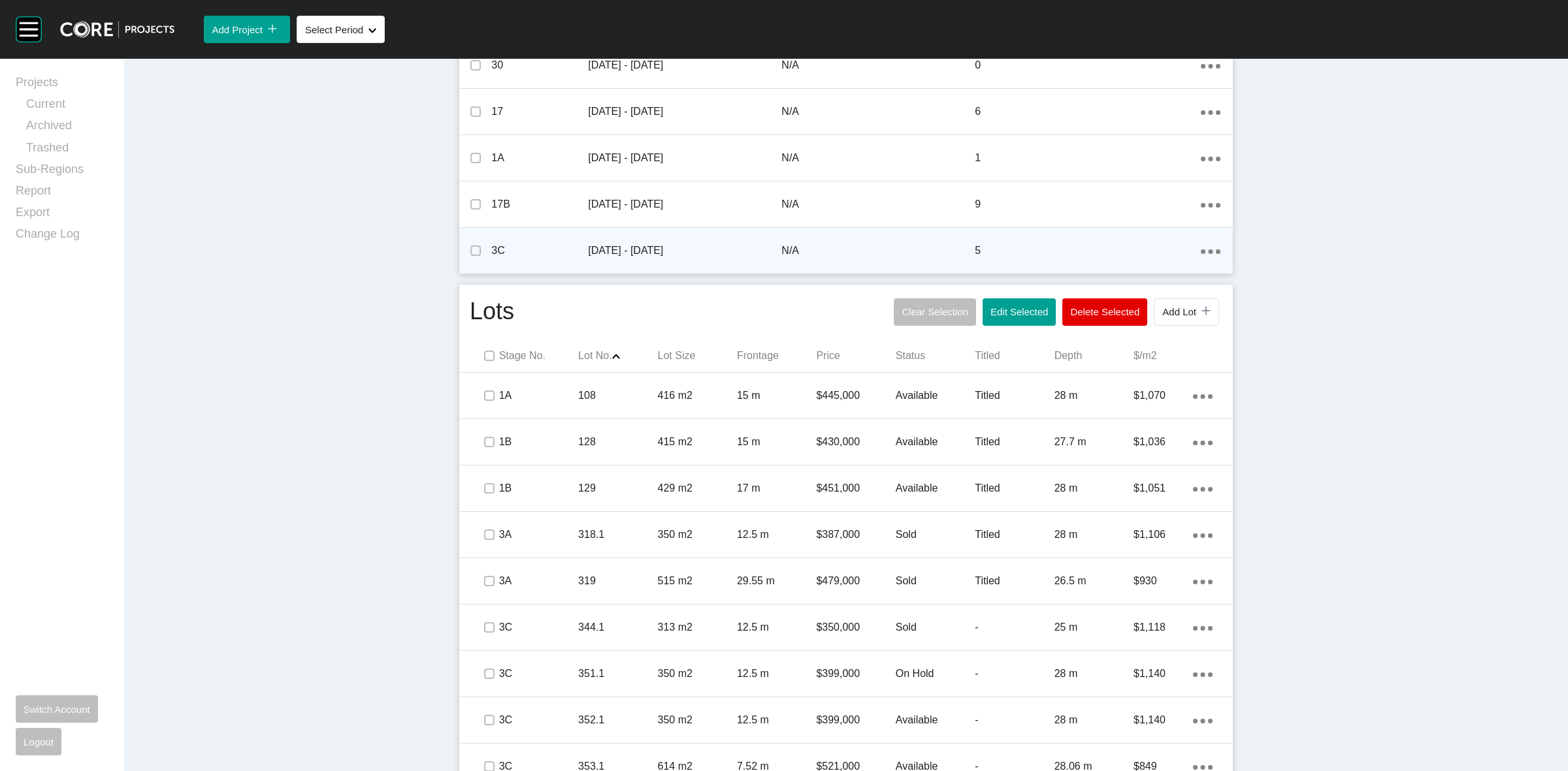
scroll to position [447, 0]
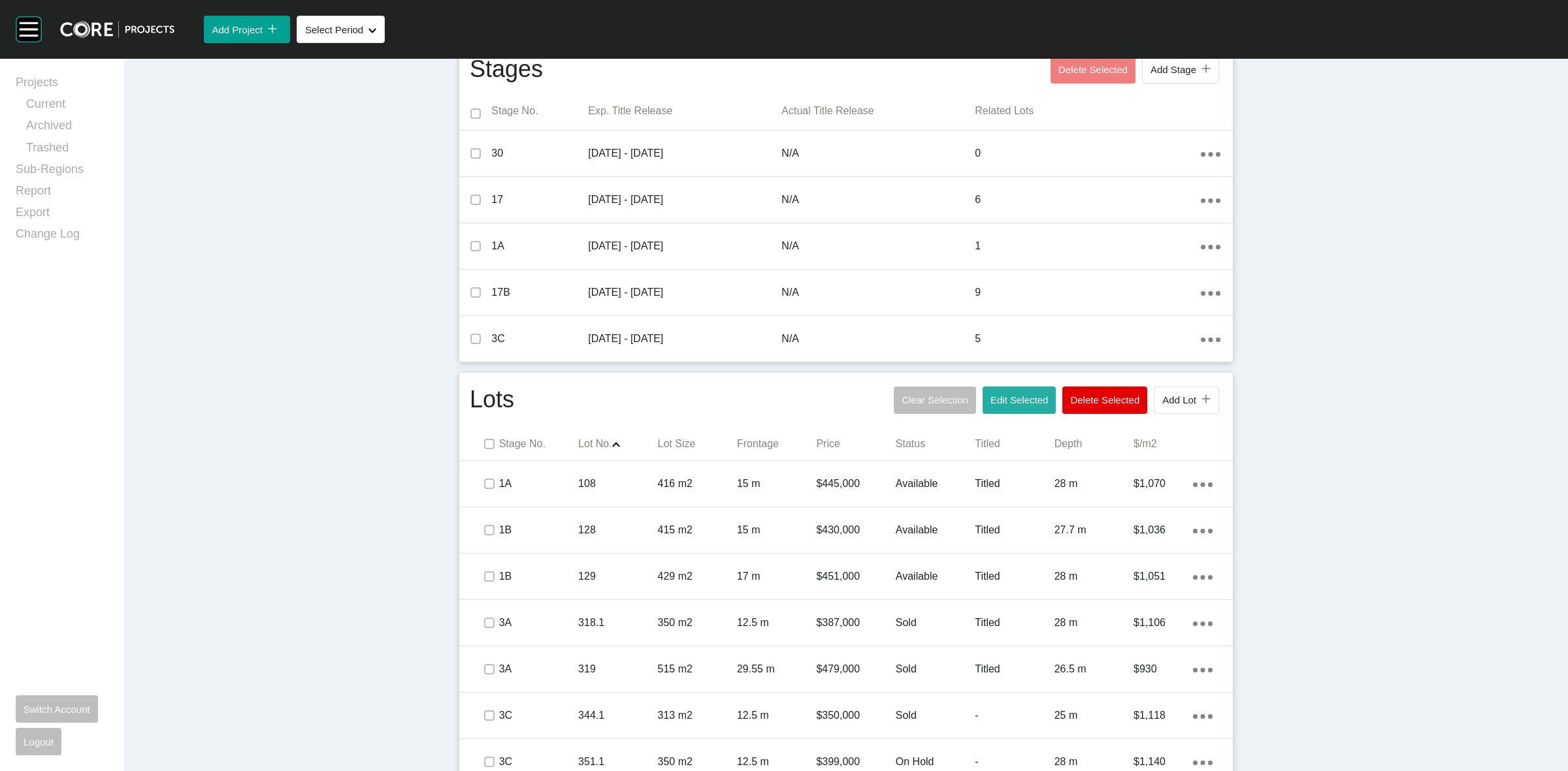
click at [1018, 408] on button "Edit Selected" at bounding box center [1019, 400] width 73 height 28
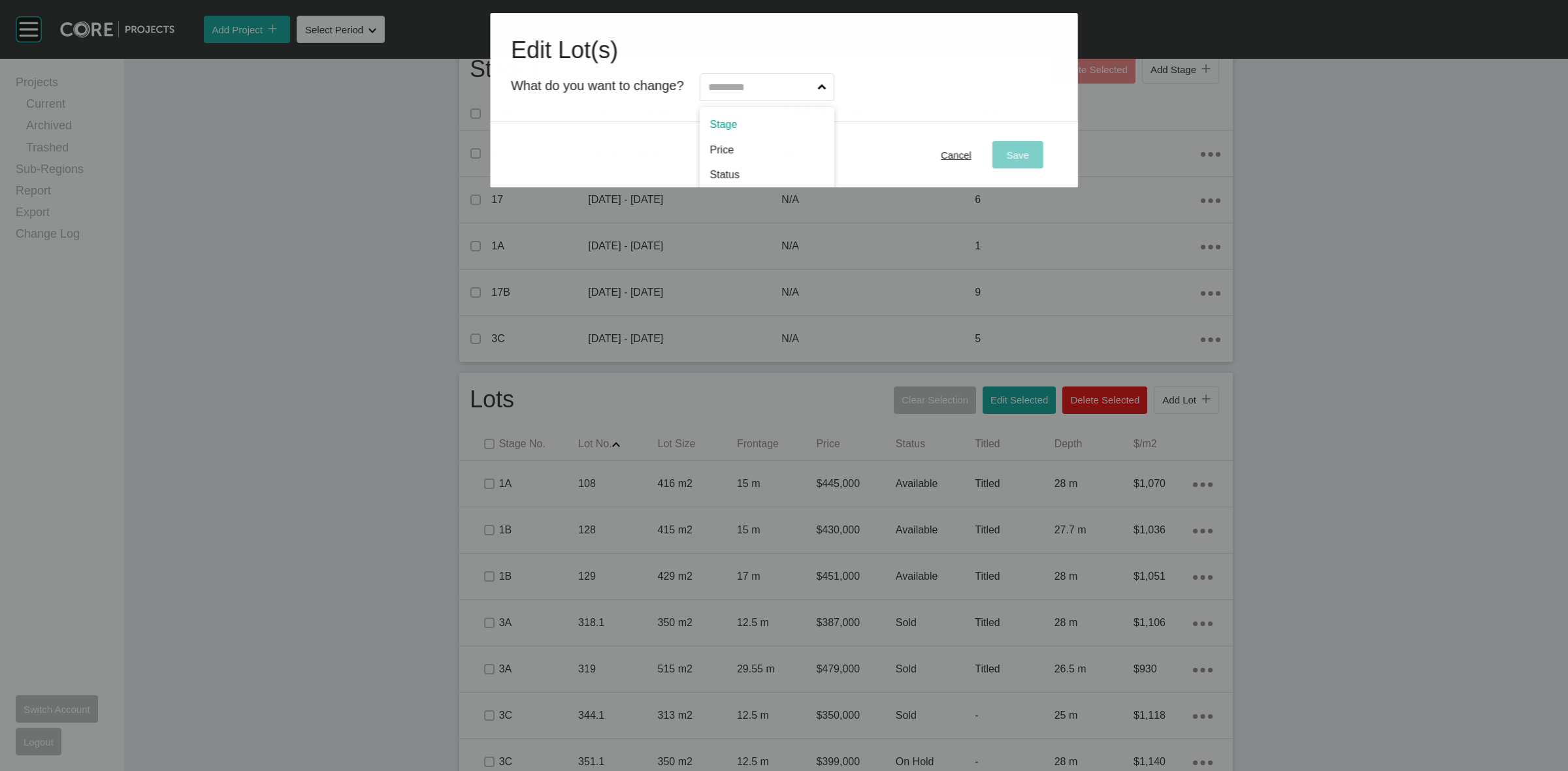
click at [771, 91] on input "text" at bounding box center [760, 87] width 110 height 26
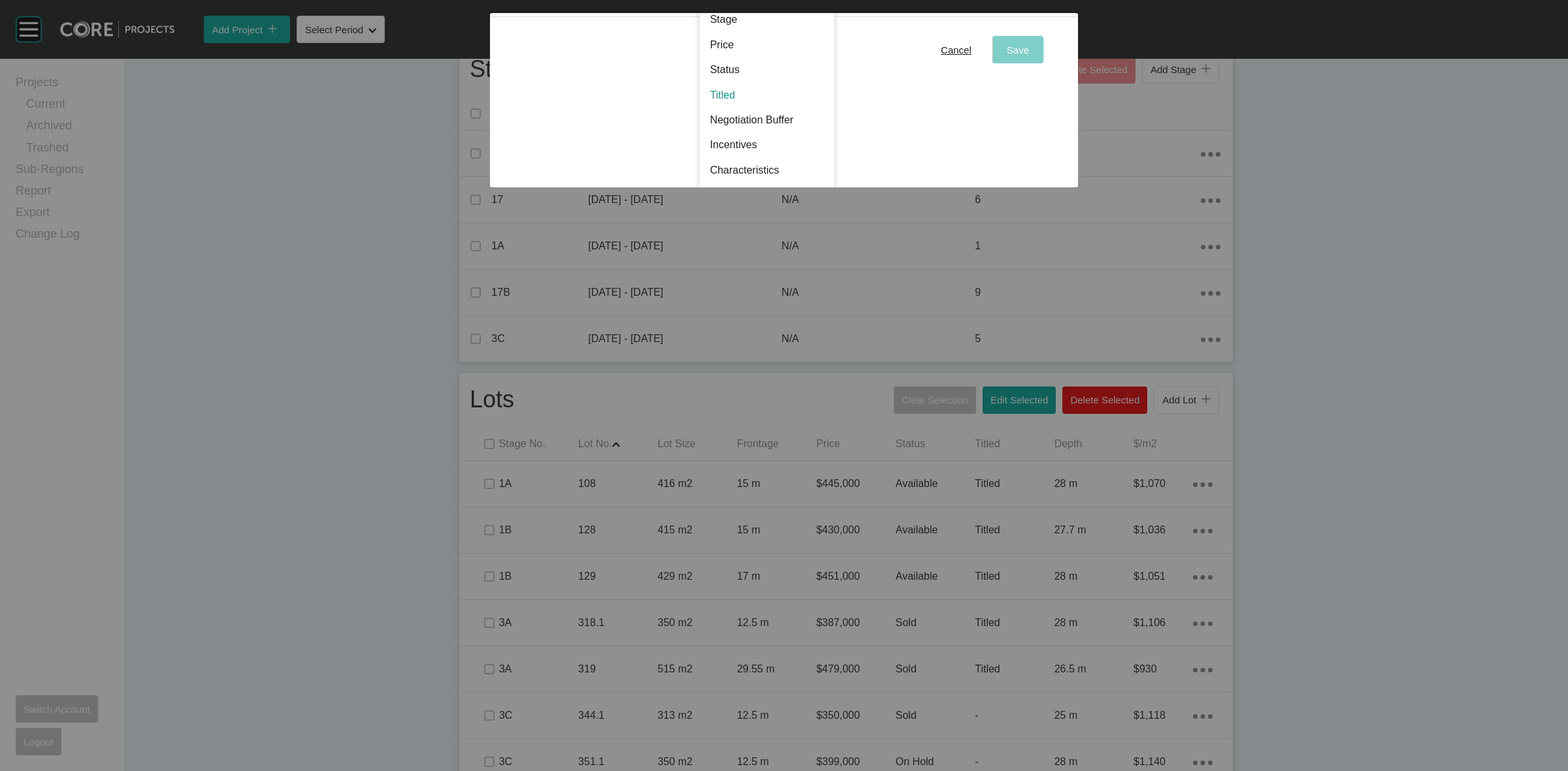
scroll to position [0, 0]
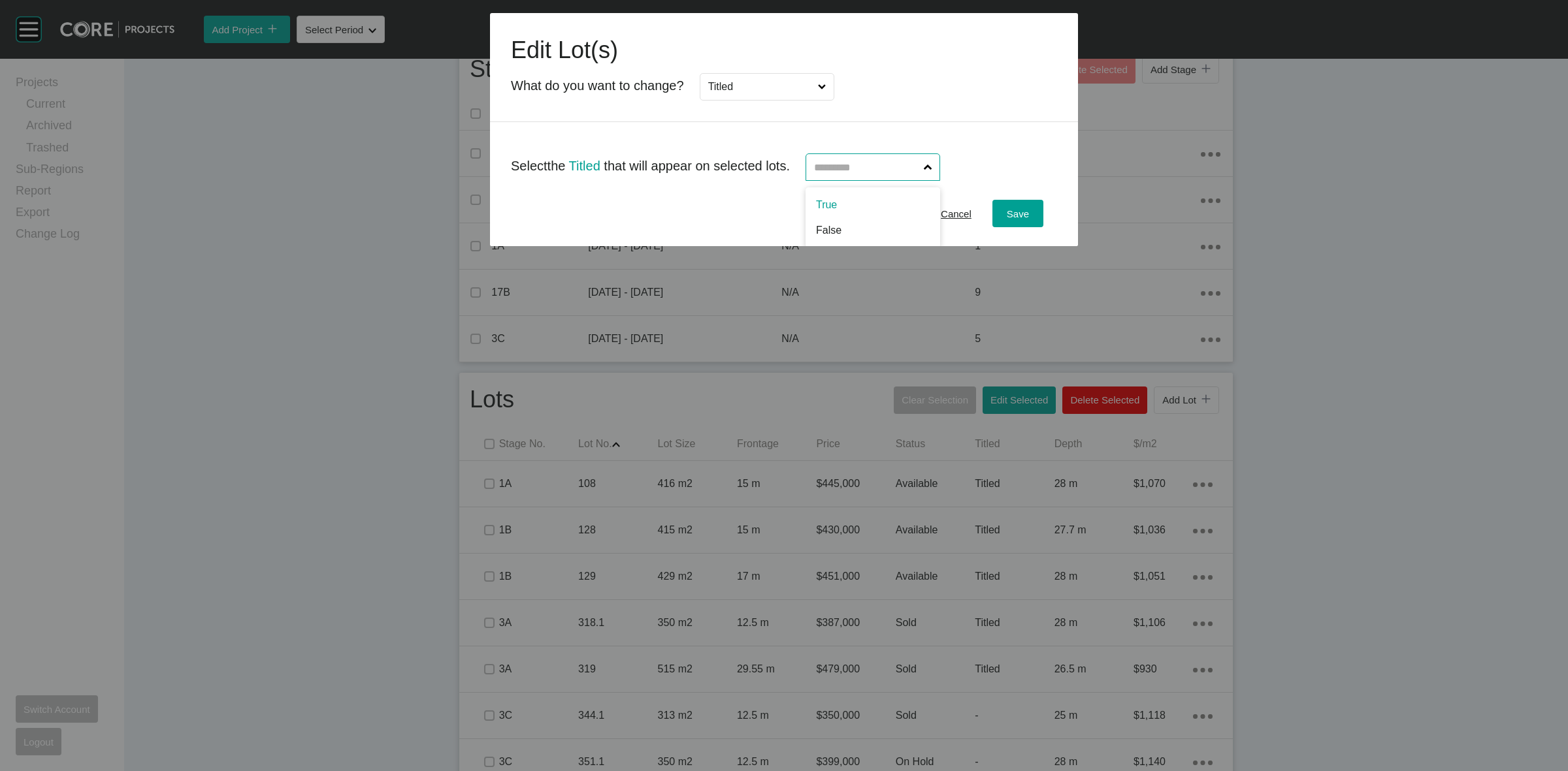
click at [890, 168] on input "text" at bounding box center [866, 167] width 110 height 26
click at [898, 167] on input "True" at bounding box center [866, 167] width 110 height 26
drag, startPoint x: 1014, startPoint y: 215, endPoint x: 1004, endPoint y: 234, distance: 21.5
click at [1016, 215] on span "Save" at bounding box center [1017, 213] width 22 height 11
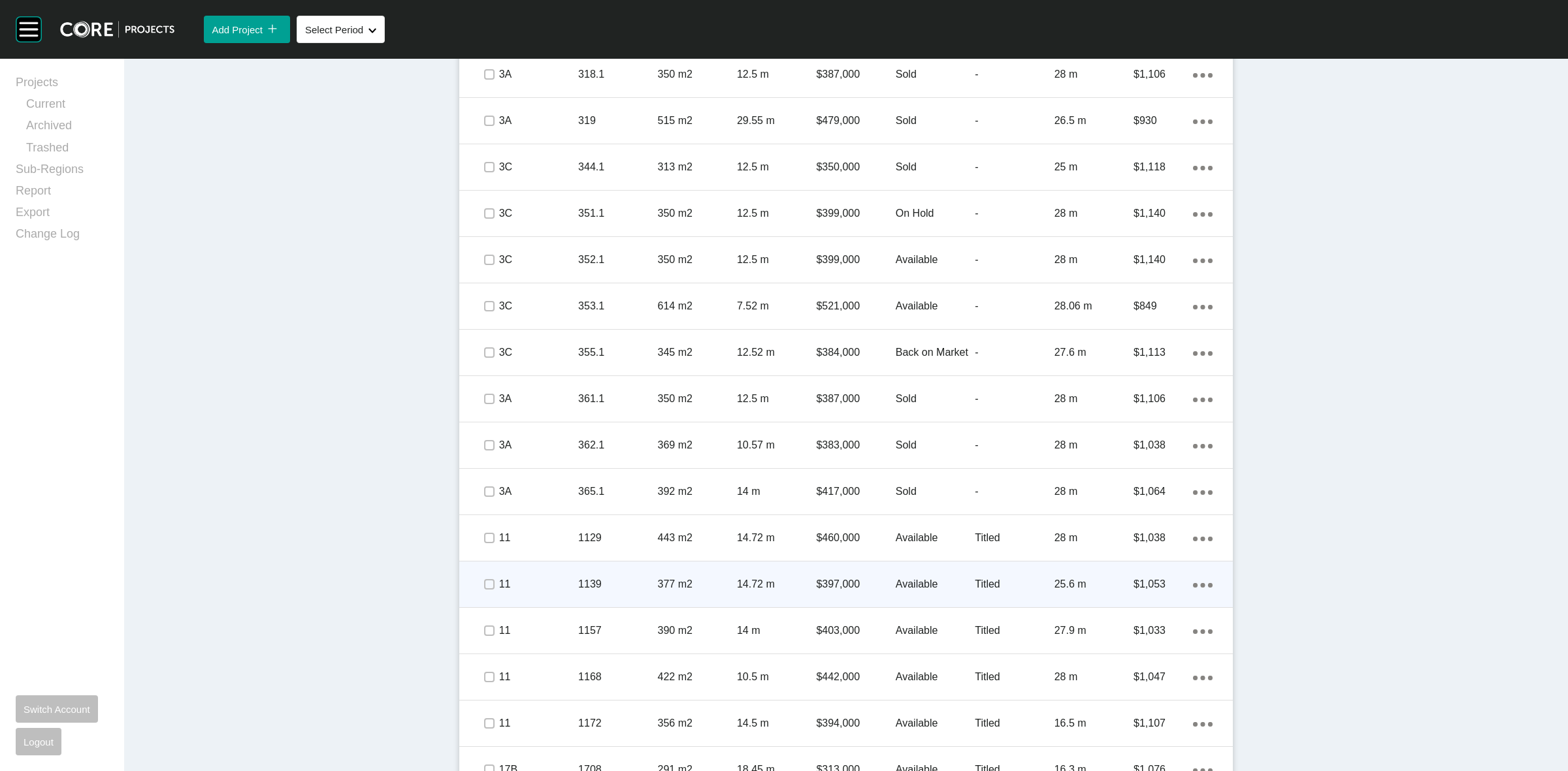
scroll to position [1018, 0]
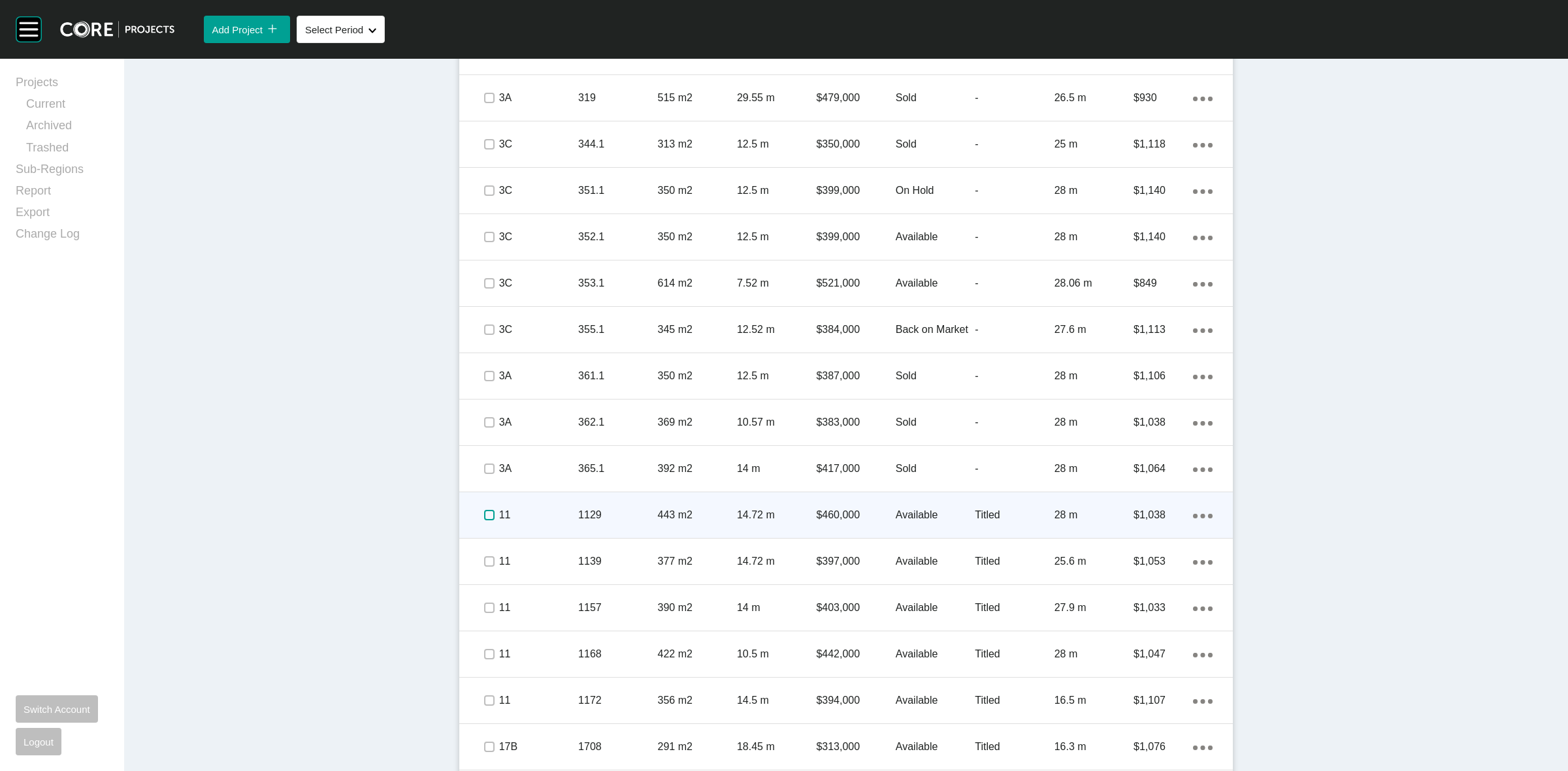
click at [484, 510] on label at bounding box center [489, 515] width 11 height 11
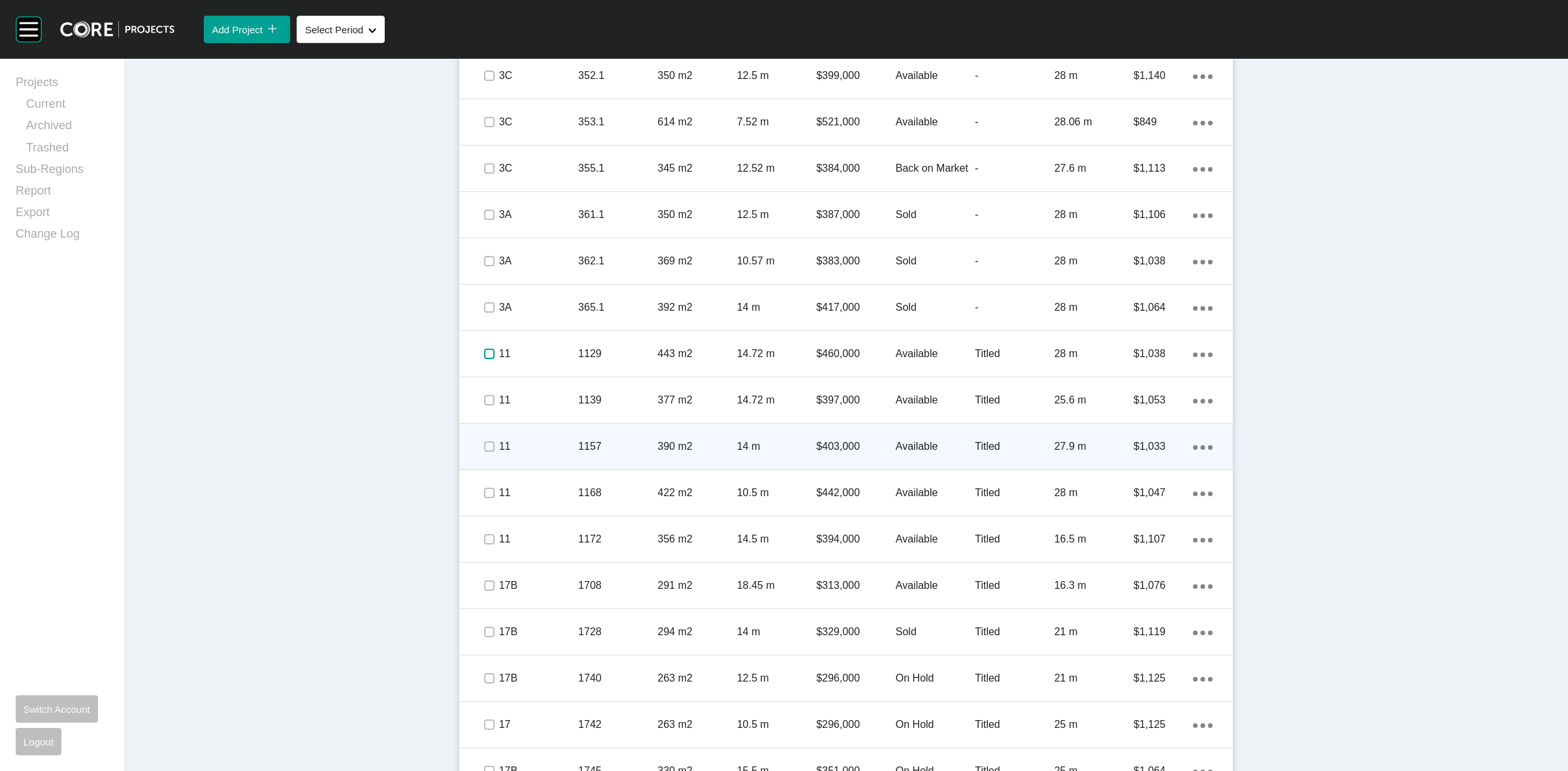
scroll to position [1181, 0]
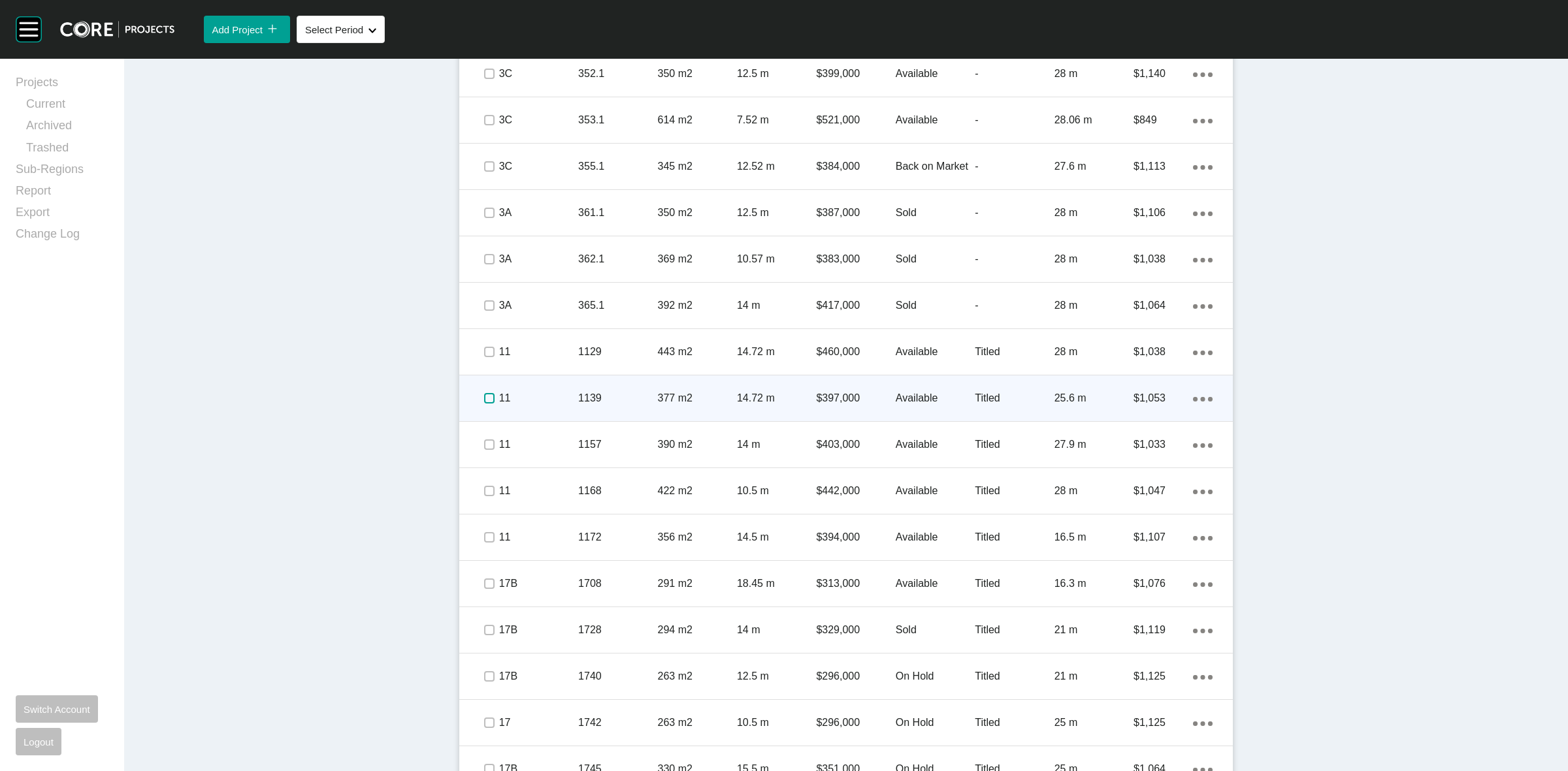
drag, startPoint x: 488, startPoint y: 395, endPoint x: 483, endPoint y: 417, distance: 22.6
click at [487, 395] on label at bounding box center [489, 398] width 11 height 11
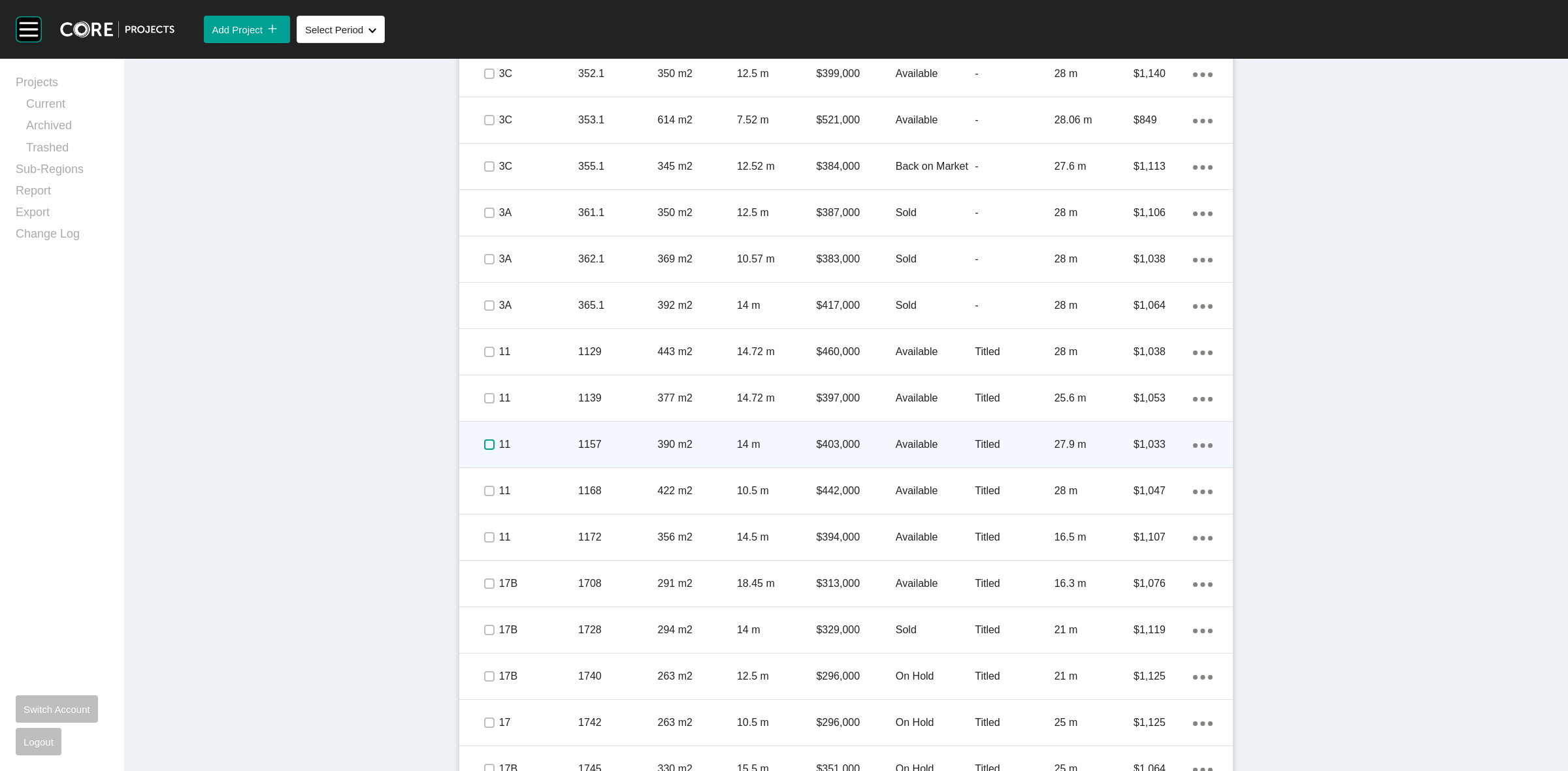
drag, startPoint x: 479, startPoint y: 442, endPoint x: 486, endPoint y: 486, distance: 44.6
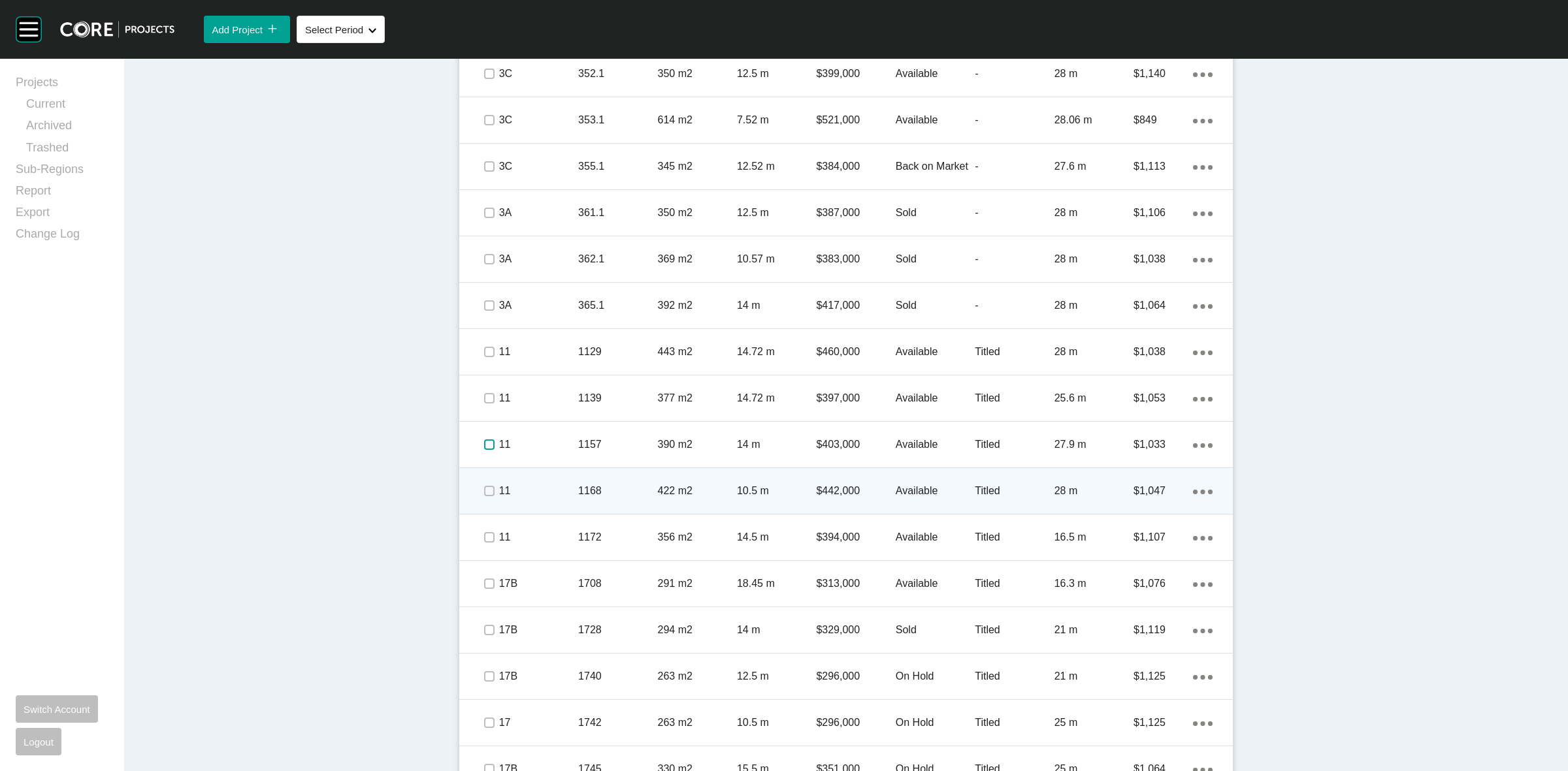
click at [484, 448] on label at bounding box center [489, 444] width 11 height 11
click at [486, 488] on label at bounding box center [489, 491] width 11 height 11
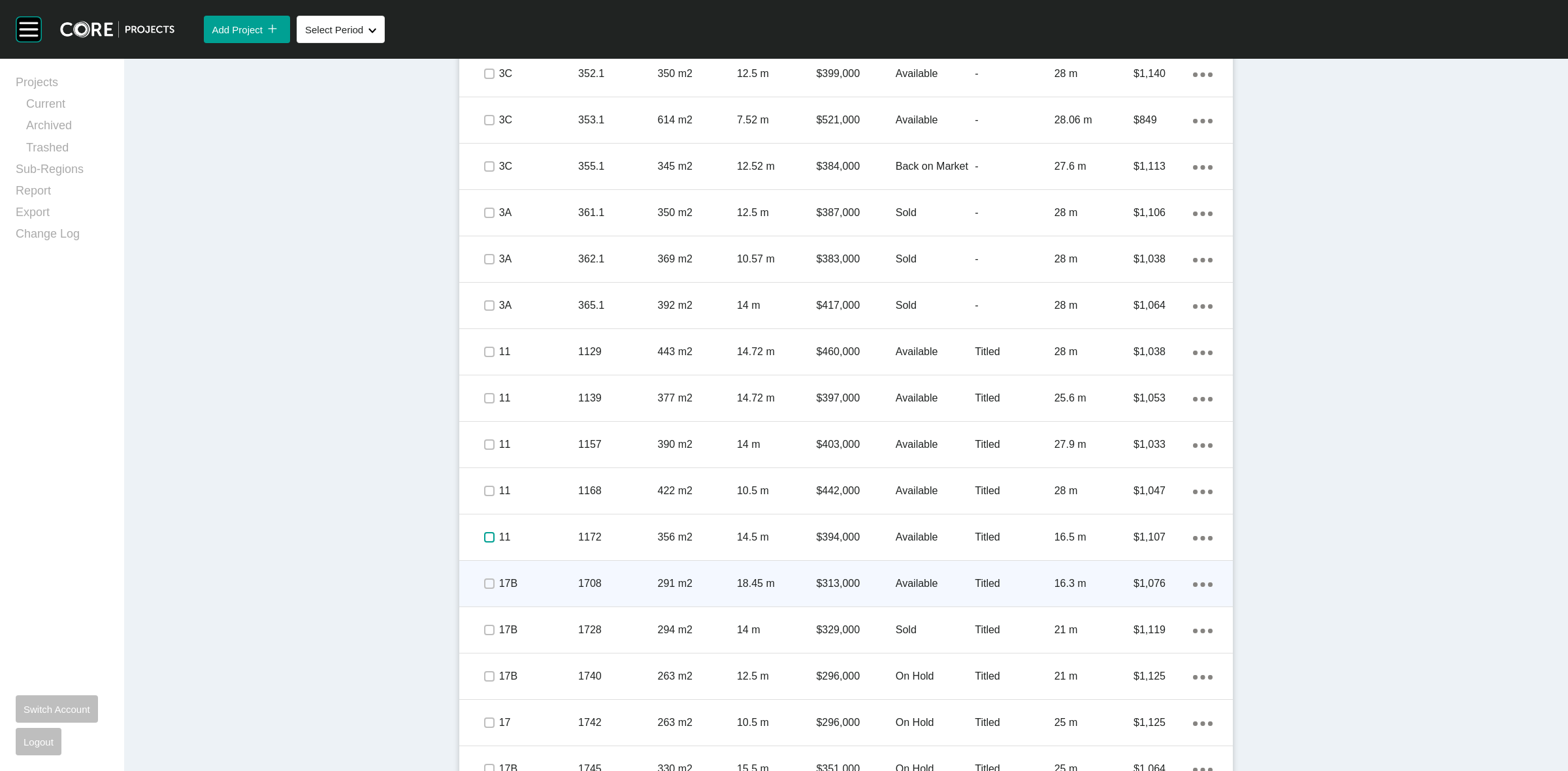
drag, startPoint x: 488, startPoint y: 540, endPoint x: 485, endPoint y: 584, distance: 44.1
click at [488, 541] on label at bounding box center [489, 537] width 11 height 11
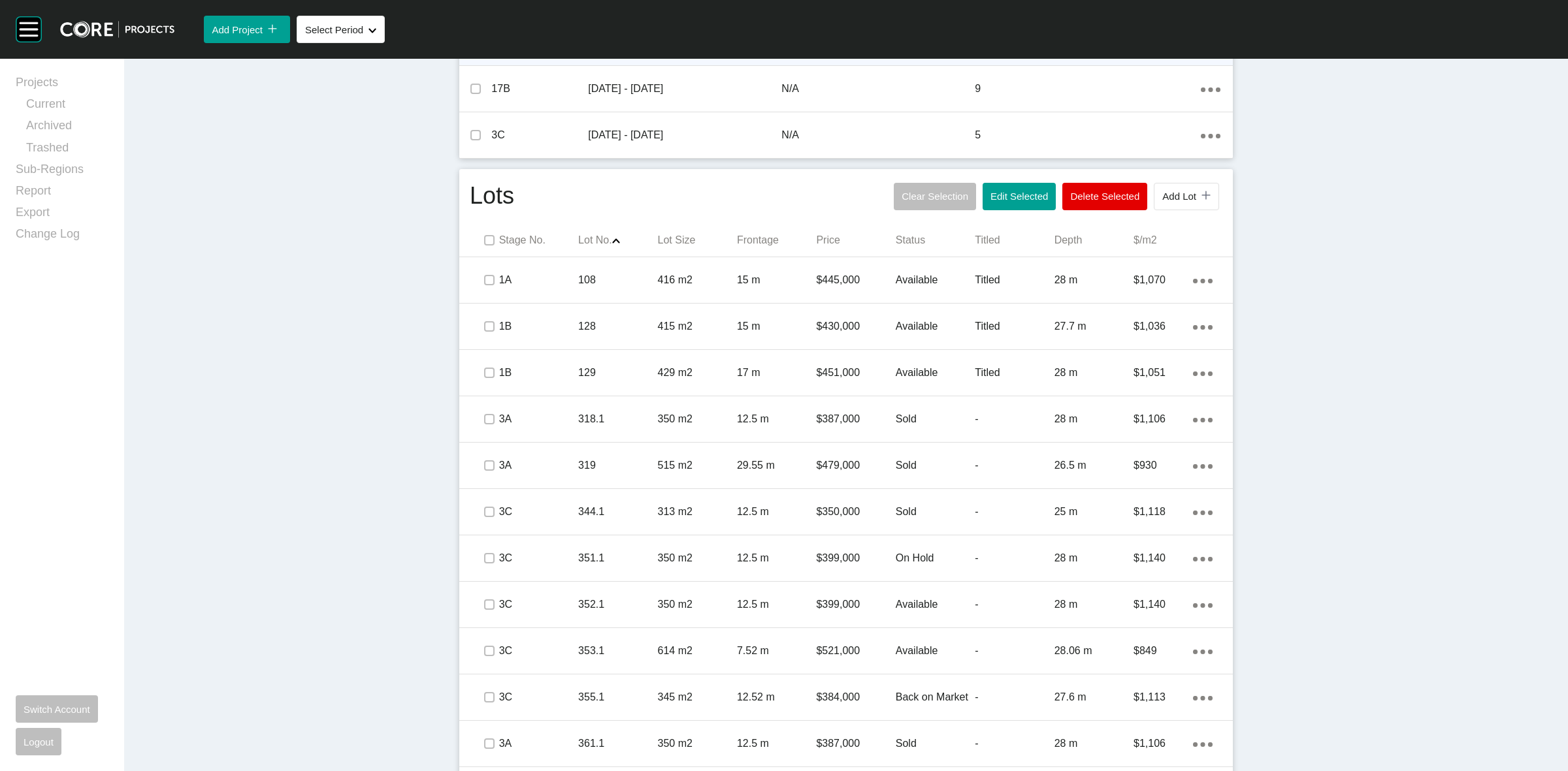
scroll to position [447, 0]
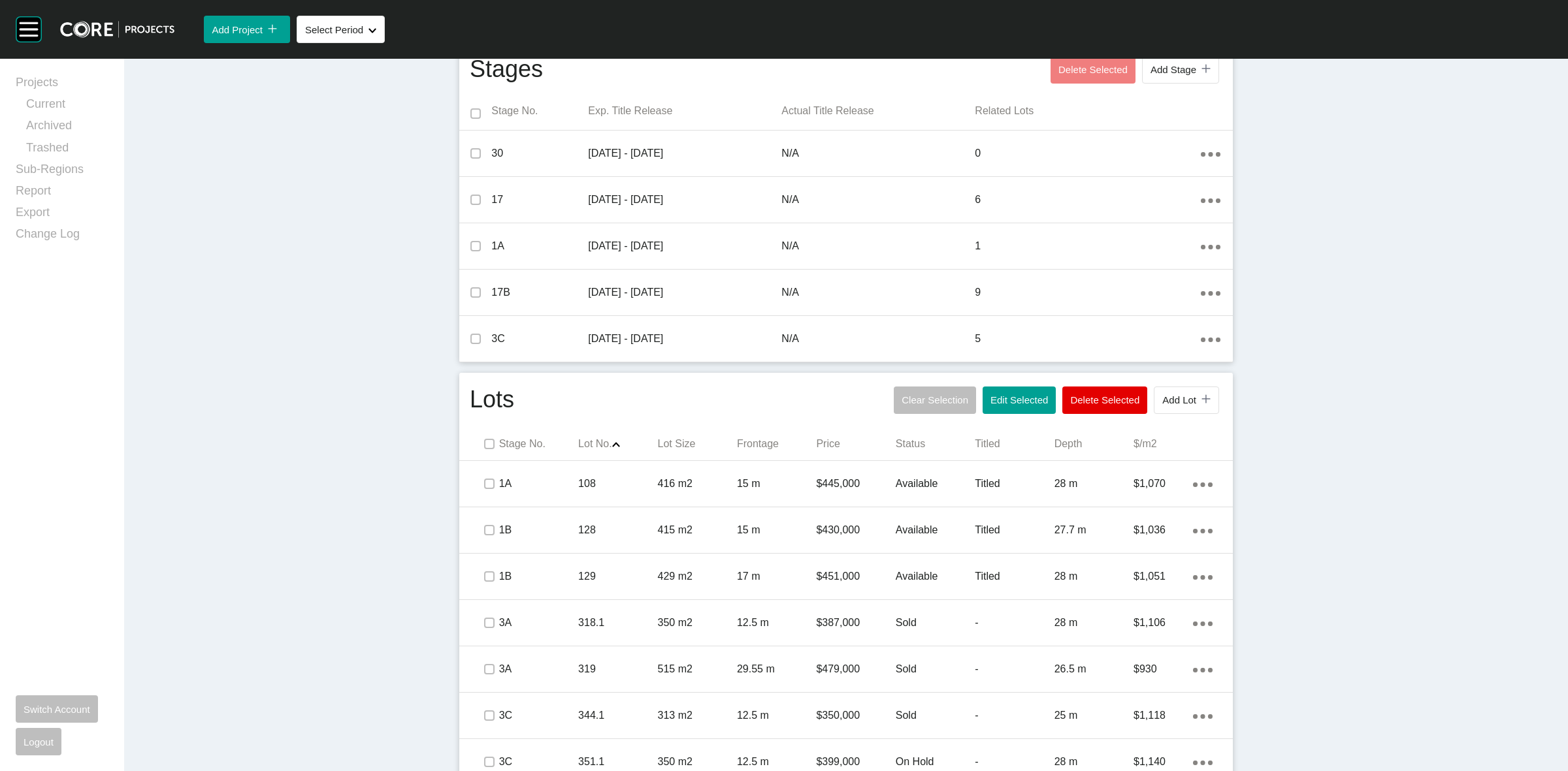
click at [1003, 415] on div "Clear Selection Edit Selected Delete Selected Add Lot icon/tick copy 11 Created…" at bounding box center [1056, 400] width 332 height 34
click at [990, 400] on span "Edit Selected" at bounding box center [1019, 400] width 57 height 11
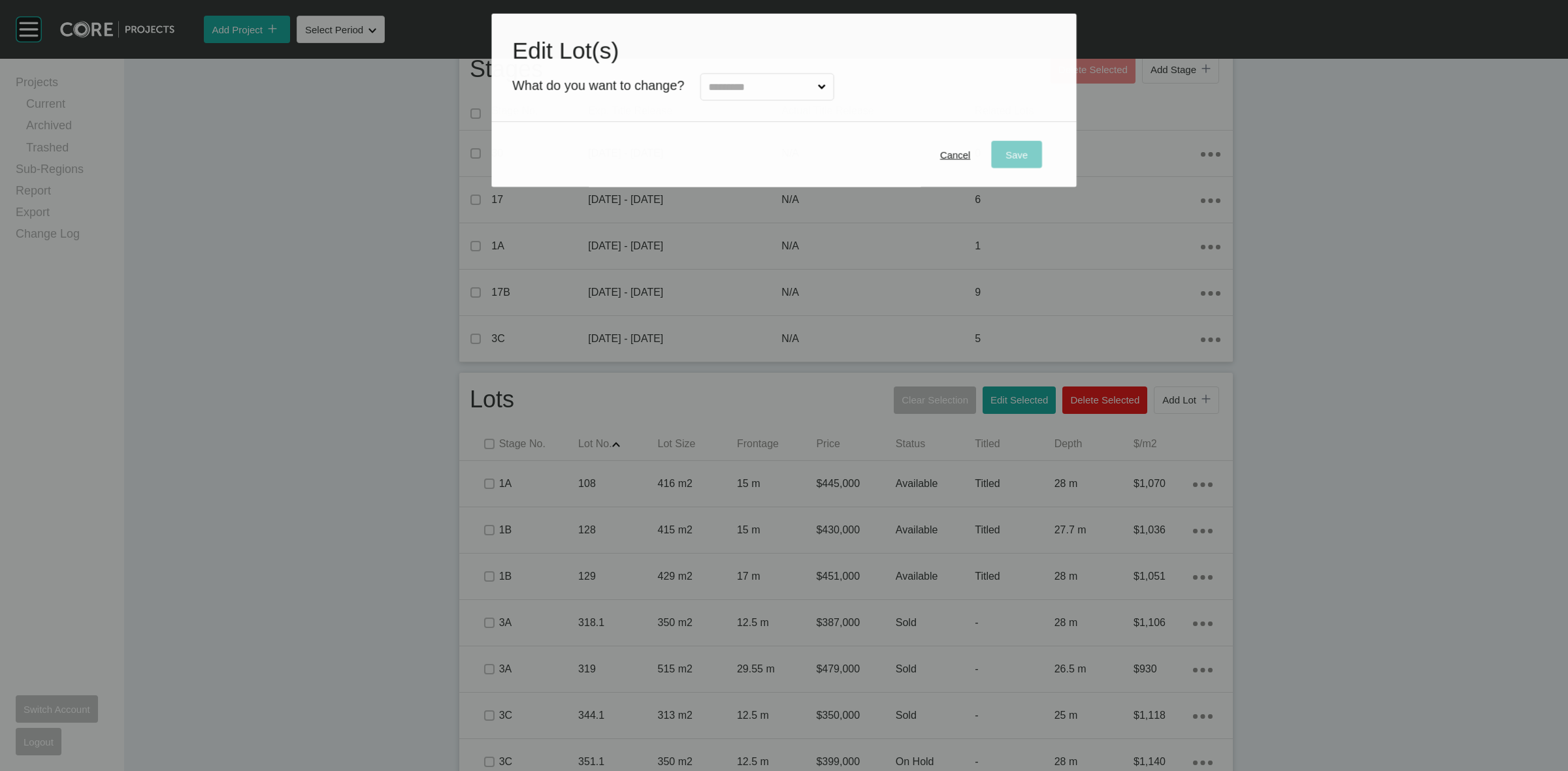
click at [740, 81] on input "text" at bounding box center [760, 87] width 109 height 26
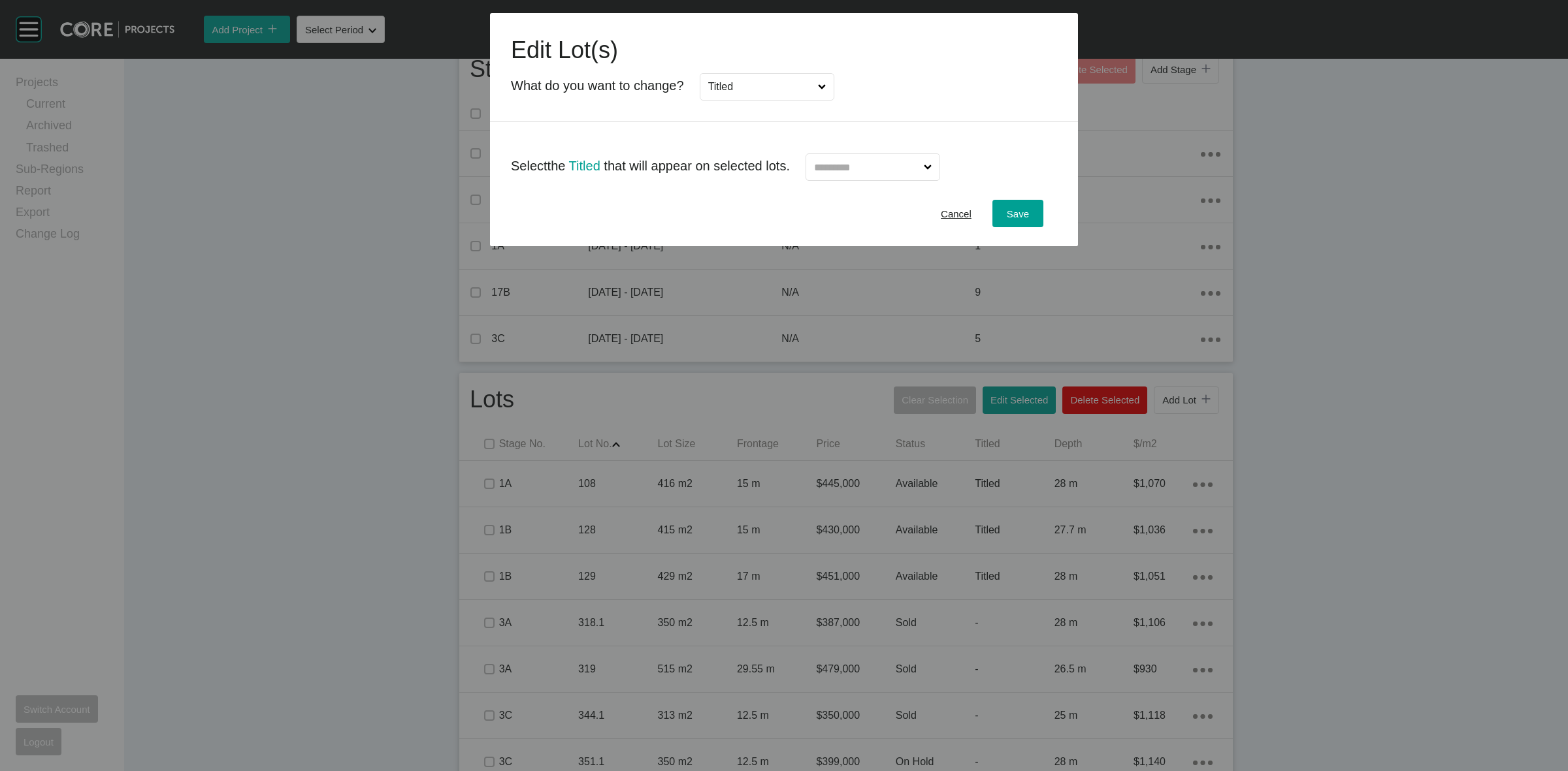
scroll to position [0, 0]
click at [908, 167] on input "text" at bounding box center [866, 167] width 110 height 26
click at [1024, 210] on span "Save" at bounding box center [1017, 213] width 22 height 11
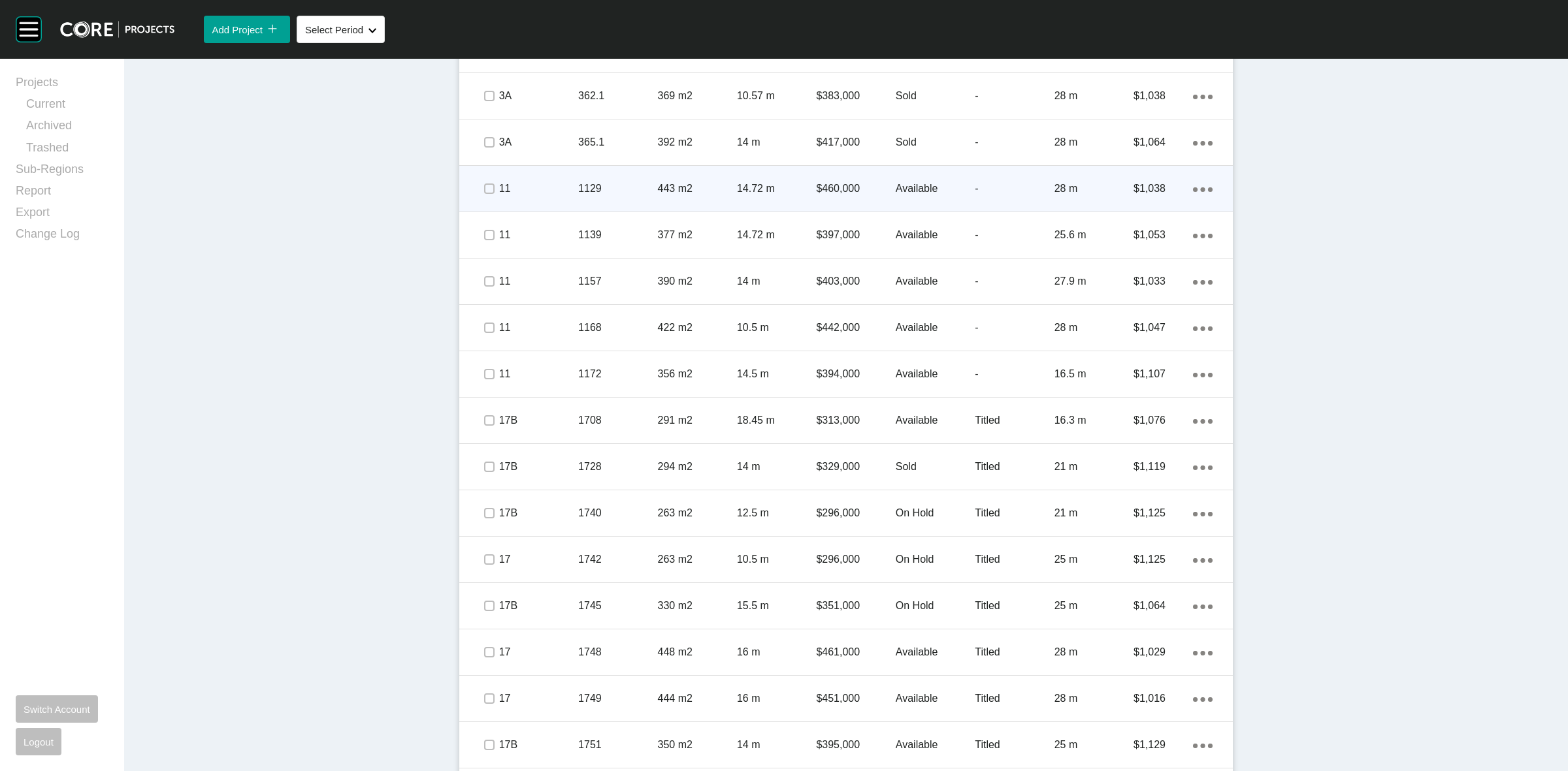
scroll to position [1427, 0]
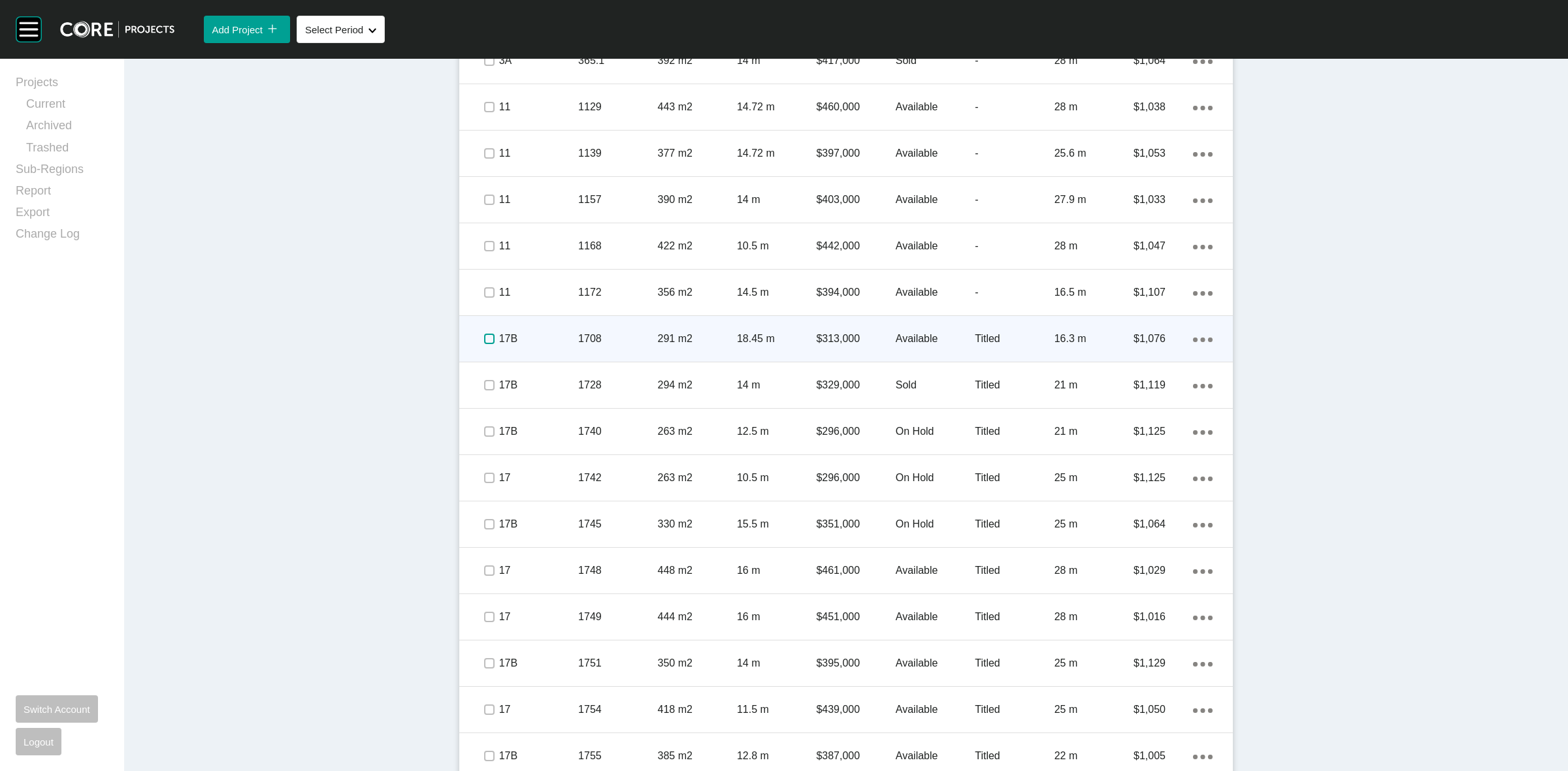
click at [488, 334] on label at bounding box center [489, 339] width 11 height 11
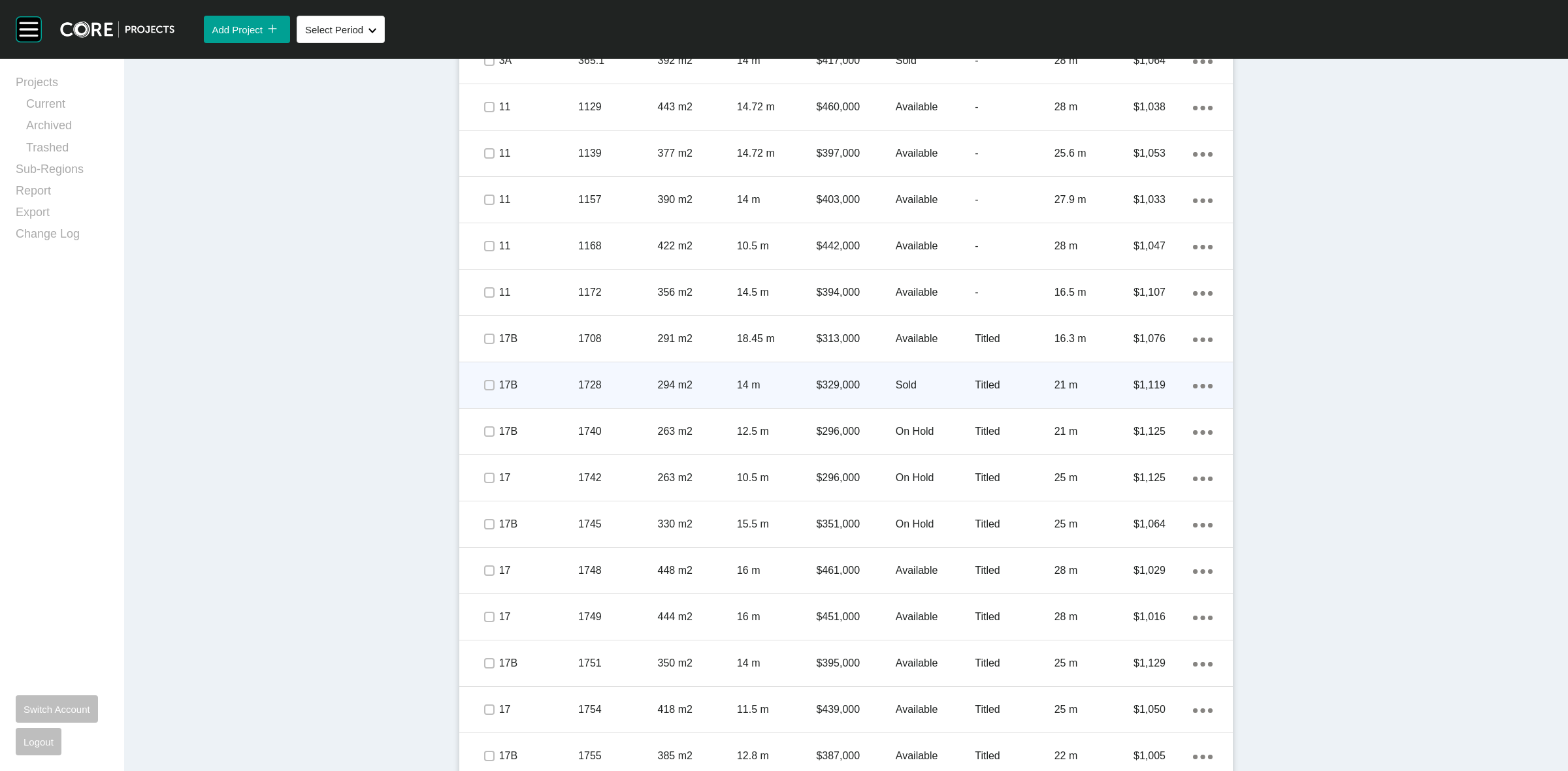
click at [480, 376] on span at bounding box center [488, 386] width 20 height 20
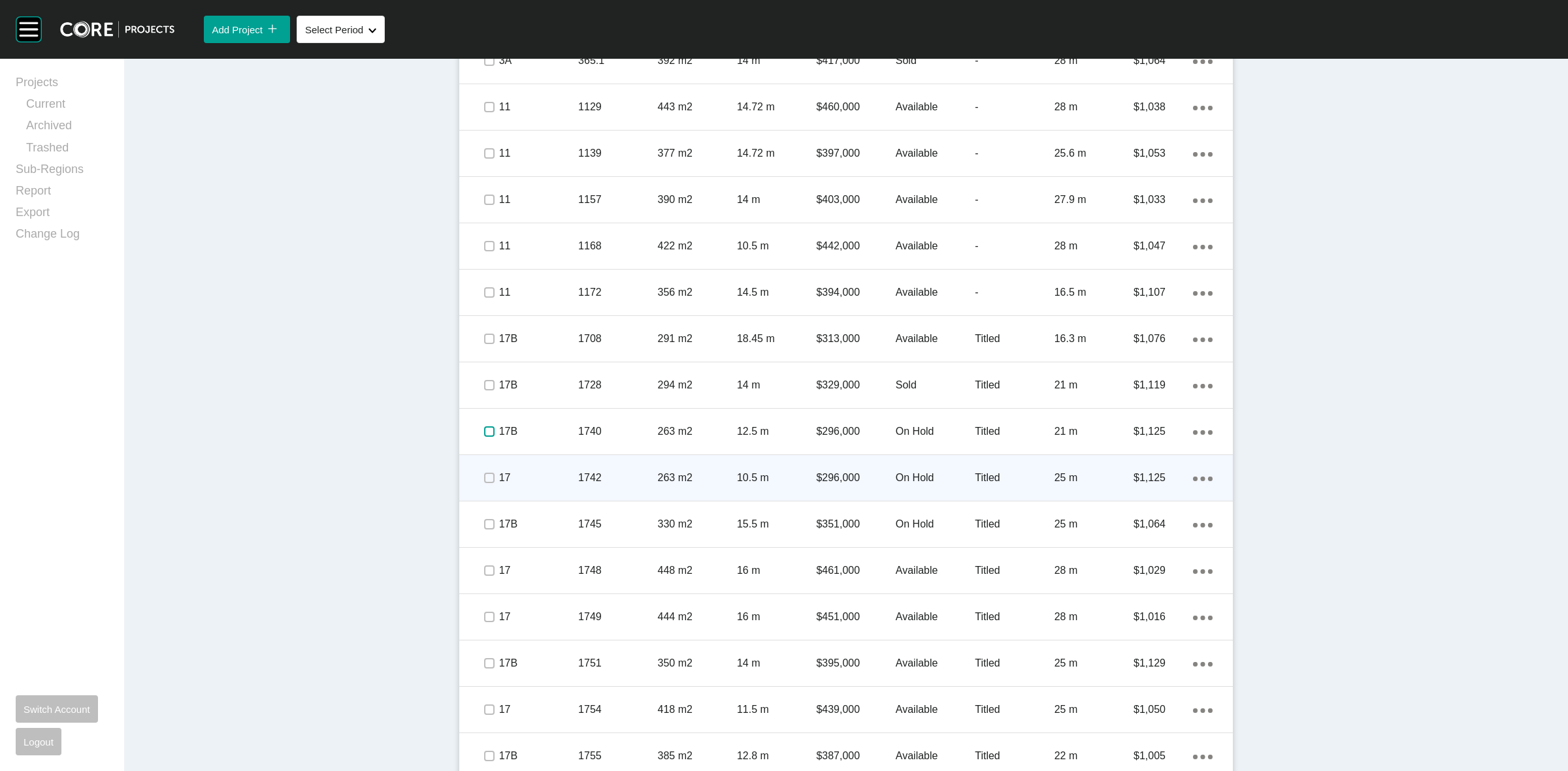
drag, startPoint x: 481, startPoint y: 431, endPoint x: 479, endPoint y: 476, distance: 45.0
click at [484, 431] on label at bounding box center [489, 432] width 11 height 11
click at [484, 480] on label at bounding box center [489, 478] width 11 height 11
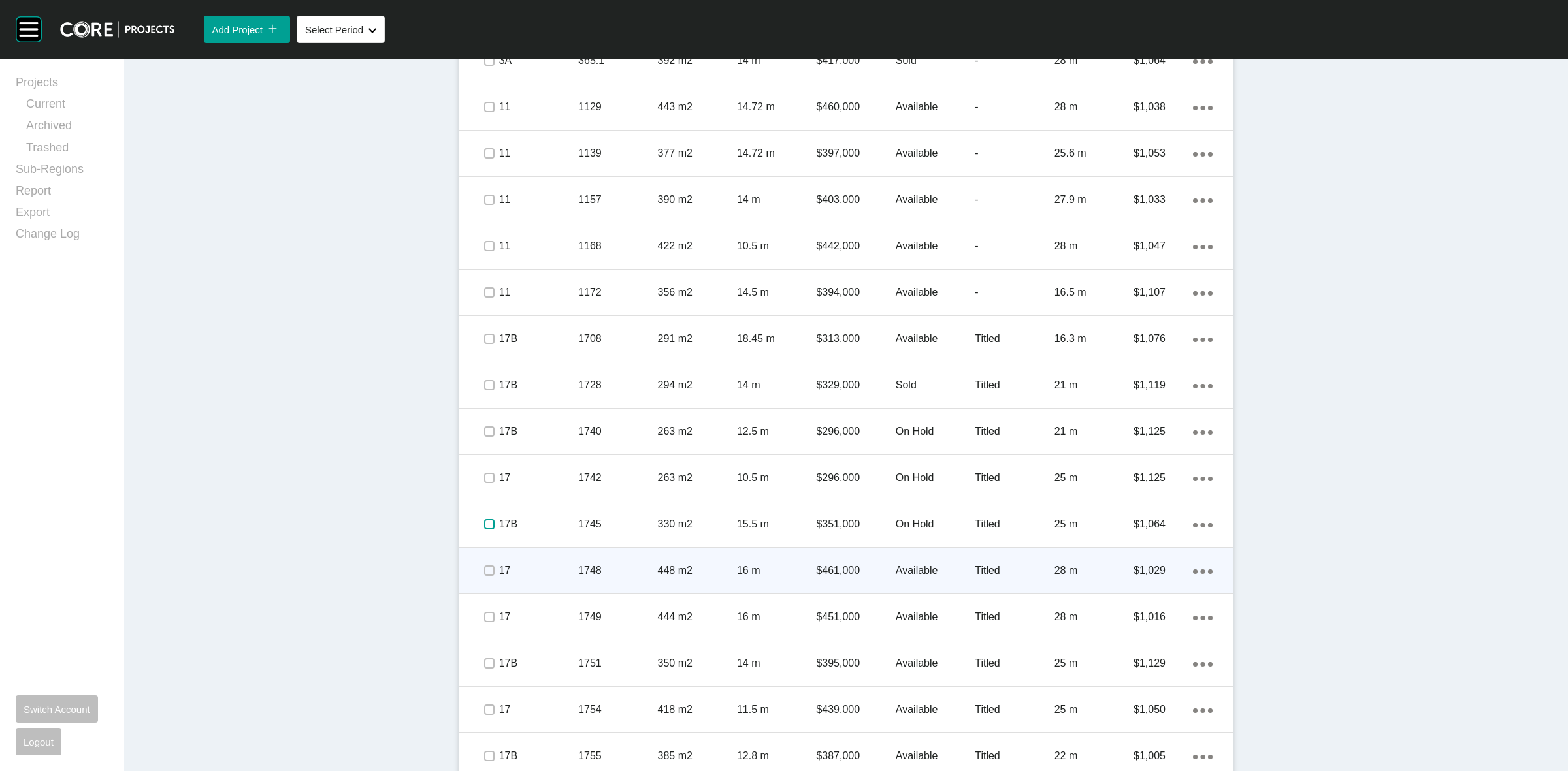
click at [484, 523] on label at bounding box center [489, 525] width 11 height 11
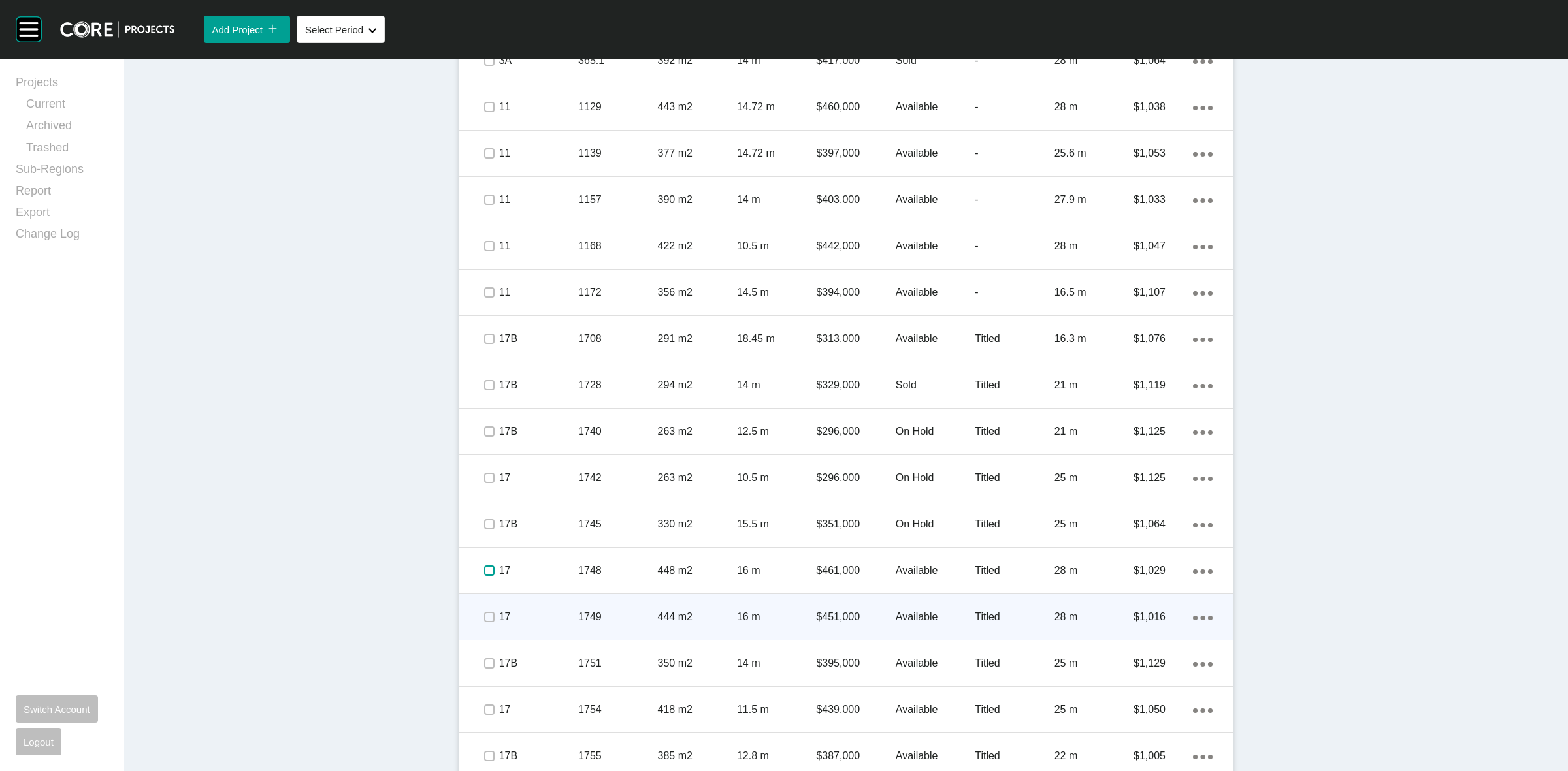
drag, startPoint x: 479, startPoint y: 569, endPoint x: 486, endPoint y: 627, distance: 58.4
click at [484, 573] on label at bounding box center [489, 571] width 11 height 11
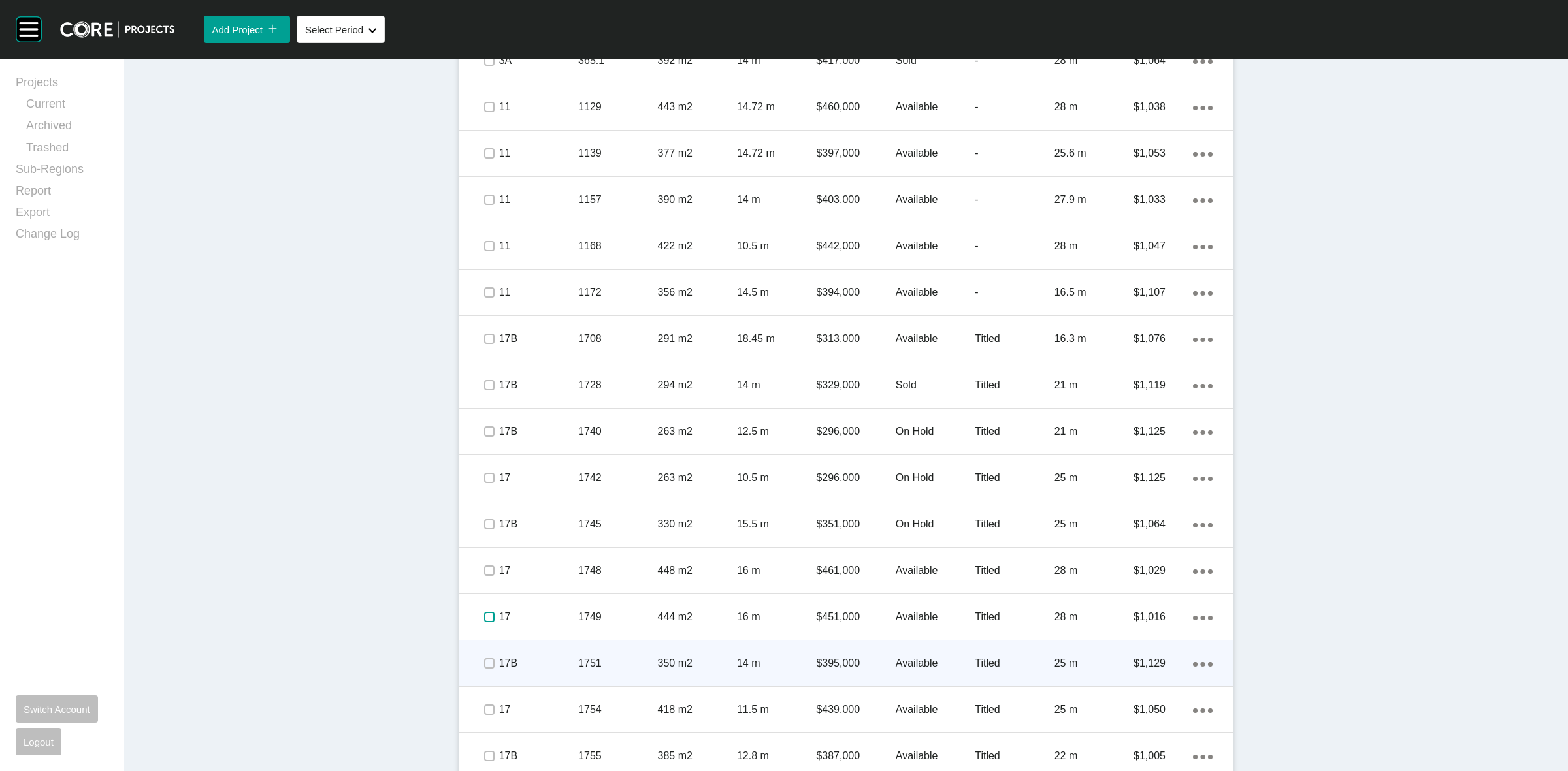
drag, startPoint x: 478, startPoint y: 619, endPoint x: 483, endPoint y: 671, distance: 52.2
click at [481, 634] on div at bounding box center [488, 617] width 20 height 46
click at [483, 671] on span at bounding box center [488, 663] width 20 height 20
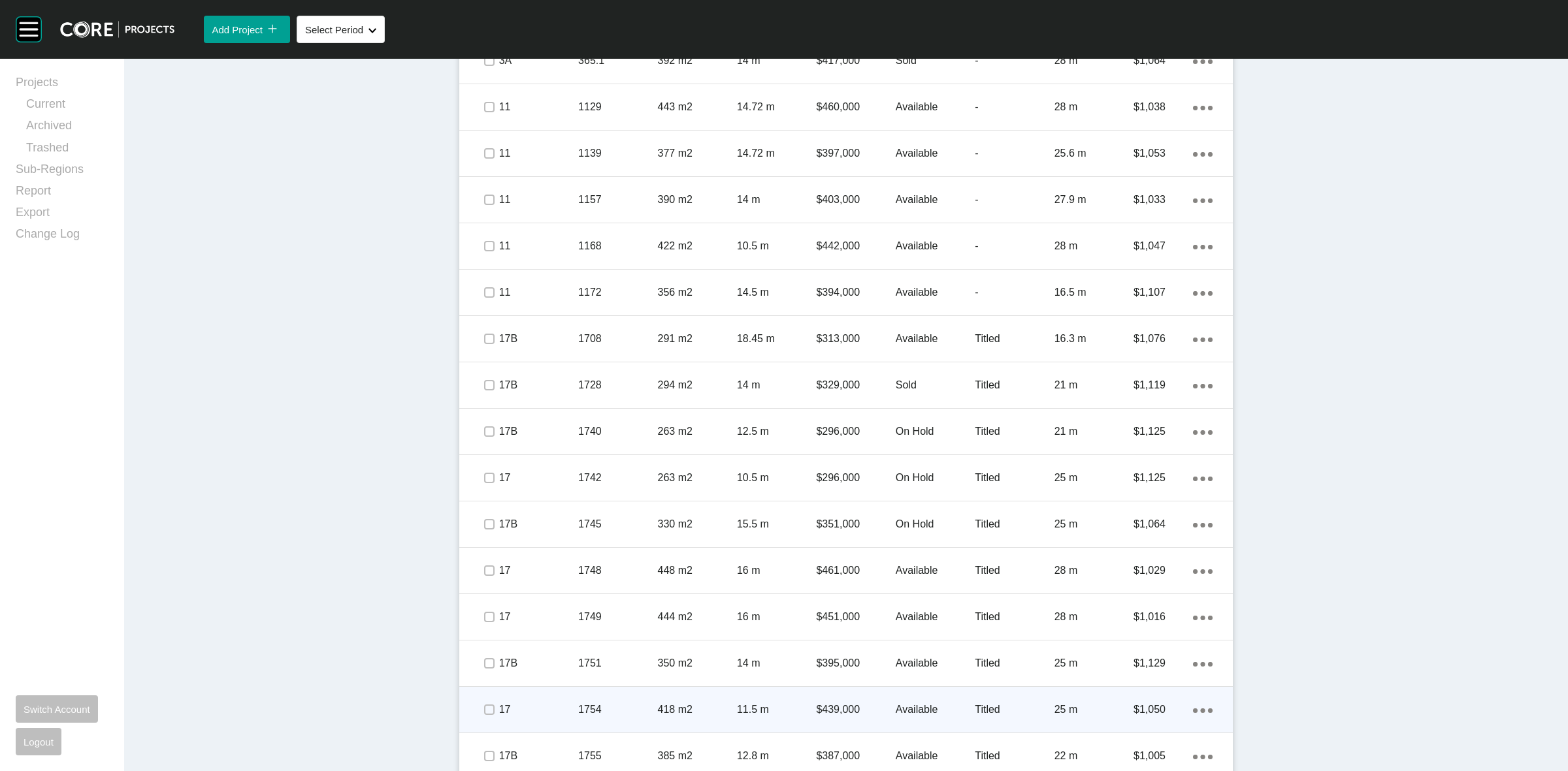
click at [486, 719] on div at bounding box center [488, 709] width 20 height 46
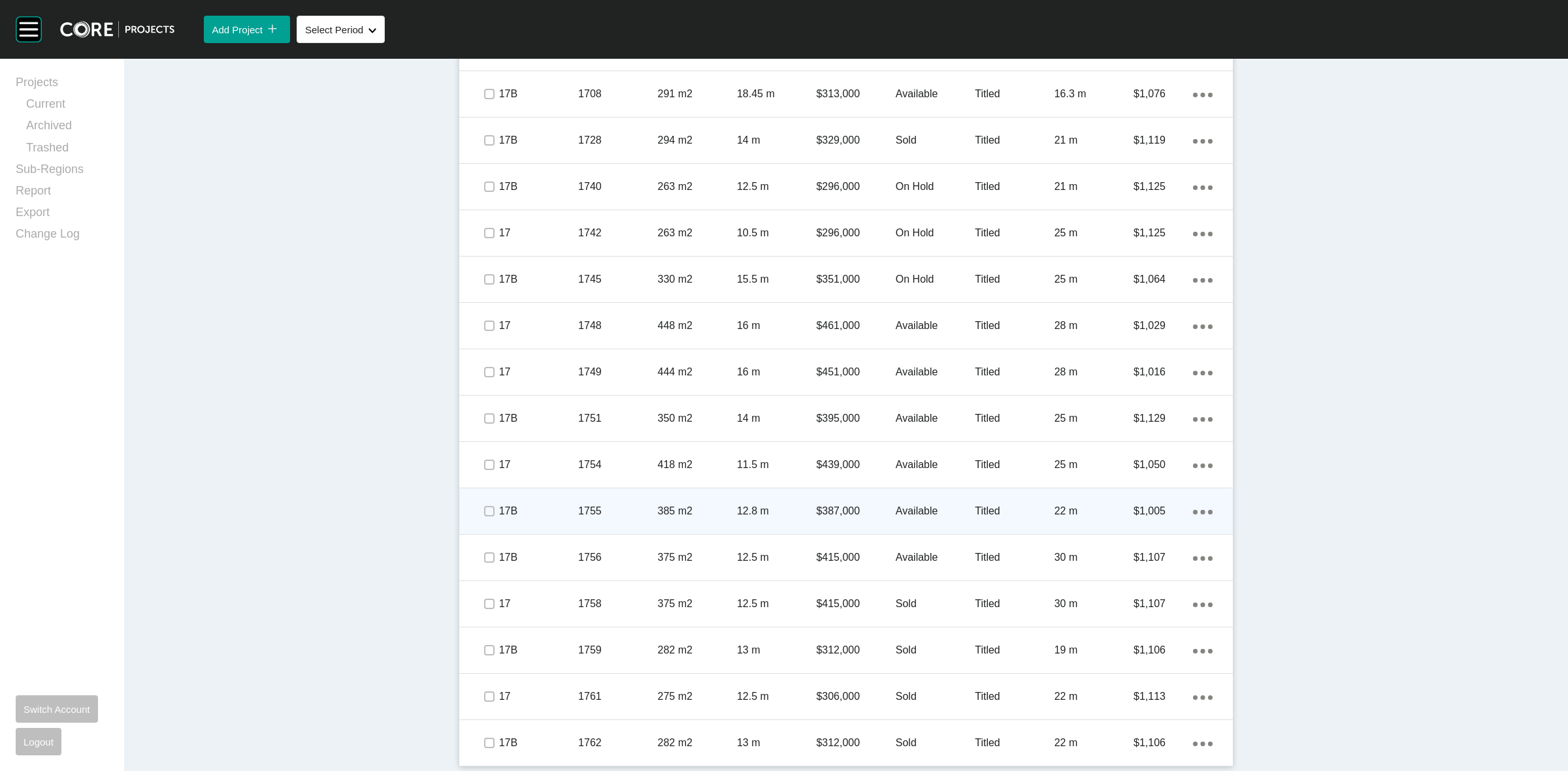
click at [490, 517] on span at bounding box center [488, 511] width 20 height 20
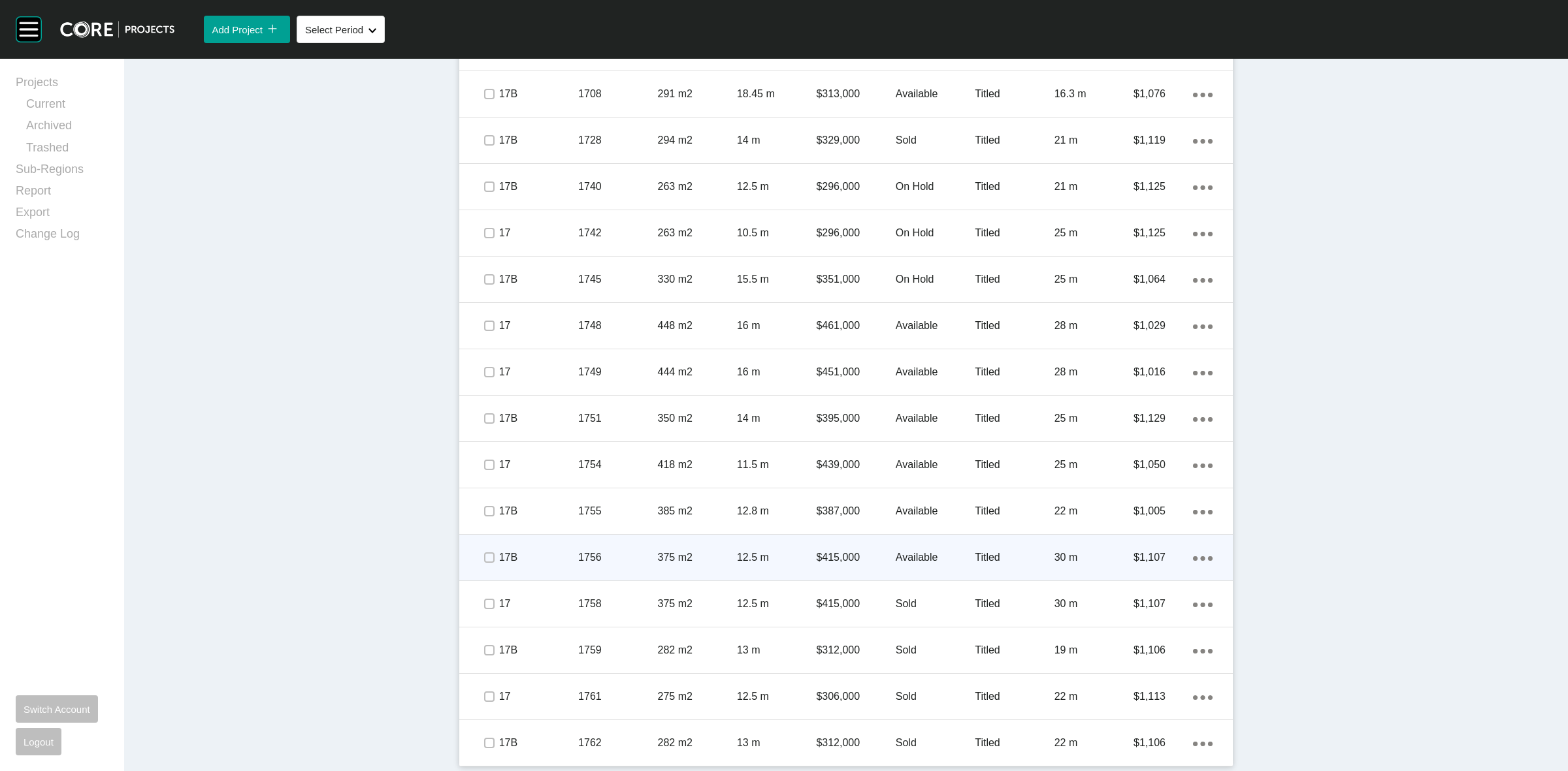
click at [481, 563] on span at bounding box center [488, 558] width 20 height 20
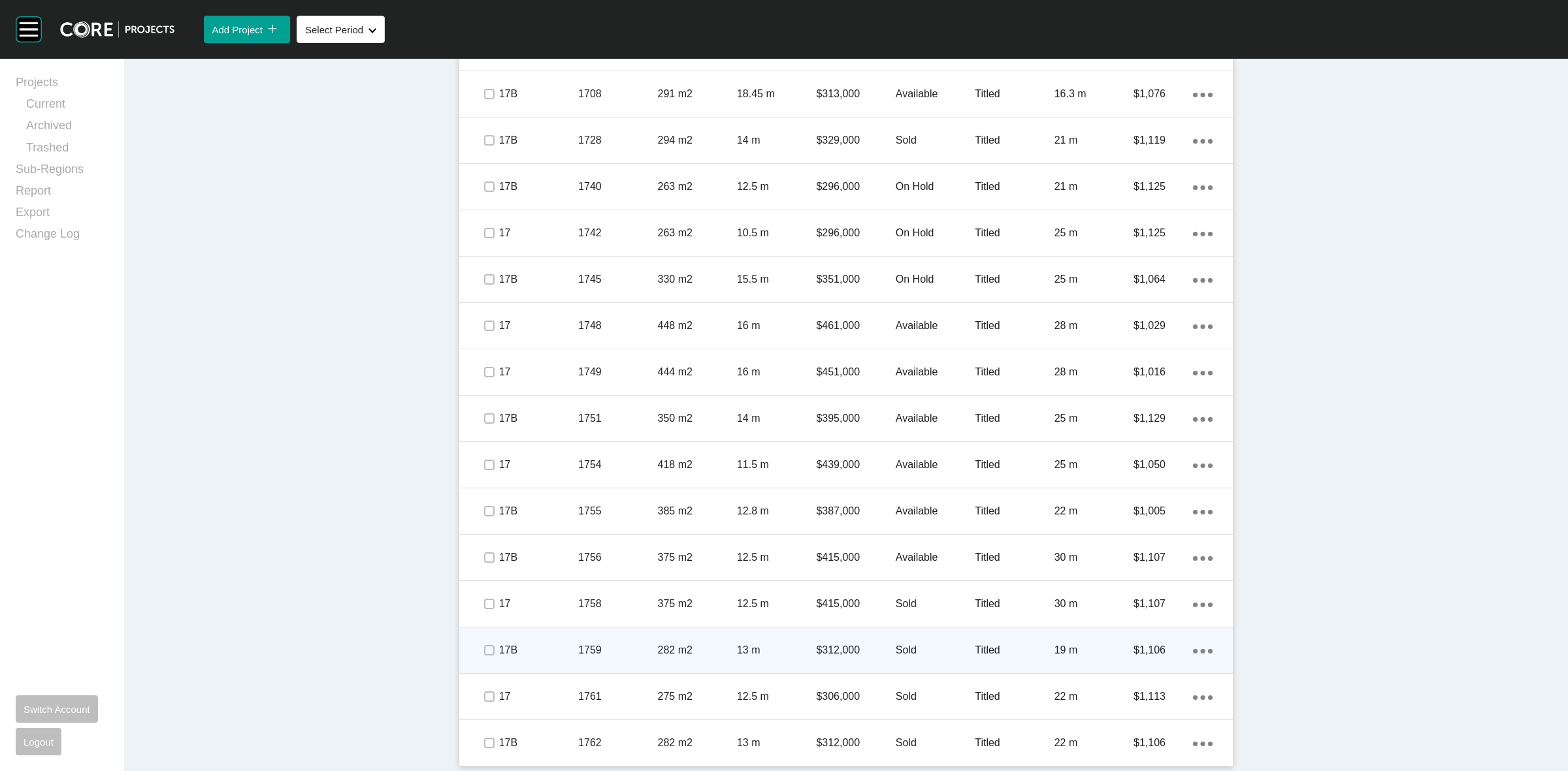
drag, startPoint x: 479, startPoint y: 595, endPoint x: 479, endPoint y: 653, distance: 58.0
click at [479, 599] on span at bounding box center [488, 604] width 20 height 20
click at [479, 658] on span at bounding box center [488, 651] width 20 height 20
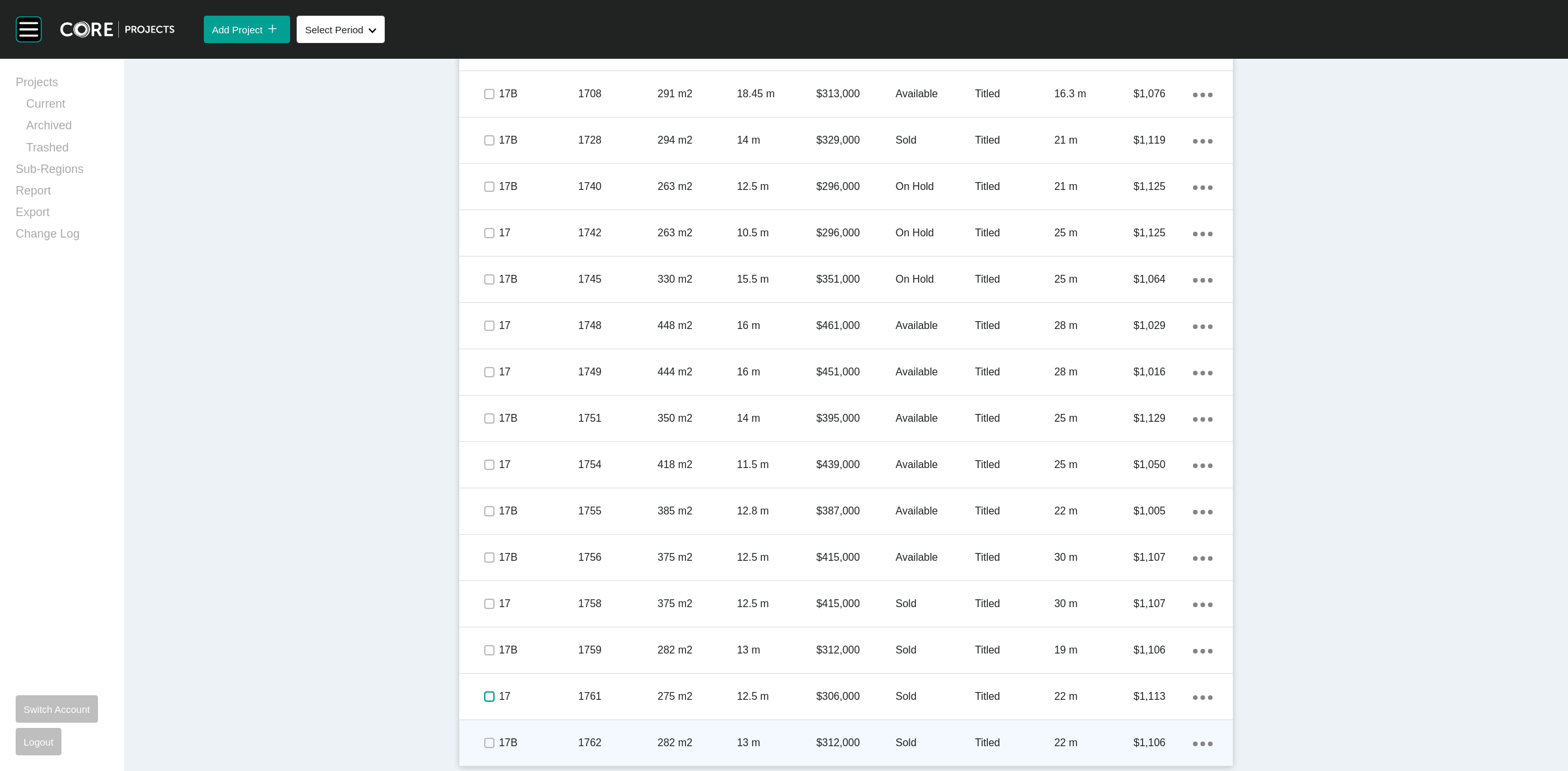
drag, startPoint x: 484, startPoint y: 699, endPoint x: 483, endPoint y: 726, distance: 27.0
click at [485, 707] on div at bounding box center [488, 696] width 20 height 46
click at [486, 742] on label at bounding box center [489, 743] width 11 height 11
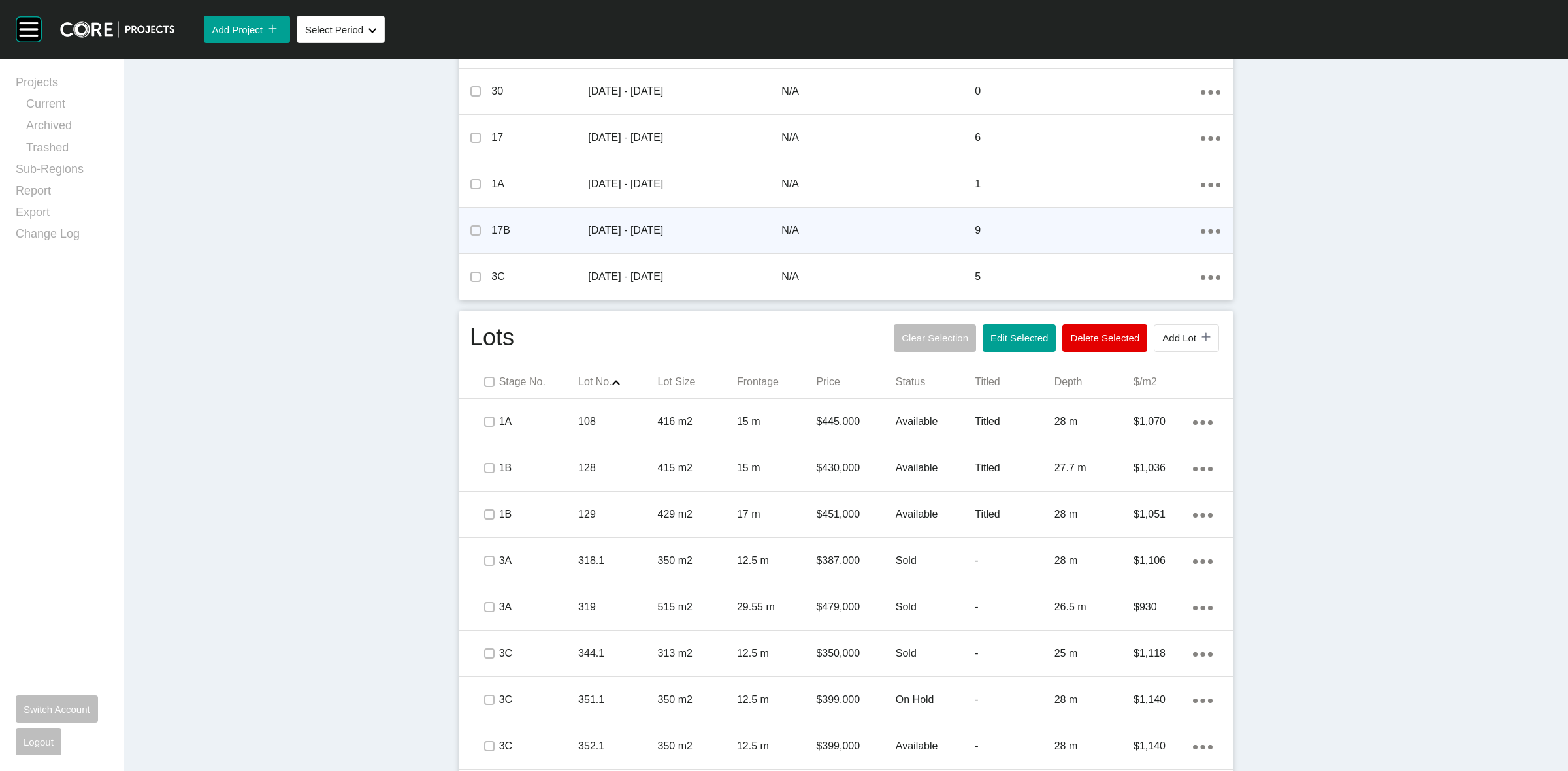
scroll to position [284, 0]
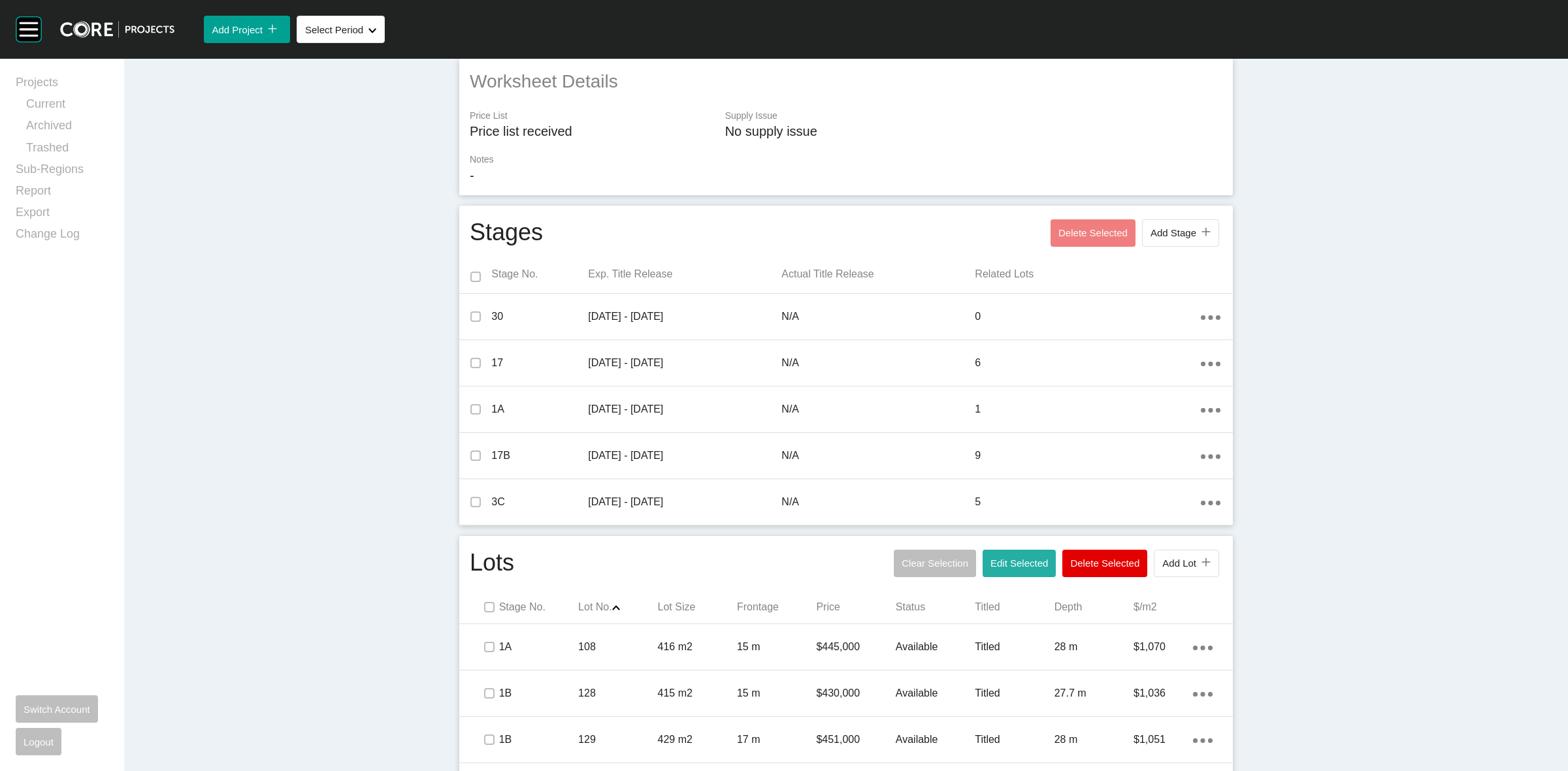
click at [1004, 563] on span "Edit Selected" at bounding box center [1019, 563] width 57 height 11
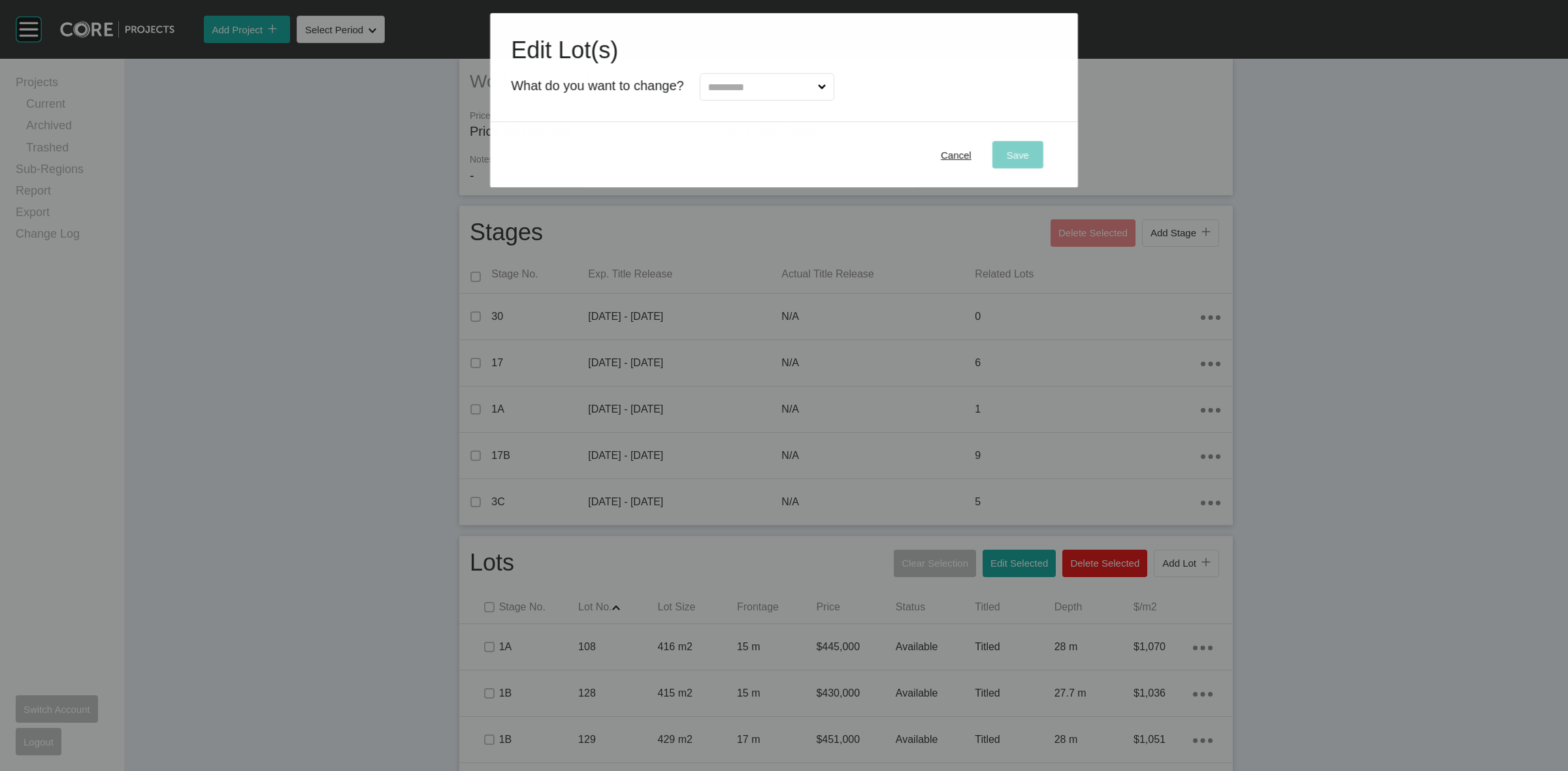
click at [730, 83] on input "text" at bounding box center [760, 87] width 110 height 26
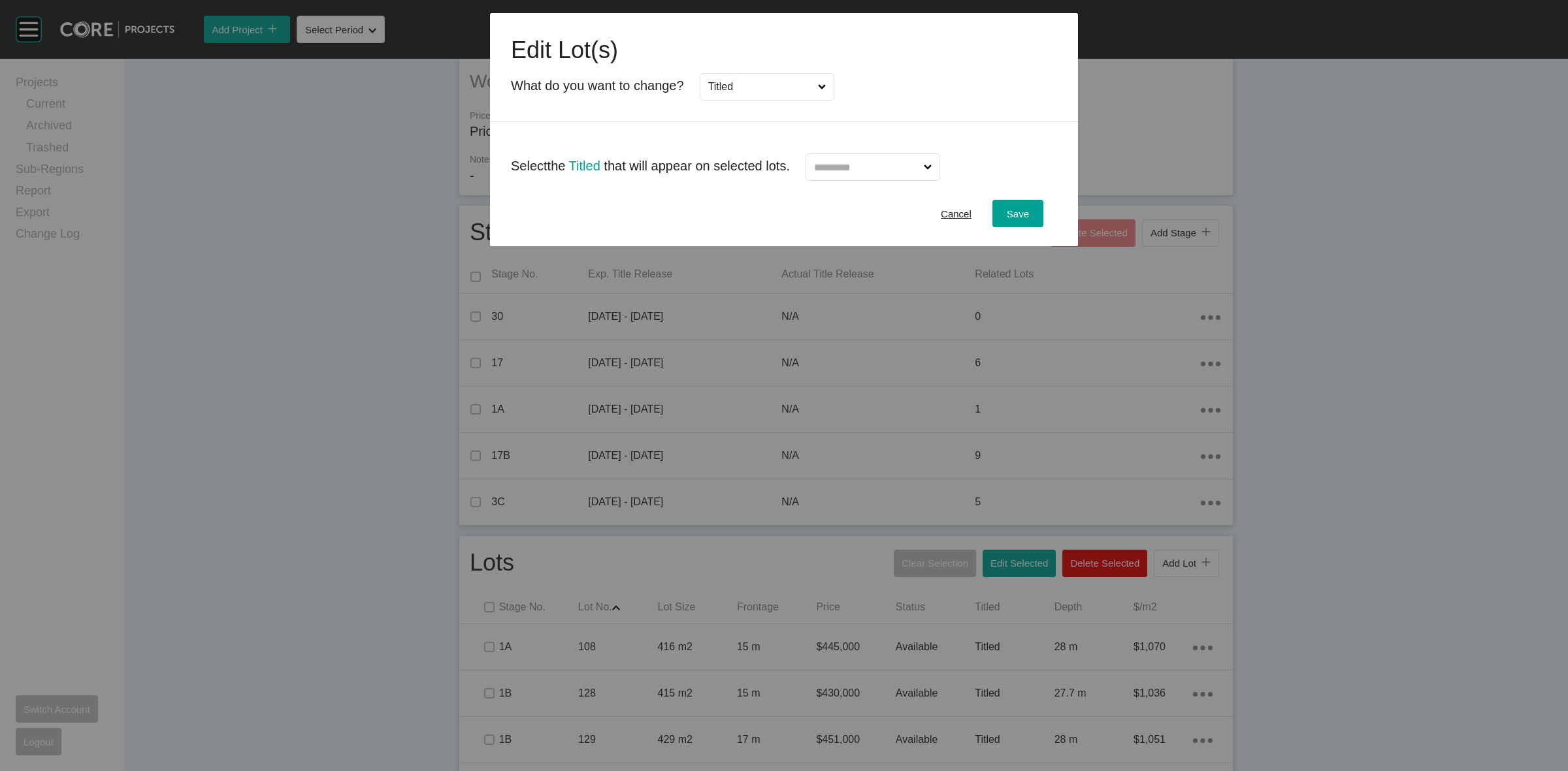
scroll to position [0, 0]
click at [871, 162] on input "text" at bounding box center [866, 167] width 110 height 26
click at [1021, 214] on span "Save" at bounding box center [1017, 213] width 22 height 11
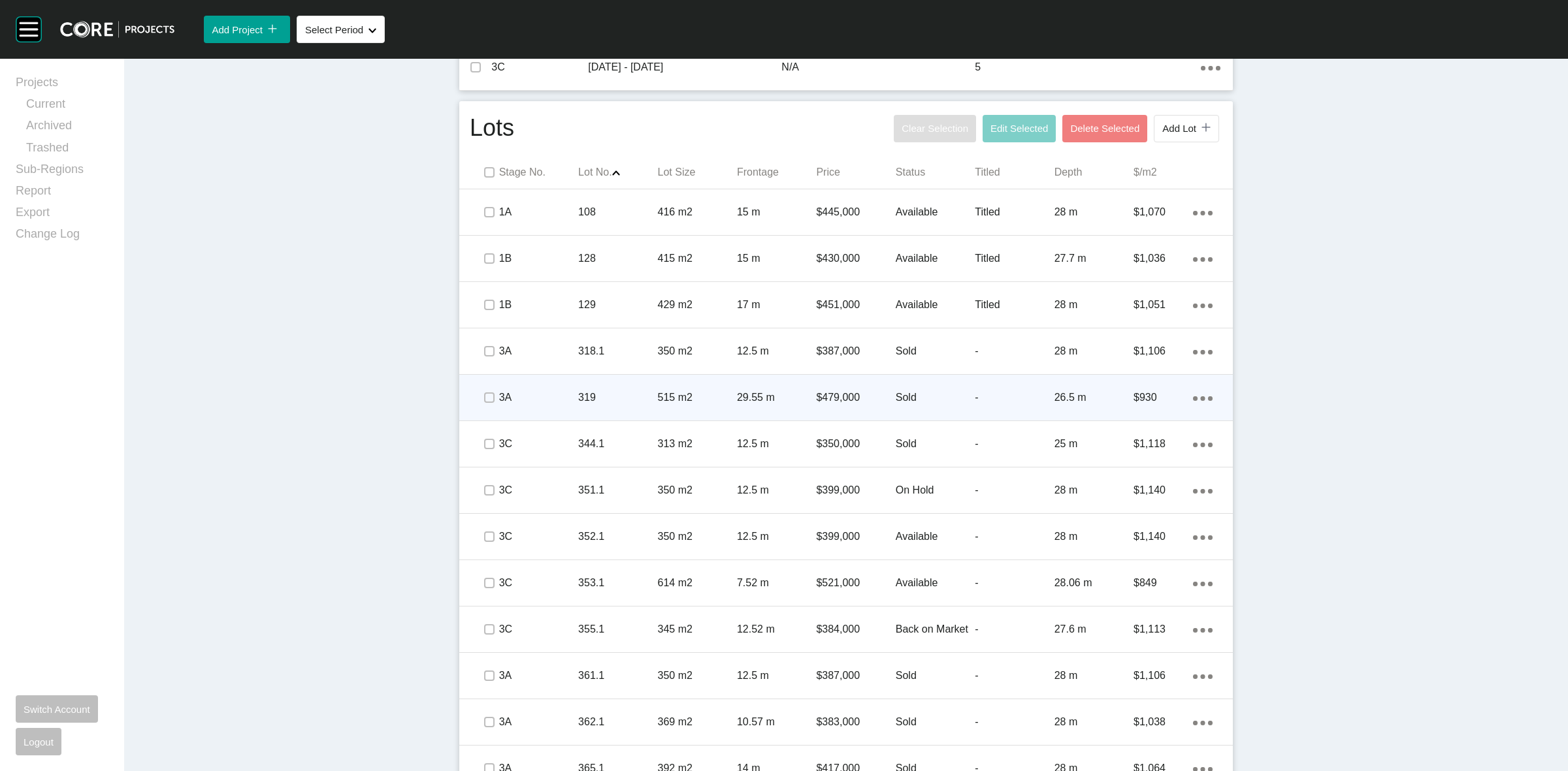
scroll to position [692, 0]
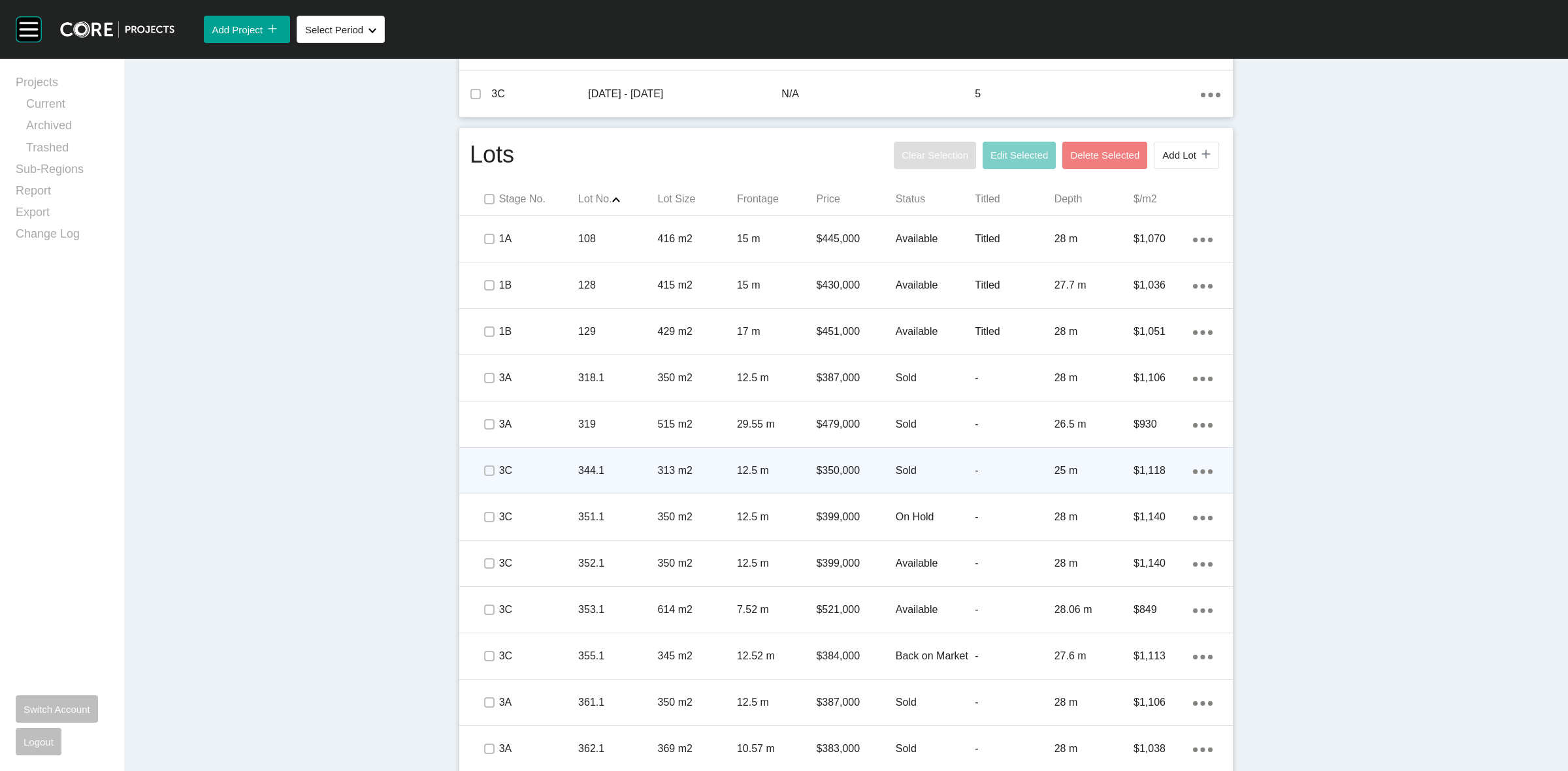
click at [678, 453] on div "313 m2" at bounding box center [697, 470] width 79 height 40
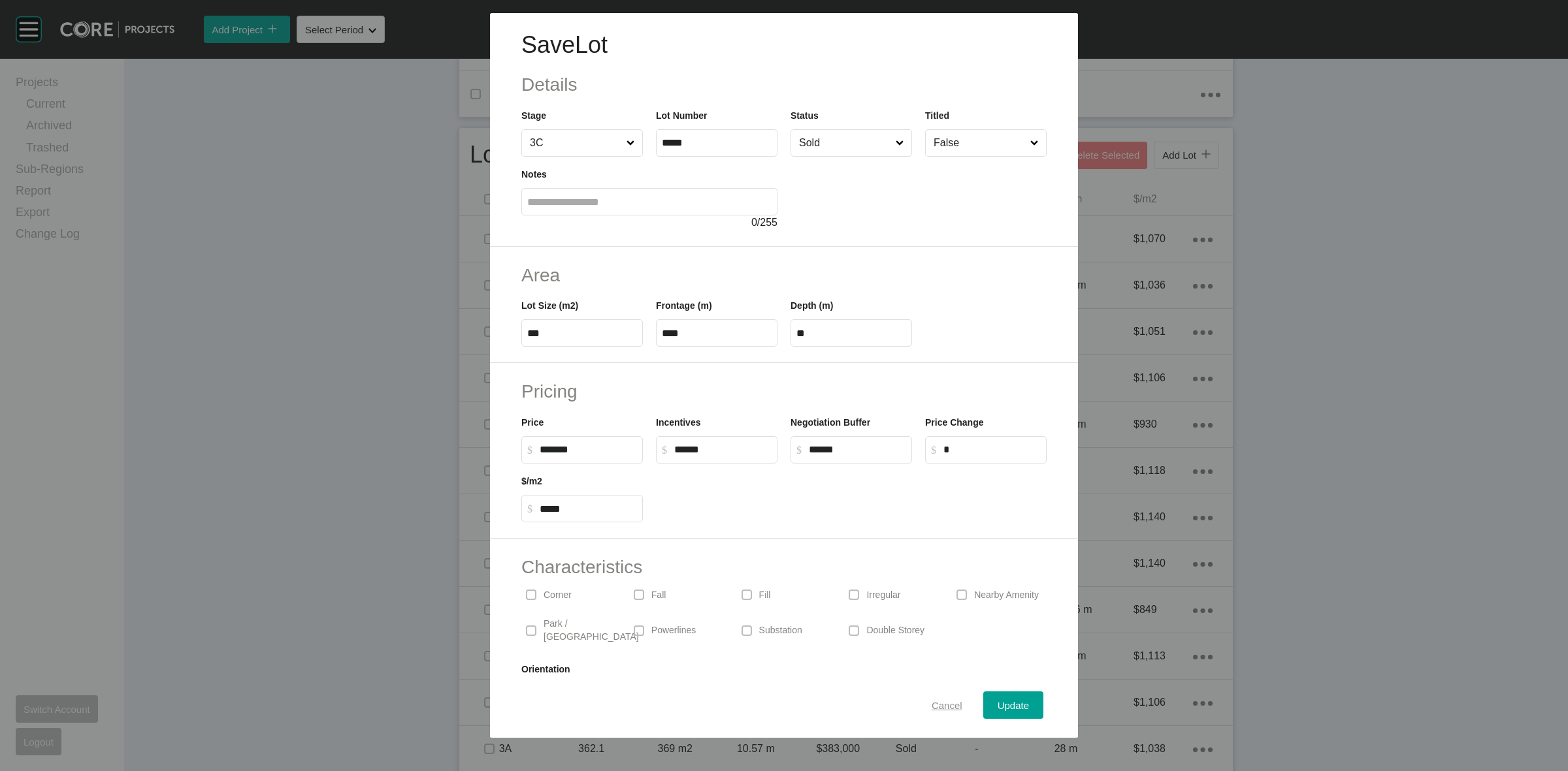
click at [938, 709] on span "Cancel" at bounding box center [947, 705] width 30 height 11
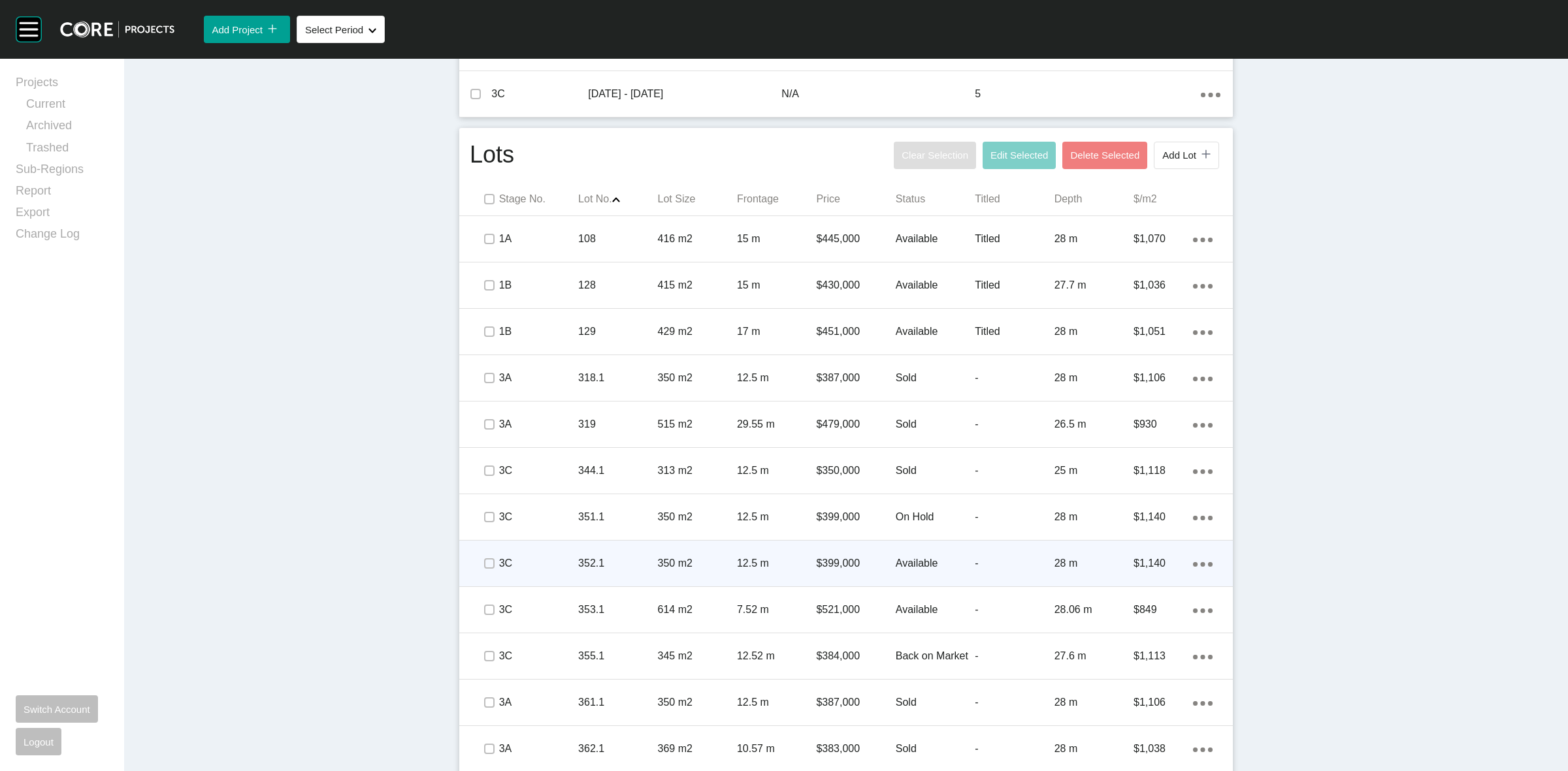
click at [599, 567] on p "352.1" at bounding box center [617, 563] width 79 height 14
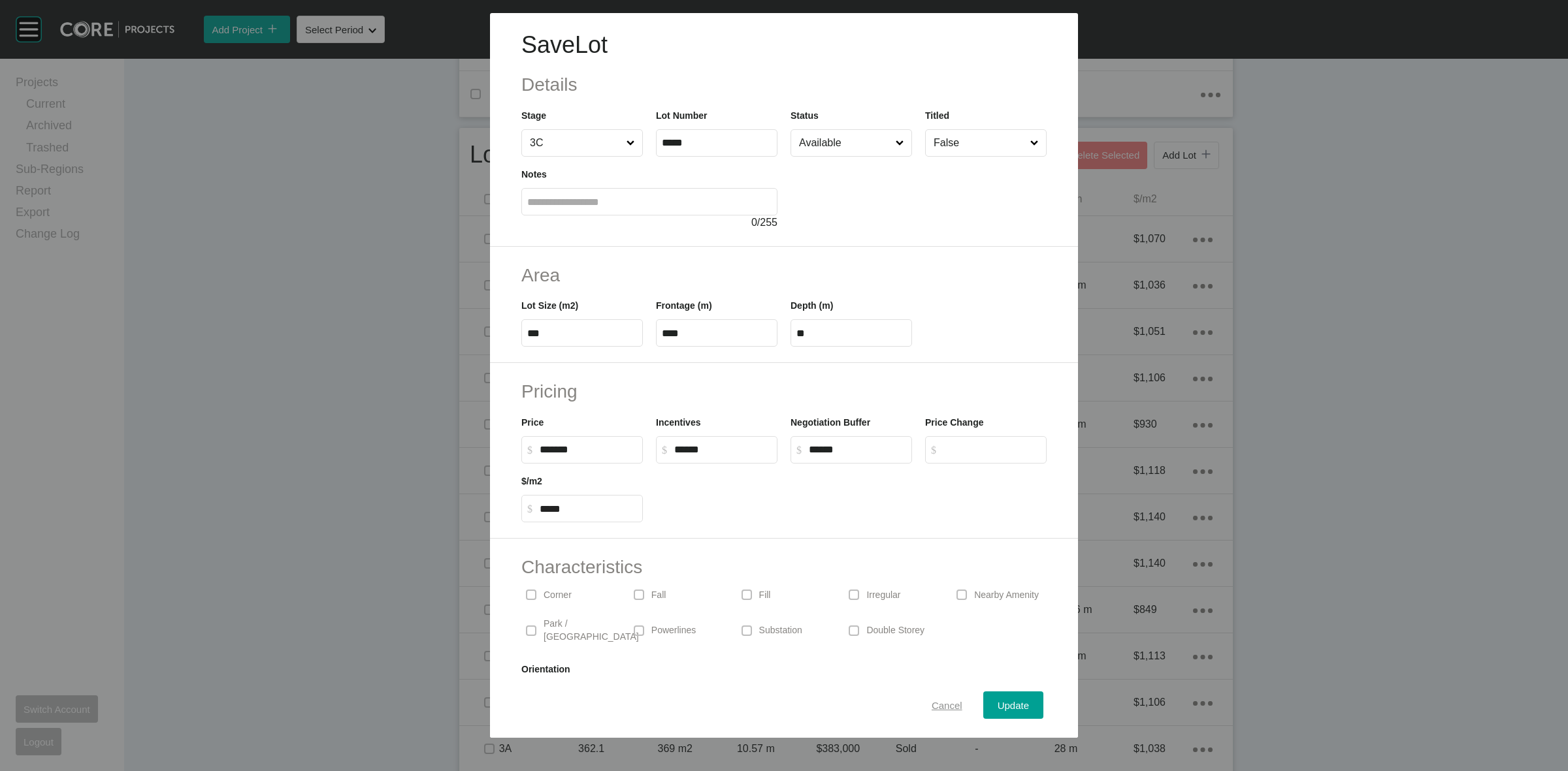
click at [938, 712] on div "Cancel" at bounding box center [947, 706] width 38 height 18
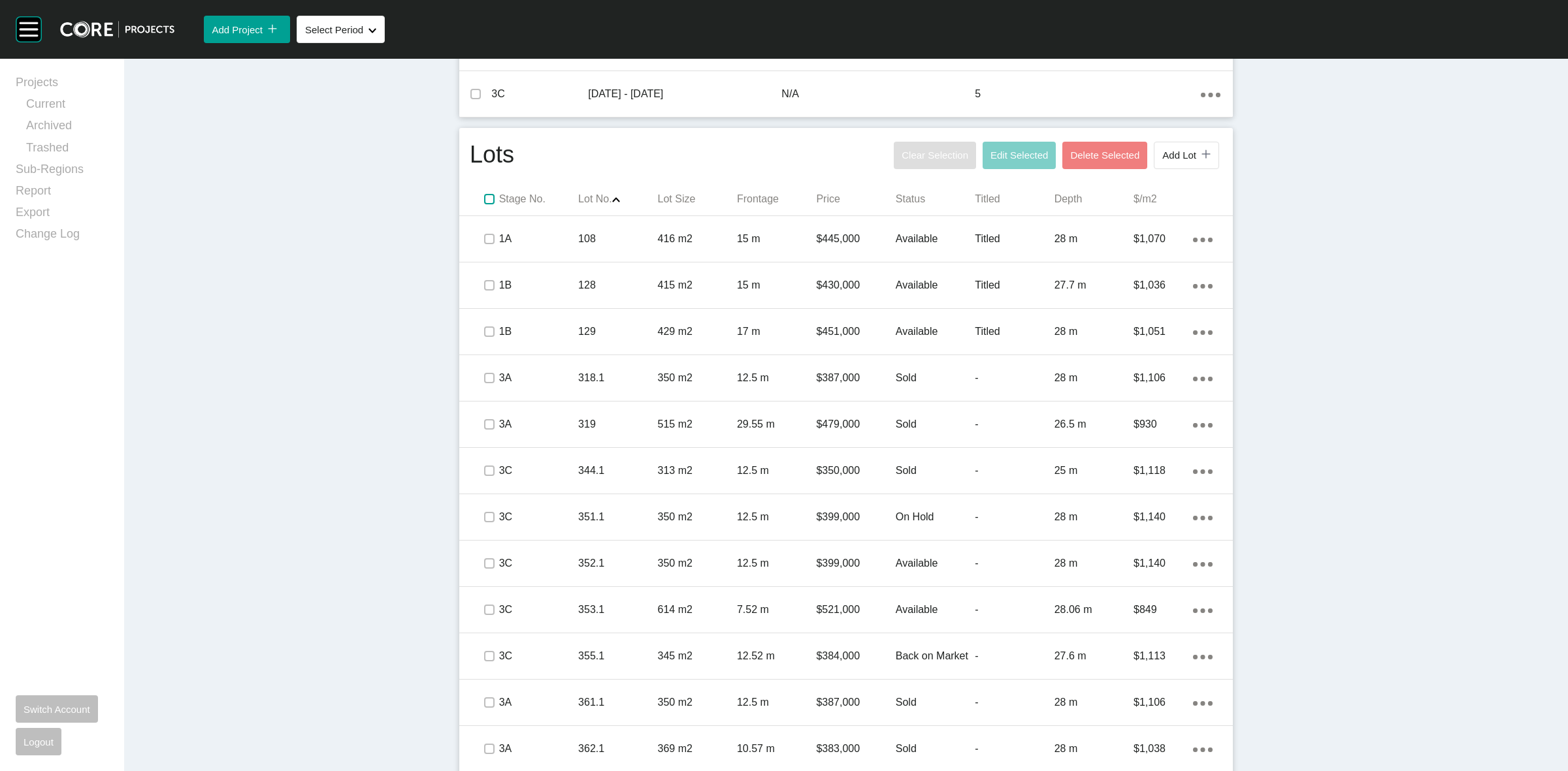
click at [484, 195] on label at bounding box center [489, 199] width 11 height 11
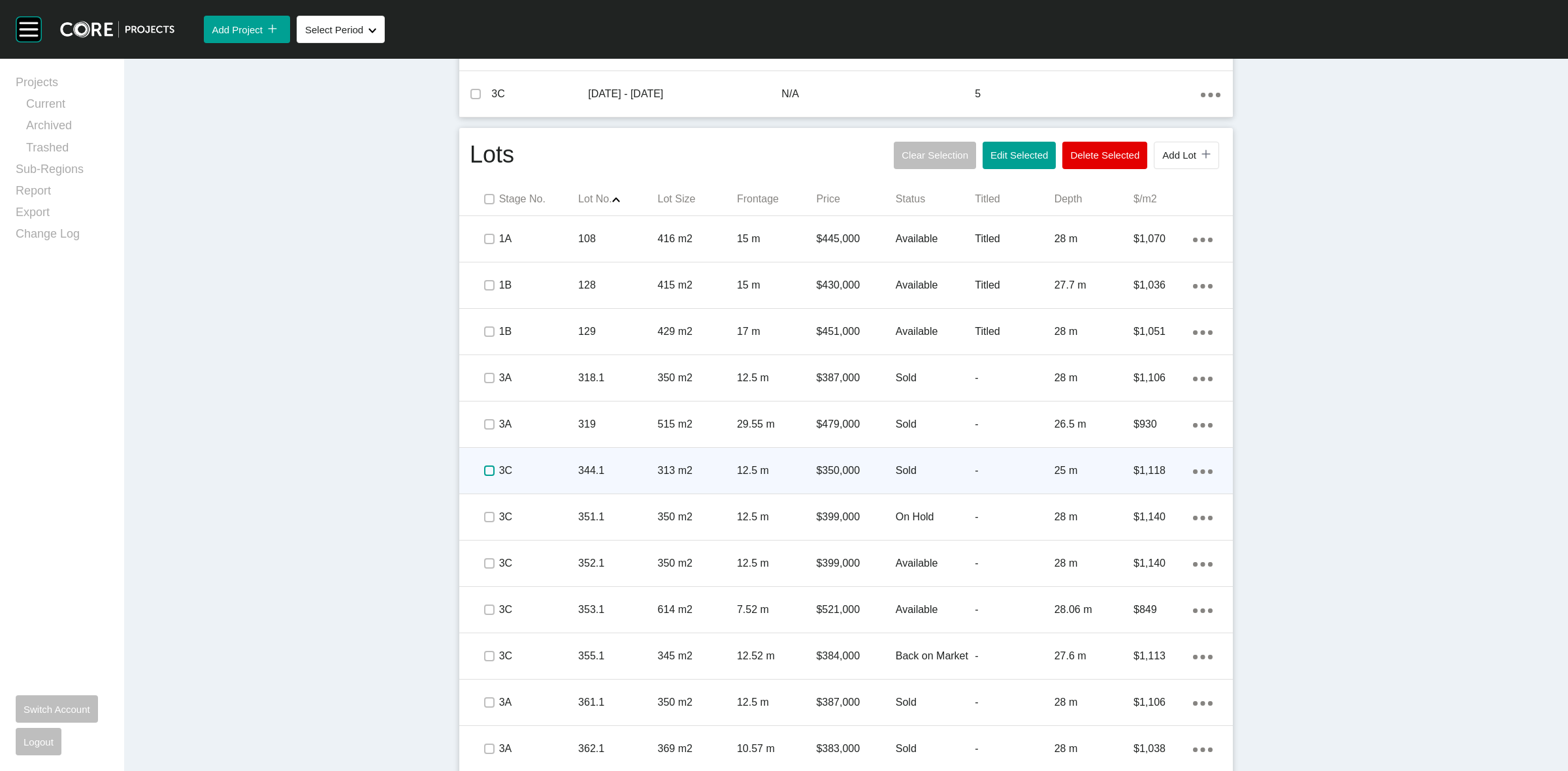
click at [484, 471] on label at bounding box center [489, 471] width 11 height 11
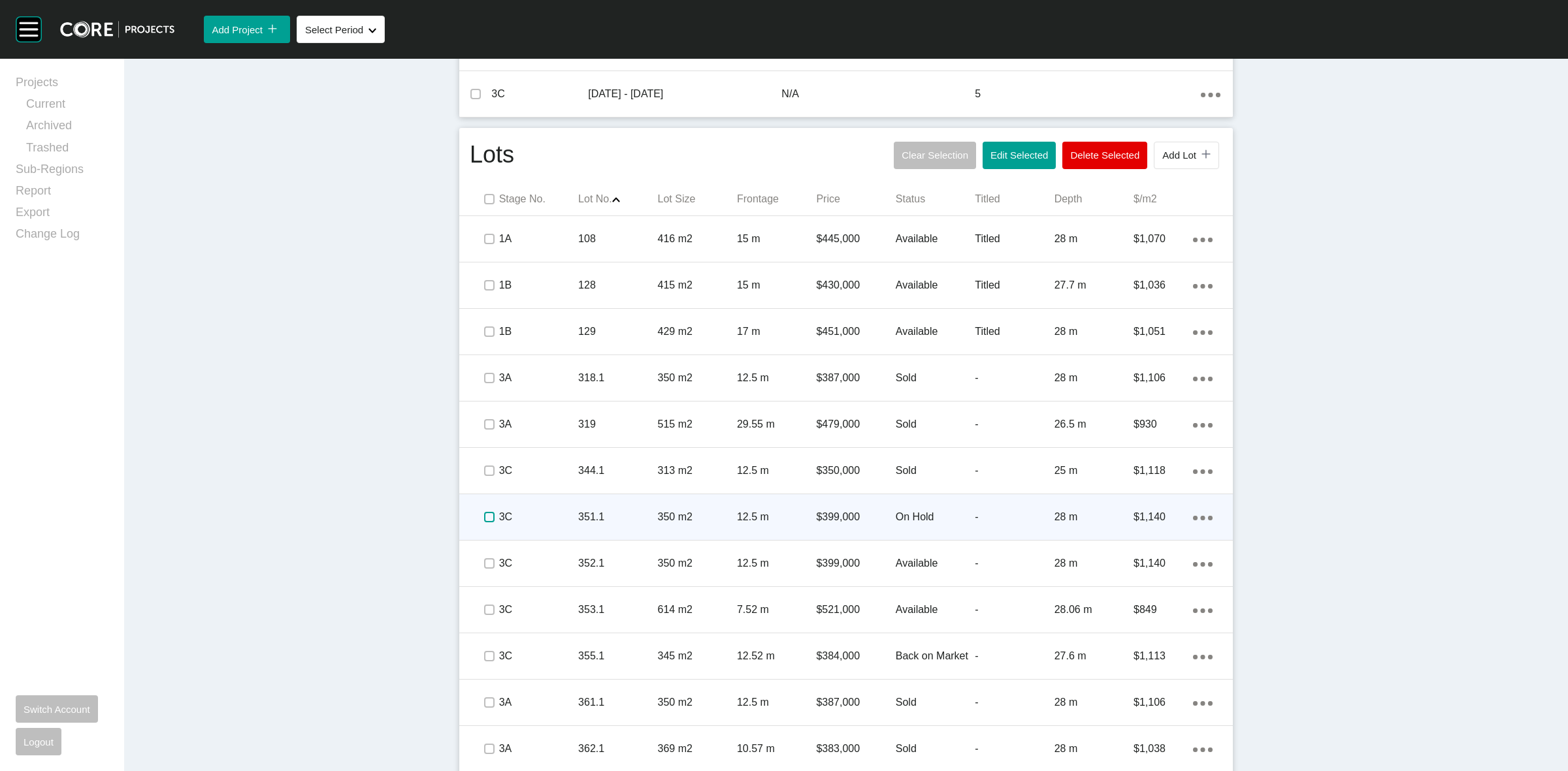
click at [486, 513] on label at bounding box center [489, 518] width 11 height 11
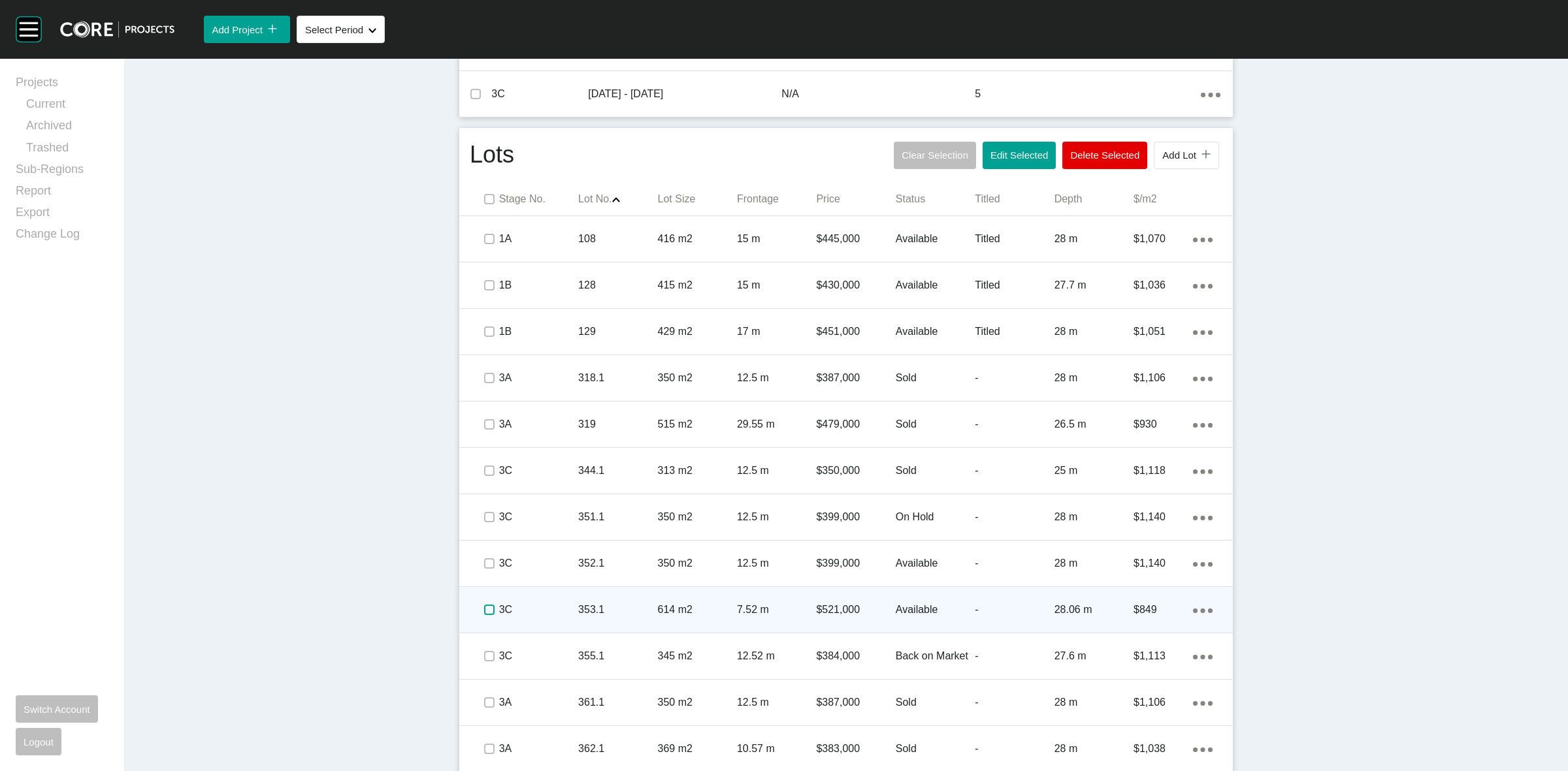
click at [484, 605] on label at bounding box center [489, 609] width 11 height 11
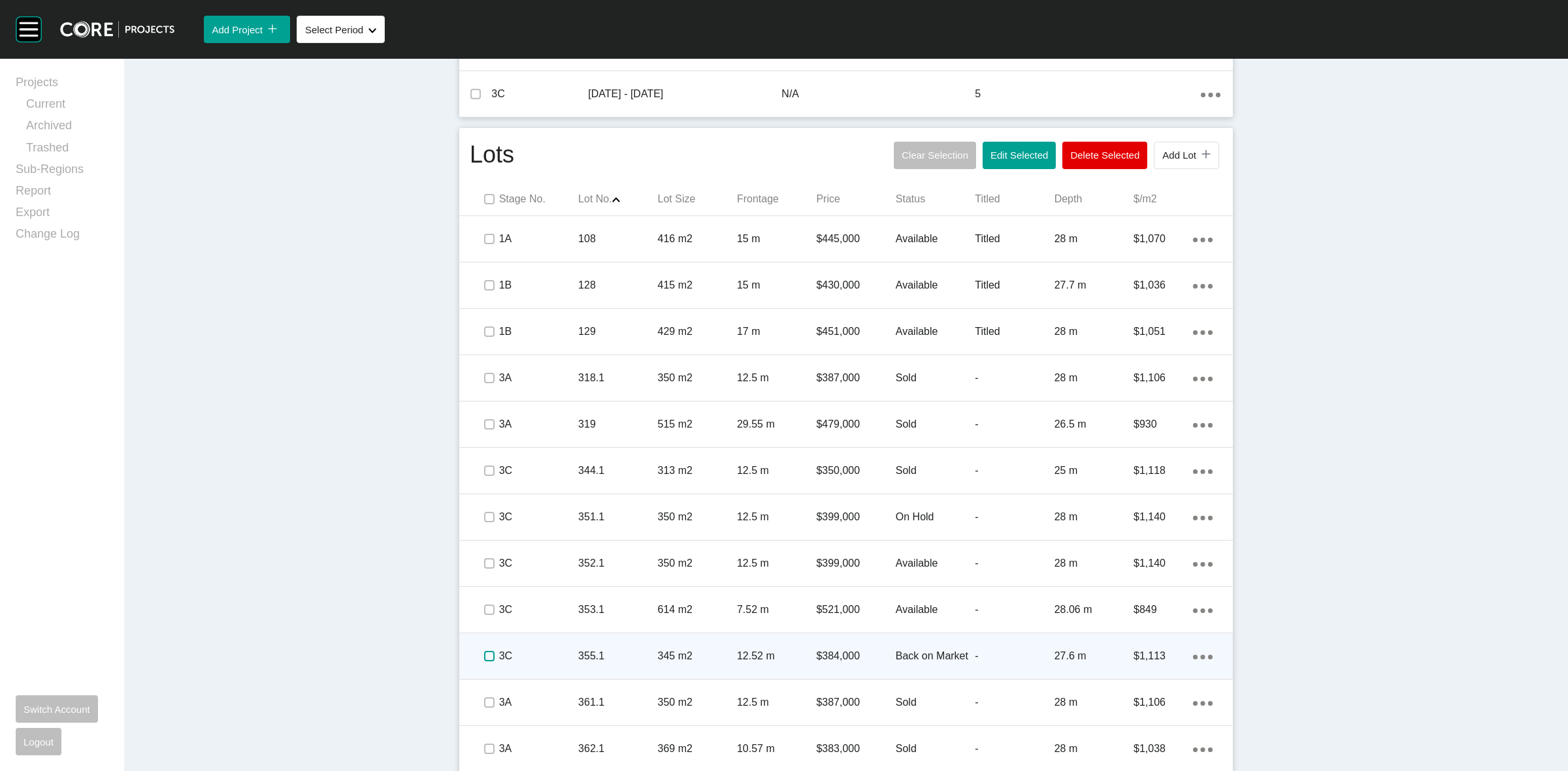
click at [484, 657] on label at bounding box center [489, 656] width 11 height 11
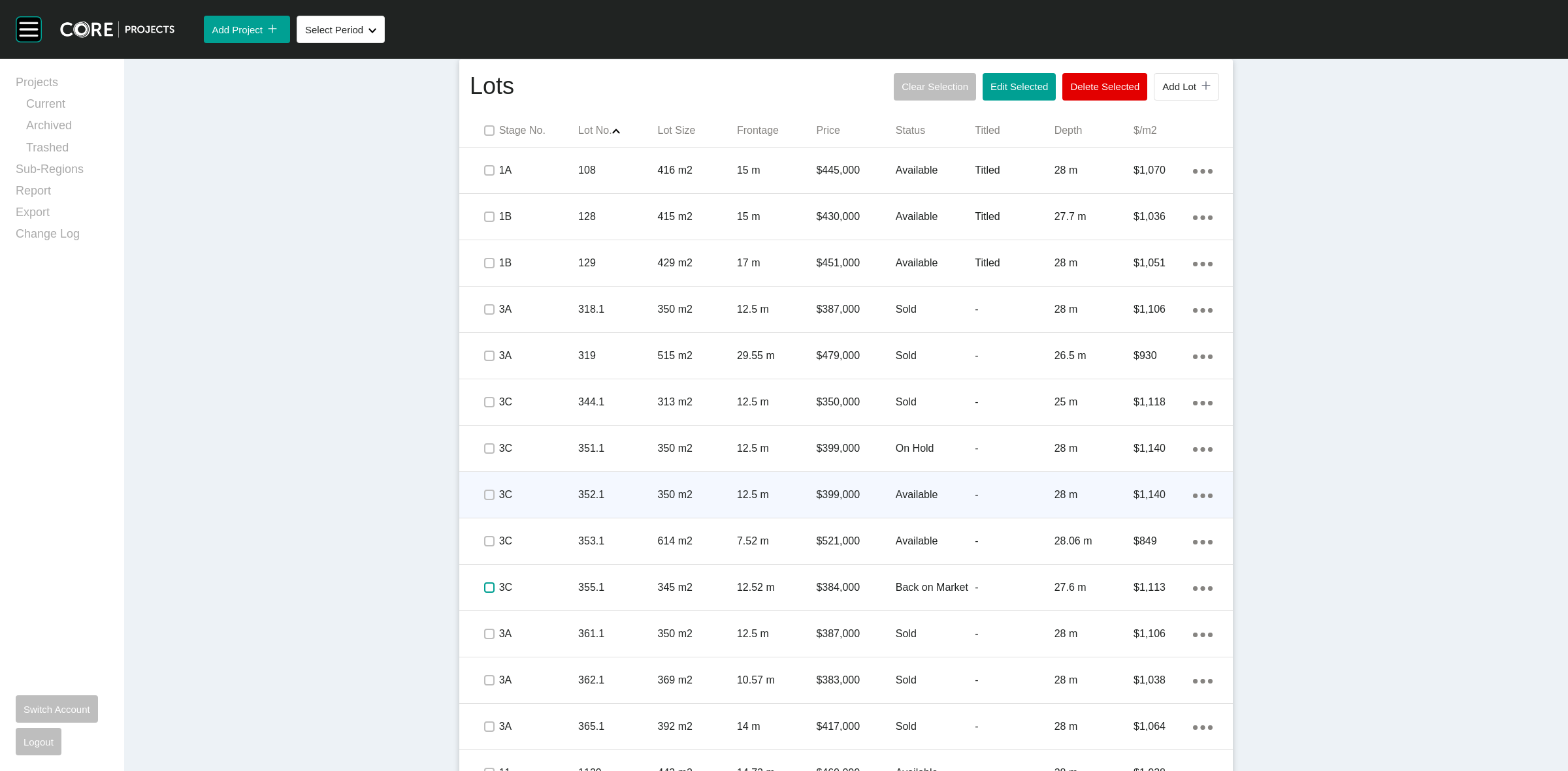
scroll to position [774, 0]
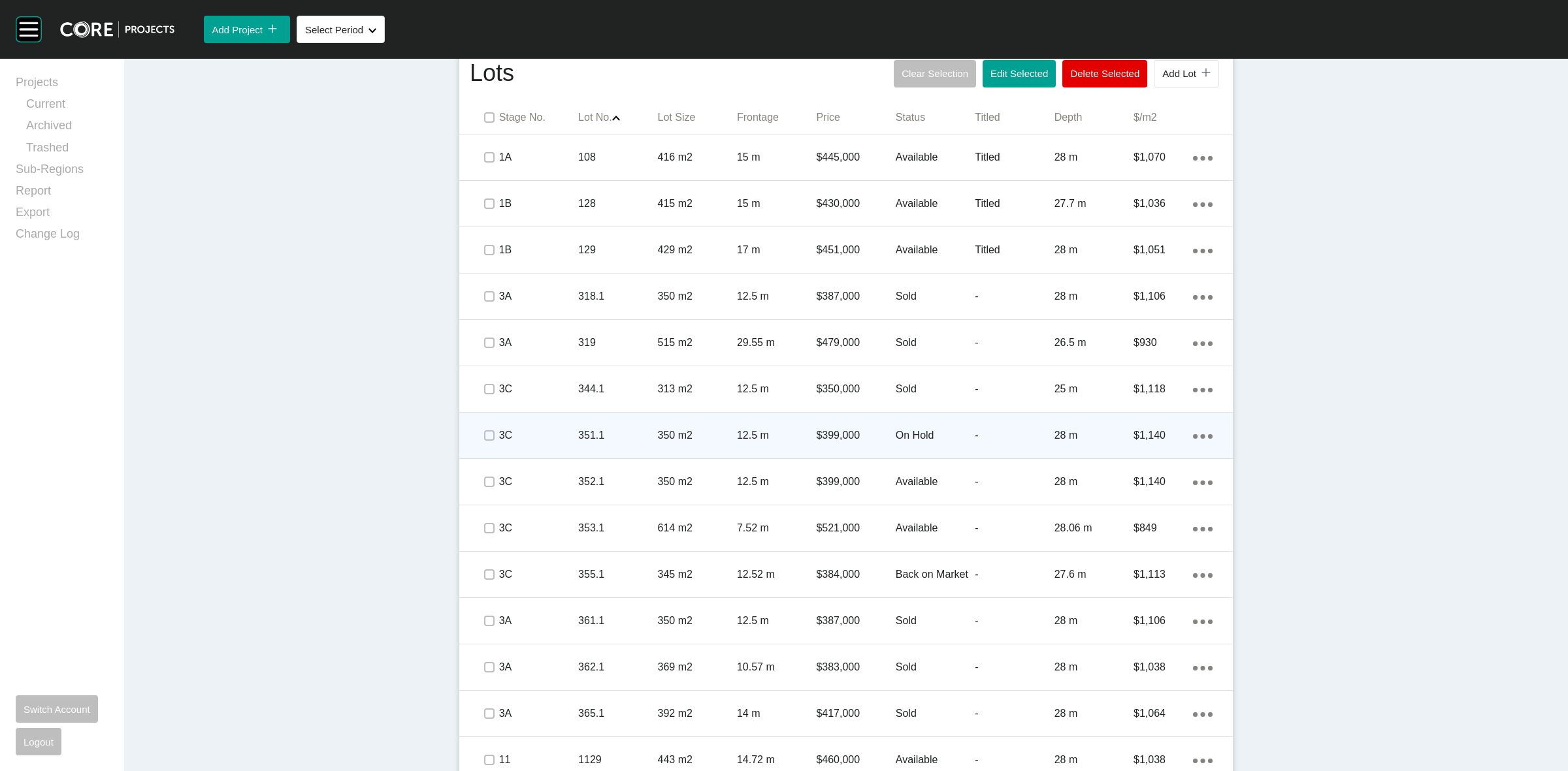
click at [642, 438] on p "351.1" at bounding box center [617, 435] width 79 height 14
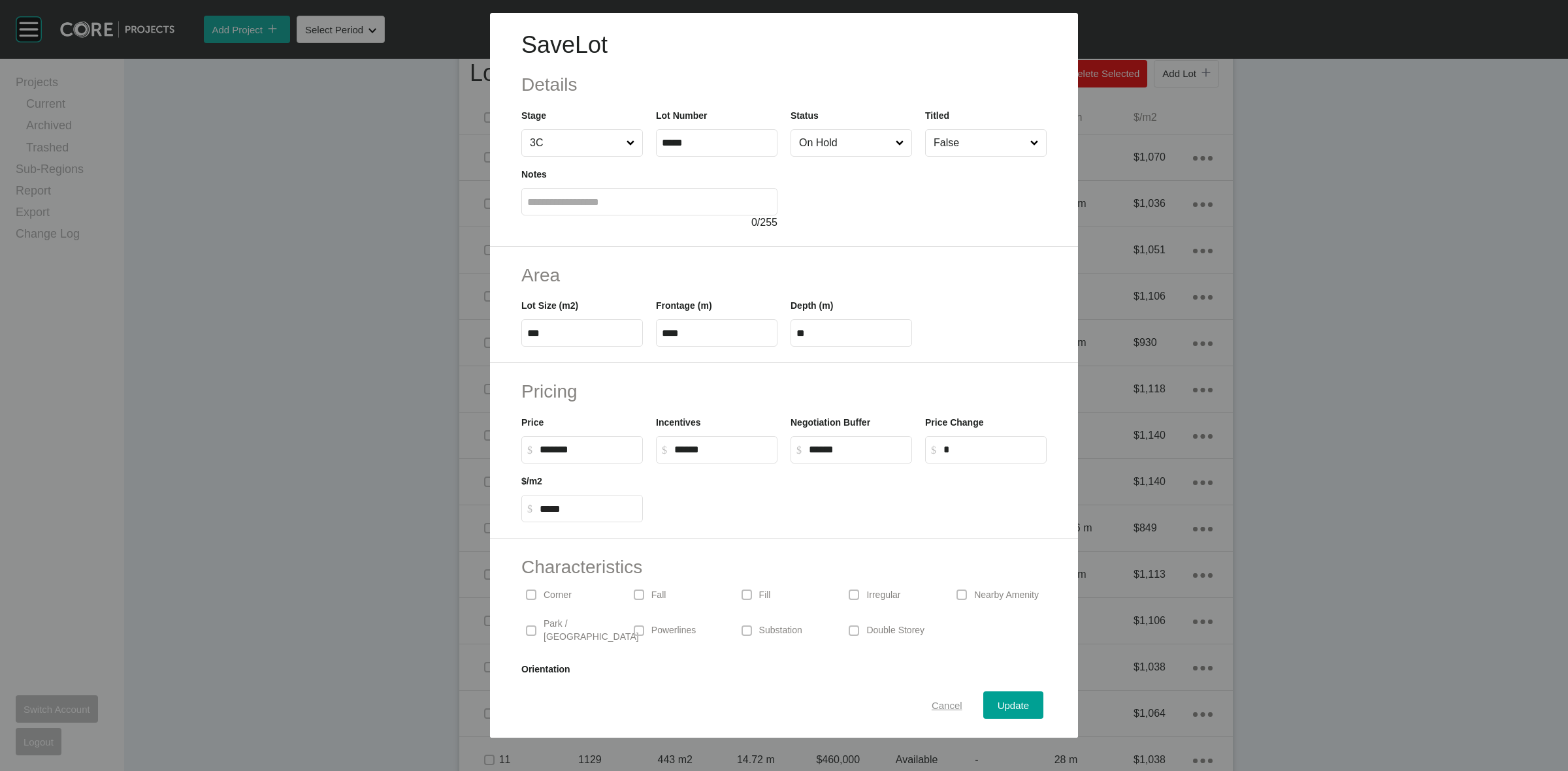
click at [938, 707] on span "Cancel" at bounding box center [947, 705] width 30 height 11
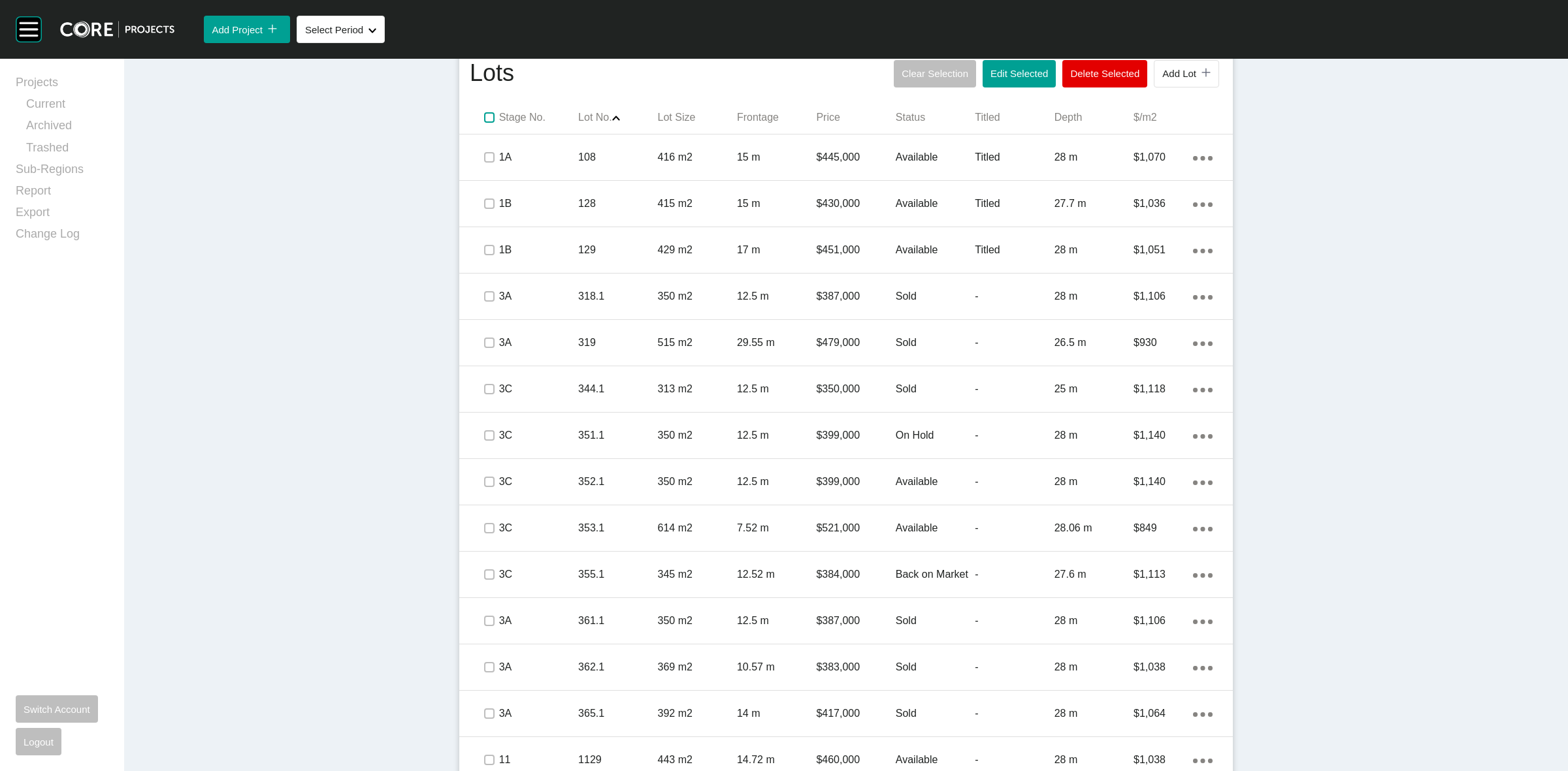
click at [484, 112] on label at bounding box center [489, 118] width 11 height 11
click at [484, 113] on label at bounding box center [489, 118] width 11 height 11
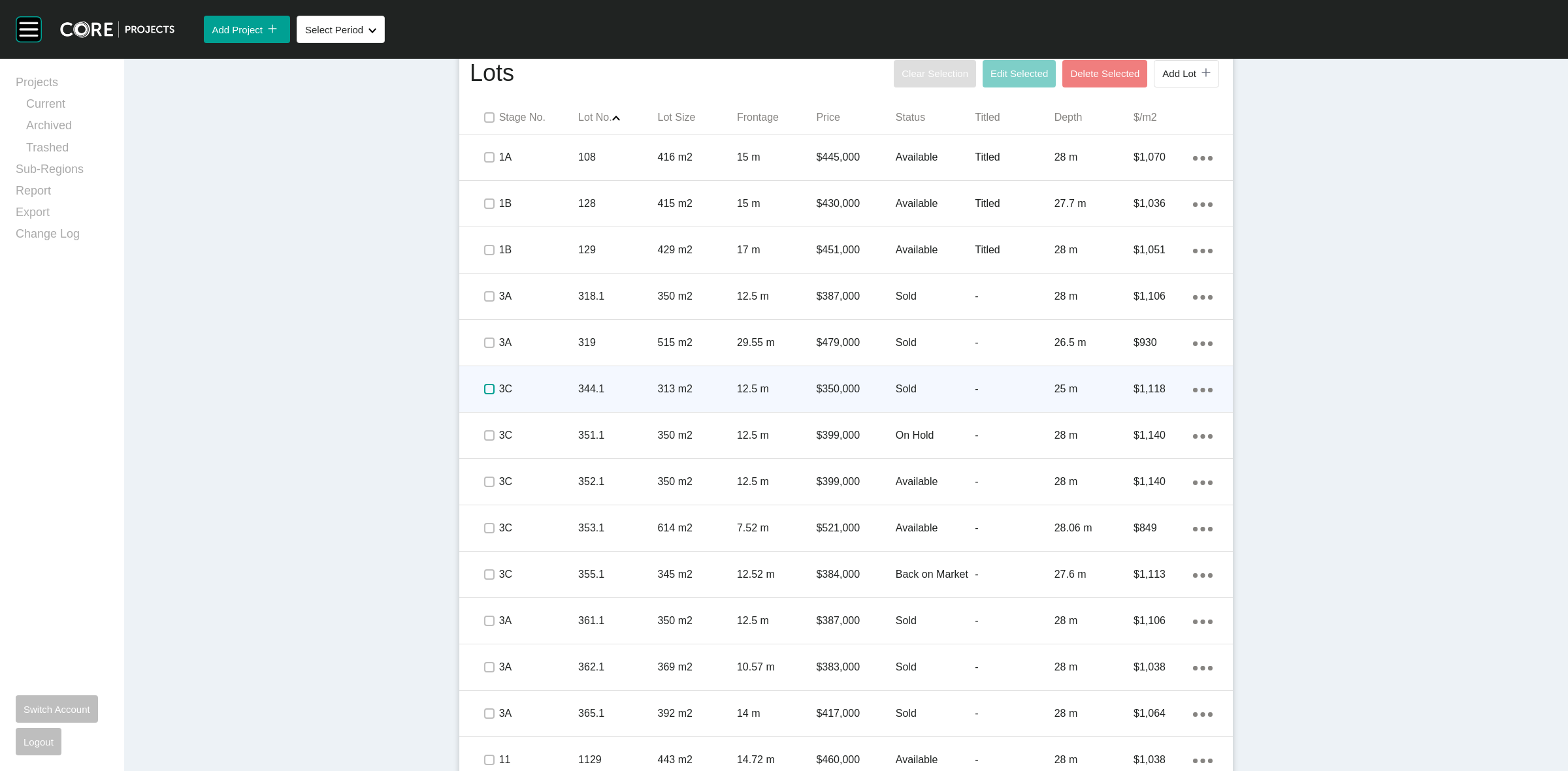
click at [485, 384] on label at bounding box center [489, 389] width 11 height 11
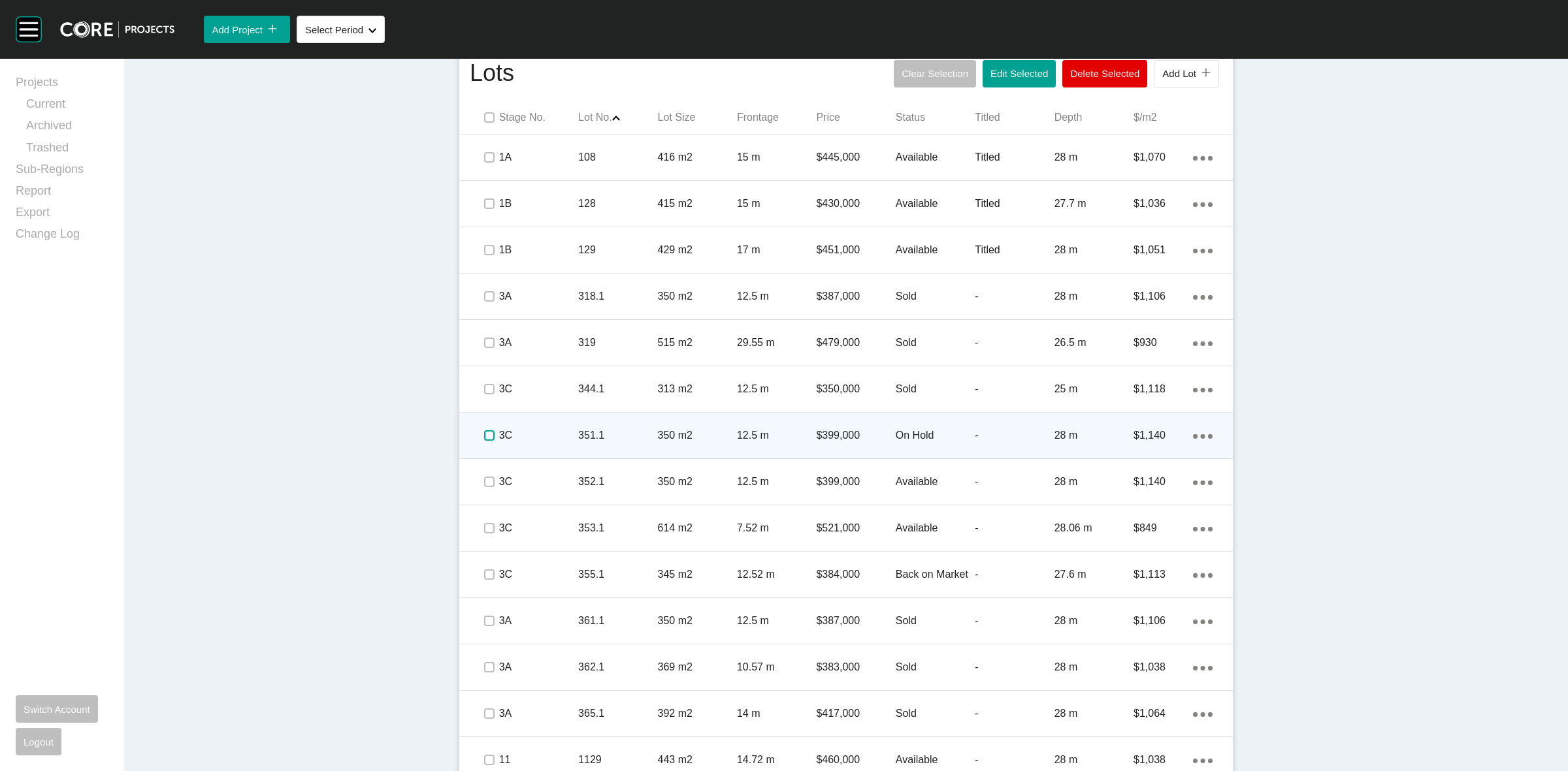
click at [484, 436] on label at bounding box center [489, 435] width 11 height 11
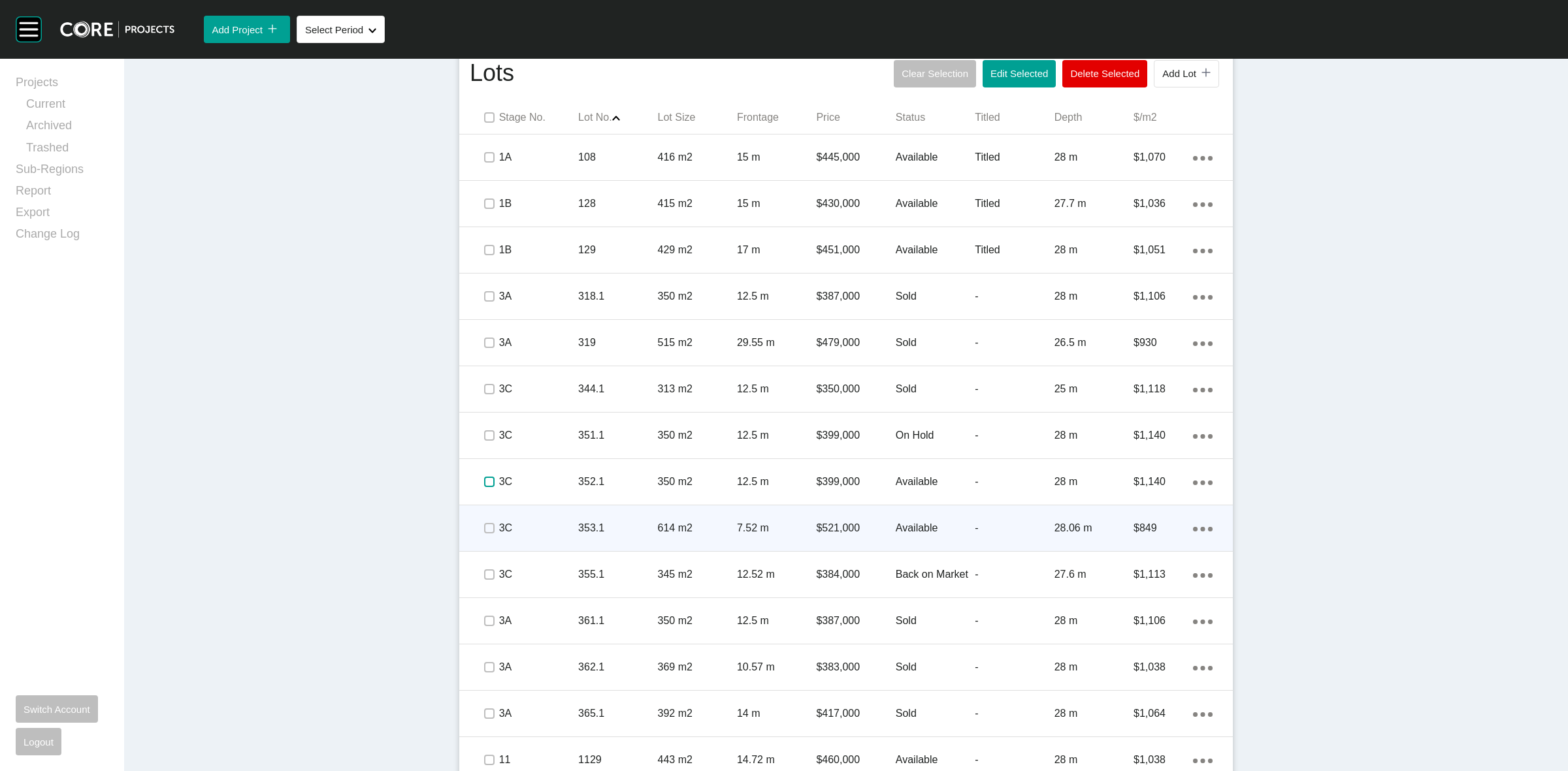
drag, startPoint x: 479, startPoint y: 487, endPoint x: 484, endPoint y: 521, distance: 34.4
click at [479, 497] on div at bounding box center [488, 481] width 20 height 46
drag, startPoint x: 484, startPoint y: 521, endPoint x: 476, endPoint y: 577, distance: 56.6
click at [484, 526] on label at bounding box center [489, 528] width 11 height 11
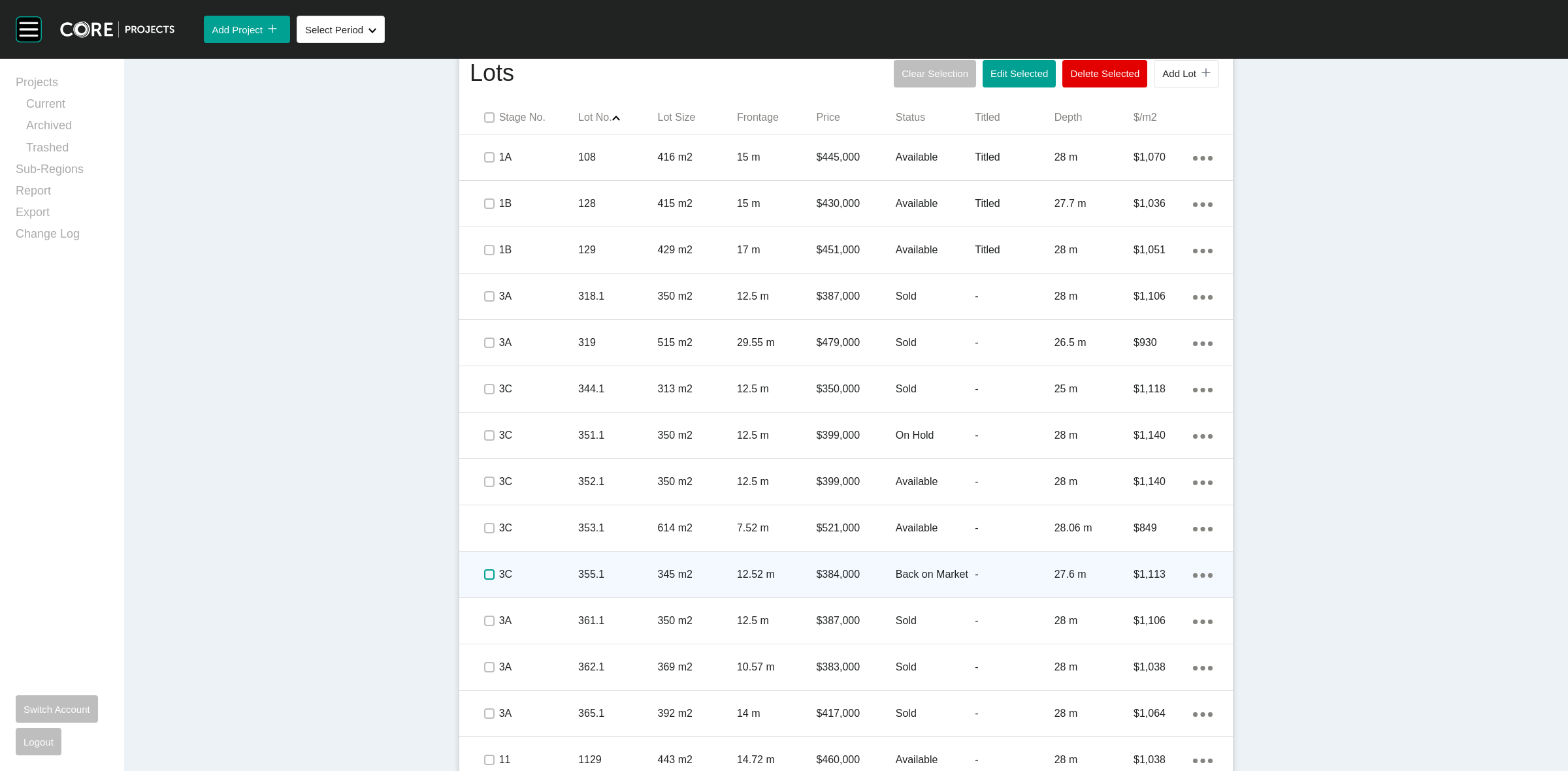
click at [484, 578] on label at bounding box center [489, 575] width 11 height 11
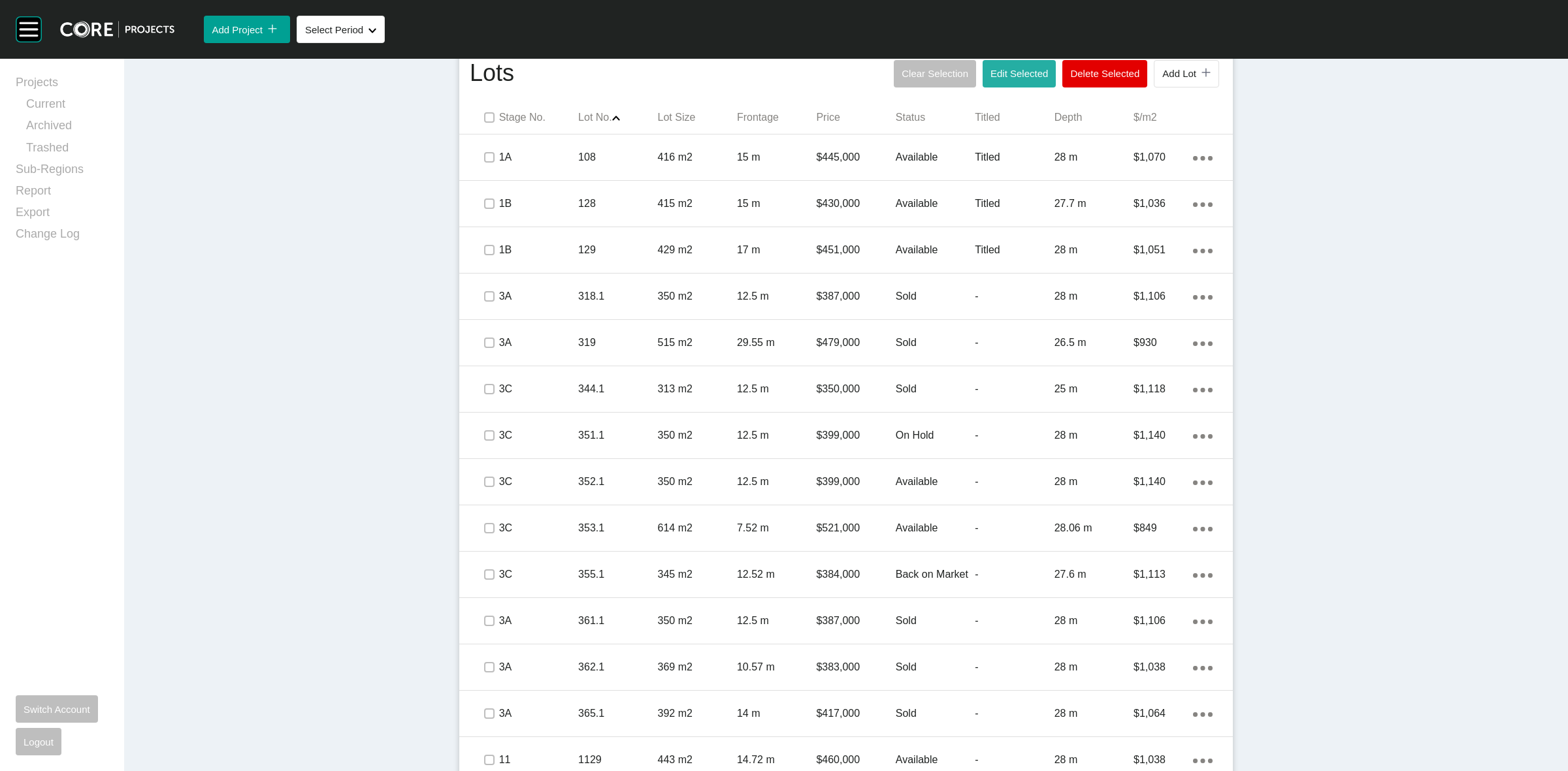
click at [997, 87] on button "Edit Selected" at bounding box center [1019, 73] width 73 height 28
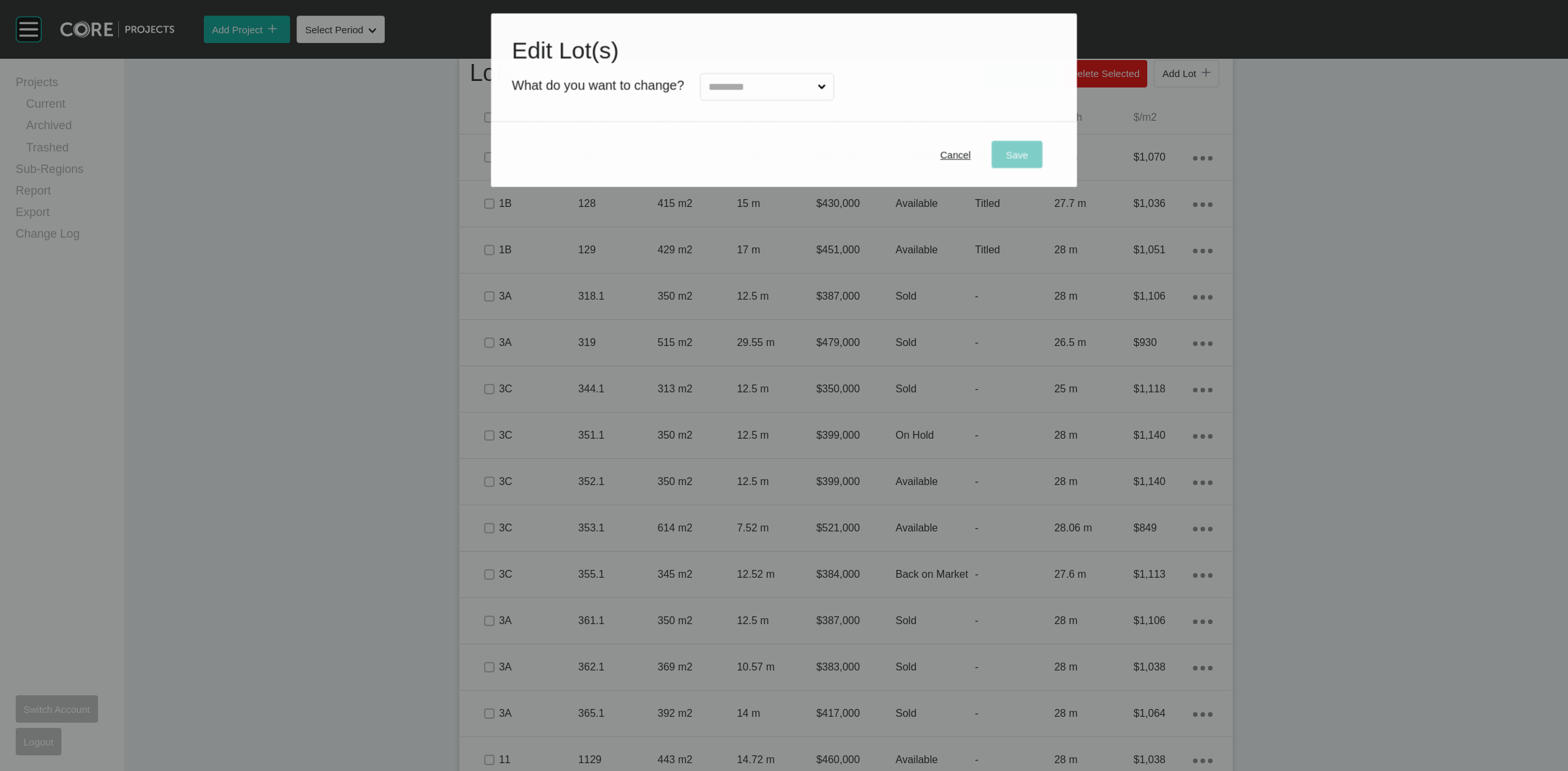
click at [782, 94] on input "text" at bounding box center [760, 87] width 109 height 26
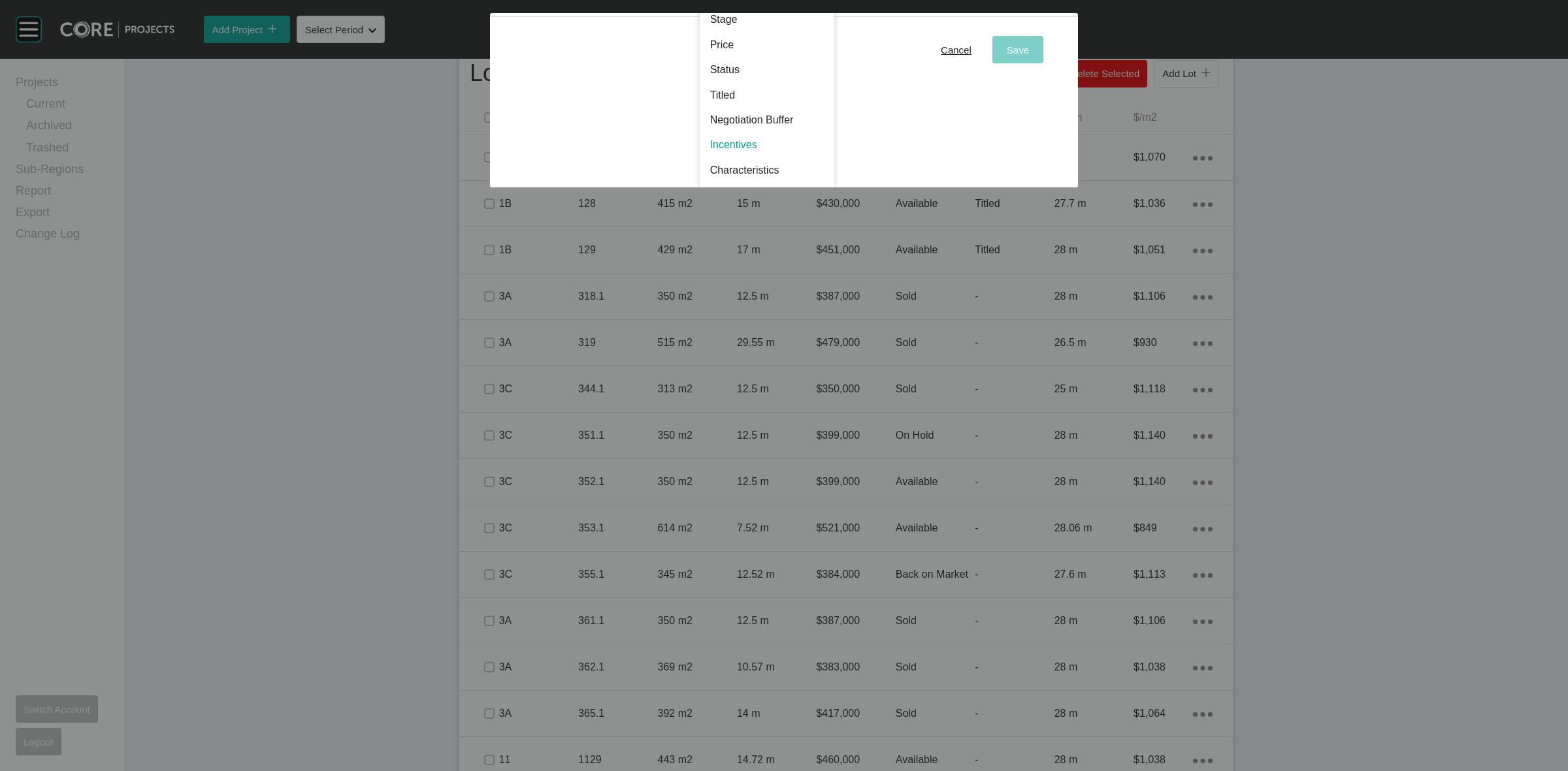
scroll to position [0, 0]
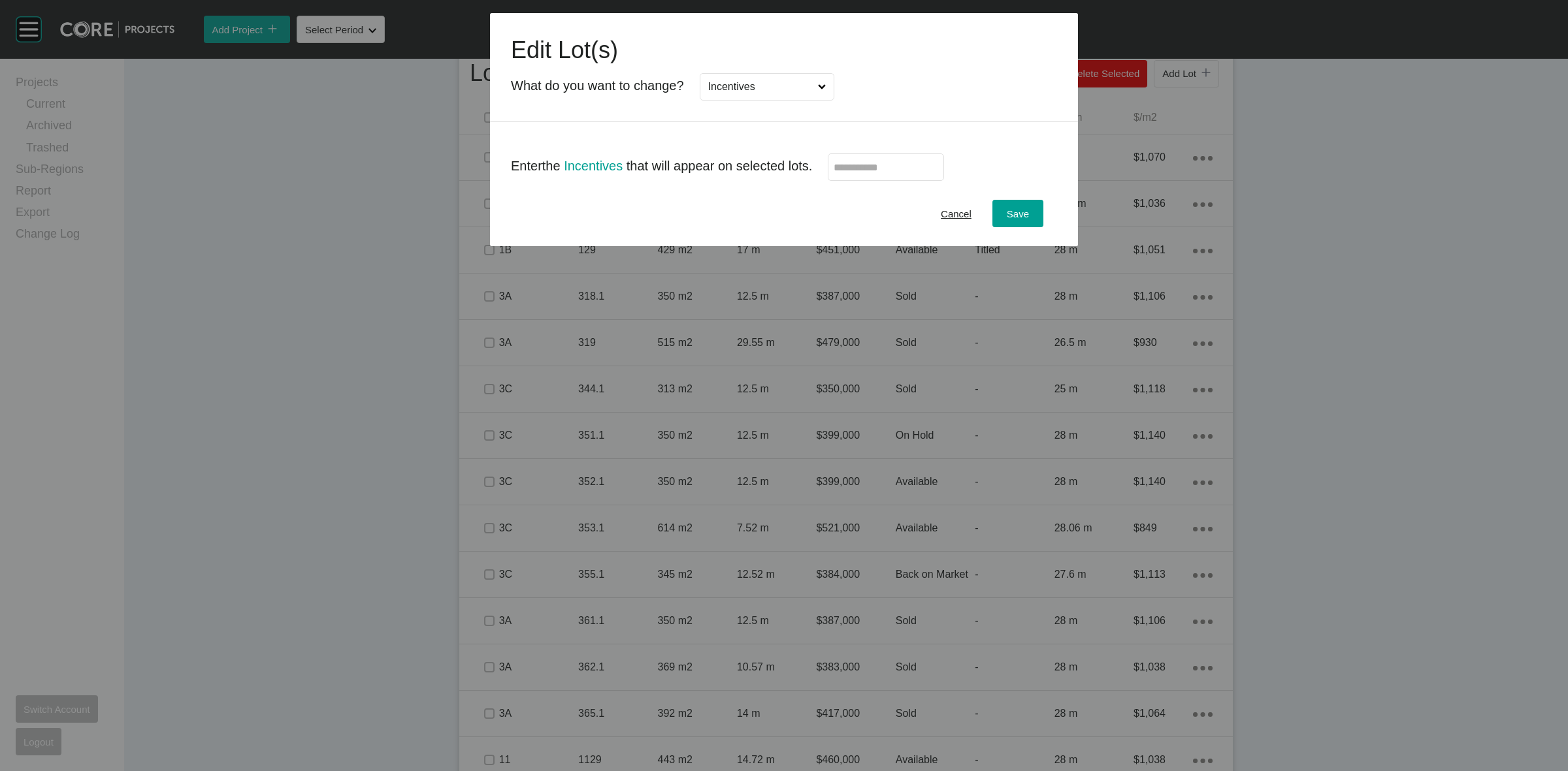
click at [905, 169] on input "text" at bounding box center [886, 167] width 104 height 11
type input "*"
click at [1011, 214] on span "Save" at bounding box center [1017, 213] width 22 height 11
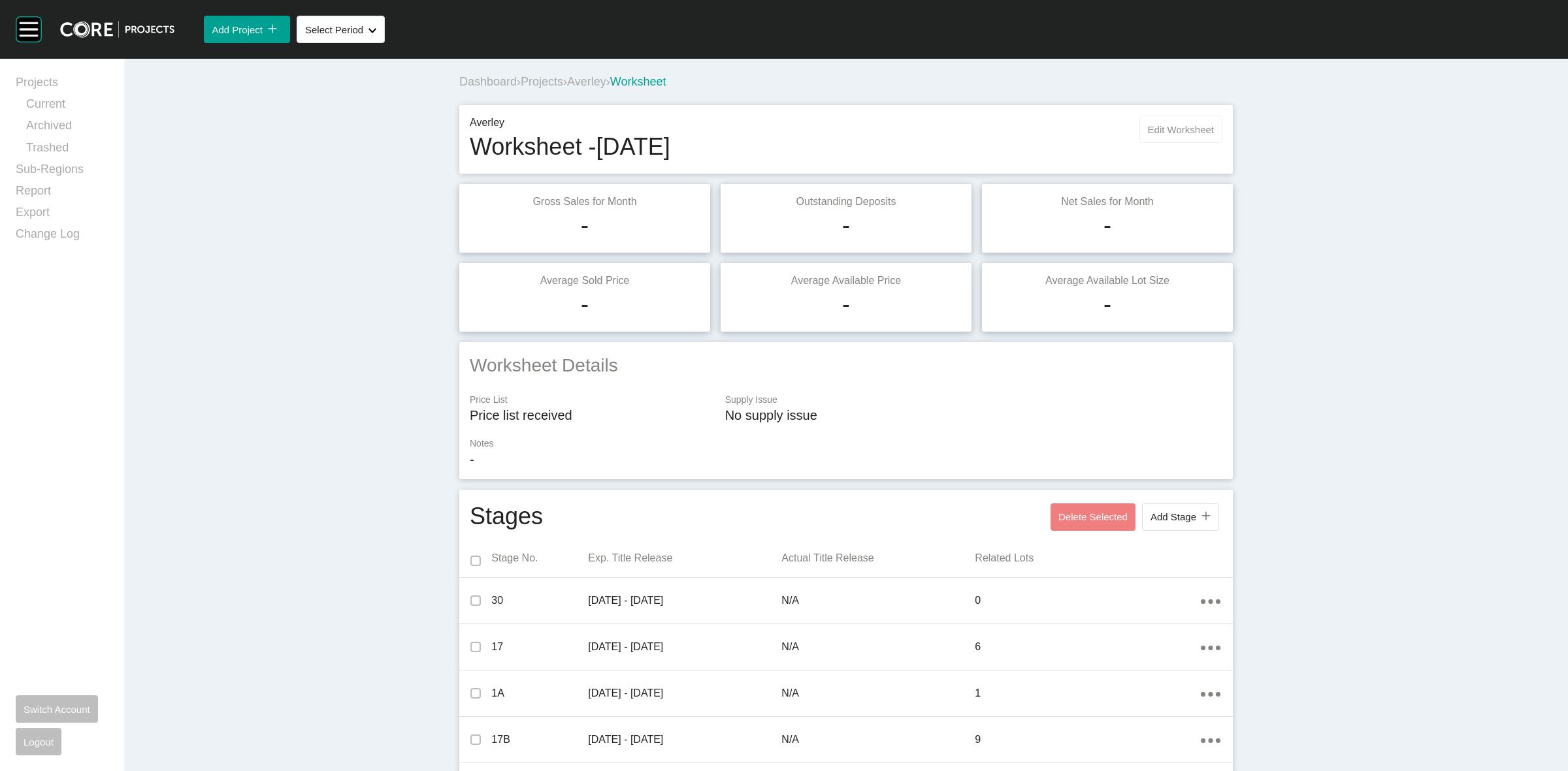
click at [1150, 135] on button "Edit Worksheet" at bounding box center [1180, 128] width 83 height 28
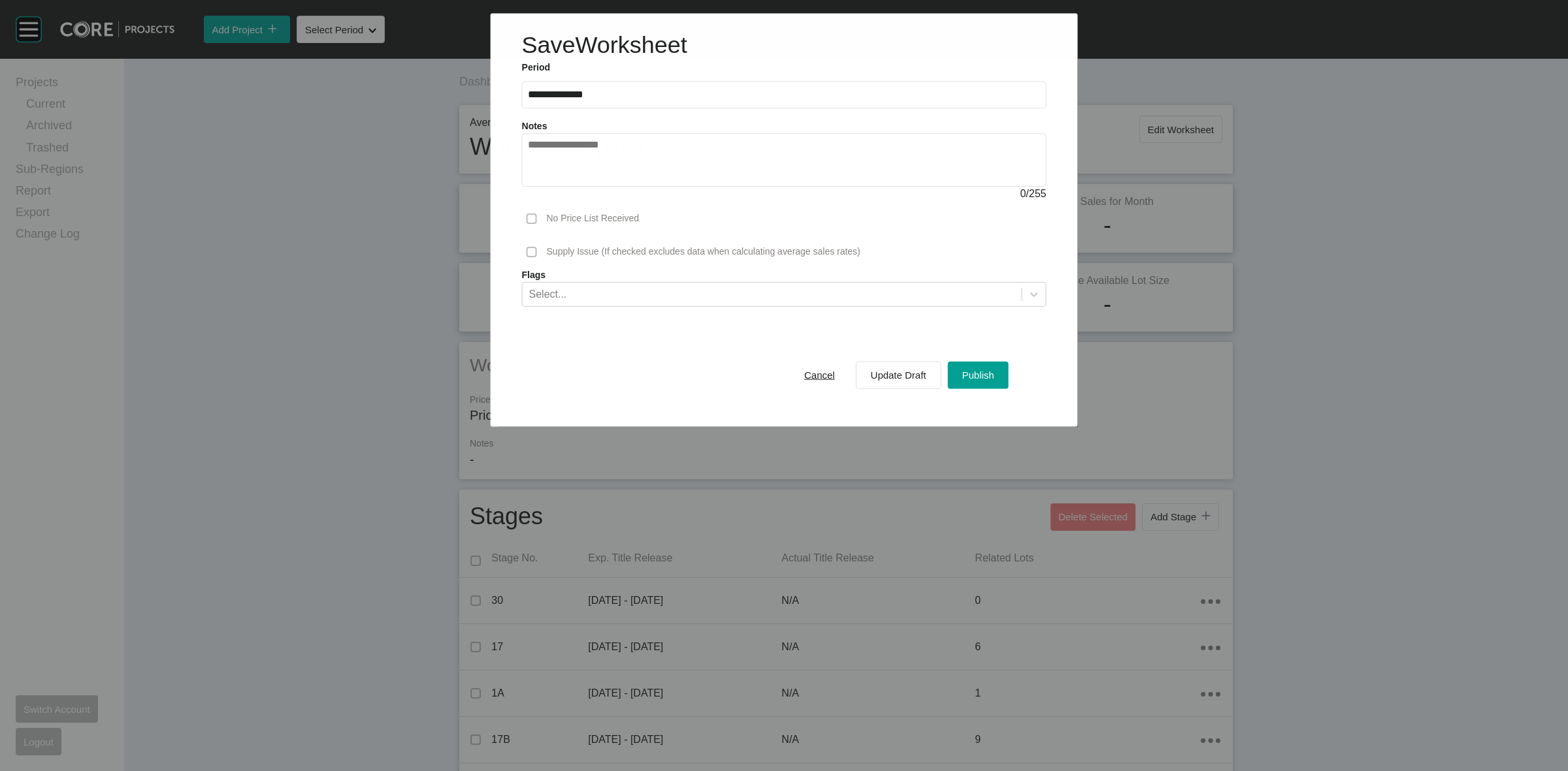
click at [967, 358] on div "Cancel Update Draft Publish" at bounding box center [899, 375] width 225 height 34
click at [973, 372] on span "Publish" at bounding box center [979, 375] width 32 height 11
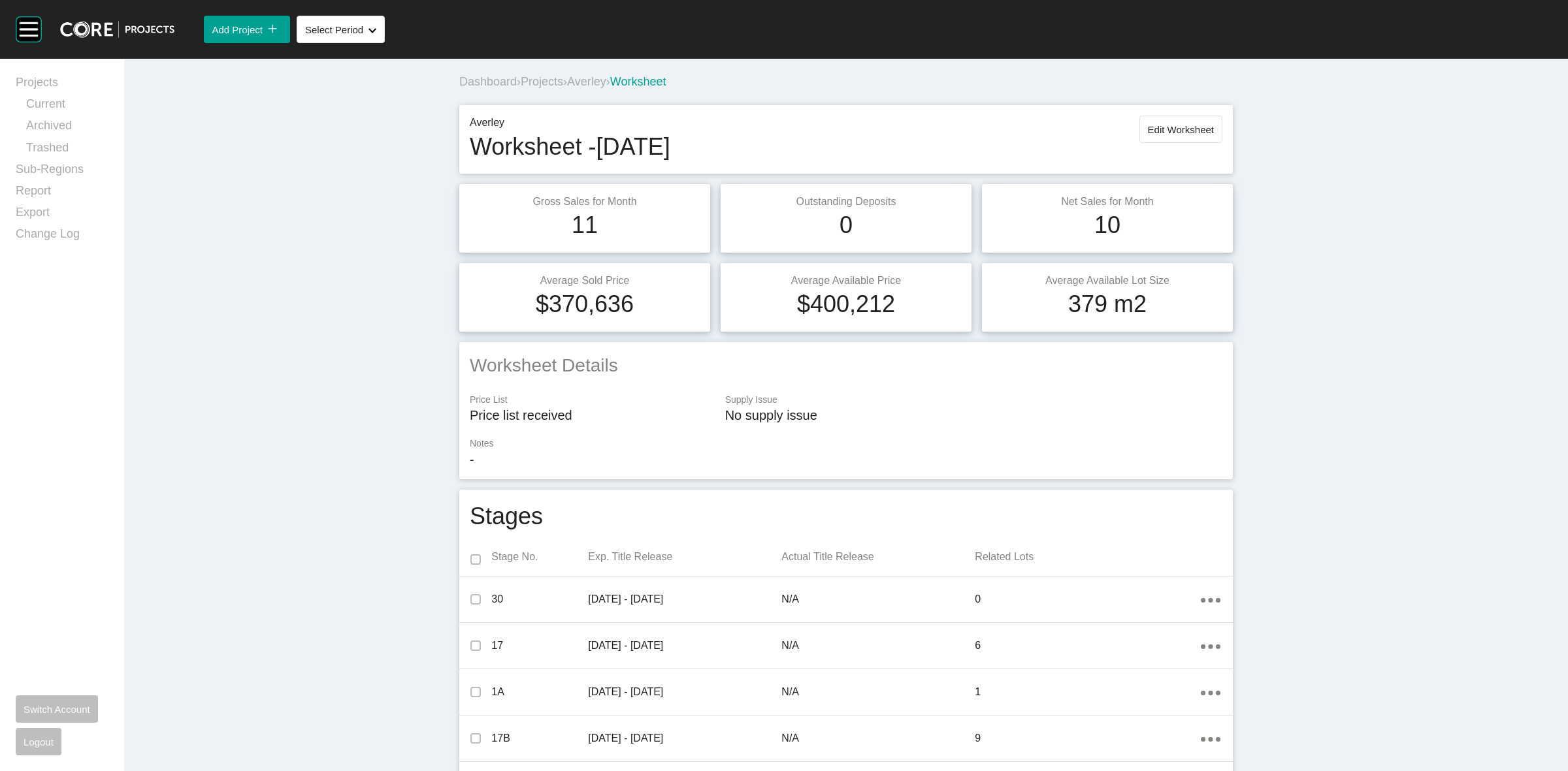
click at [596, 82] on span "Averley" at bounding box center [587, 81] width 39 height 13
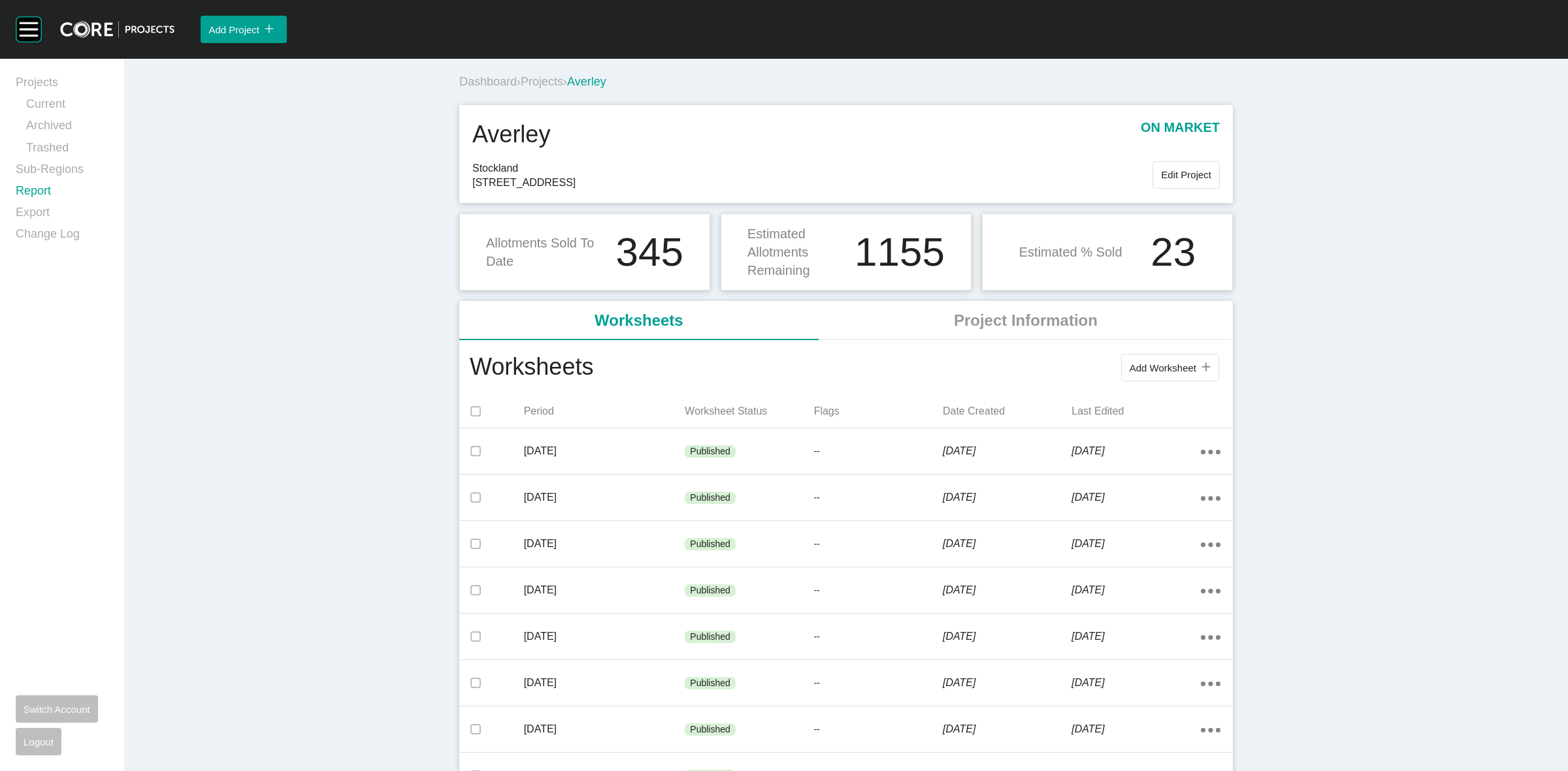
click at [40, 190] on link "Report" at bounding box center [63, 194] width 93 height 21
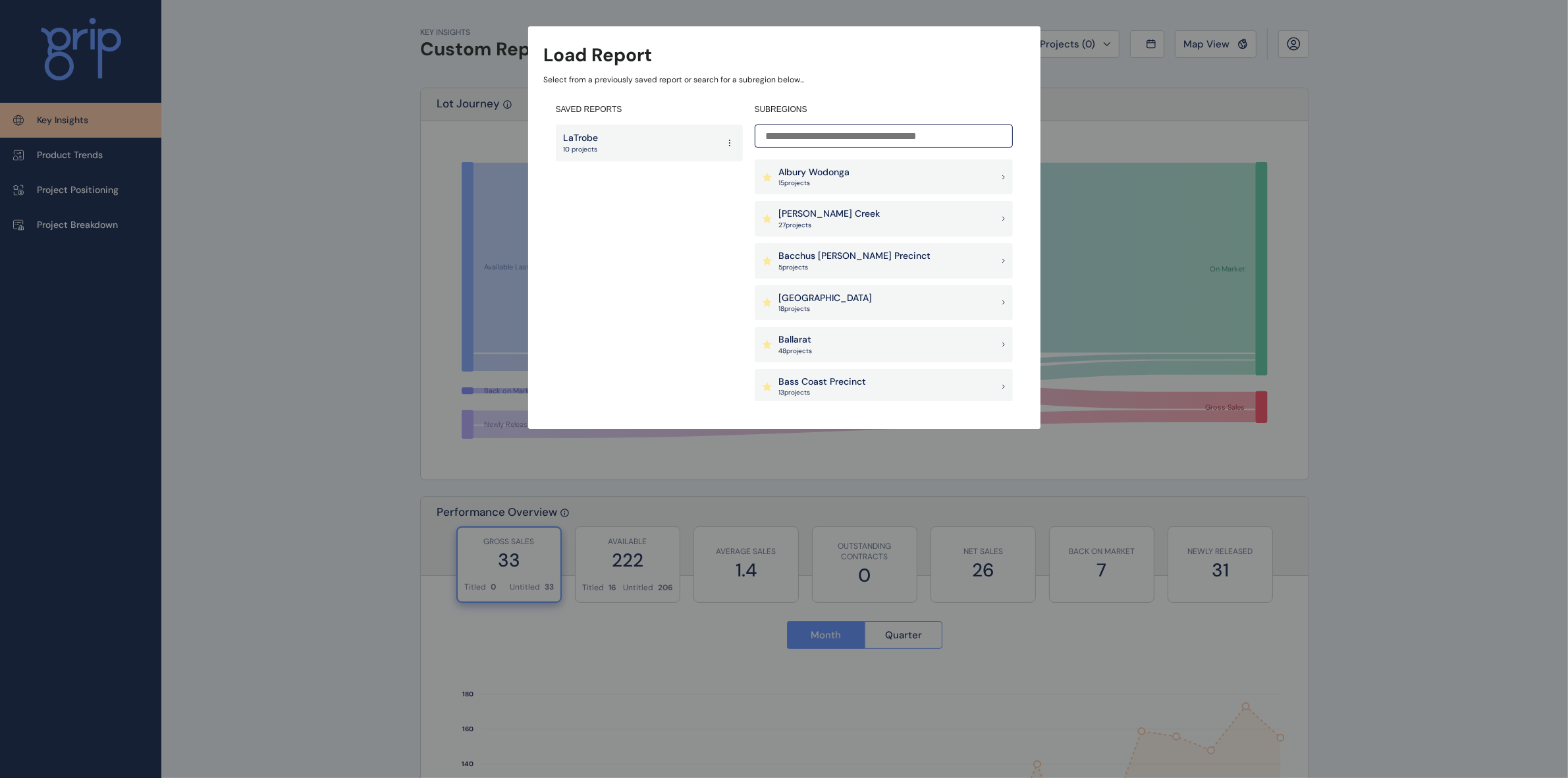
click at [894, 127] on input at bounding box center [883, 136] width 258 height 23
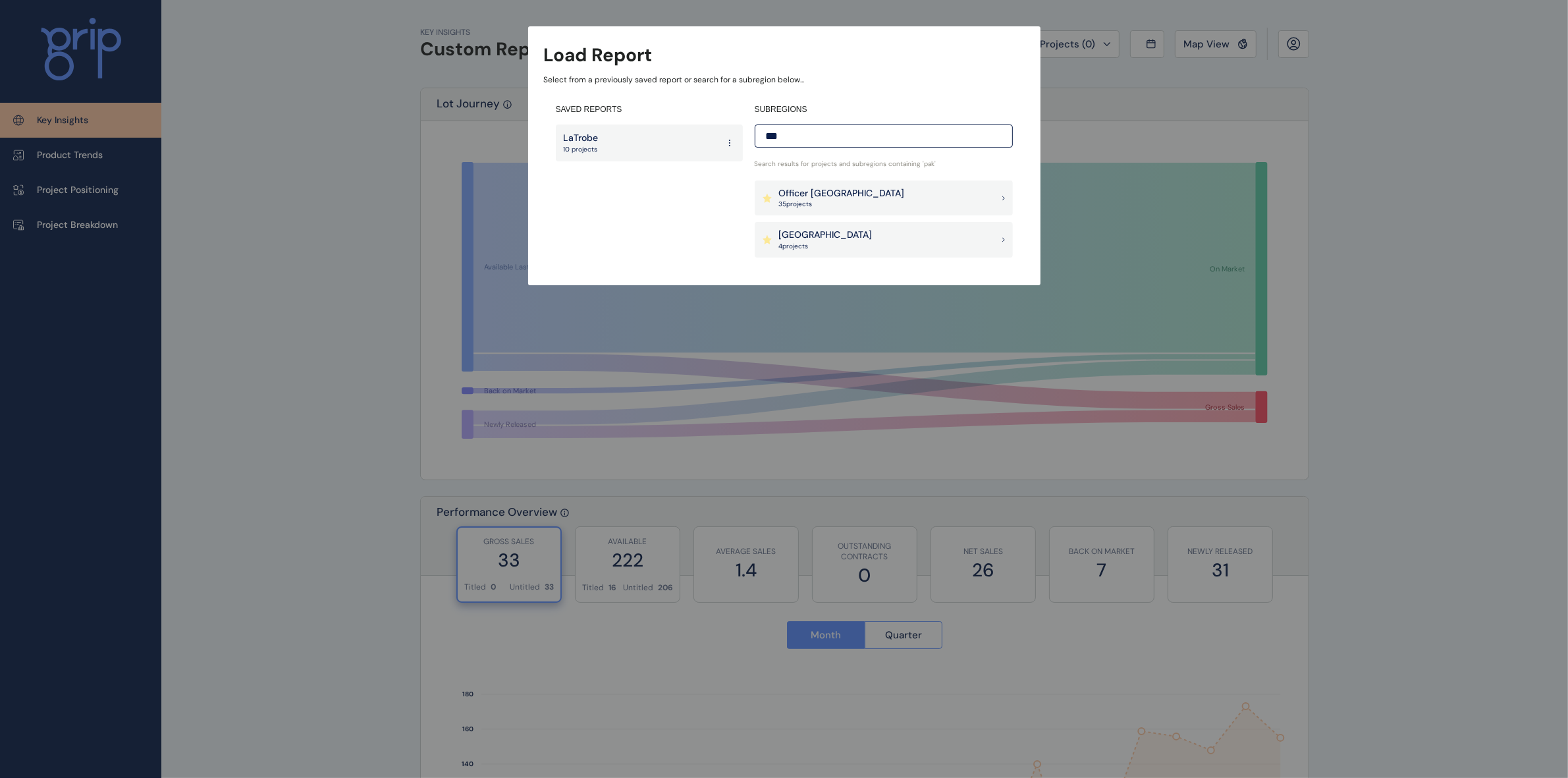
type input "***"
click at [876, 249] on div "Pakenham East 4 project s" at bounding box center [883, 240] width 258 height 36
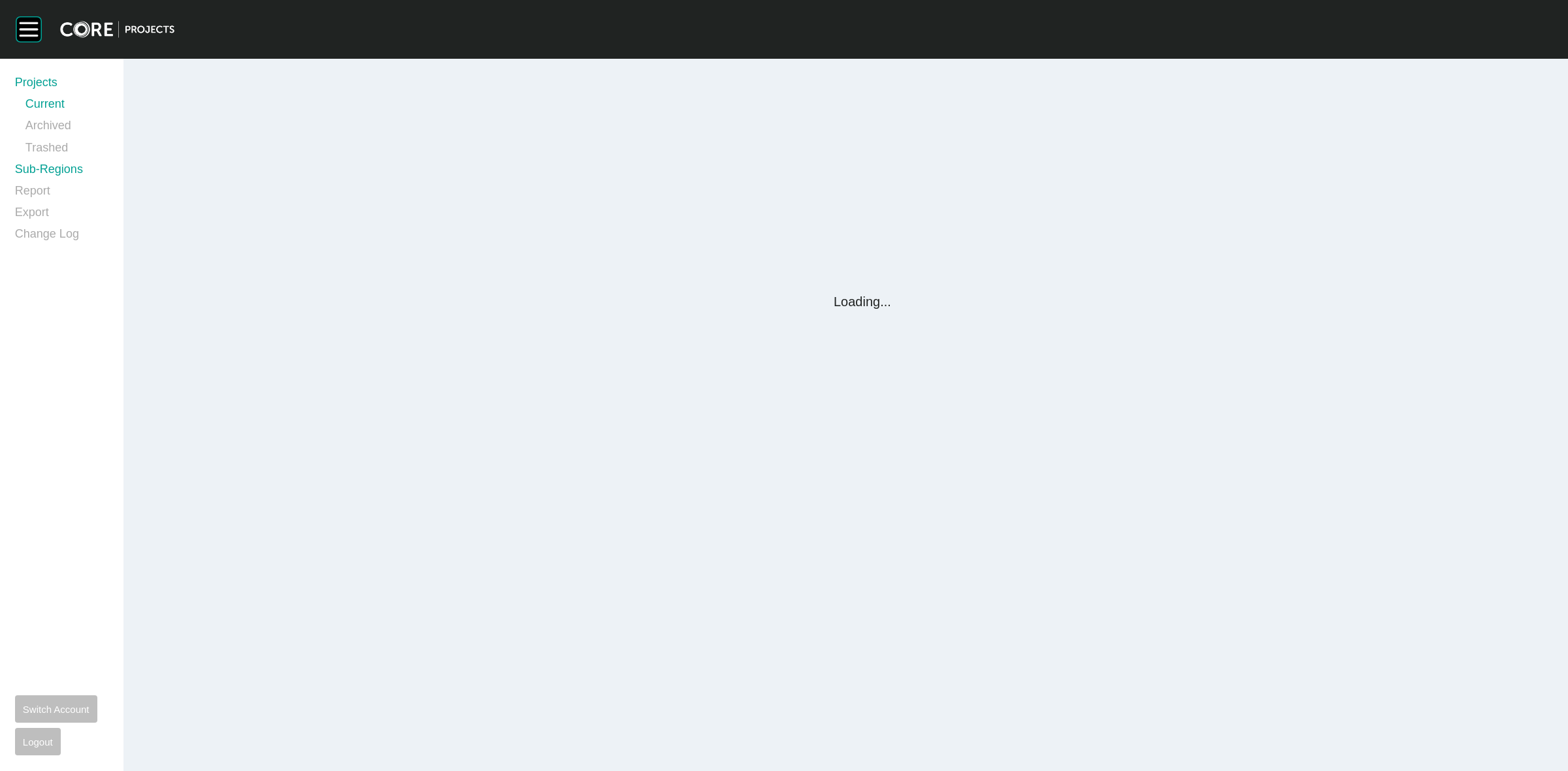
click at [28, 173] on link "Sub-Regions" at bounding box center [62, 172] width 93 height 21
click at [60, 170] on link "Sub-Regions" at bounding box center [63, 172] width 93 height 21
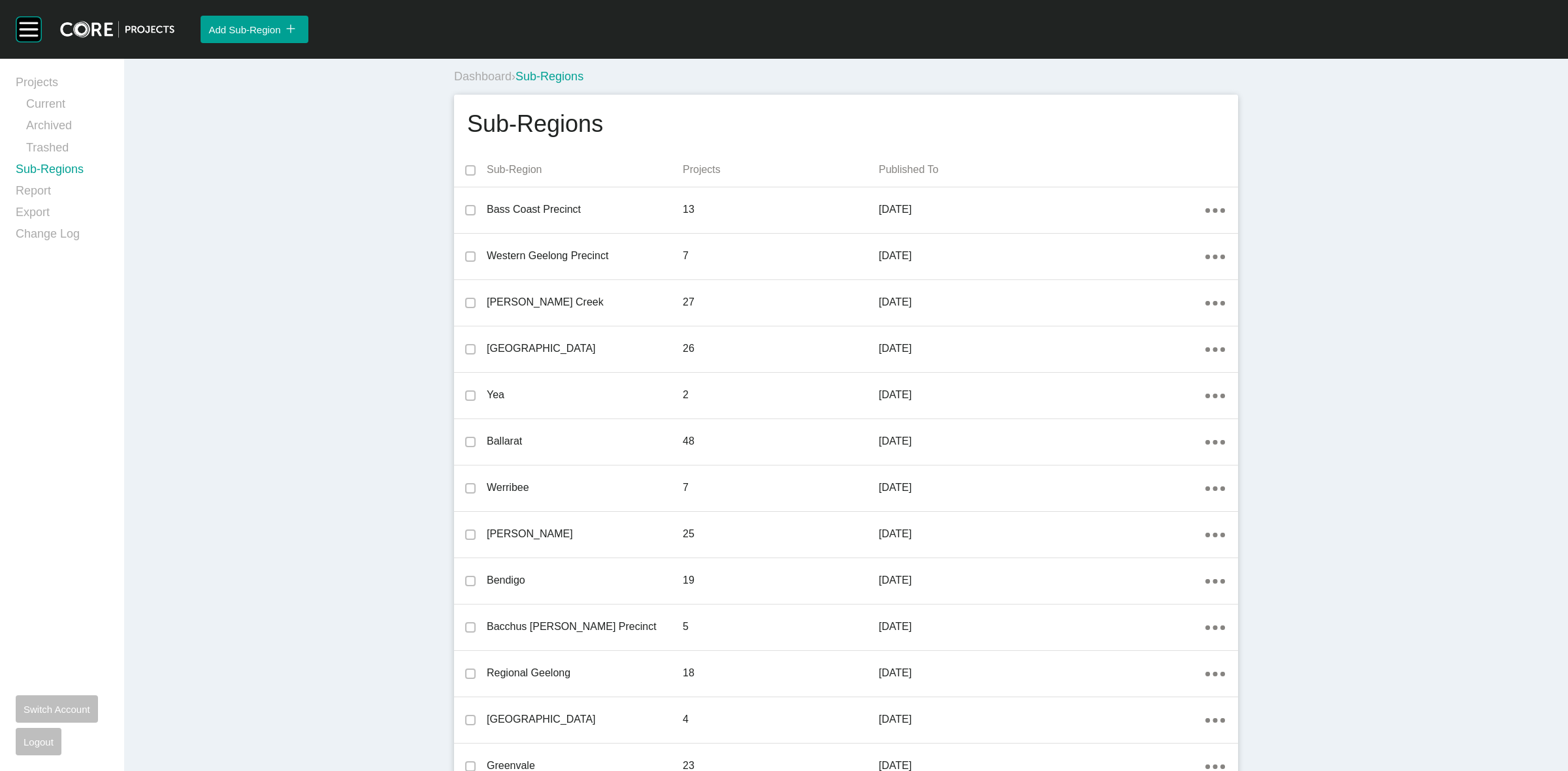
click at [833, 137] on div "Sub-Regions" at bounding box center [846, 124] width 784 height 59
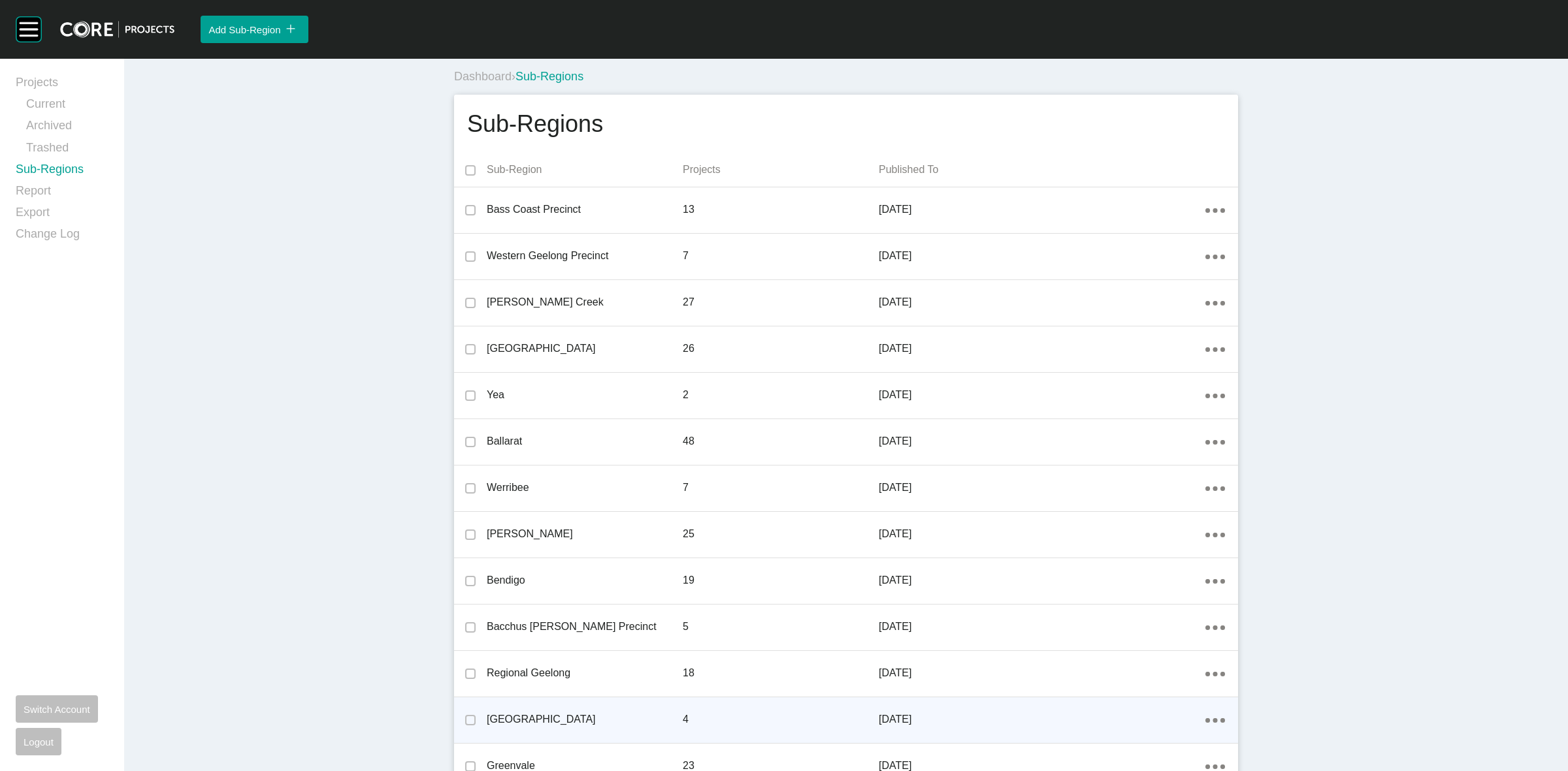
click at [1206, 714] on div "Action Menu Dots Copy 6 Created with Sketch." at bounding box center [1215, 719] width 20 height 14
click at [1166, 717] on link "Edit" at bounding box center [1163, 722] width 36 height 20
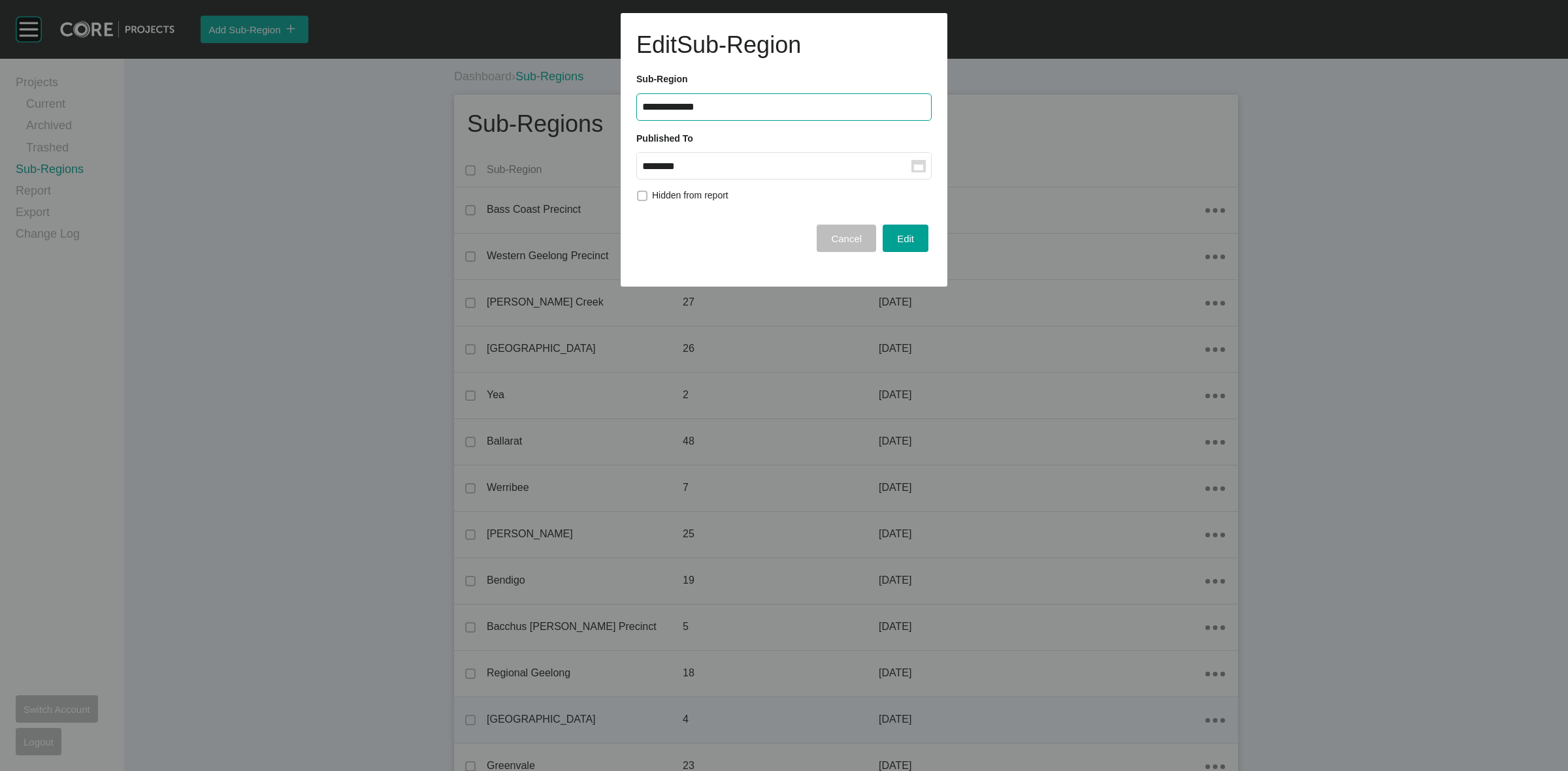
click at [735, 178] on label "******** Group Created with Sketch." at bounding box center [784, 165] width 296 height 28
click at [735, 171] on input "********" at bounding box center [776, 166] width 269 height 11
click at [750, 269] on div "Sep" at bounding box center [755, 273] width 33 height 20
click at [902, 244] on span "Edit" at bounding box center [905, 238] width 17 height 11
